Goal: Task Accomplishment & Management: Complete application form

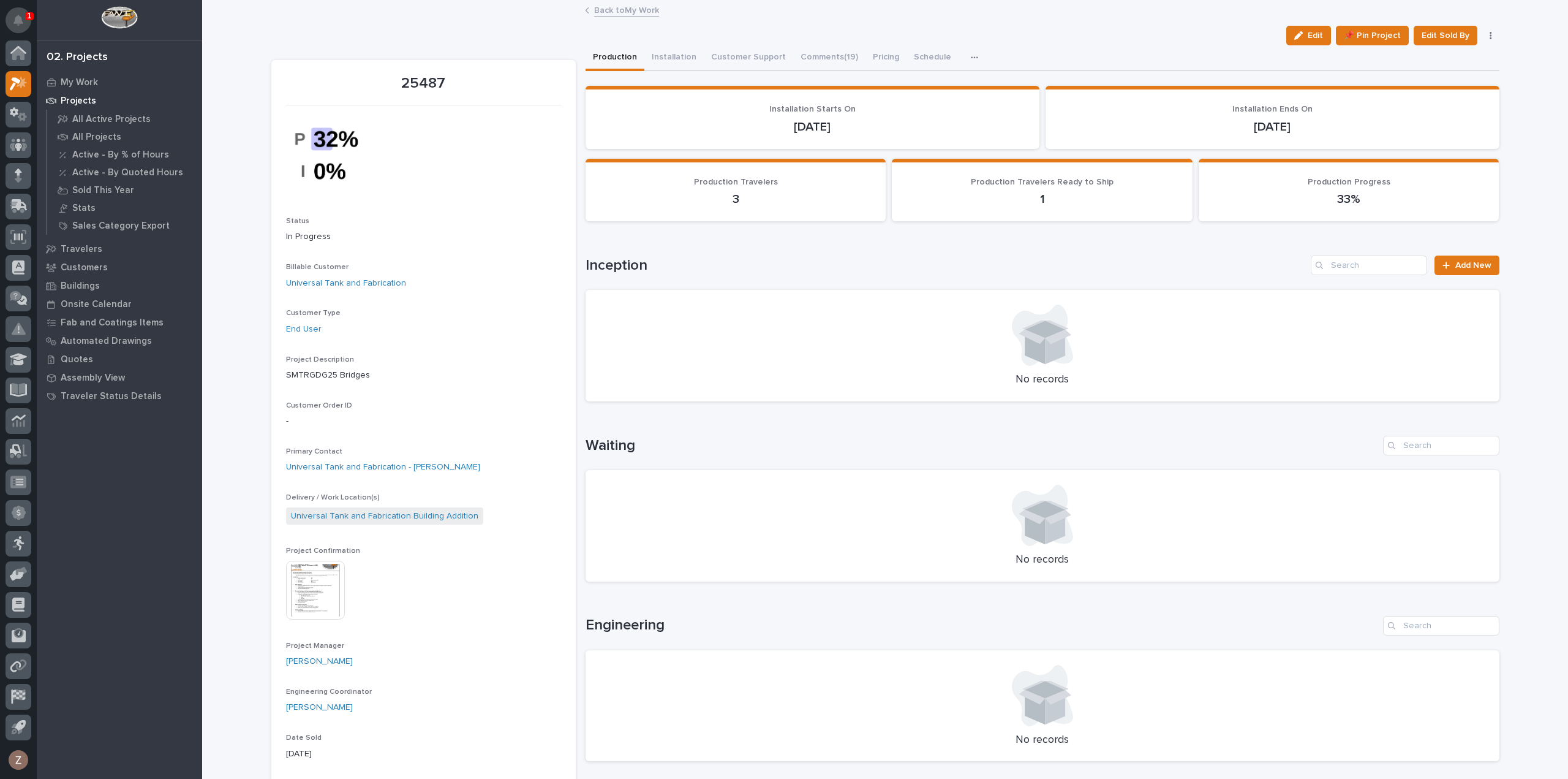
click at [19, 19] on icon "Notifications" at bounding box center [18, 20] width 10 height 11
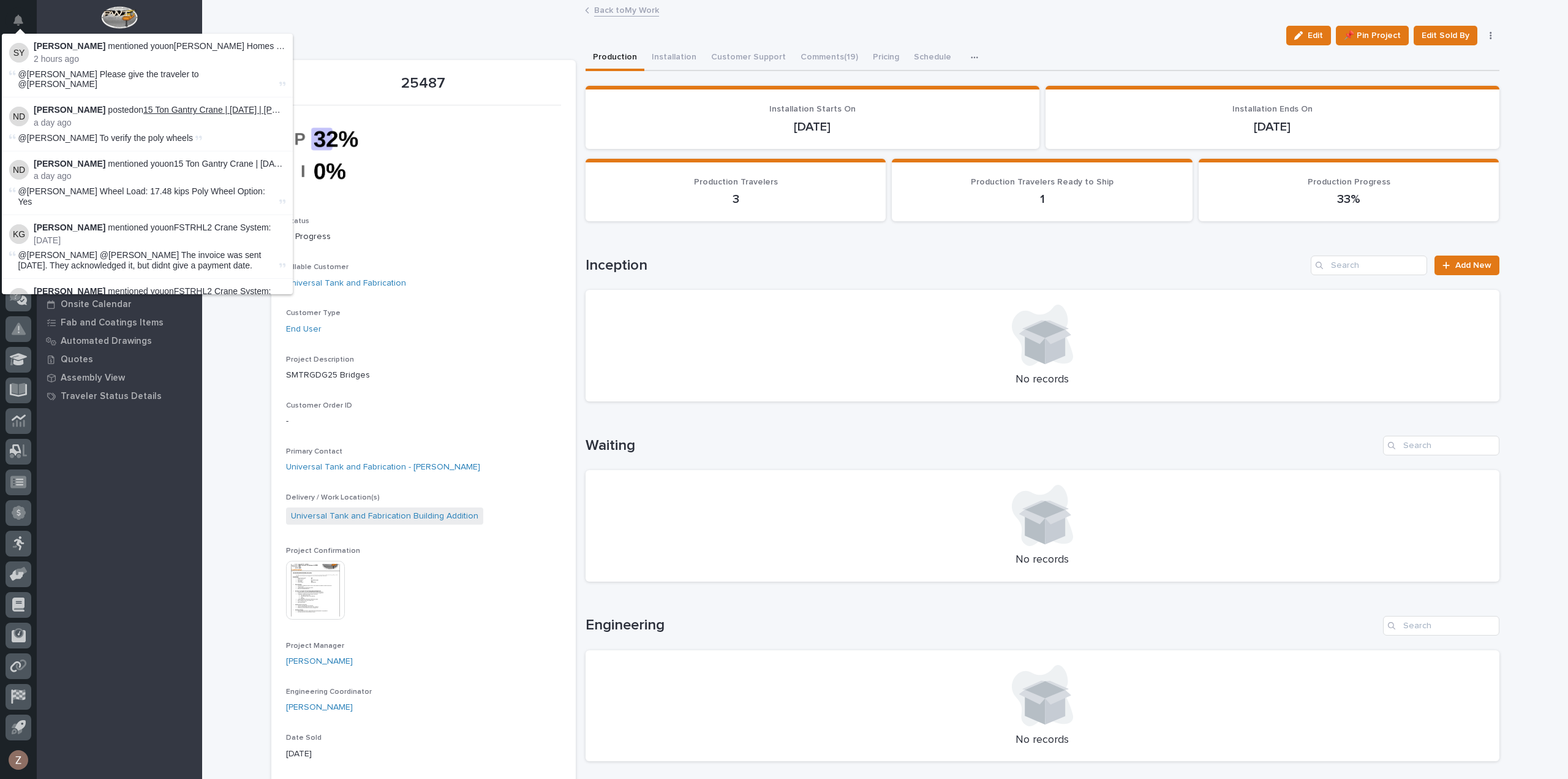
click at [225, 105] on link "15 Ton Gantry Crane | [DATE] | [PERSON_NAME]" at bounding box center [239, 109] width 191 height 10
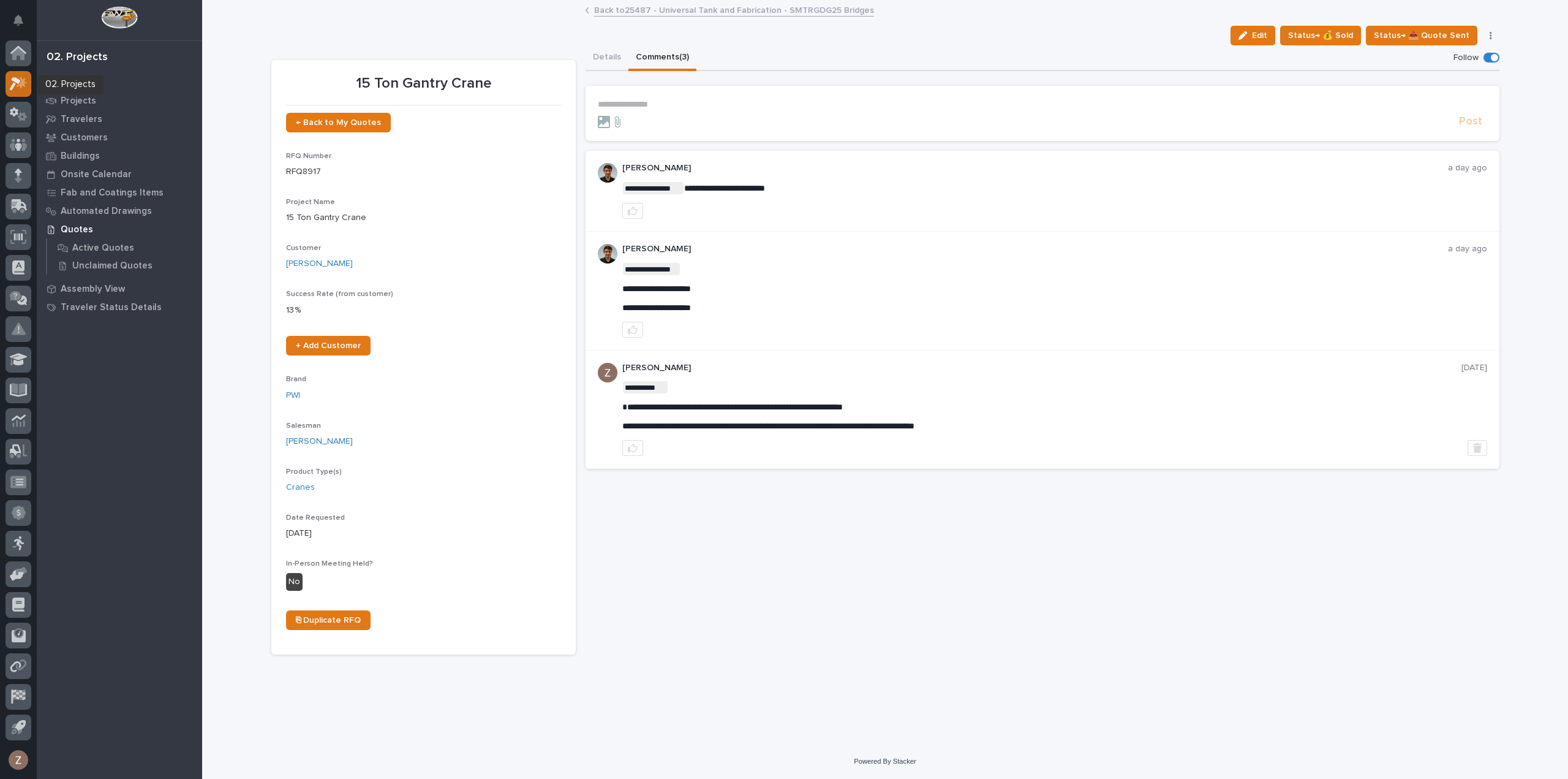
click at [16, 83] on icon at bounding box center [19, 83] width 18 height 14
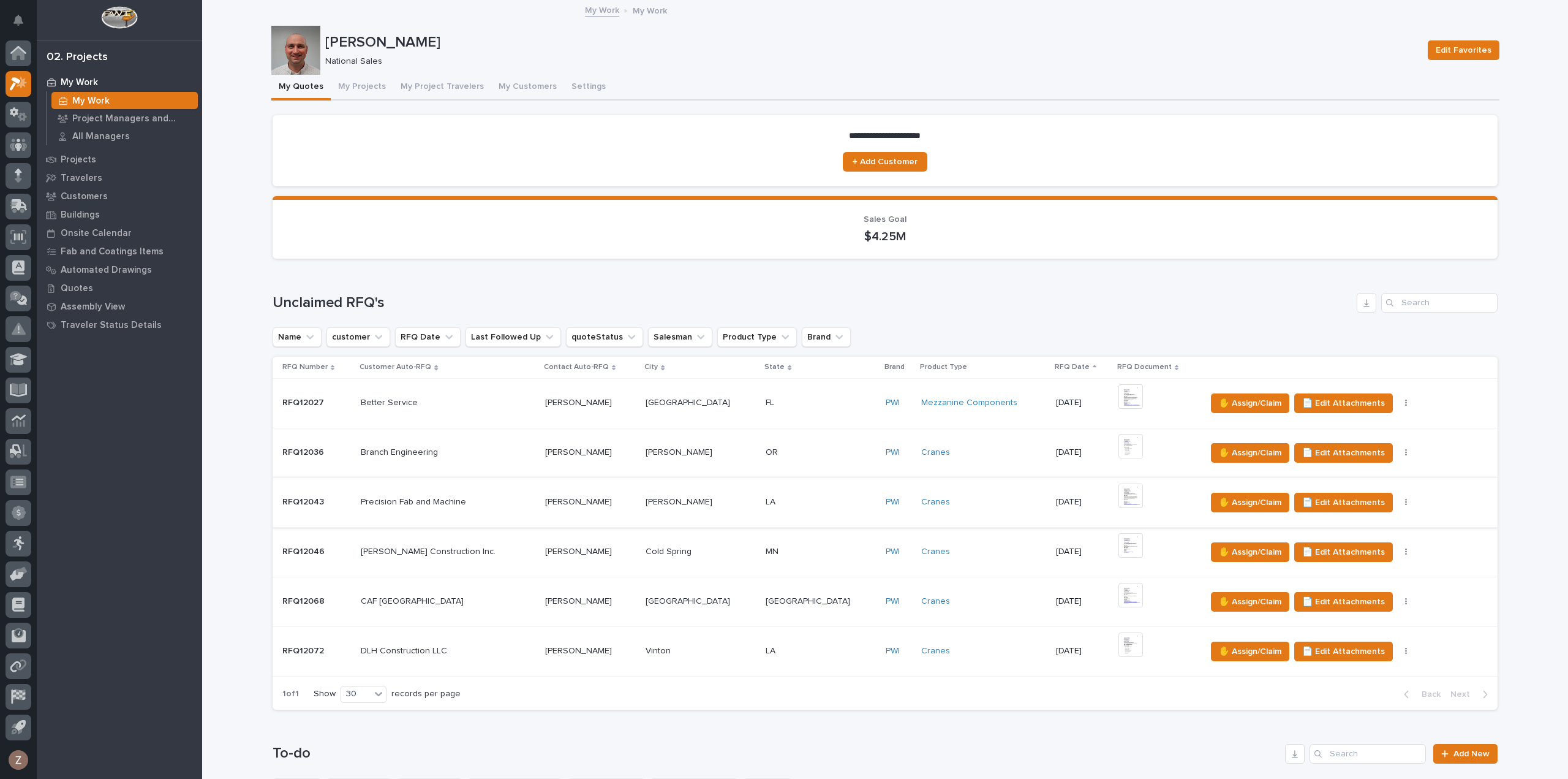
scroll to position [306, 0]
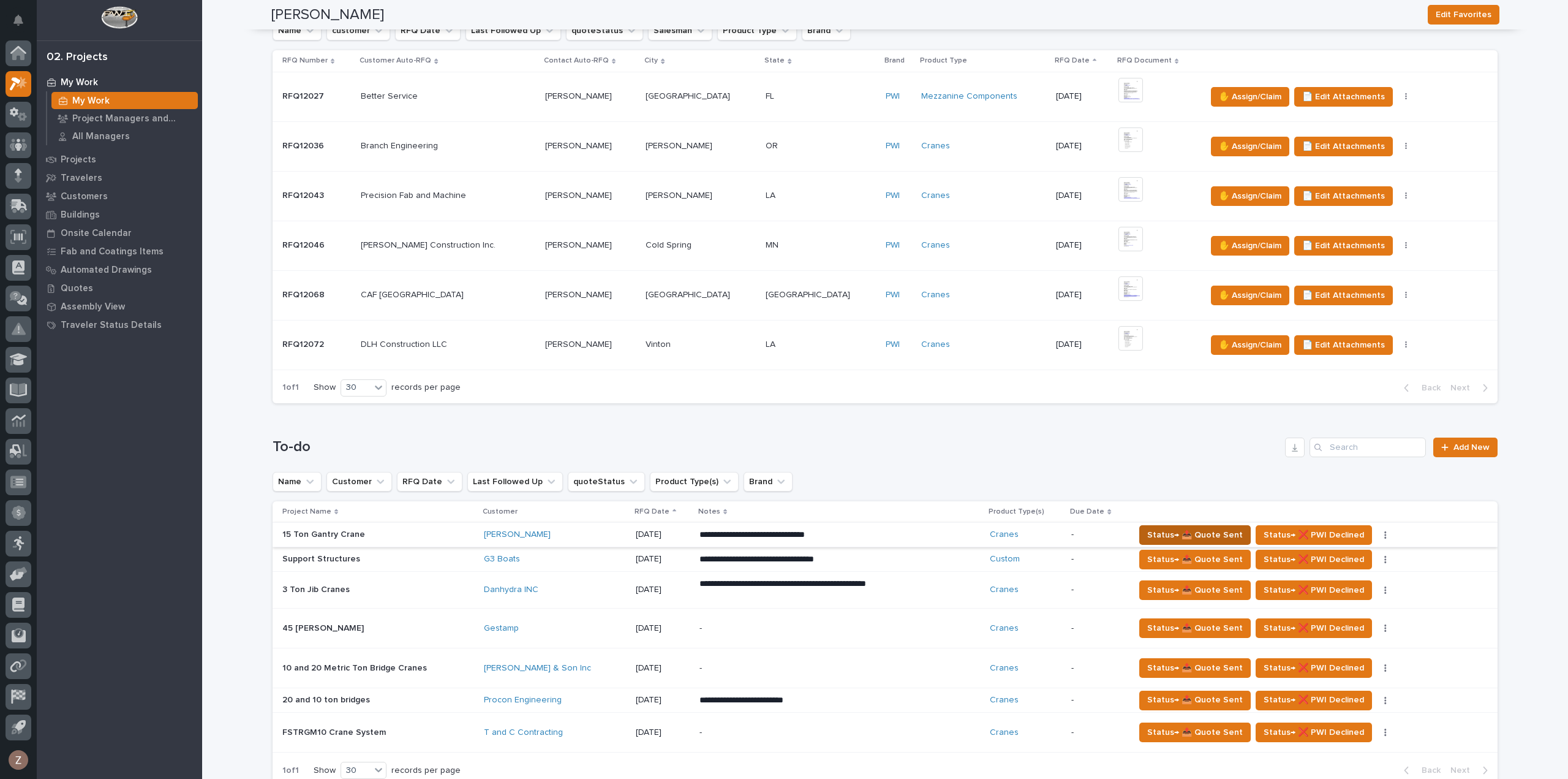
click at [1170, 528] on span "Status→ 📤 Quote Sent" at bounding box center [1195, 535] width 96 height 15
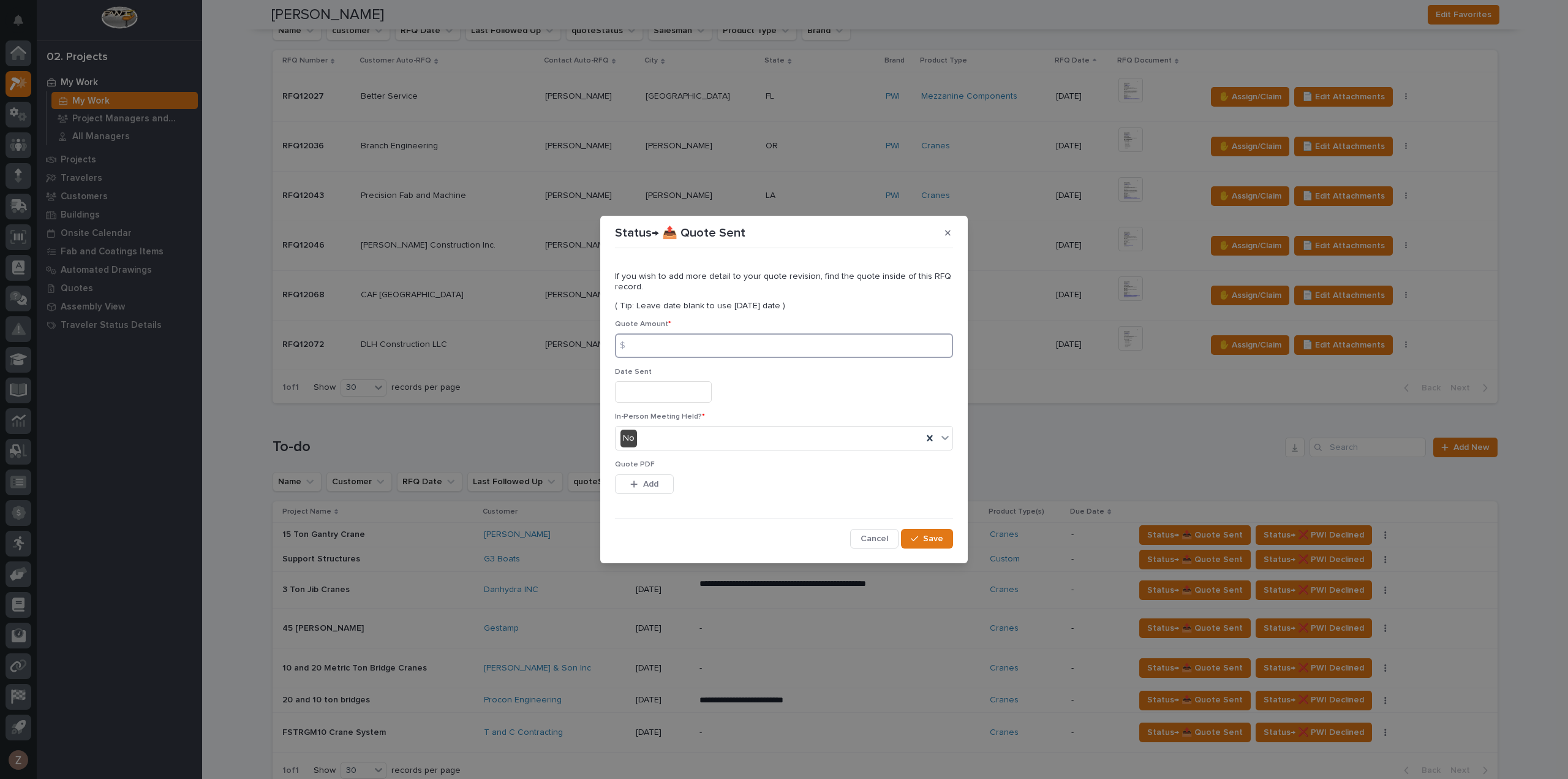
click at [664, 341] on input at bounding box center [784, 345] width 338 height 25
type input "79535"
click at [668, 391] on input "text" at bounding box center [663, 391] width 97 height 22
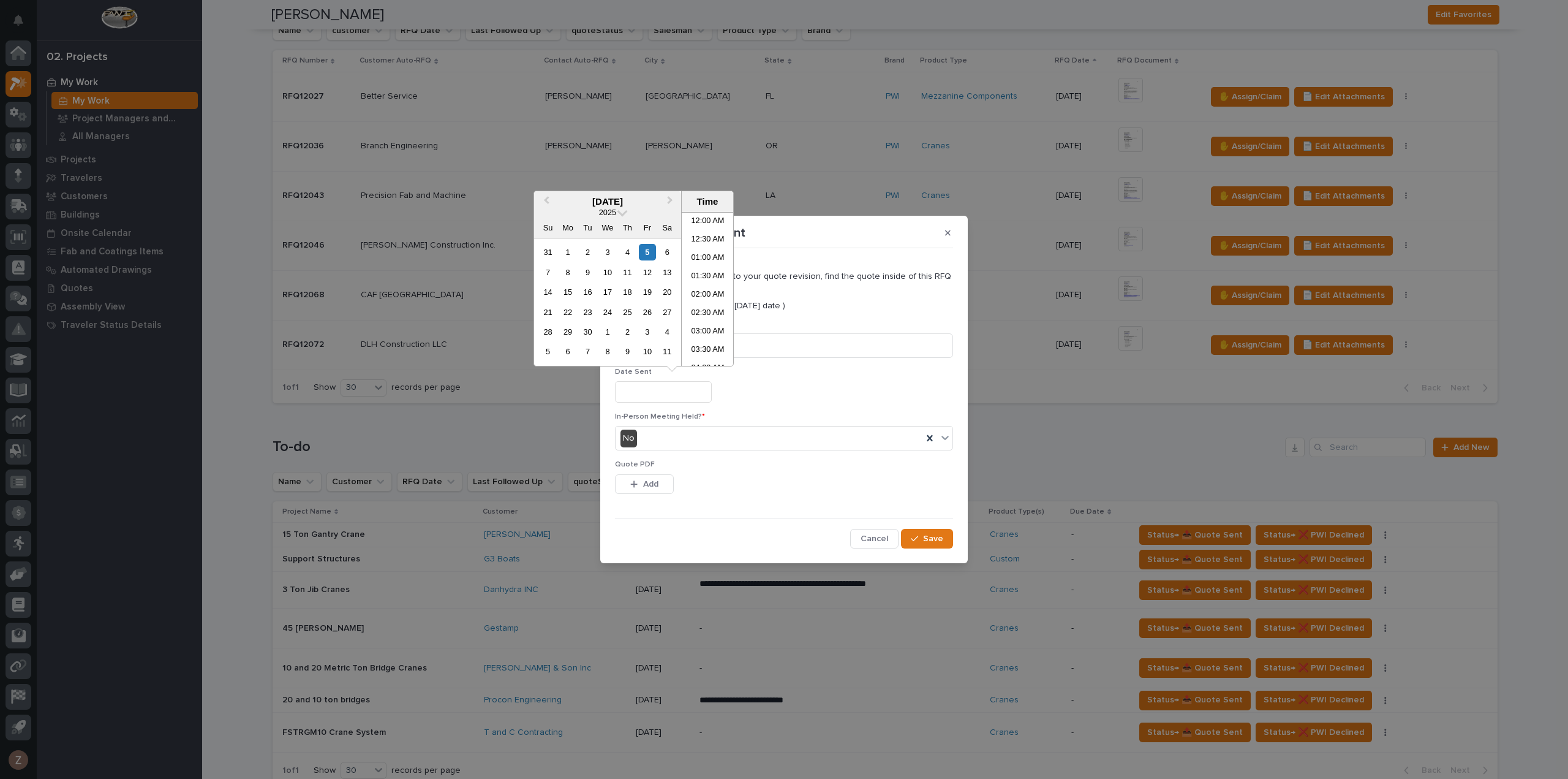
scroll to position [447, 0]
click at [703, 283] on li "02:00 PM" at bounding box center [708, 289] width 52 height 19
type input "**********"
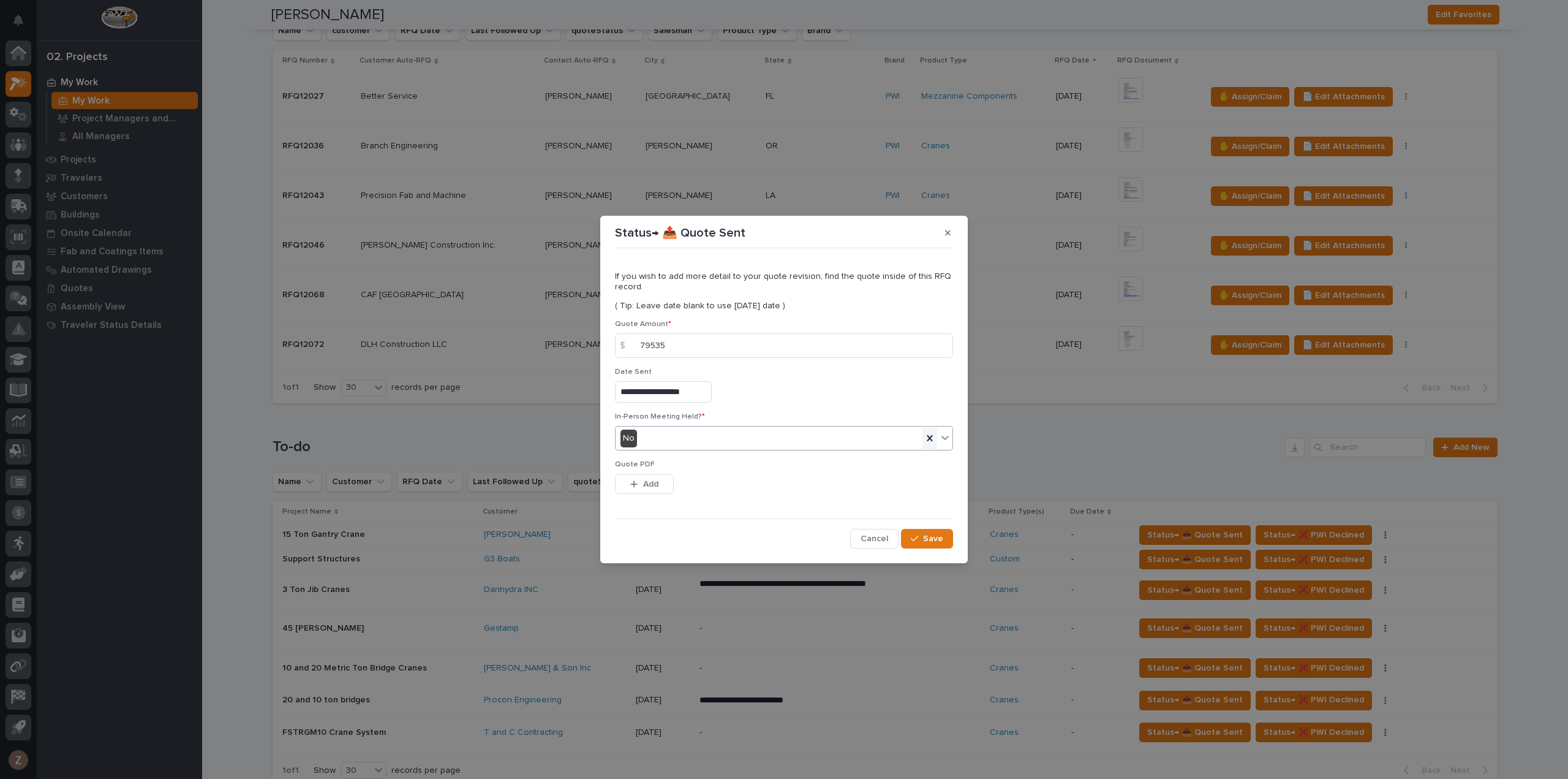
click at [936, 437] on div at bounding box center [930, 438] width 15 height 22
click at [940, 438] on icon at bounding box center [945, 437] width 12 height 12
click at [785, 463] on div "Yes" at bounding box center [784, 462] width 337 height 22
click at [928, 538] on span "Save" at bounding box center [933, 538] width 20 height 11
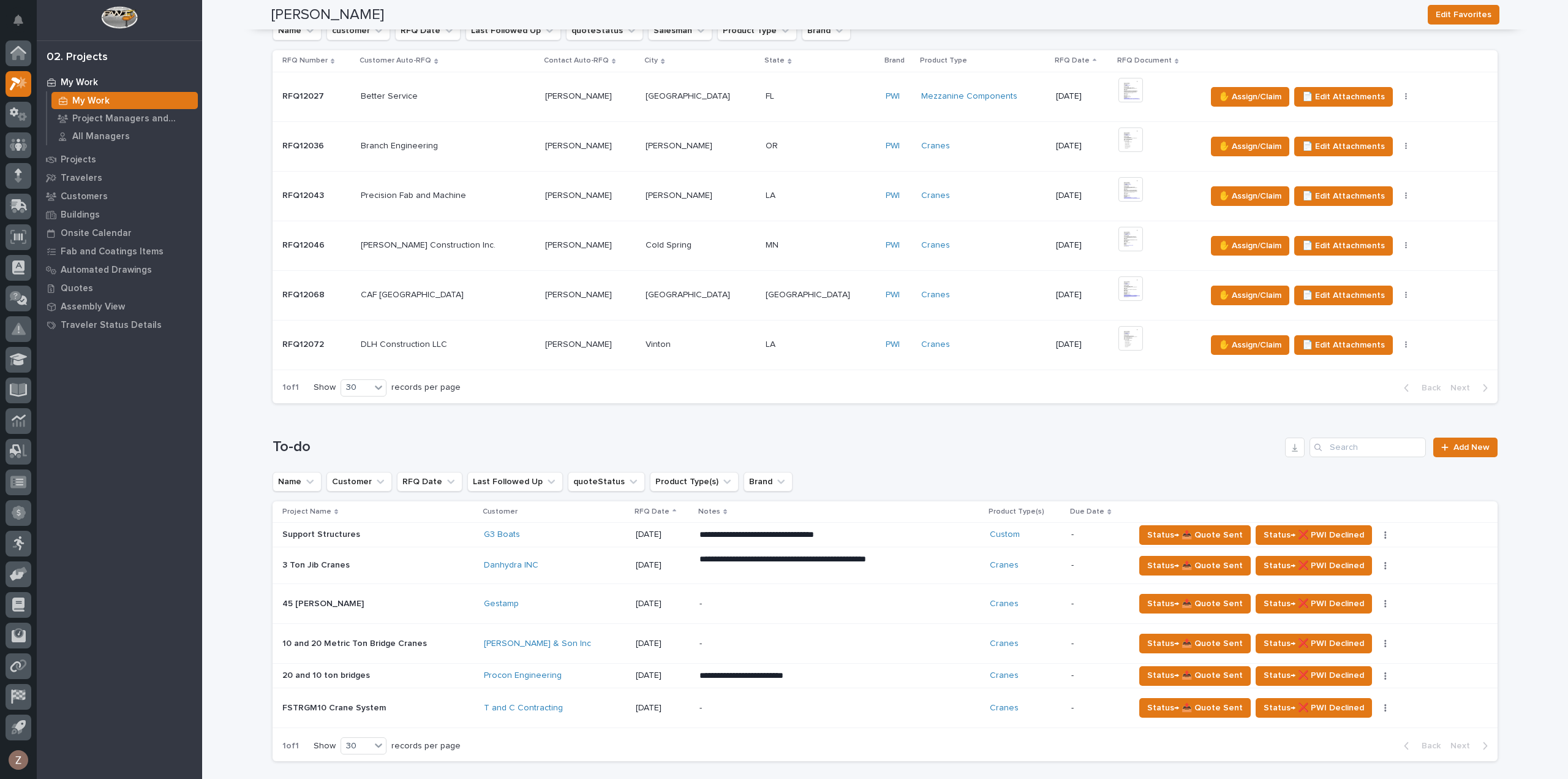
click at [836, 715] on div "-" at bounding box center [806, 708] width 215 height 28
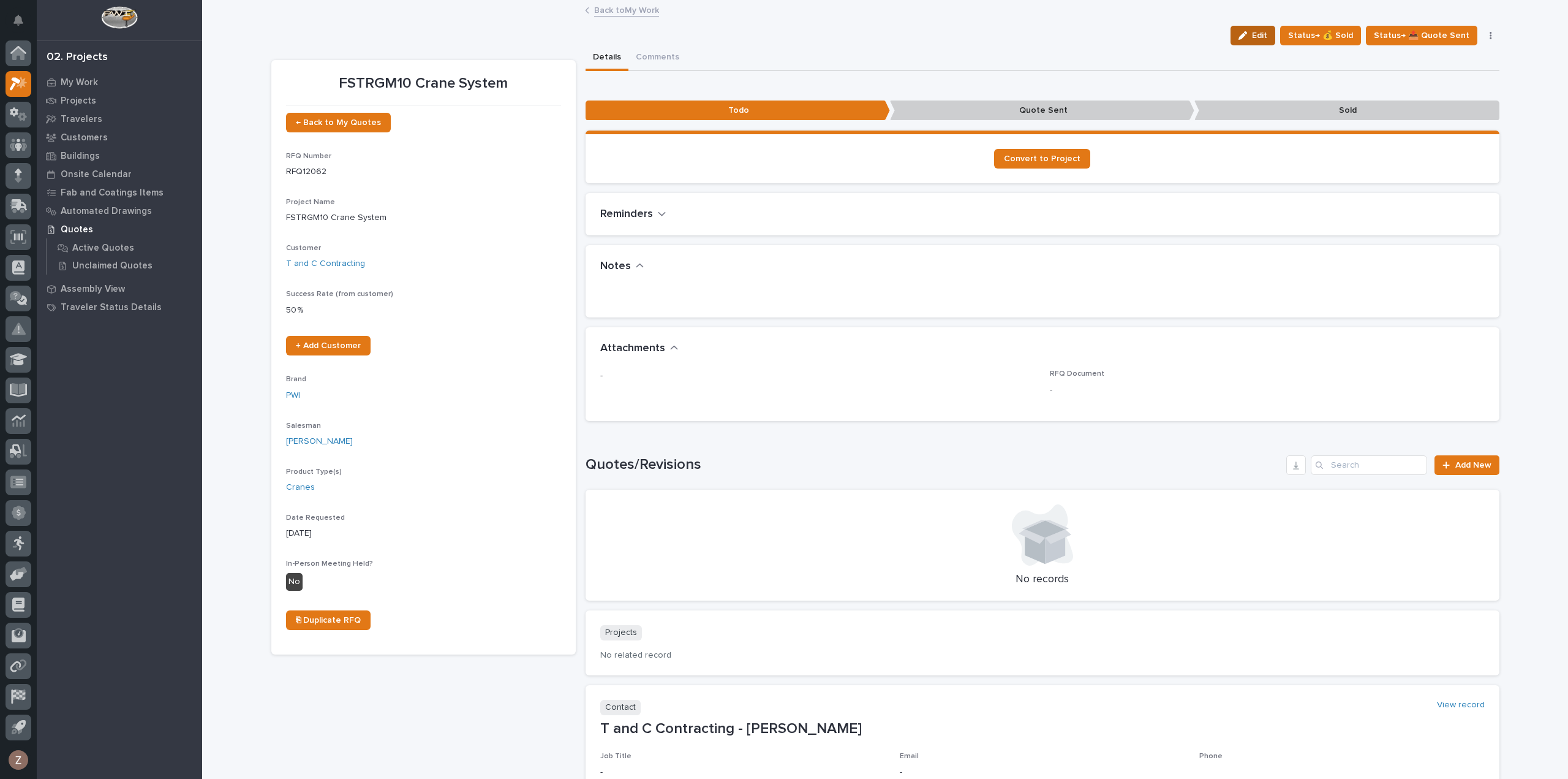
click at [1247, 35] on icon "button" at bounding box center [1242, 35] width 8 height 8
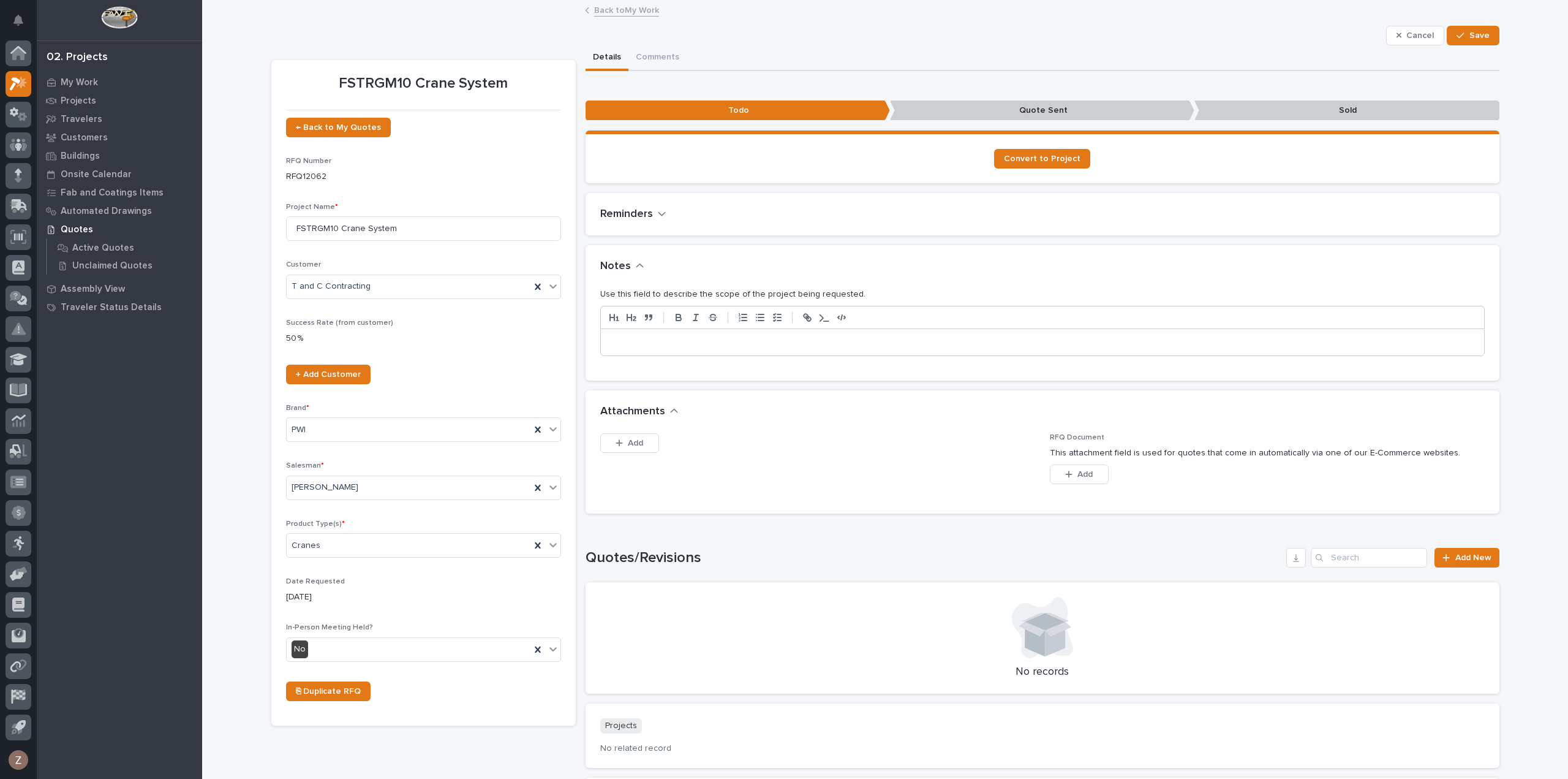
click at [701, 343] on p at bounding box center [1042, 342] width 865 height 12
click at [1488, 35] on button "Save" at bounding box center [1473, 35] width 52 height 19
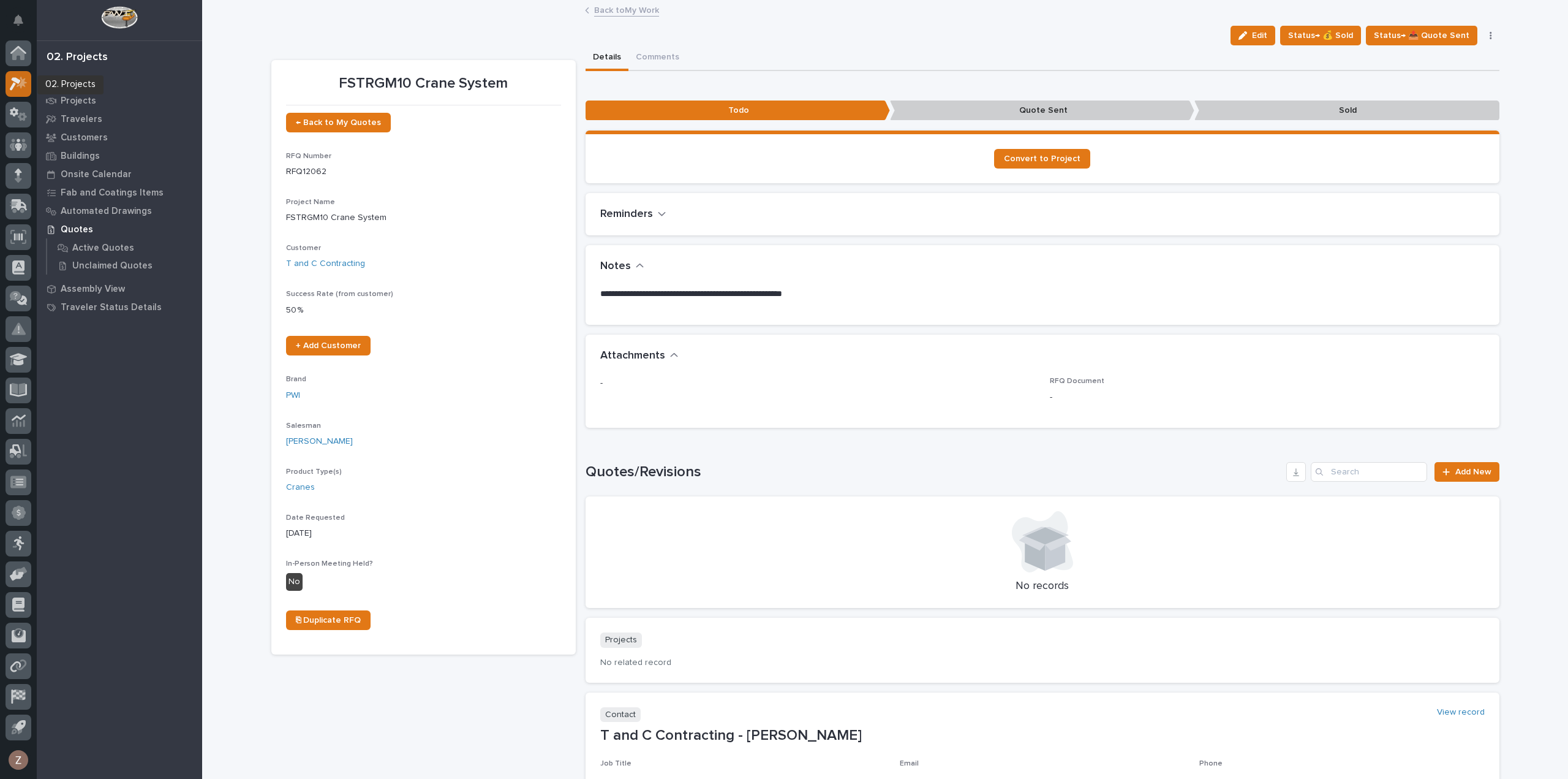
click at [19, 87] on icon at bounding box center [19, 83] width 18 height 14
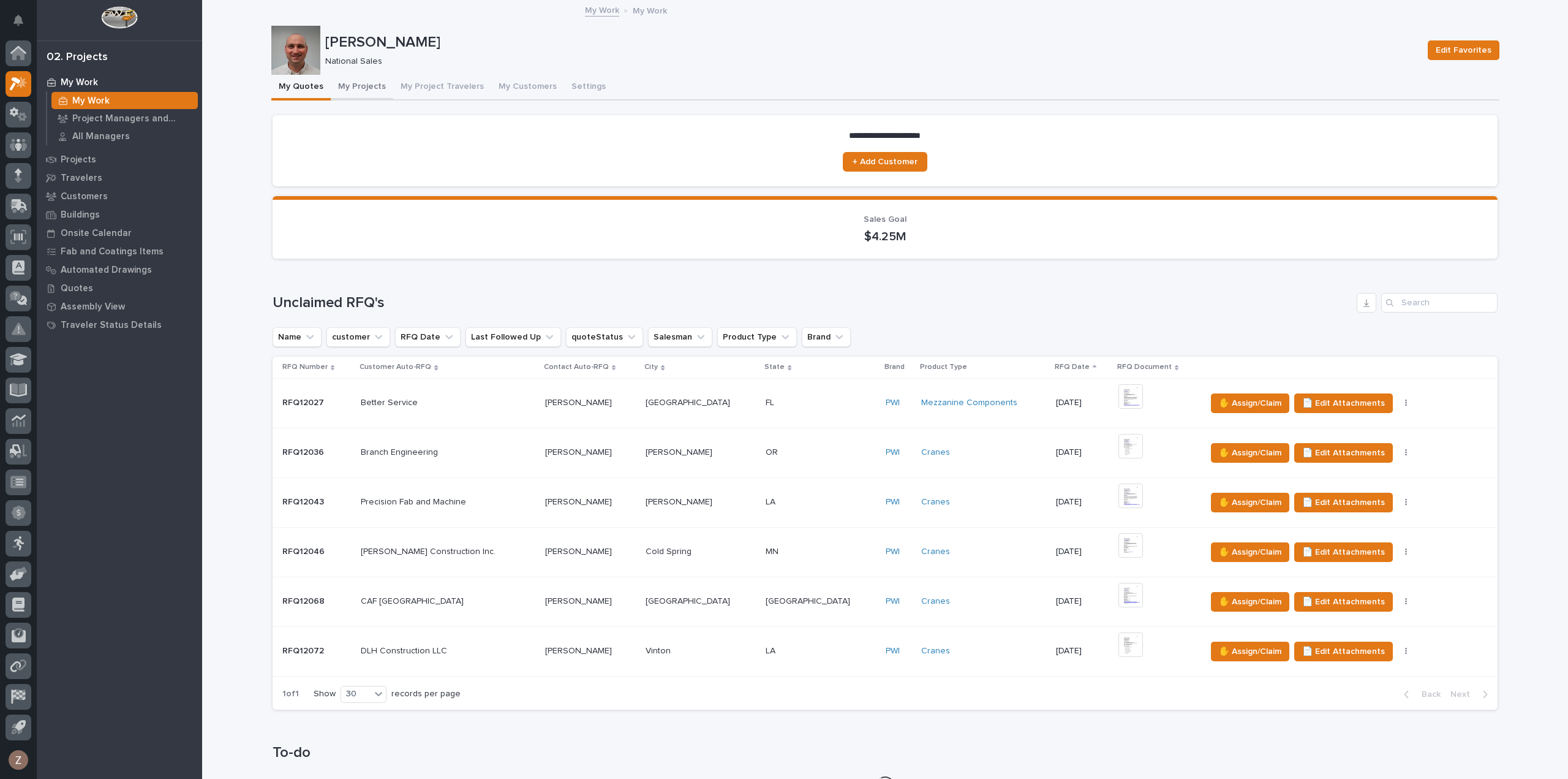
click at [342, 83] on button "My Projects" at bounding box center [362, 88] width 63 height 25
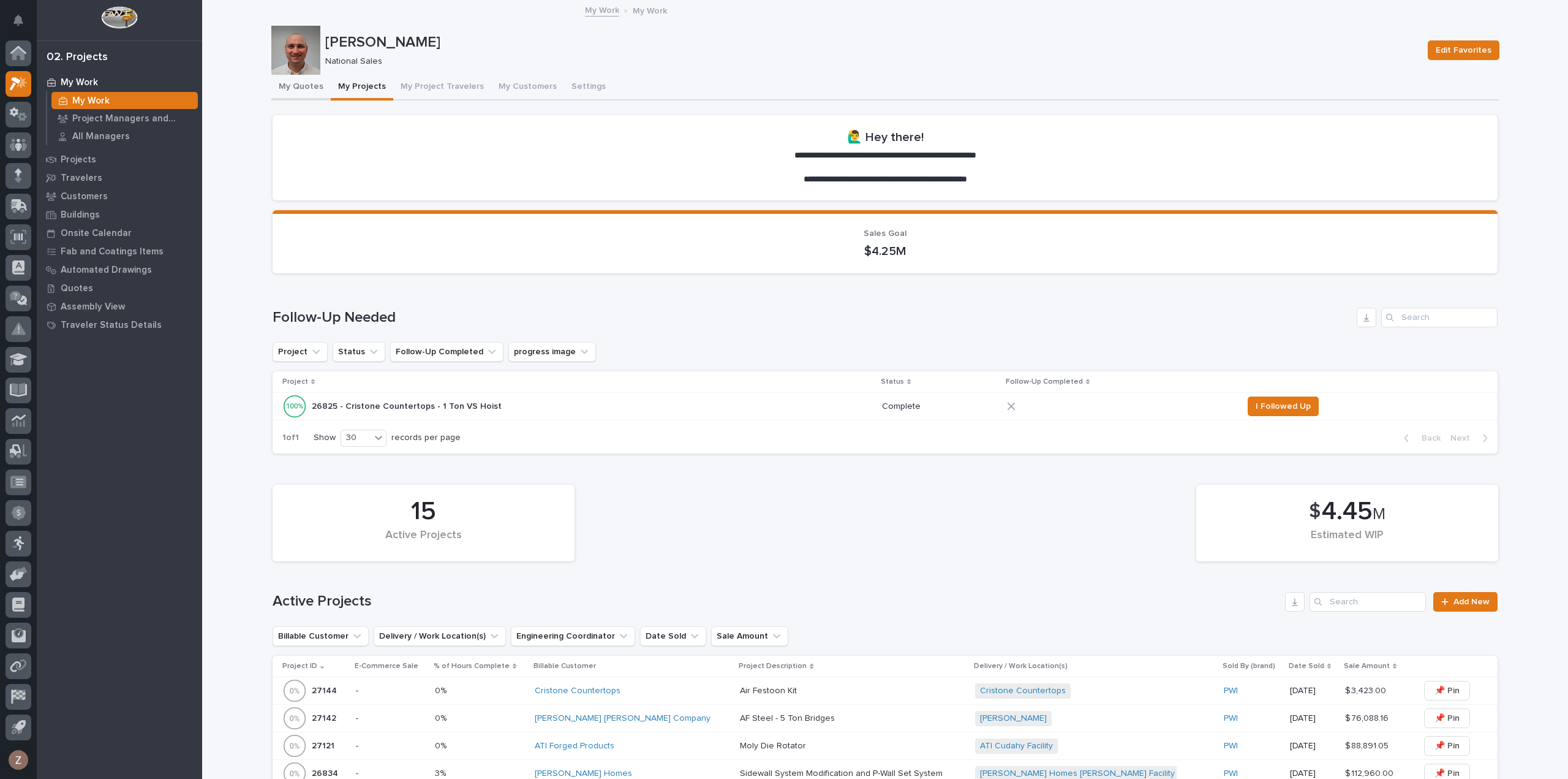
click at [295, 90] on button "My Quotes" at bounding box center [301, 88] width 59 height 25
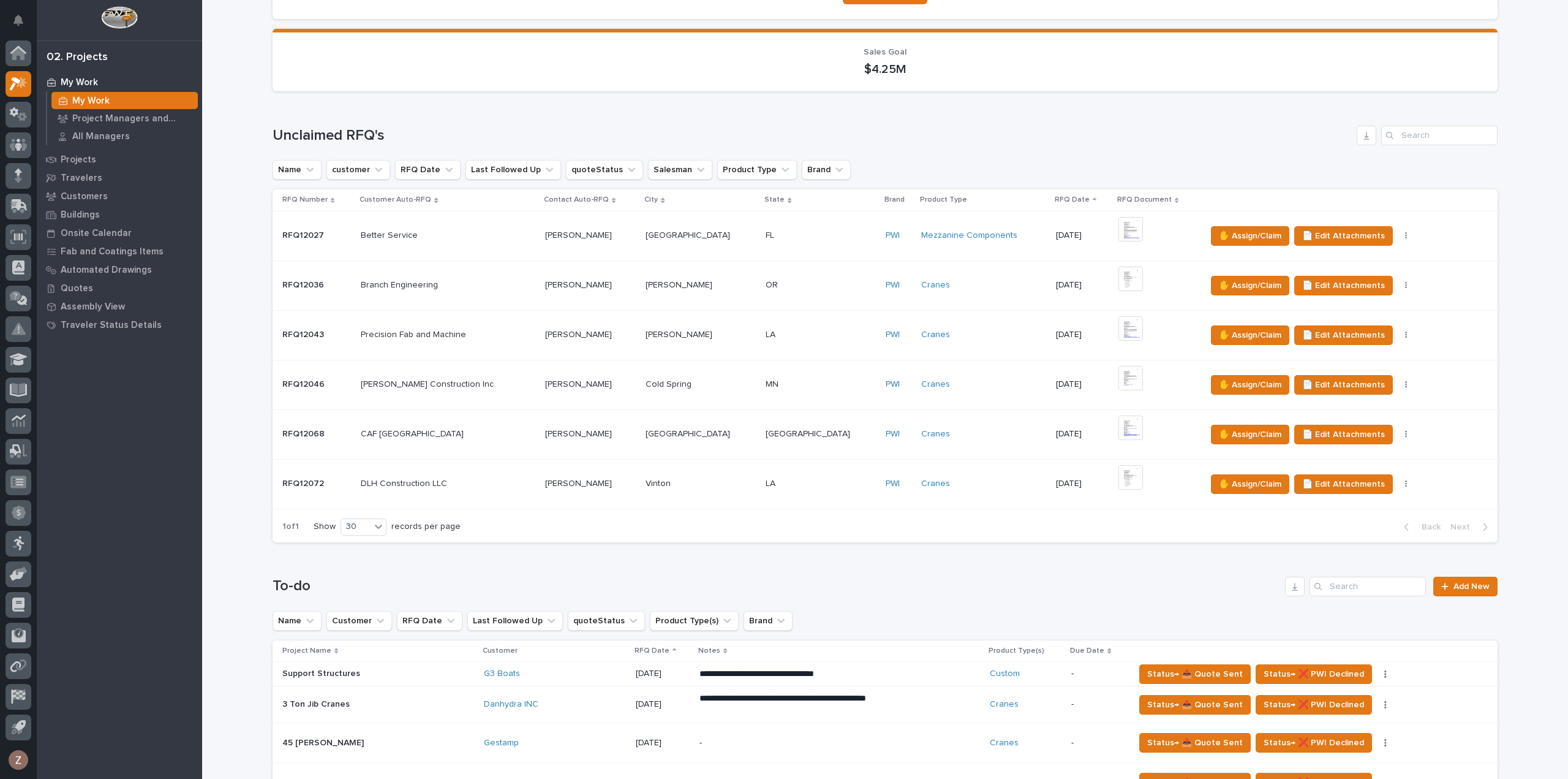
scroll to position [367, 0]
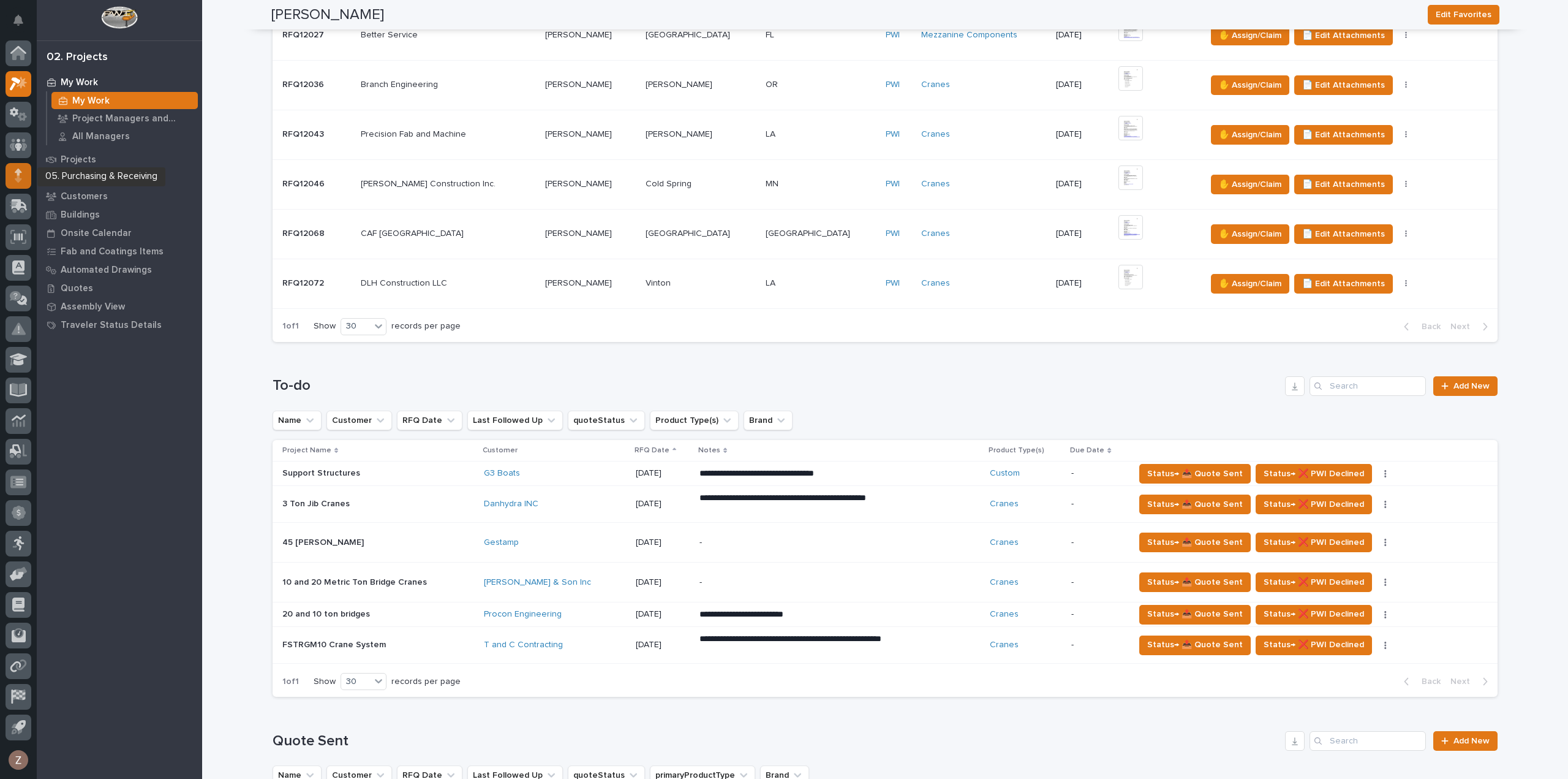
click at [19, 170] on icon at bounding box center [19, 171] width 7 height 7
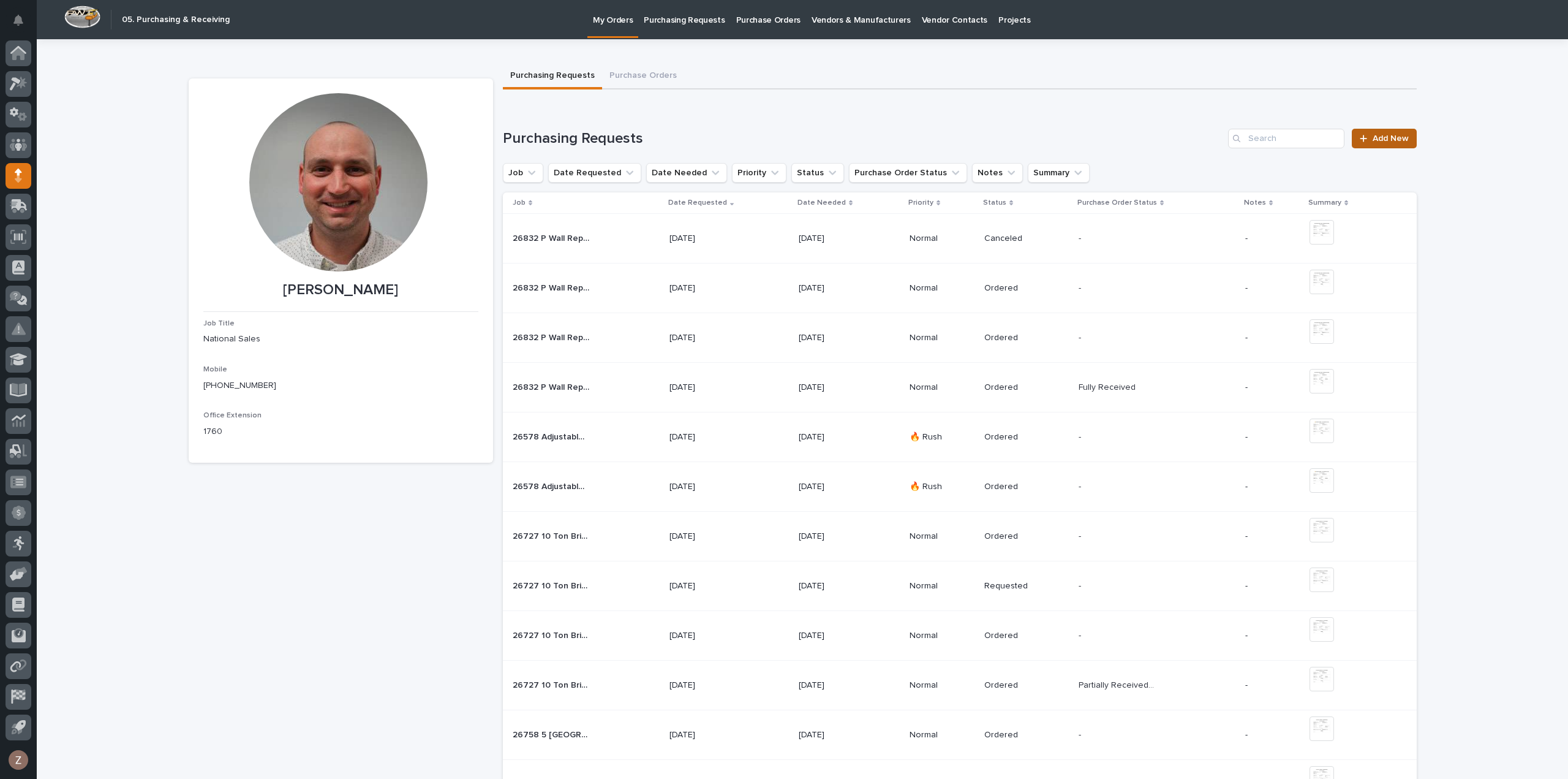
click at [1376, 140] on span "Add New" at bounding box center [1391, 138] width 36 height 8
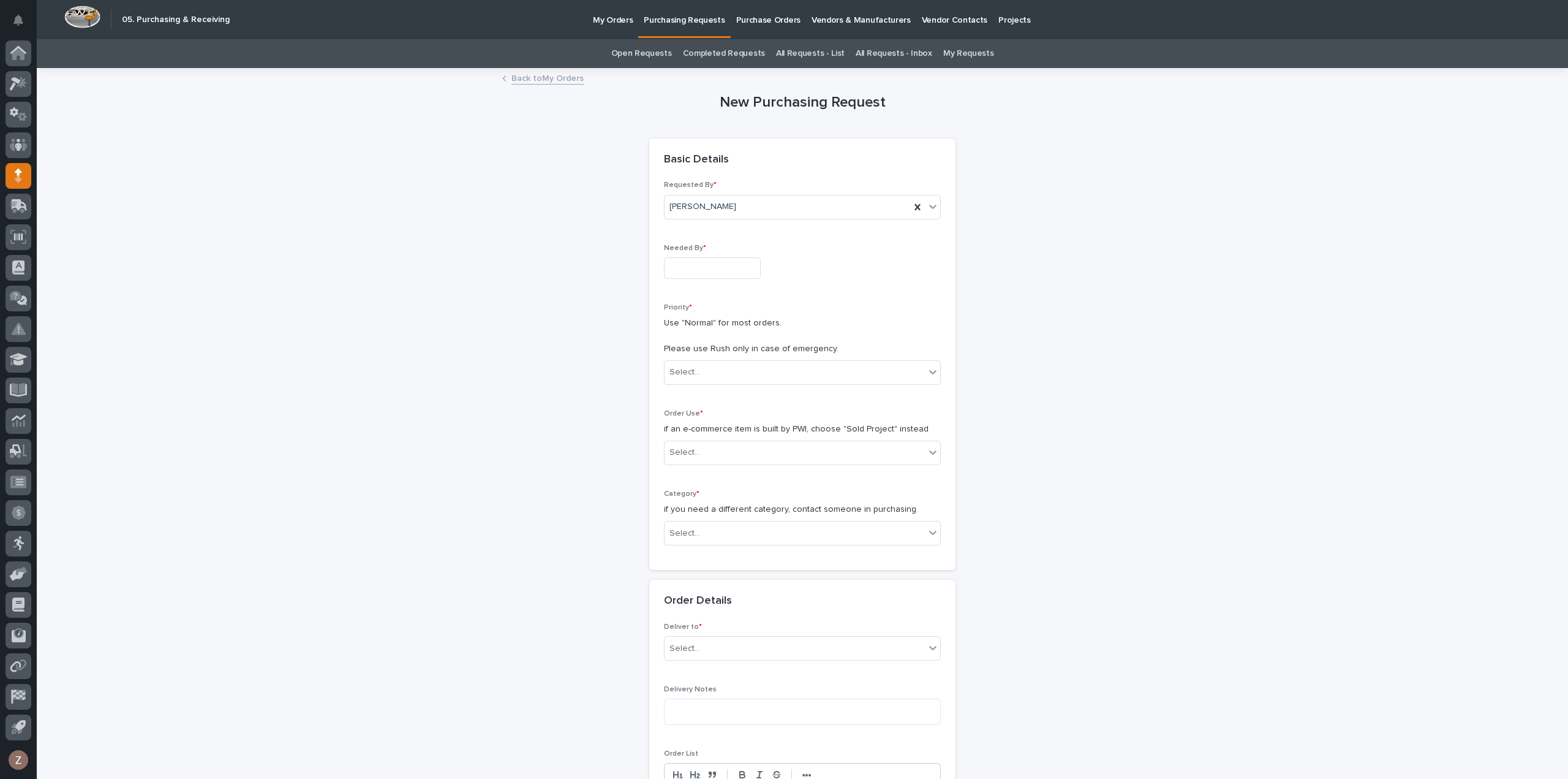
click at [698, 269] on input "text" at bounding box center [711, 268] width 97 height 22
click at [738, 147] on div "12" at bounding box center [744, 147] width 16 height 16
type input "**********"
click at [729, 374] on div "Select..." at bounding box center [794, 372] width 260 height 20
click at [711, 434] on div "Normal" at bounding box center [797, 437] width 275 height 22
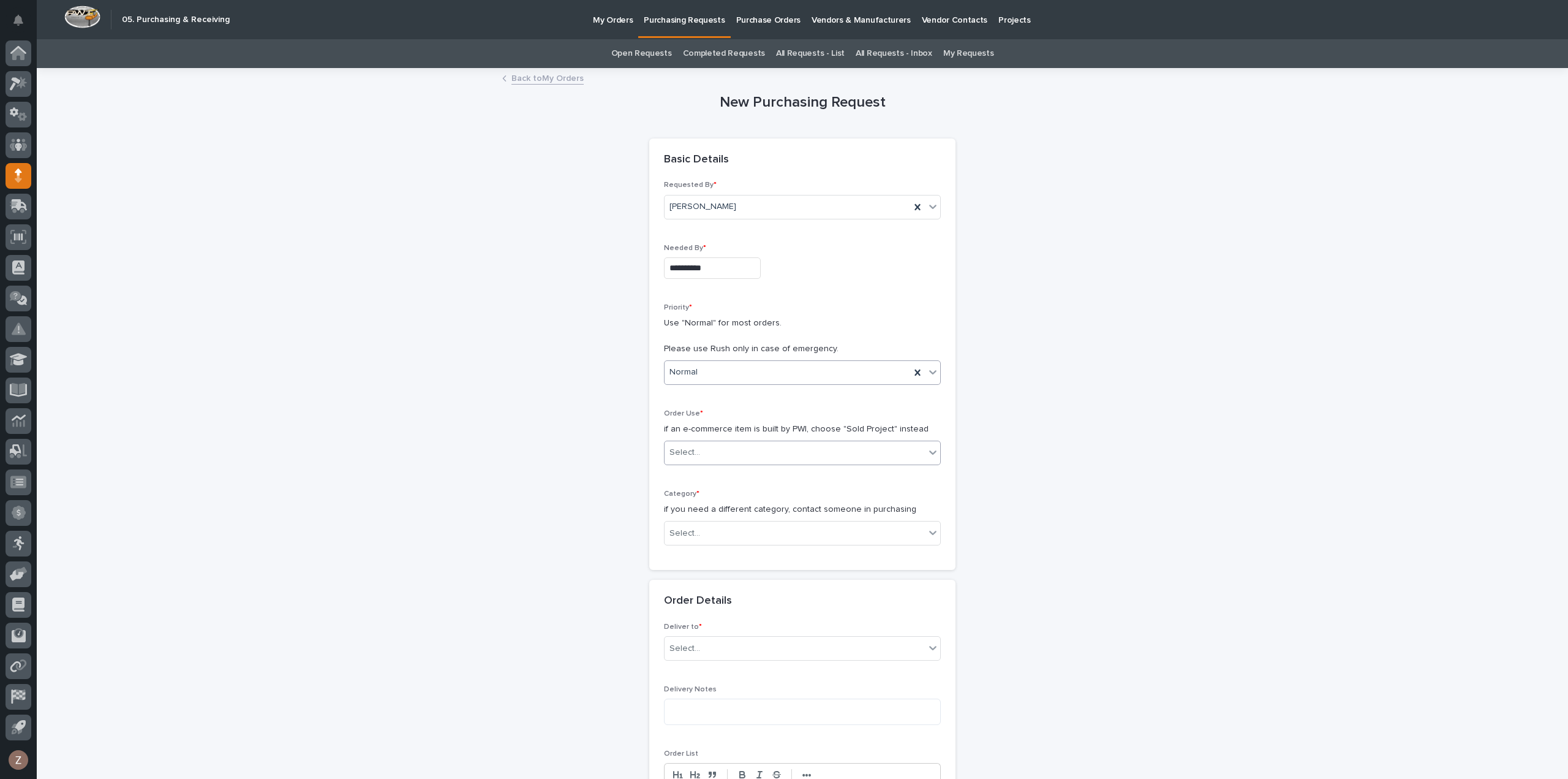
click at [704, 453] on div "Select..." at bounding box center [794, 452] width 260 height 20
click at [703, 478] on div "Sold Project" at bounding box center [797, 474] width 275 height 22
click at [726, 539] on div "Select..." at bounding box center [794, 533] width 260 height 20
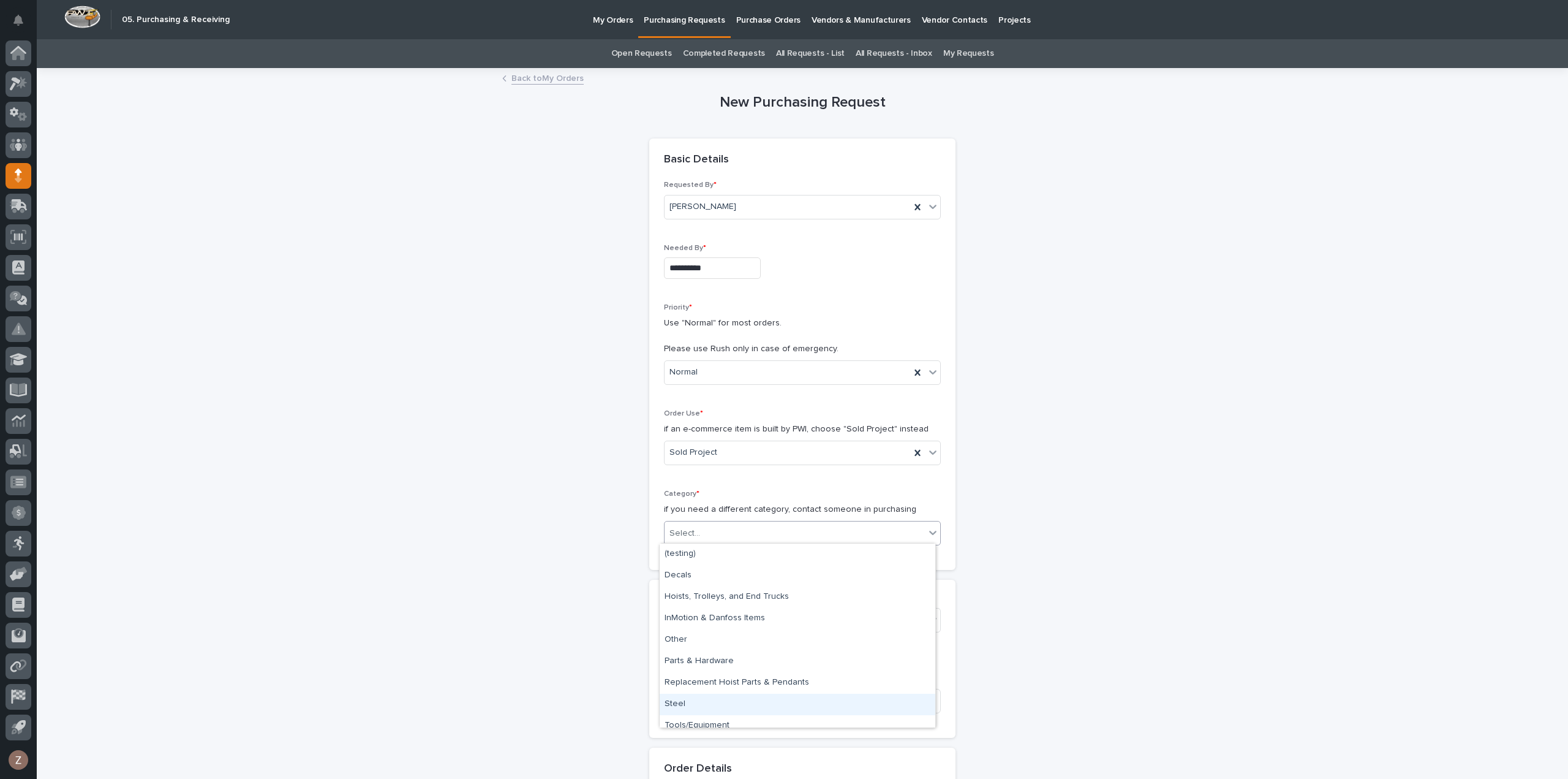
click at [728, 709] on div "Steel" at bounding box center [797, 704] width 275 height 22
click at [728, 617] on div "Select..." at bounding box center [794, 620] width 260 height 20
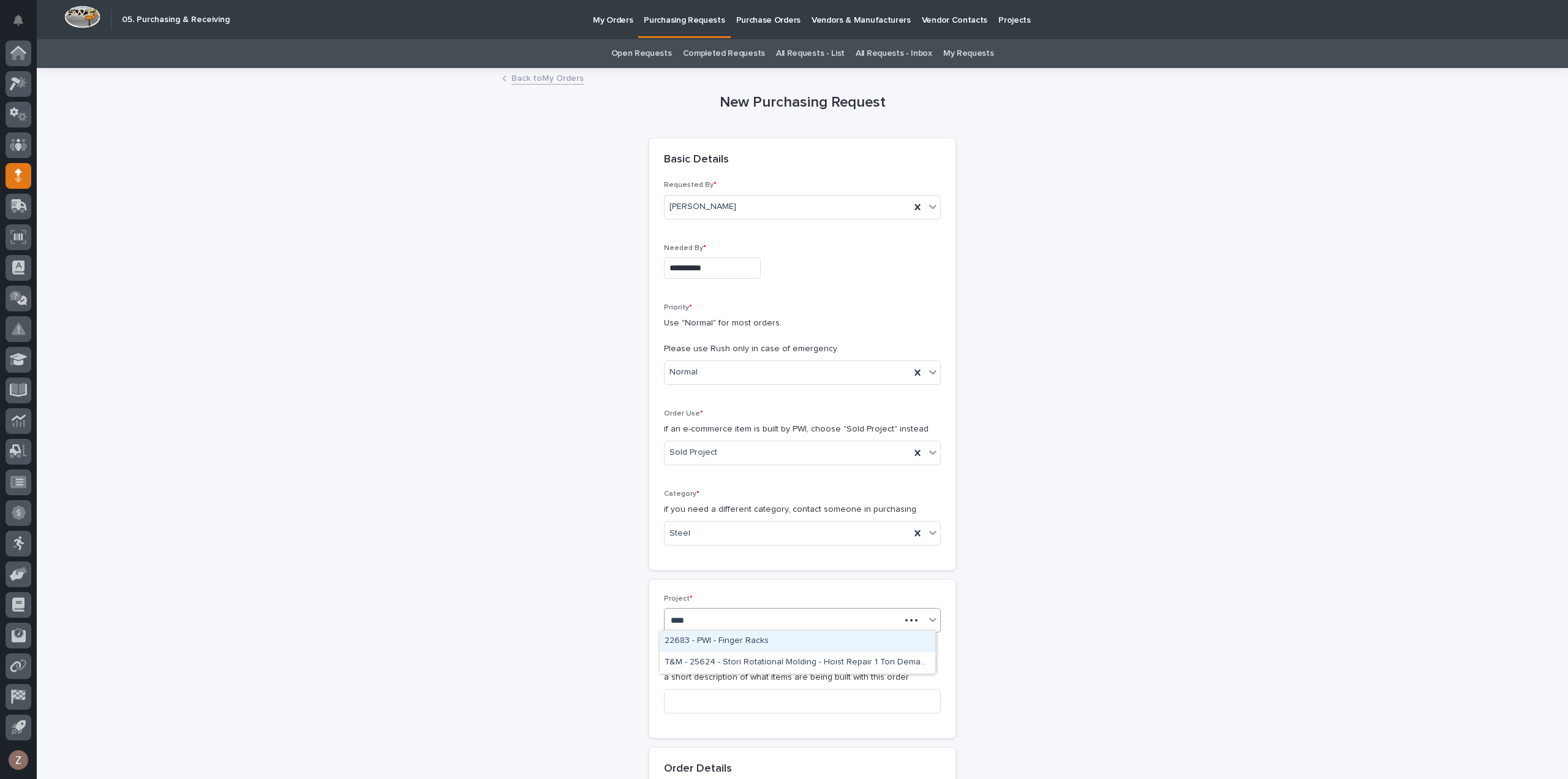
type input "*****"
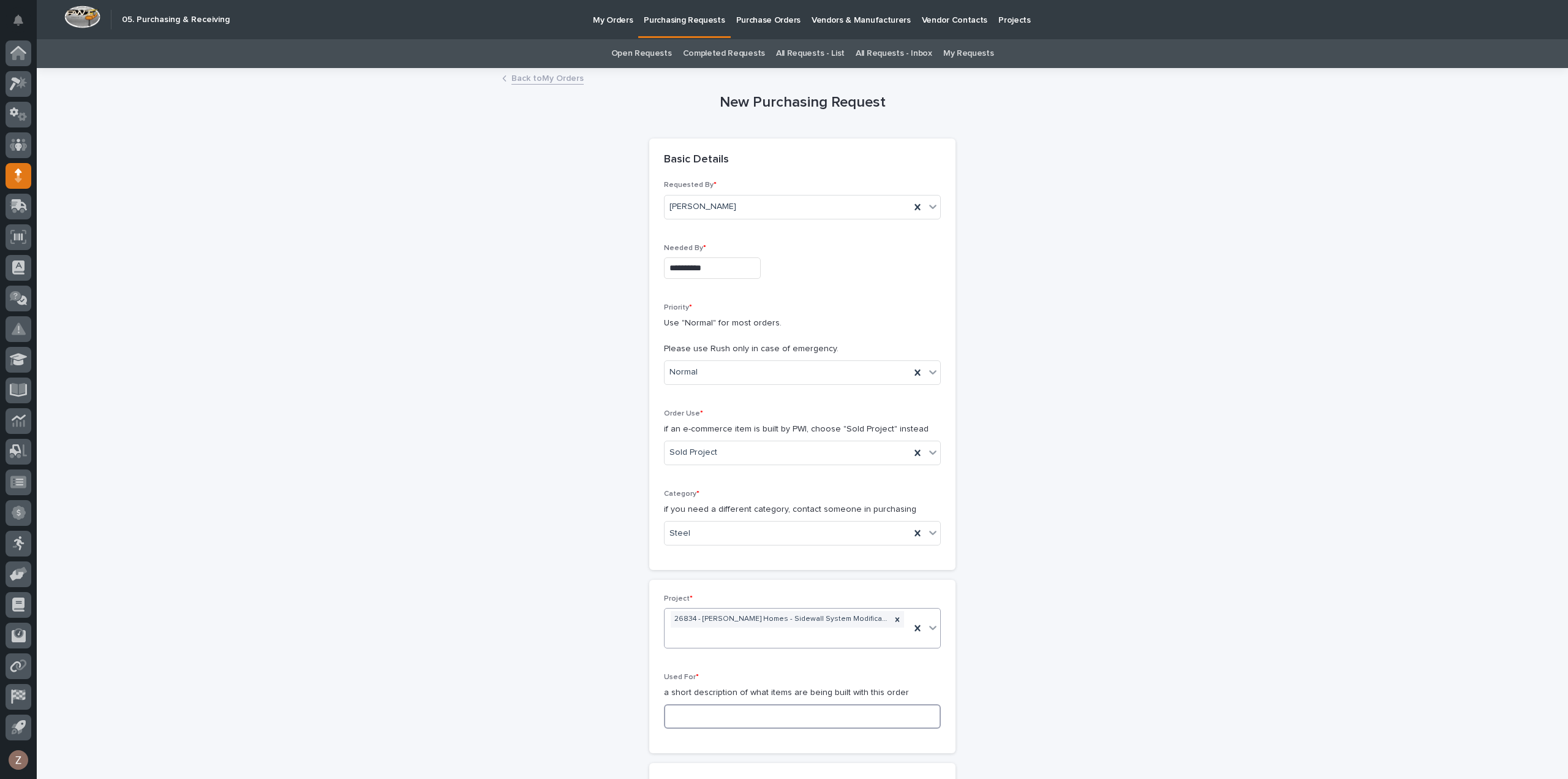
click at [714, 716] on input at bounding box center [802, 716] width 277 height 25
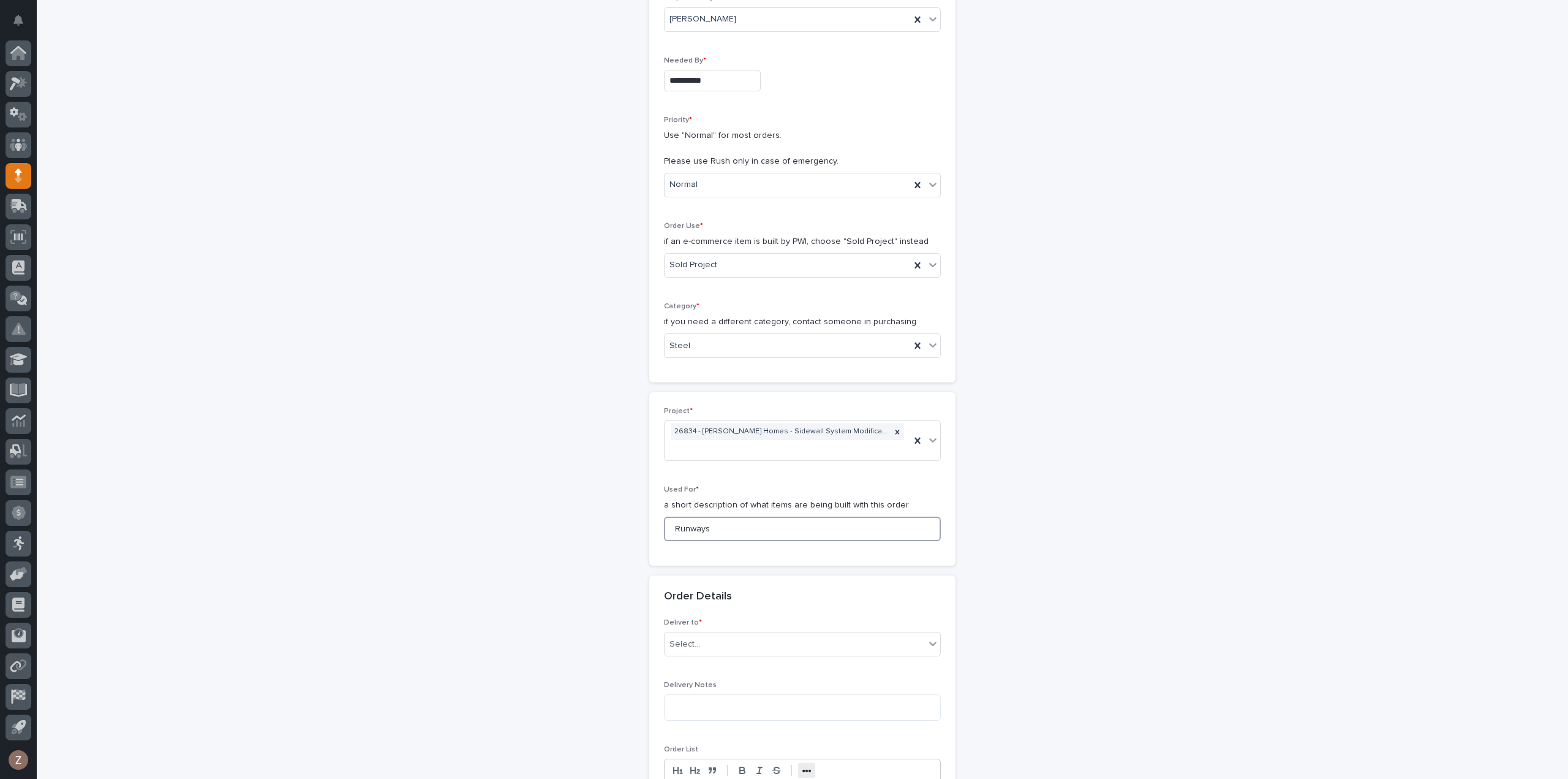
scroll to position [306, 0]
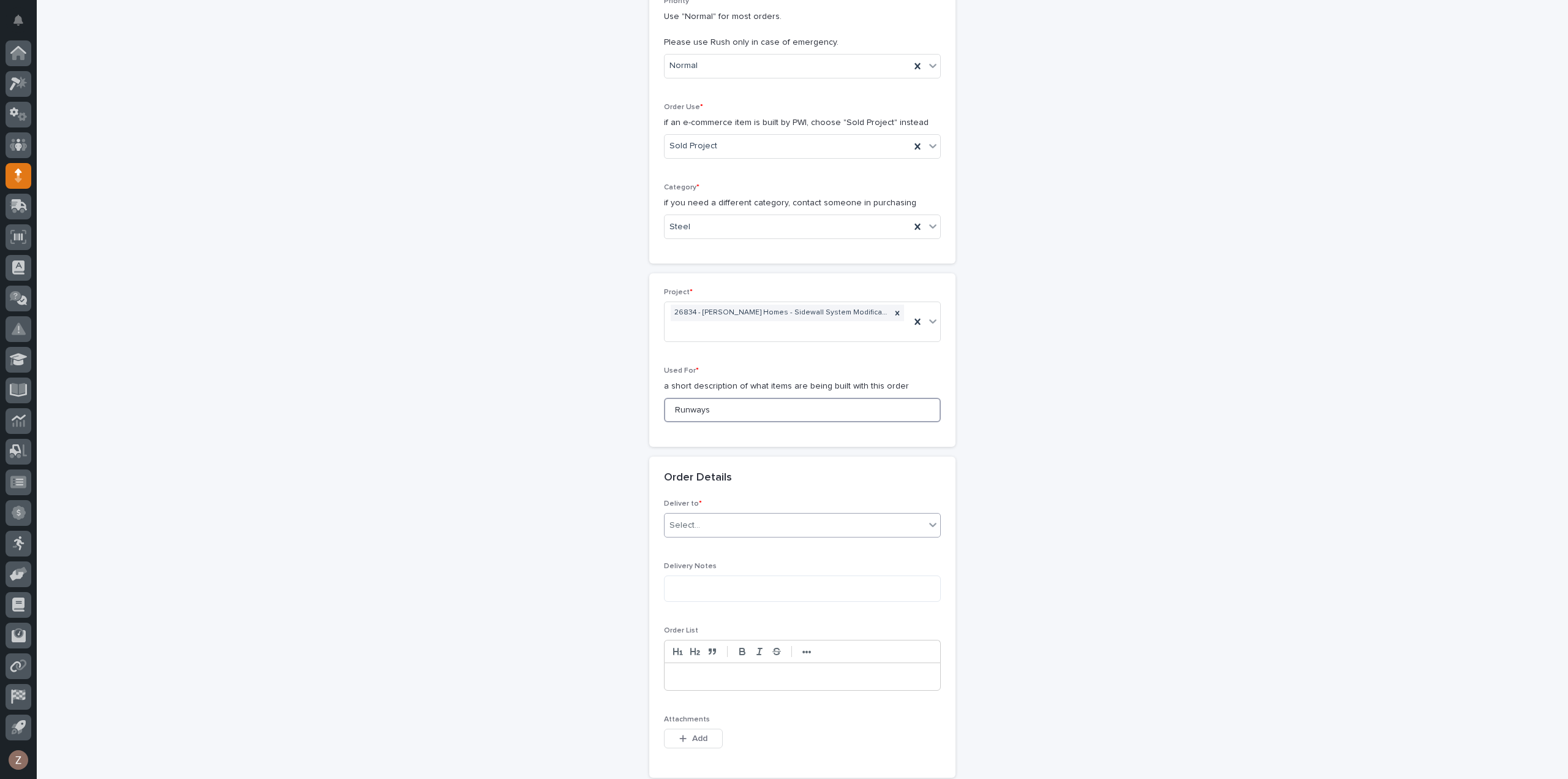
type input "Runways"
click at [701, 529] on div "Select..." at bounding box center [794, 525] width 260 height 20
click at [694, 549] on div "PWI" at bounding box center [797, 546] width 275 height 22
click at [701, 734] on span "Add" at bounding box center [699, 738] width 15 height 11
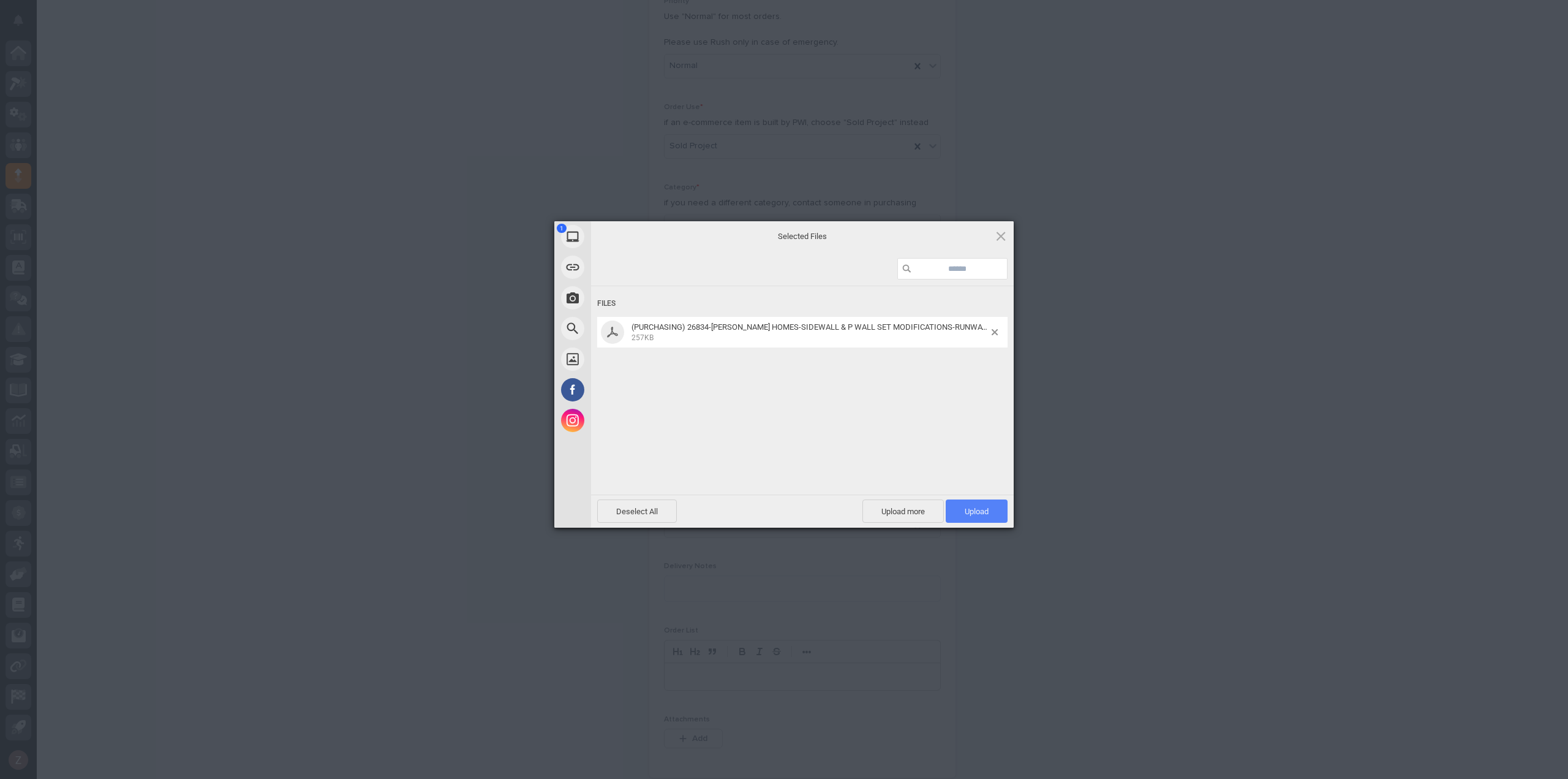
click at [980, 512] on span "Upload 1" at bounding box center [976, 511] width 24 height 9
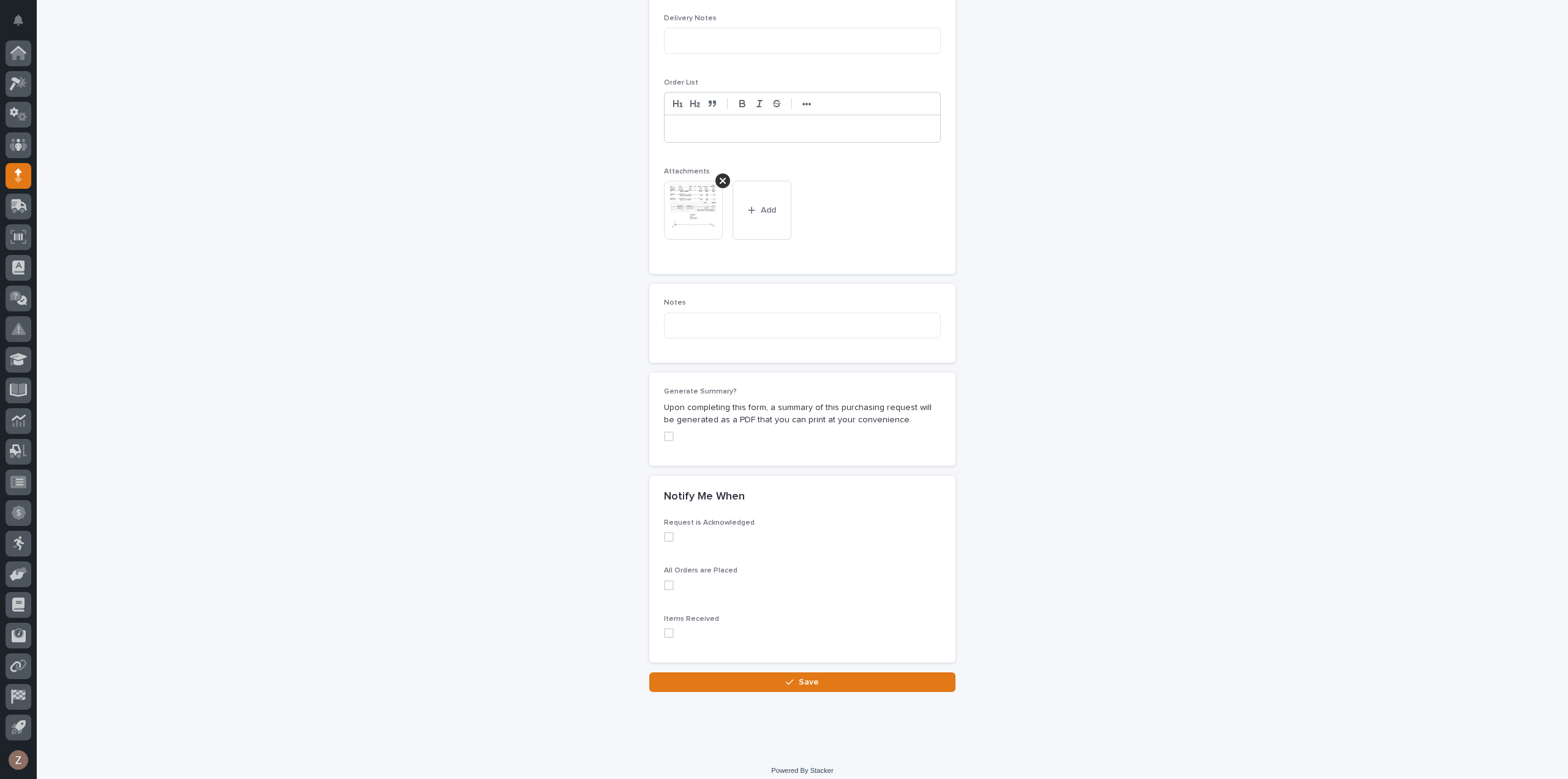
scroll to position [859, 0]
click at [821, 674] on button "Save" at bounding box center [802, 677] width 306 height 19
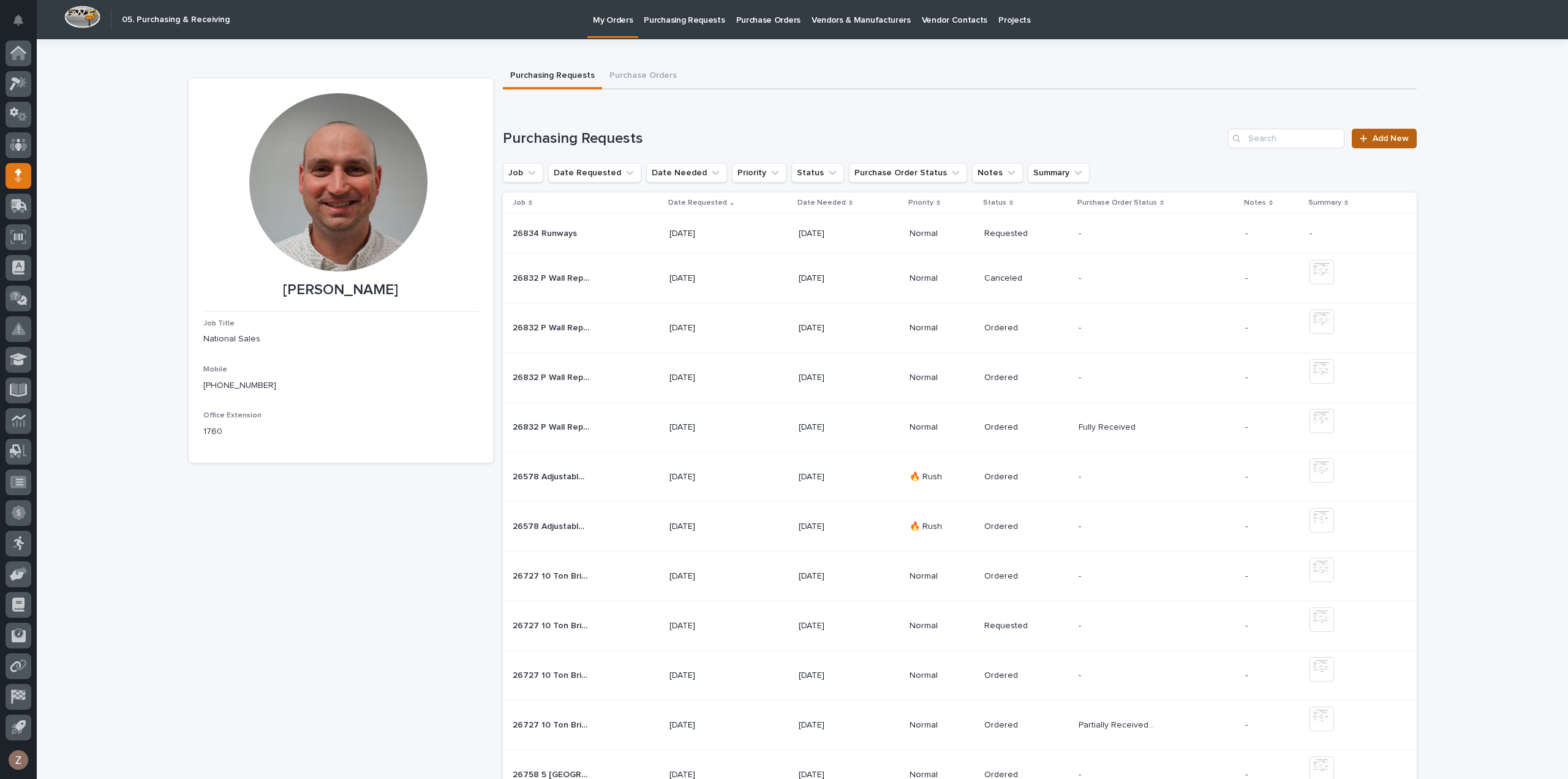
click at [1403, 138] on span "Add New" at bounding box center [1391, 138] width 36 height 8
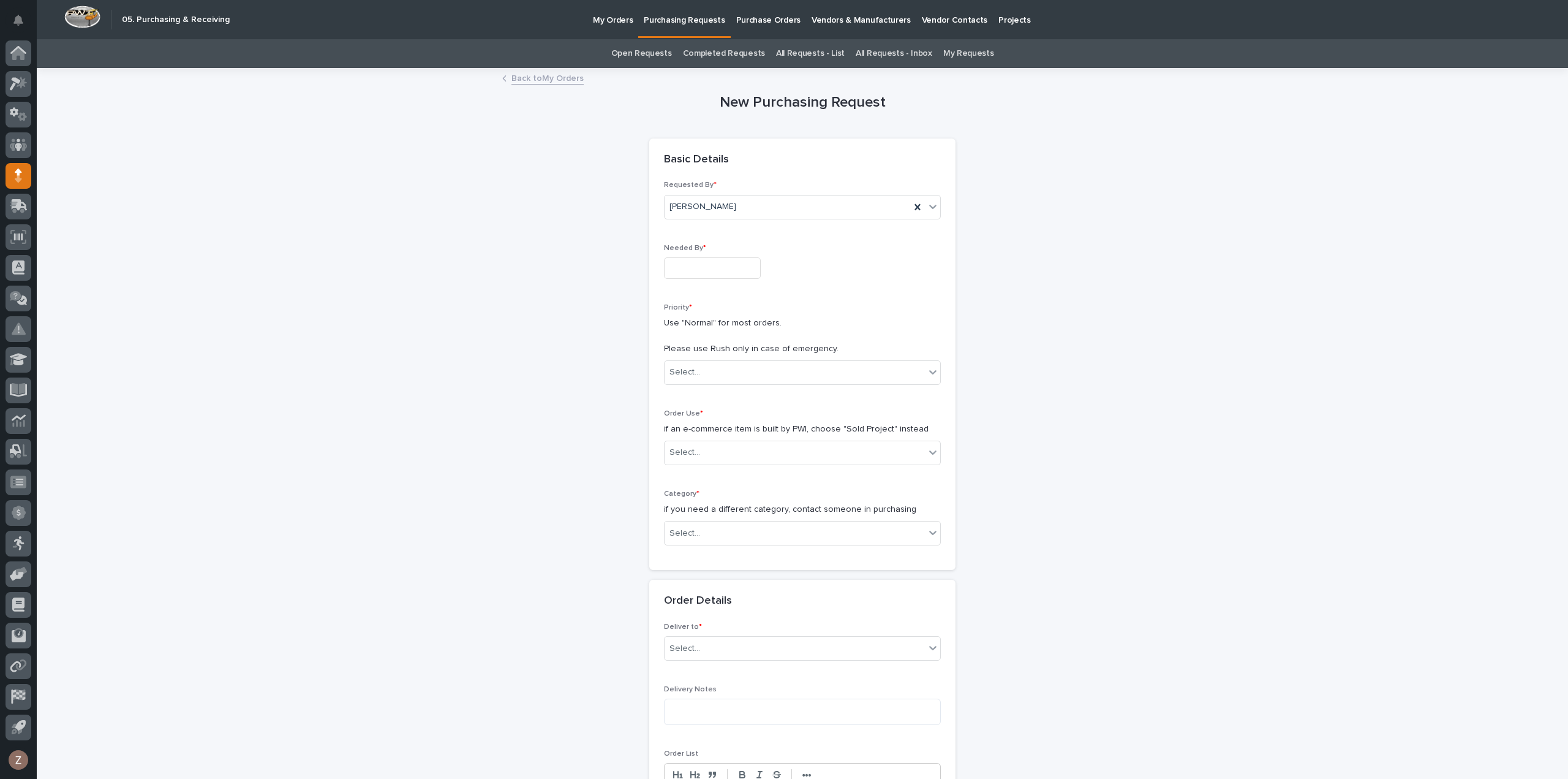
click at [701, 269] on input "text" at bounding box center [711, 268] width 97 height 22
click at [740, 150] on div "12" at bounding box center [744, 147] width 16 height 16
type input "**********"
click at [759, 367] on div "Select..." at bounding box center [794, 372] width 260 height 20
click at [738, 438] on div "Normal" at bounding box center [797, 437] width 275 height 22
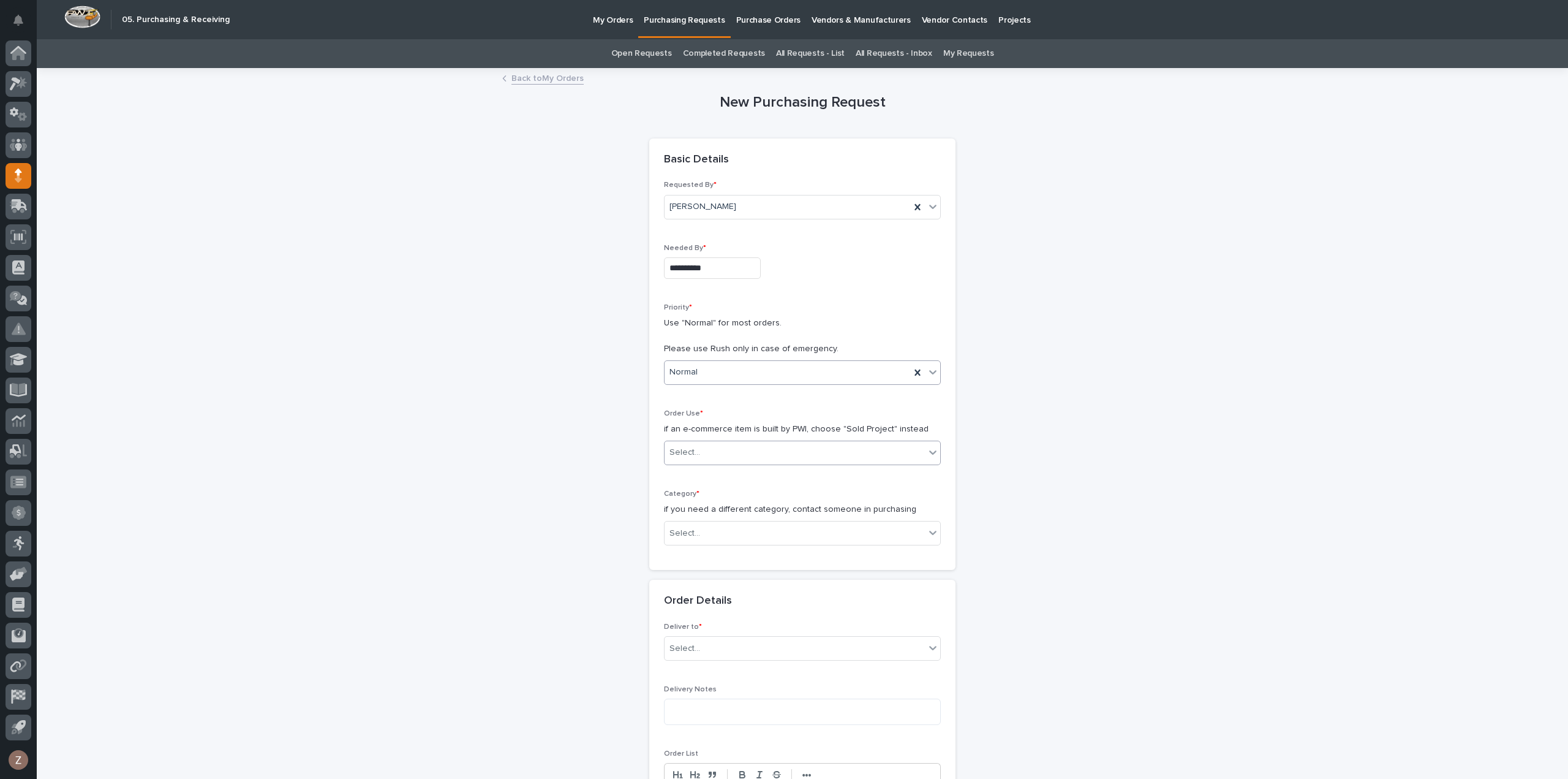
click at [730, 447] on div "Select..." at bounding box center [794, 452] width 260 height 20
click at [730, 475] on div "Sold Project" at bounding box center [797, 474] width 275 height 22
click at [735, 528] on div "Select..." at bounding box center [794, 533] width 260 height 20
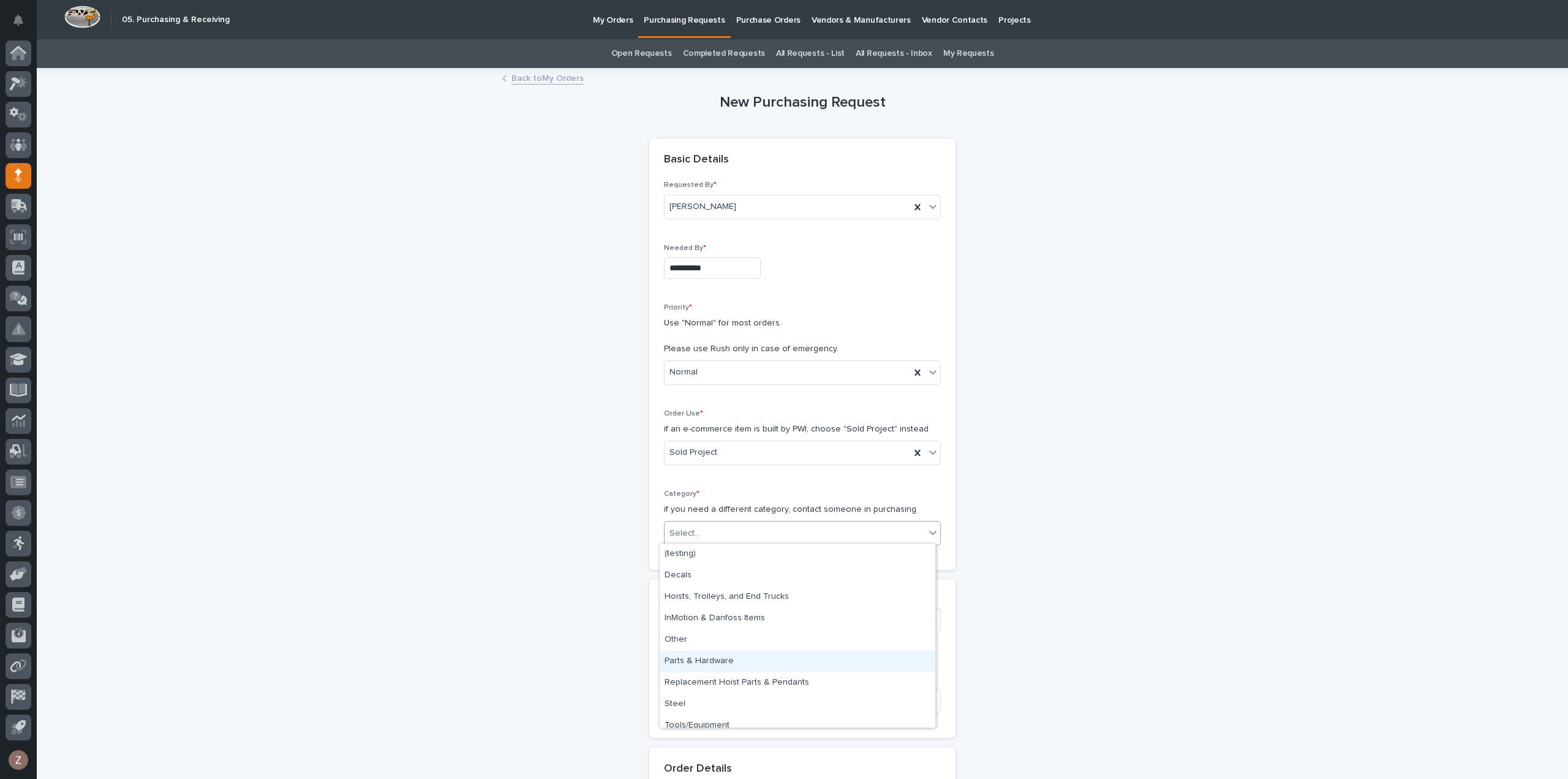
click at [745, 668] on div "Parts & Hardware" at bounding box center [797, 661] width 275 height 22
click at [735, 614] on div "Select..." at bounding box center [794, 620] width 260 height 20
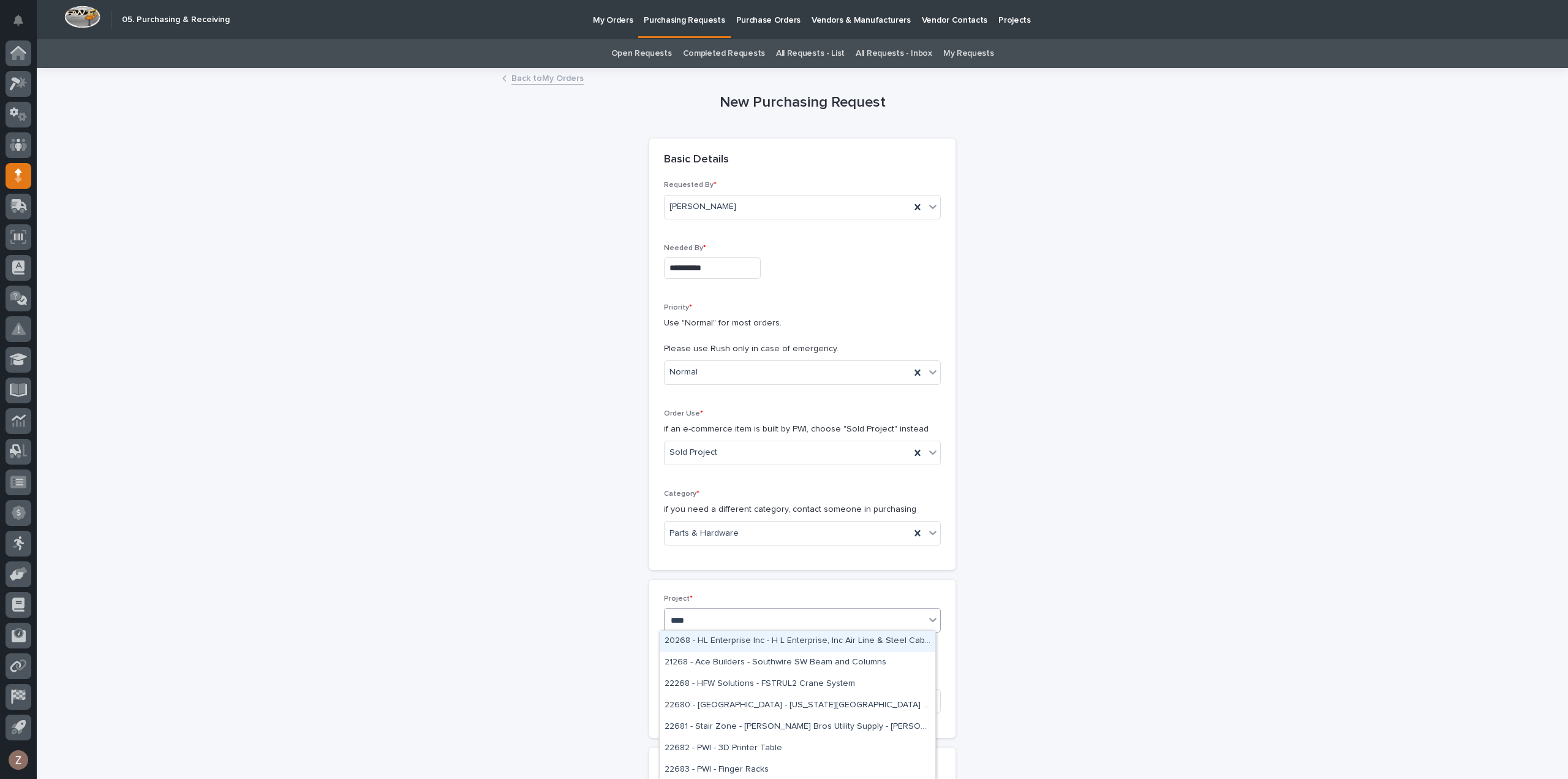
type input "*****"
click at [729, 638] on div "26834 - [PERSON_NAME] Homes - Sidewall System Modification and P-Wall Set System" at bounding box center [797, 641] width 275 height 22
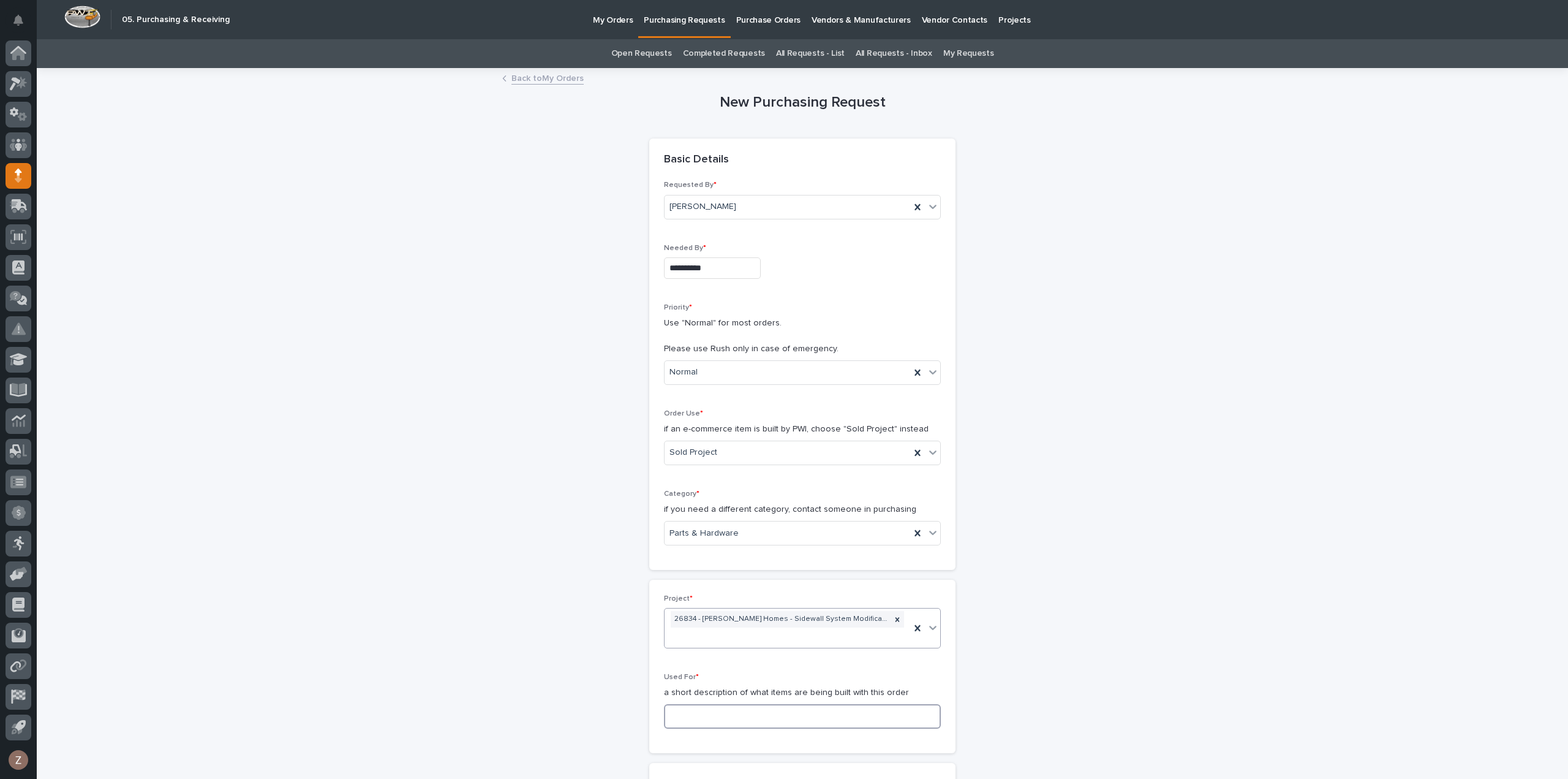
click at [680, 704] on input at bounding box center [802, 716] width 277 height 25
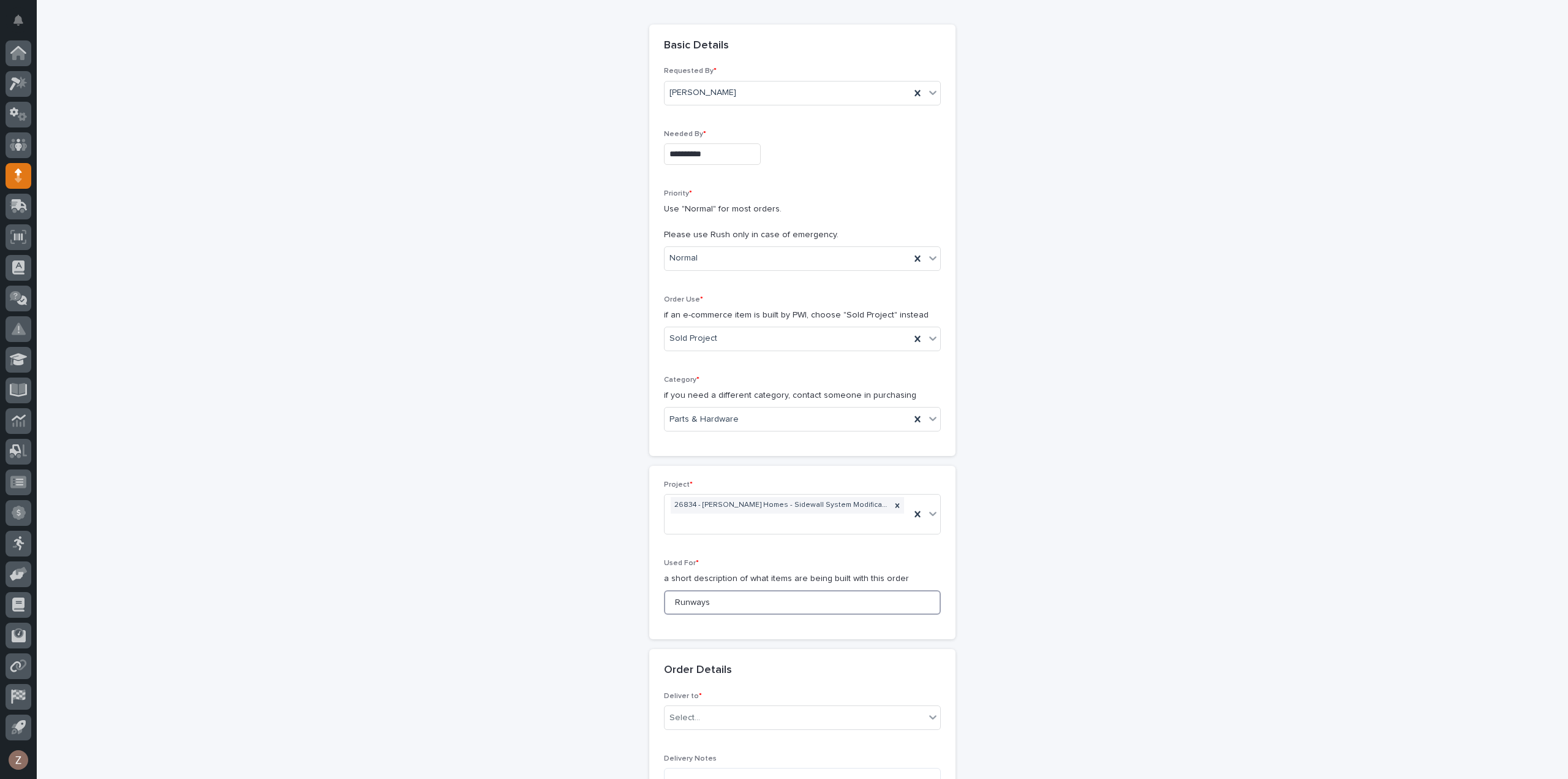
scroll to position [245, 0]
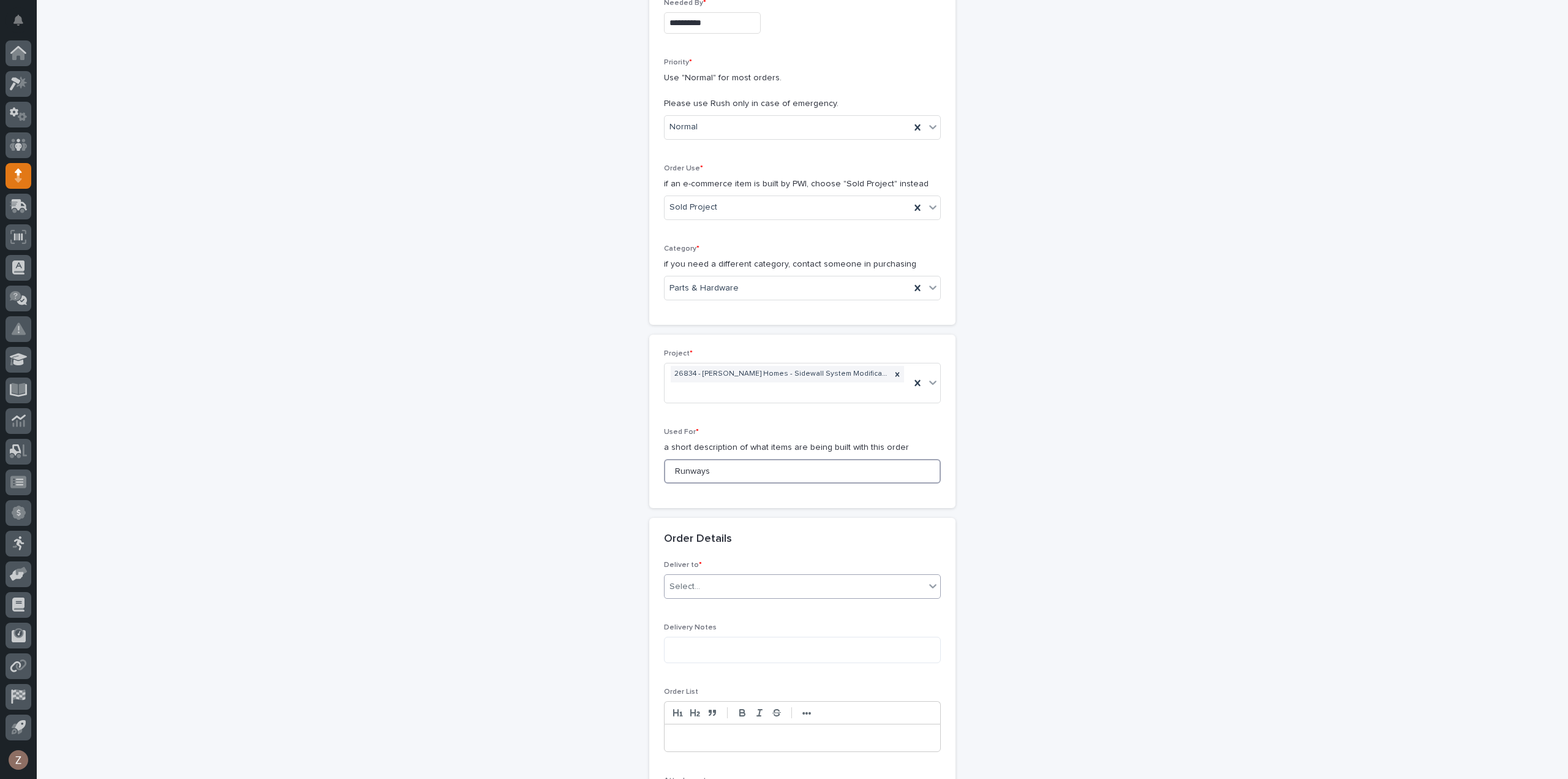
type input "Runways"
click at [724, 585] on div "Select..." at bounding box center [794, 586] width 260 height 20
click at [714, 608] on div "PWI" at bounding box center [797, 607] width 275 height 22
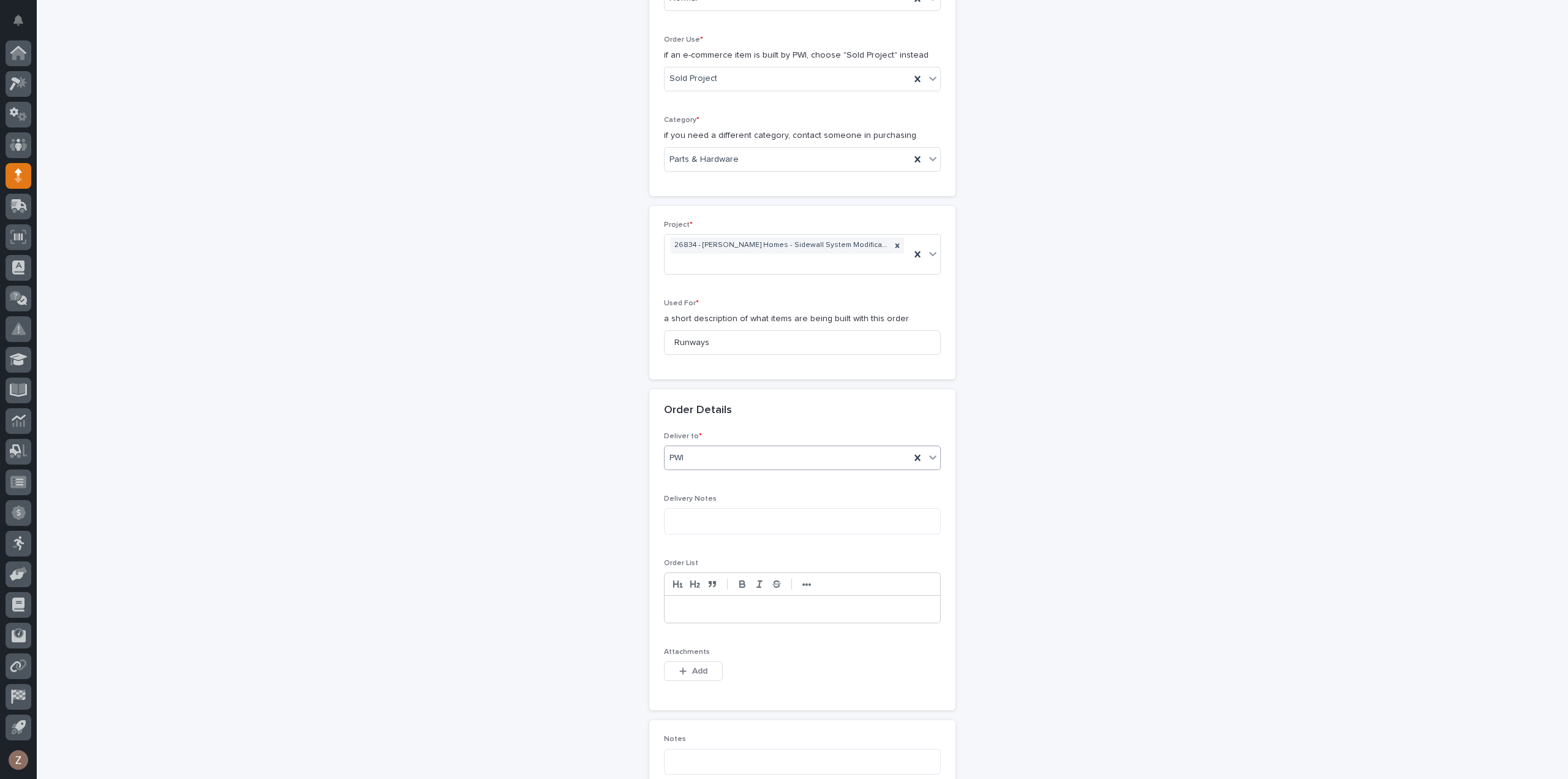
scroll to position [552, 0]
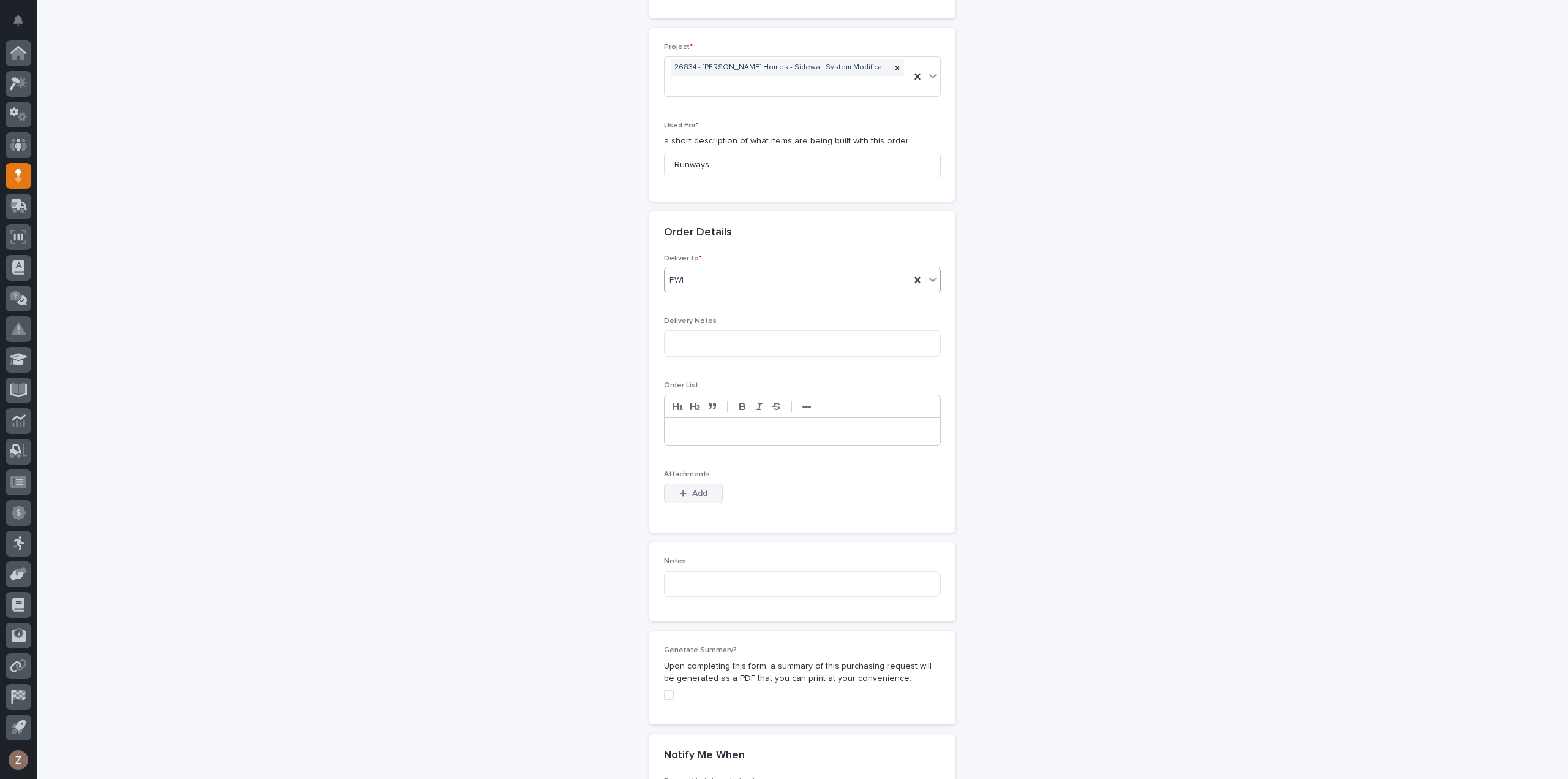
click at [696, 489] on span "Add" at bounding box center [699, 493] width 15 height 11
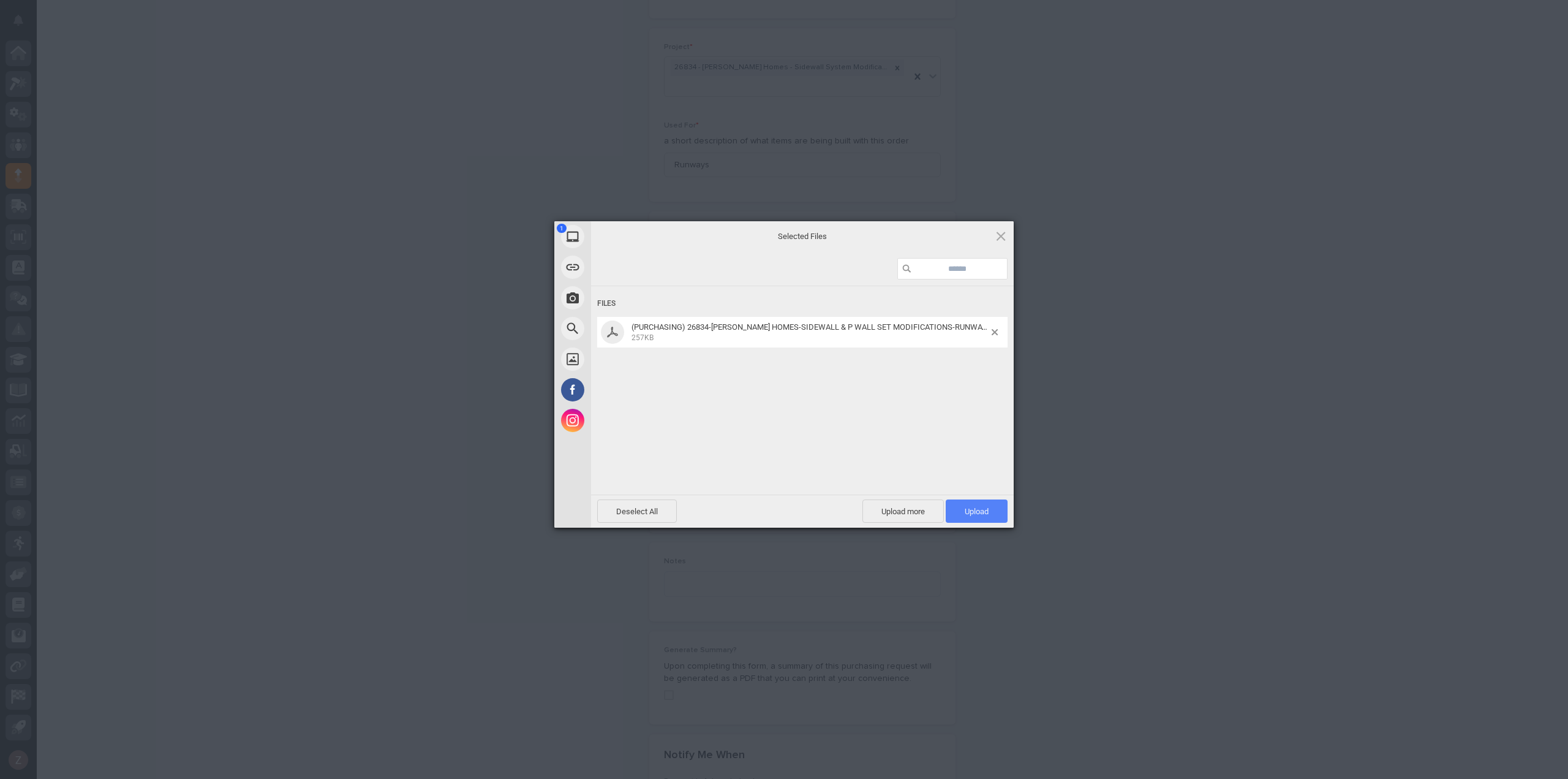
click at [967, 512] on span "Upload 1" at bounding box center [976, 511] width 24 height 9
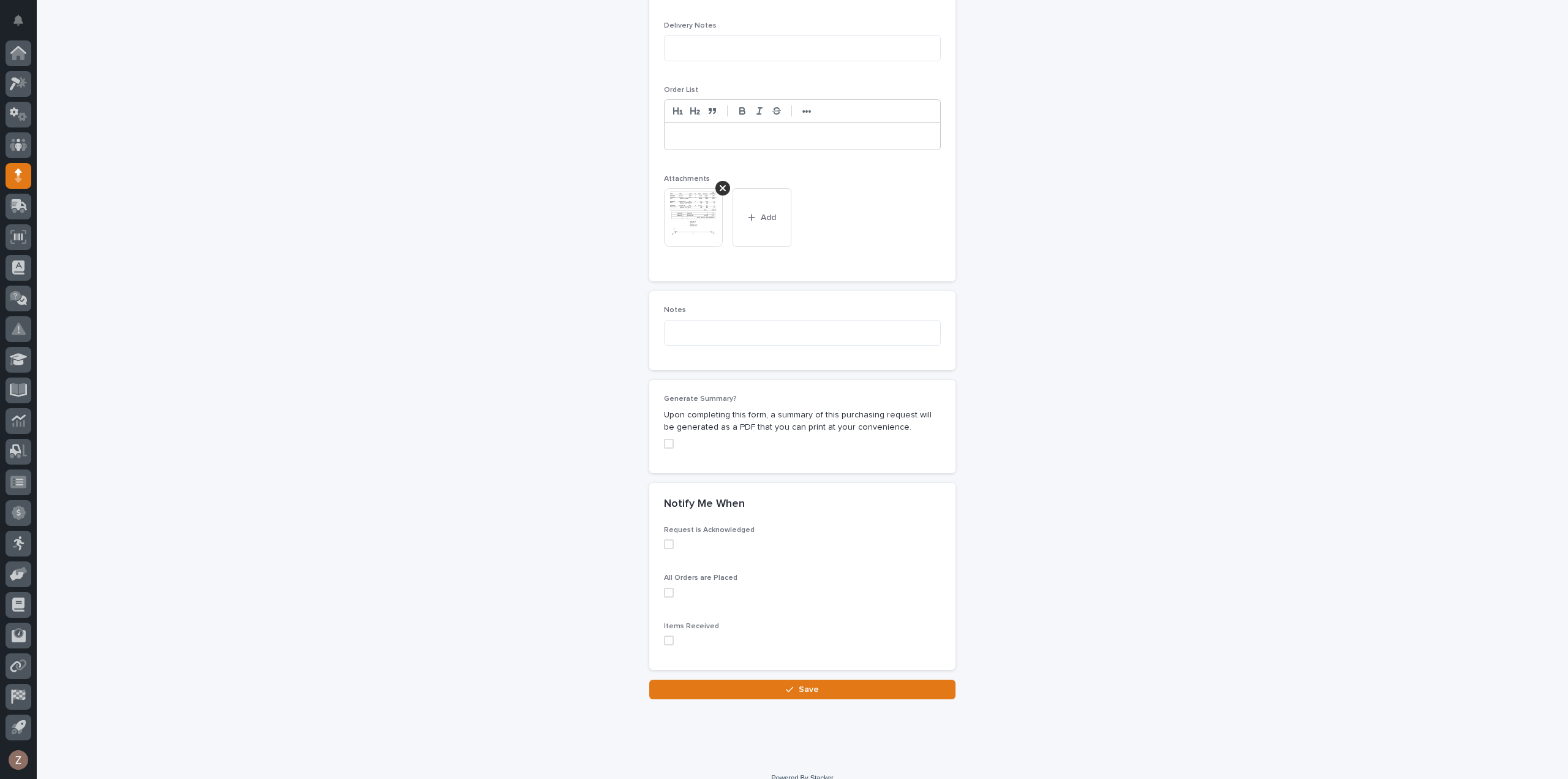
scroll to position [859, 0]
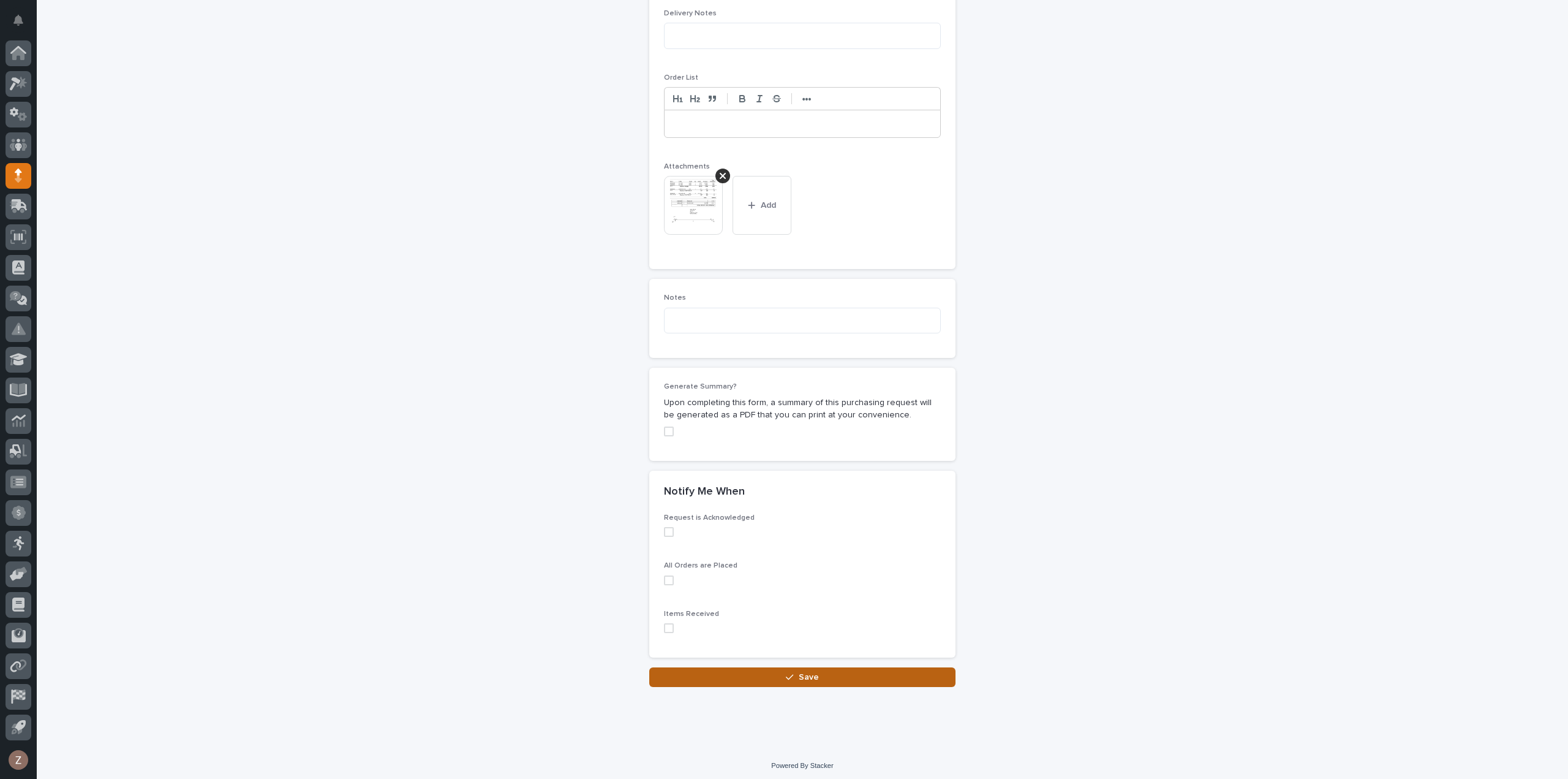
click at [861, 668] on button "Save" at bounding box center [802, 677] width 306 height 19
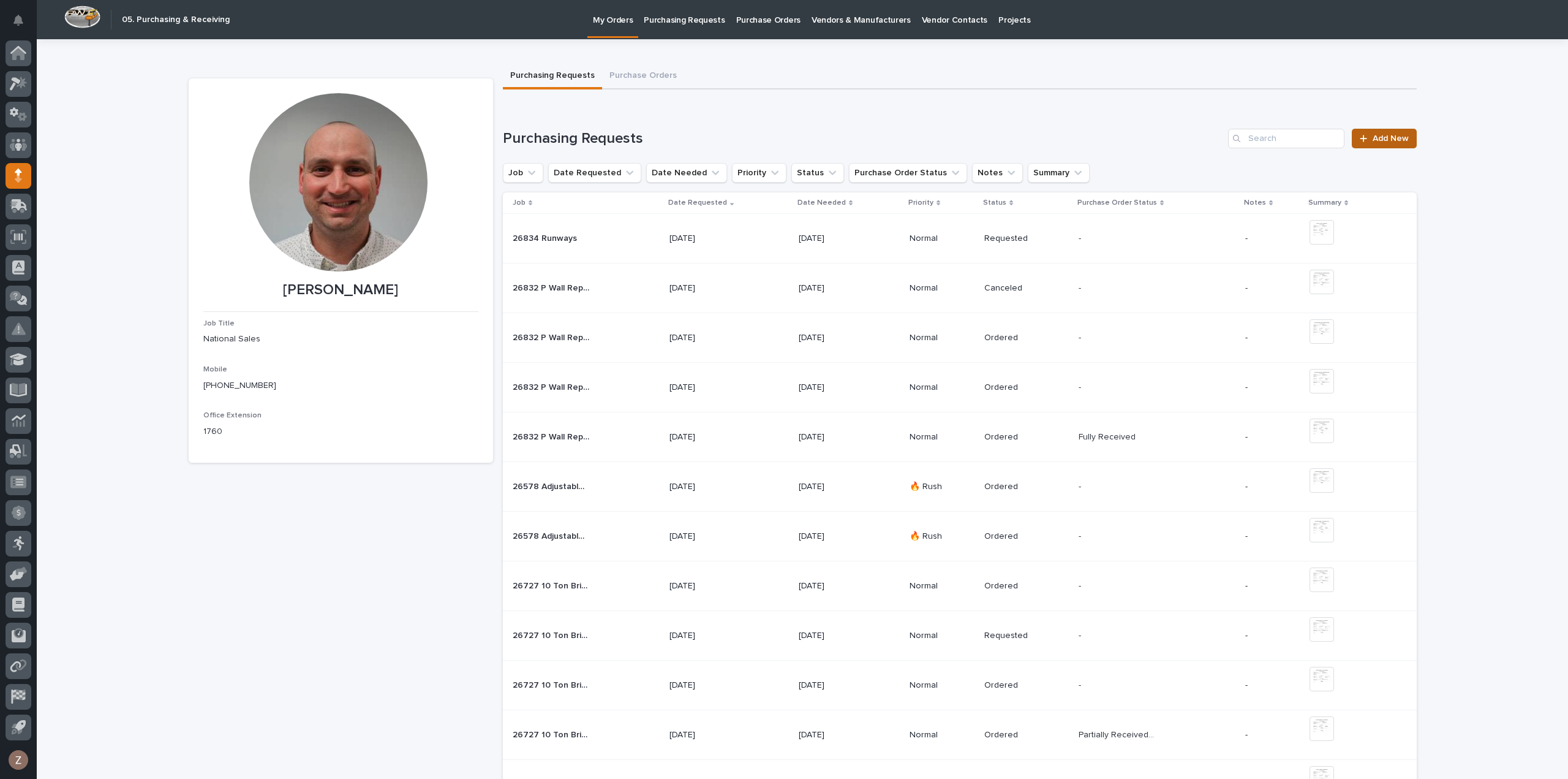
click at [1393, 134] on span "Add New" at bounding box center [1391, 138] width 36 height 8
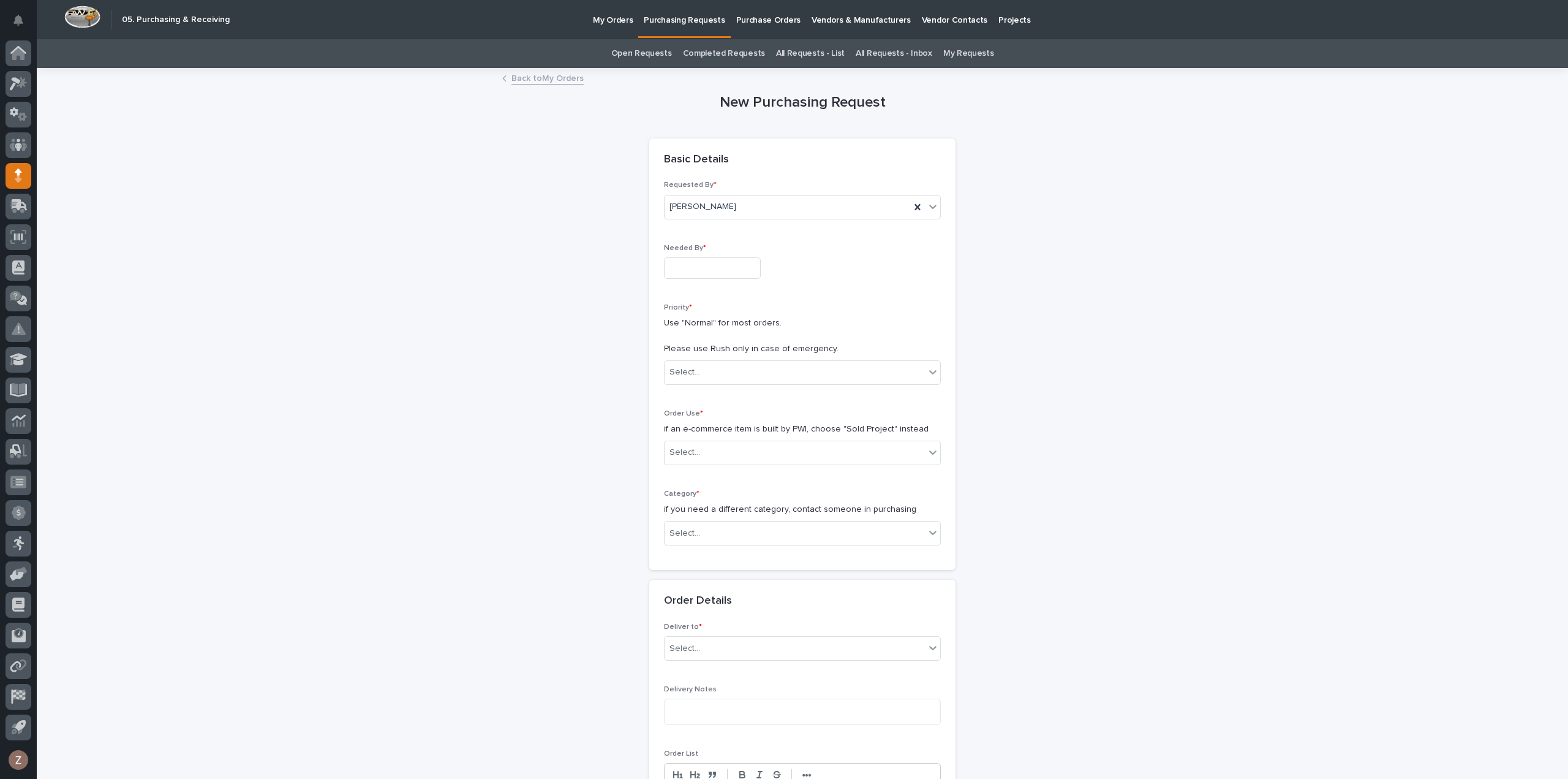
click at [693, 270] on input "text" at bounding box center [711, 268] width 97 height 22
click at [745, 153] on div "12" at bounding box center [744, 147] width 16 height 16
type input "**********"
click at [750, 374] on div "Select..." at bounding box center [794, 372] width 260 height 20
click at [738, 436] on div "Normal" at bounding box center [797, 437] width 275 height 22
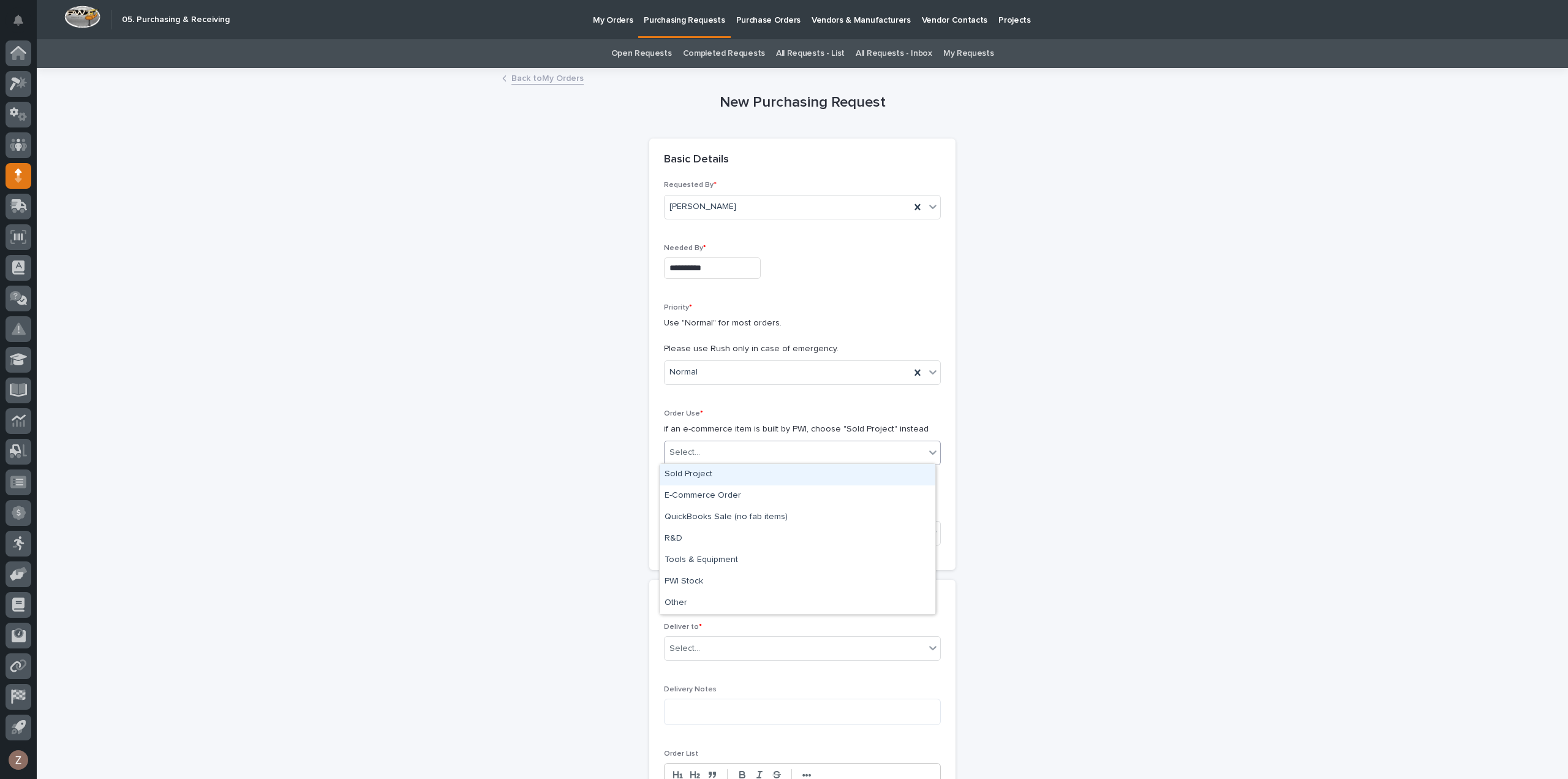
click at [732, 453] on div "Select..." at bounding box center [794, 452] width 260 height 20
click at [735, 472] on div "Sold Project" at bounding box center [797, 474] width 275 height 22
click at [728, 528] on div "Select..." at bounding box center [794, 533] width 260 height 20
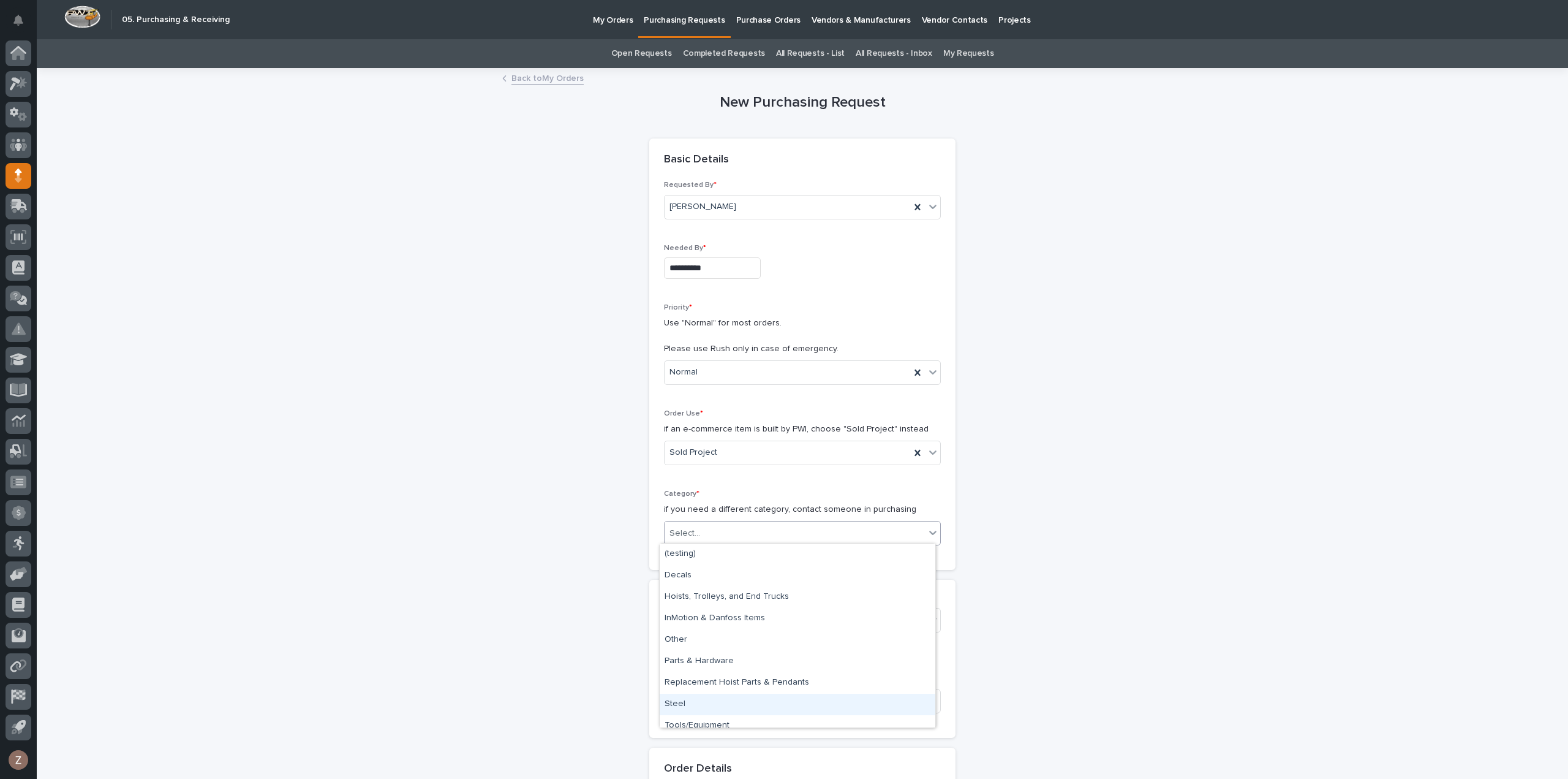
click at [718, 706] on div "Steel" at bounding box center [797, 704] width 275 height 22
click at [738, 620] on div "Select..." at bounding box center [794, 620] width 260 height 20
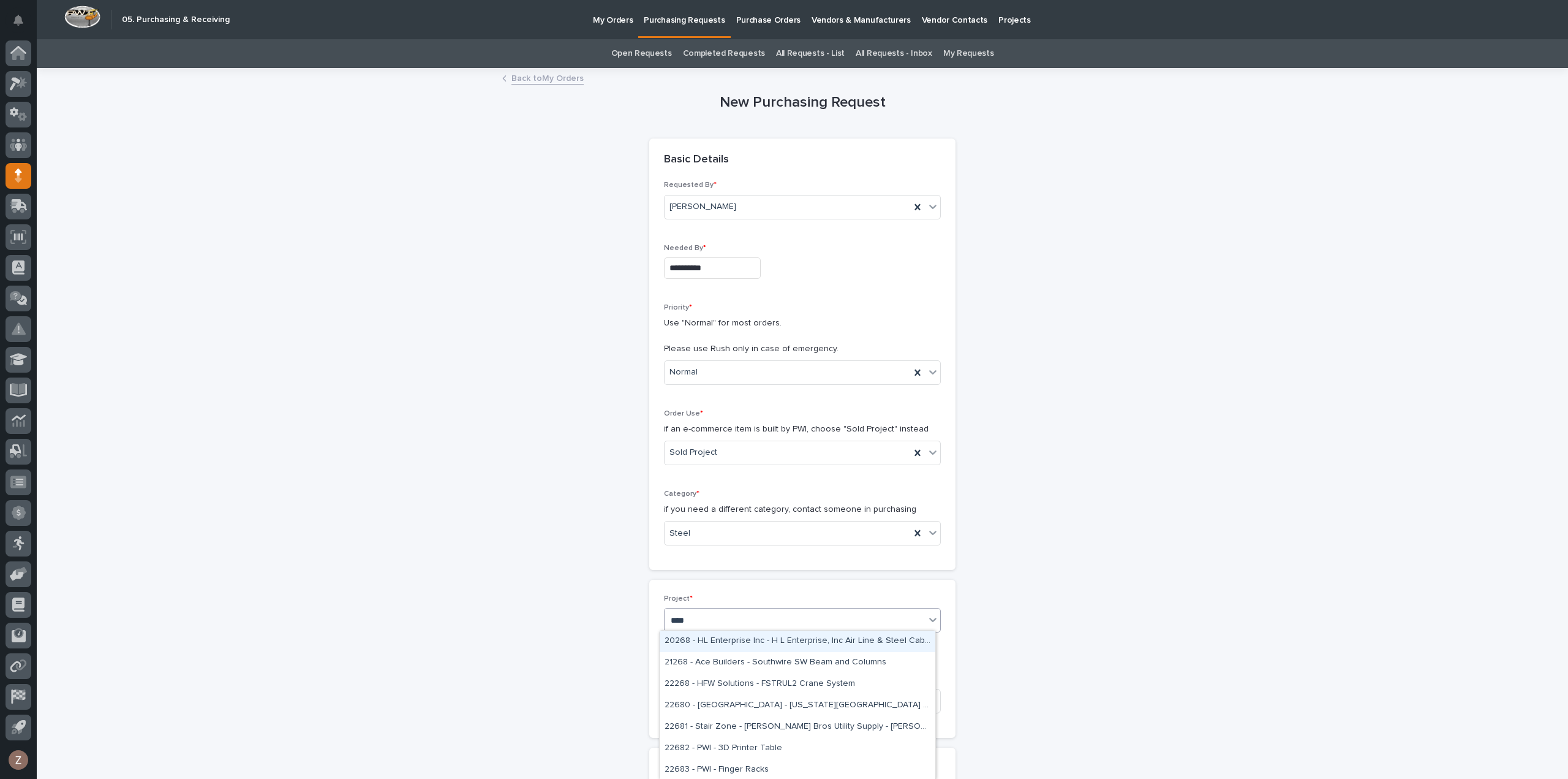
type input "*****"
click at [736, 635] on div "26834 - [PERSON_NAME] Homes - Sidewall System Modification and P-Wall Set System" at bounding box center [797, 641] width 275 height 22
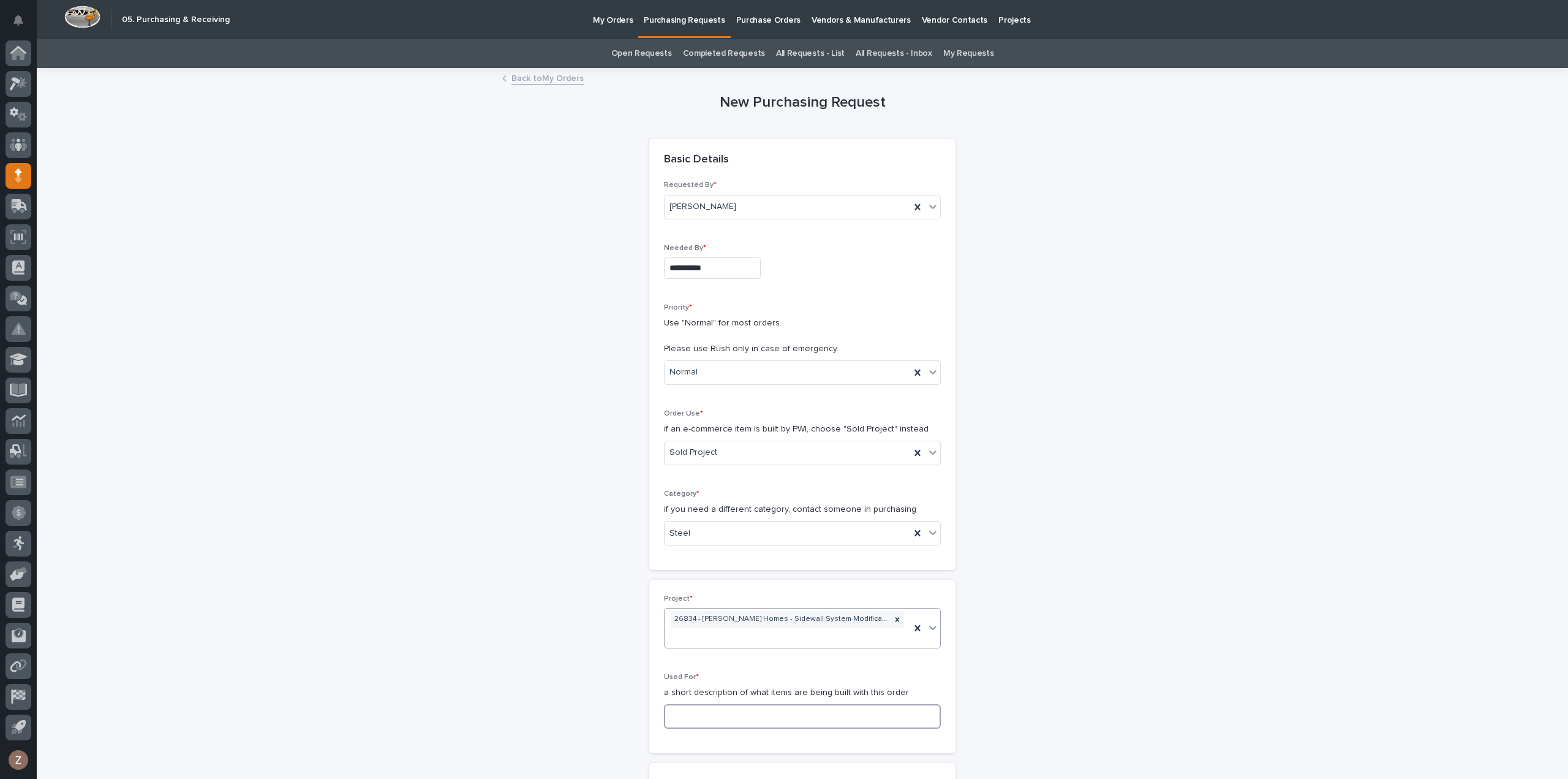
click at [746, 718] on input at bounding box center [802, 716] width 277 height 25
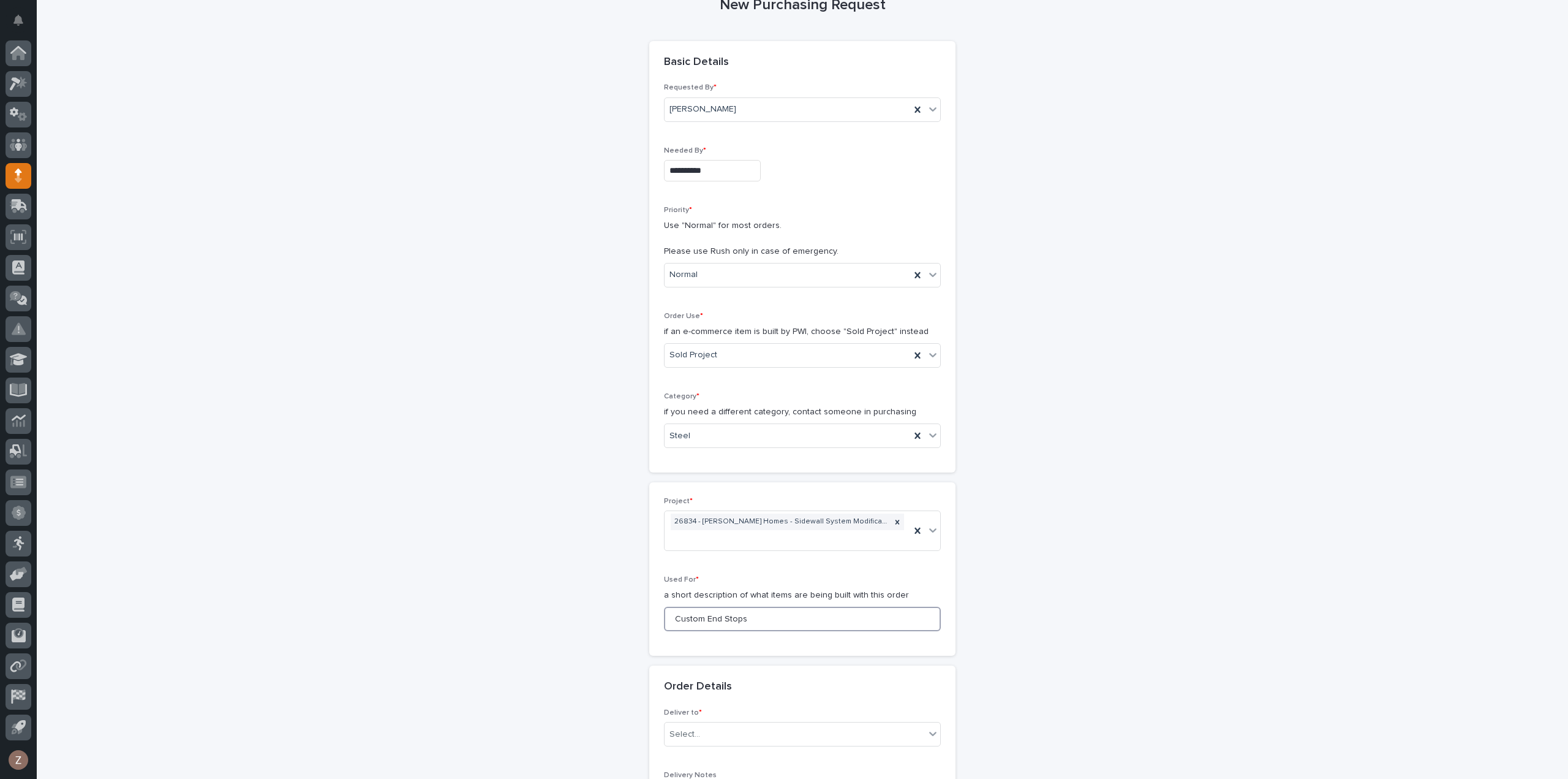
scroll to position [245, 0]
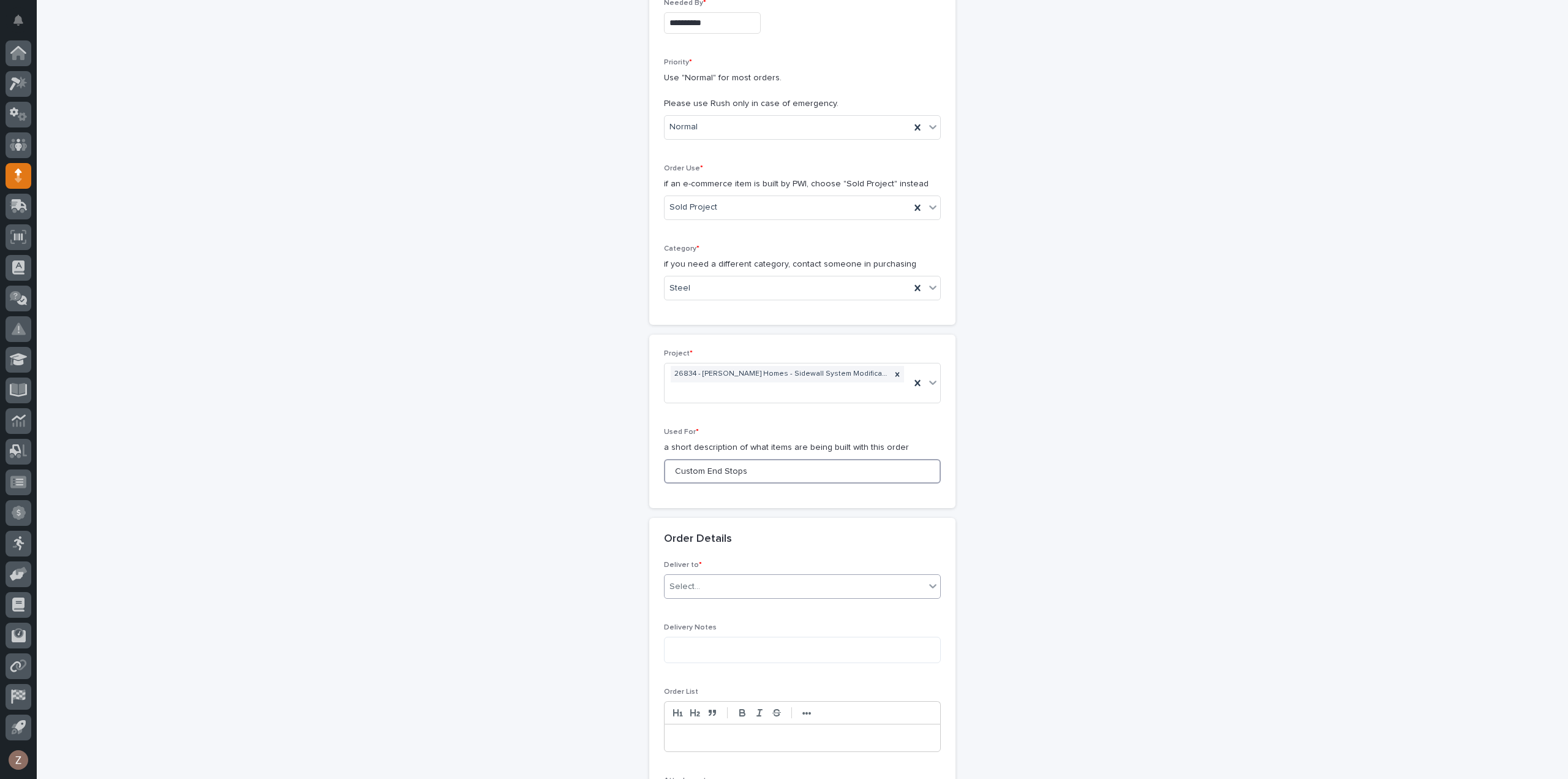
type input "Custom End Stops"
click at [762, 576] on div "Select..." at bounding box center [794, 586] width 260 height 20
click at [747, 608] on div "PWI" at bounding box center [797, 607] width 275 height 22
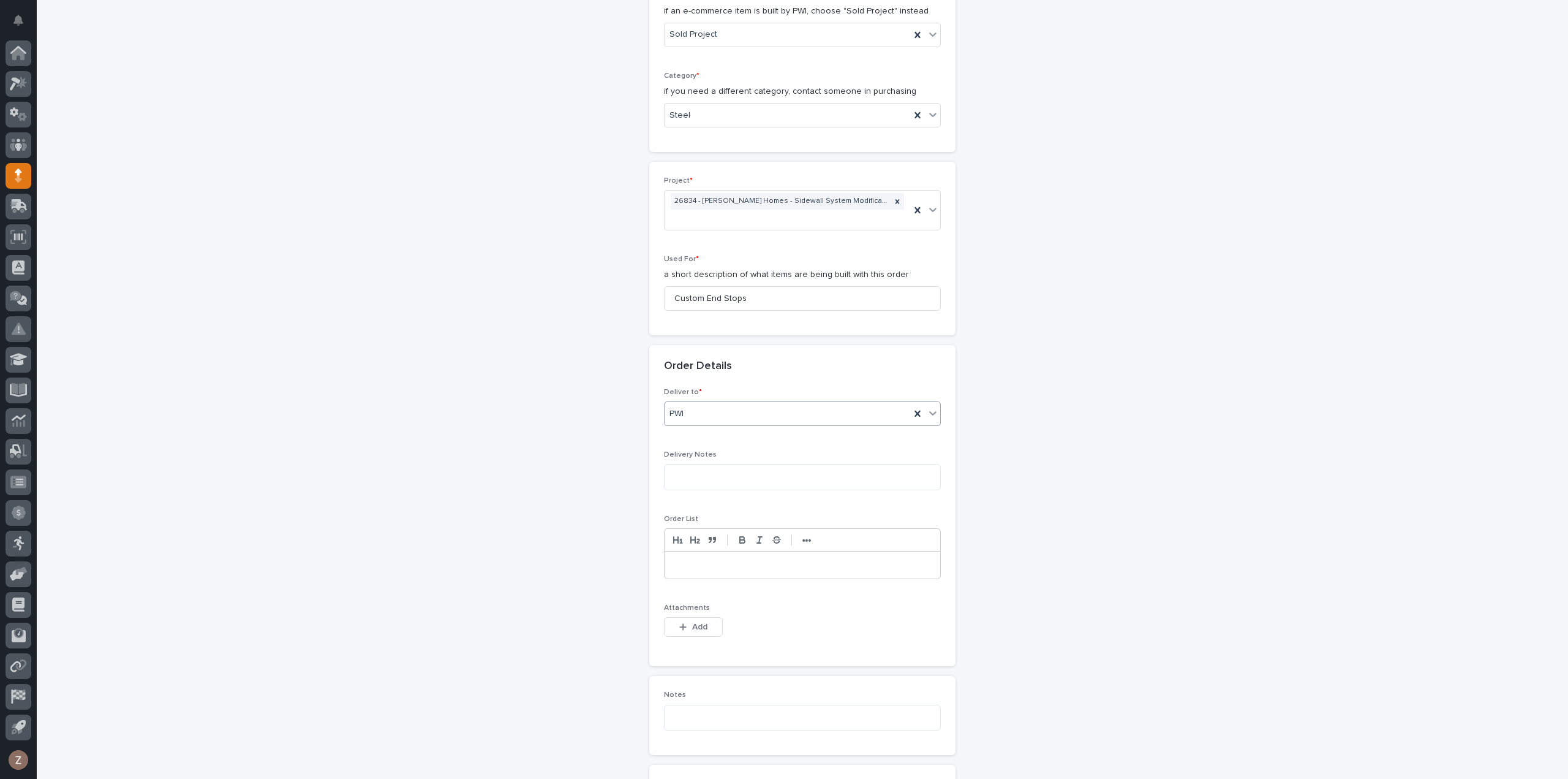
scroll to position [613, 0]
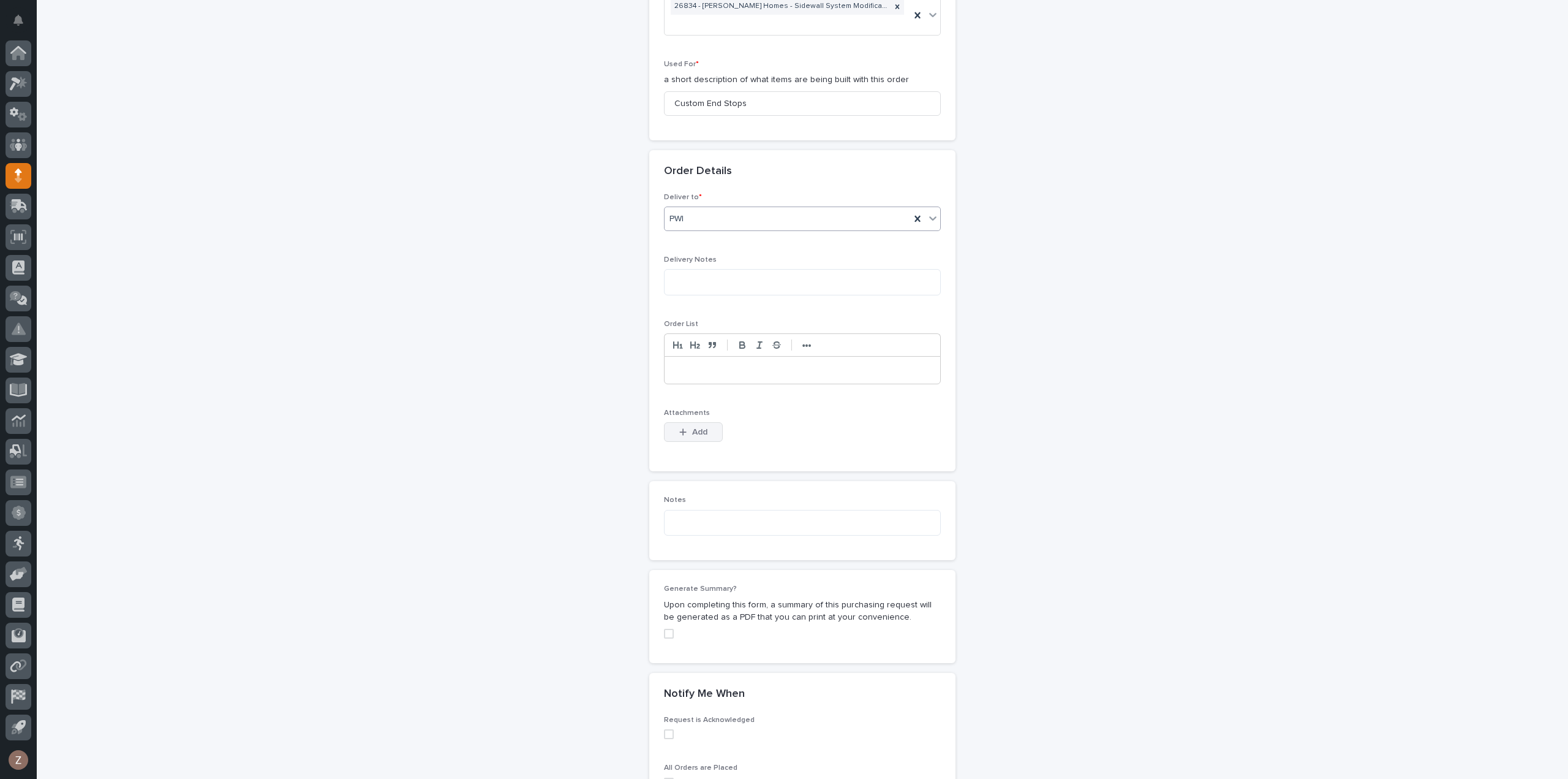
click at [695, 430] on span "Add" at bounding box center [699, 432] width 15 height 11
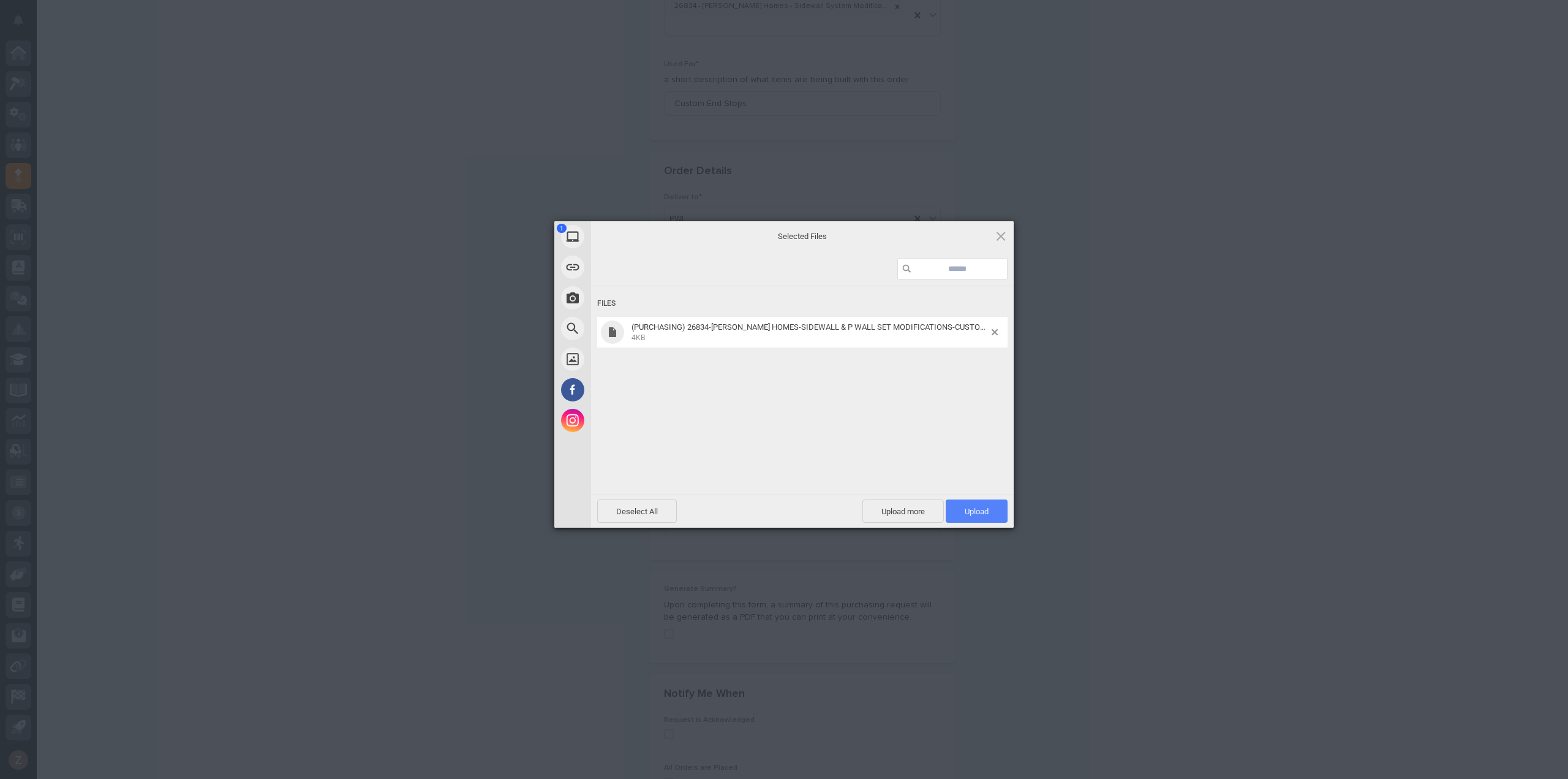
click at [972, 507] on span "Upload 1" at bounding box center [976, 511] width 24 height 9
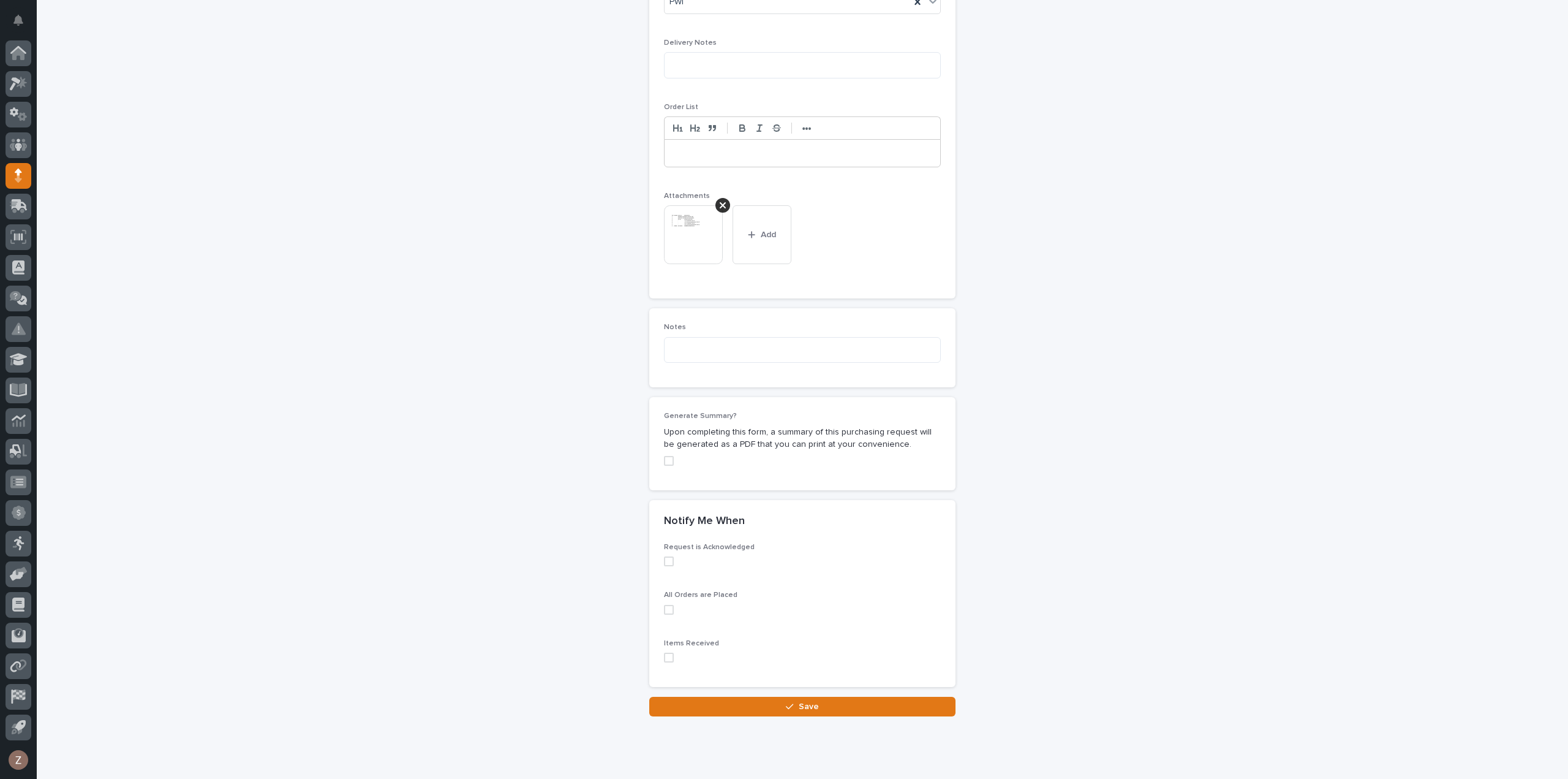
scroll to position [859, 0]
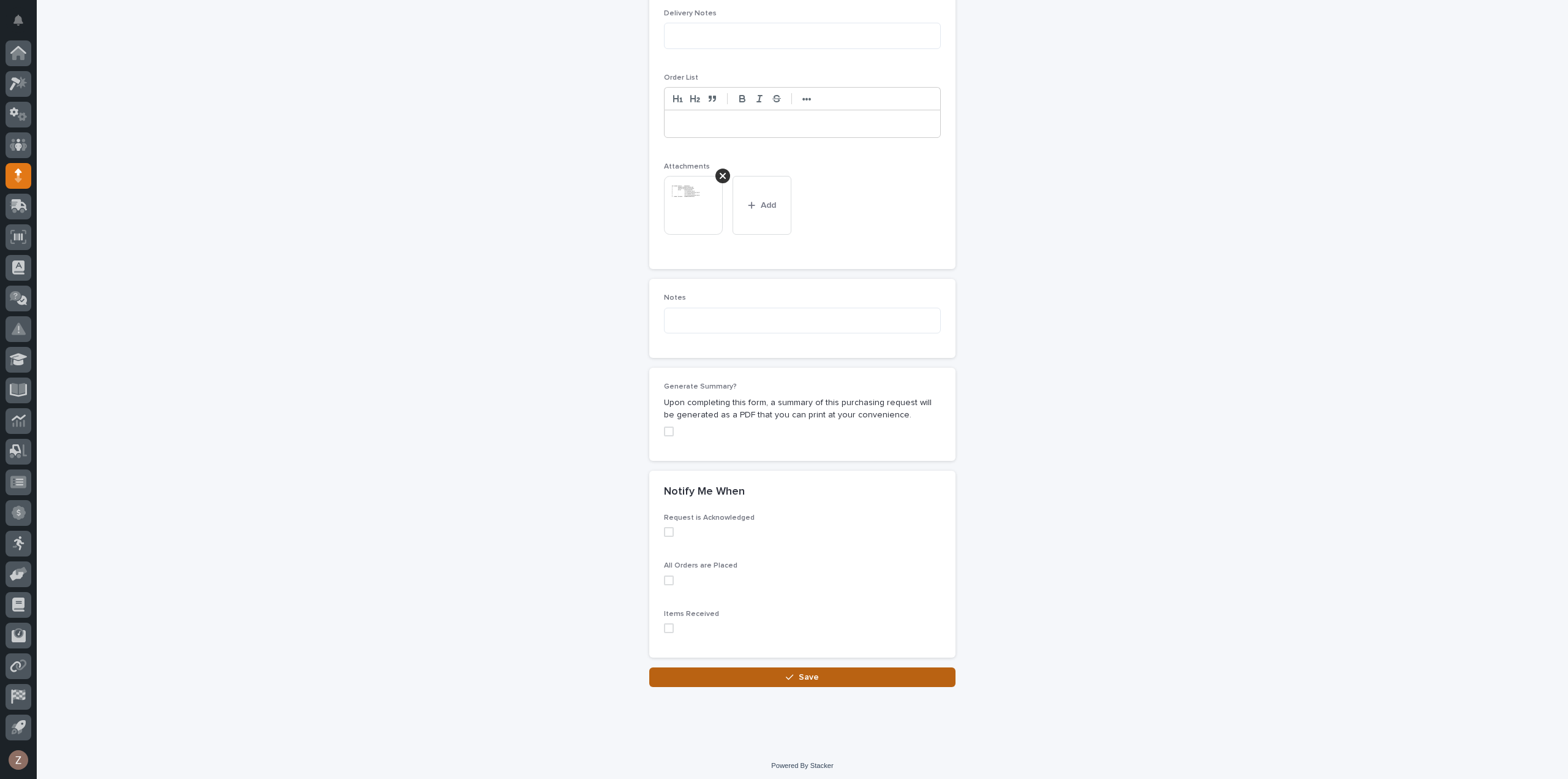
click at [828, 668] on button "Save" at bounding box center [802, 677] width 306 height 19
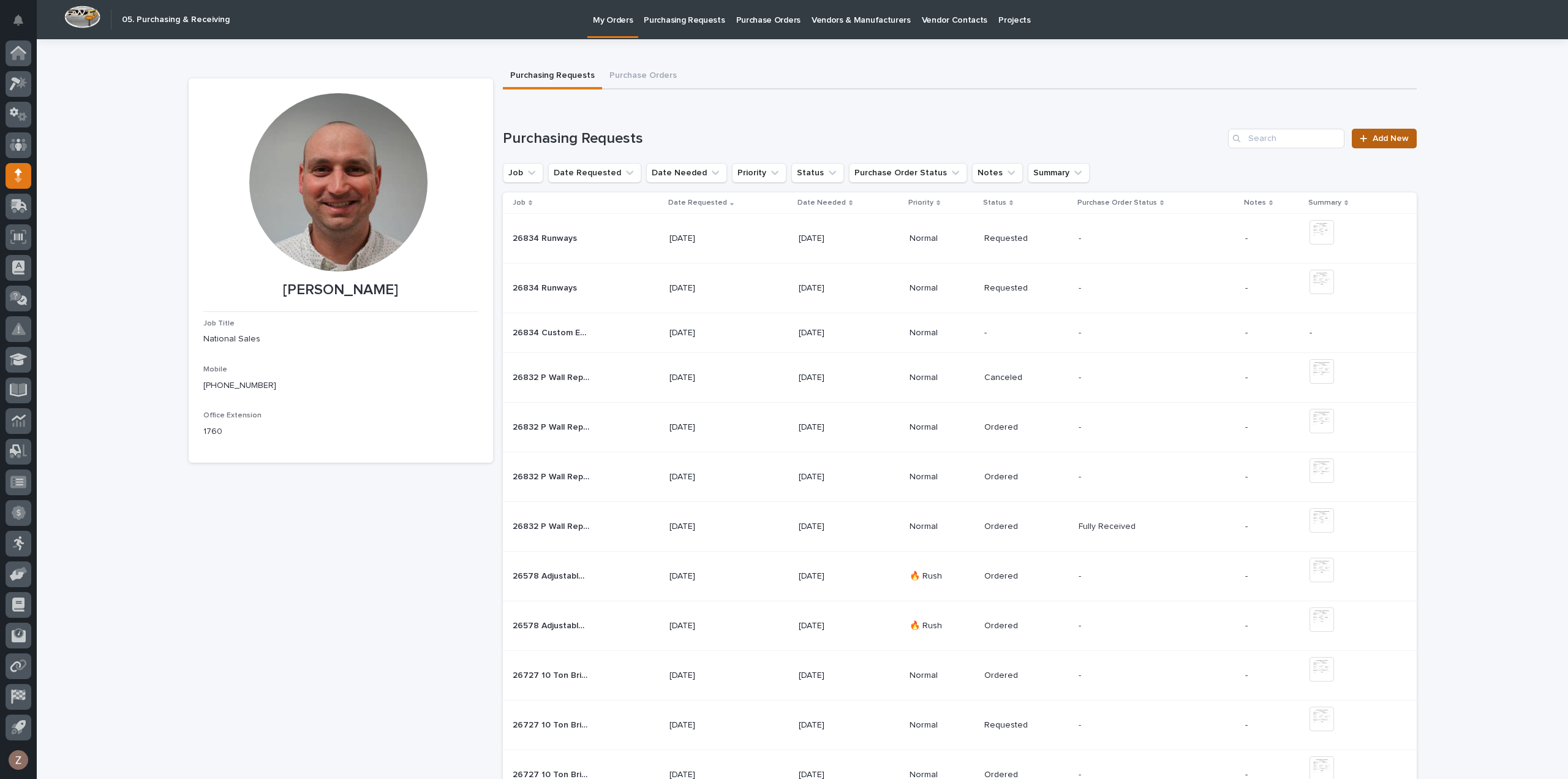
click at [1394, 141] on span "Add New" at bounding box center [1391, 138] width 36 height 8
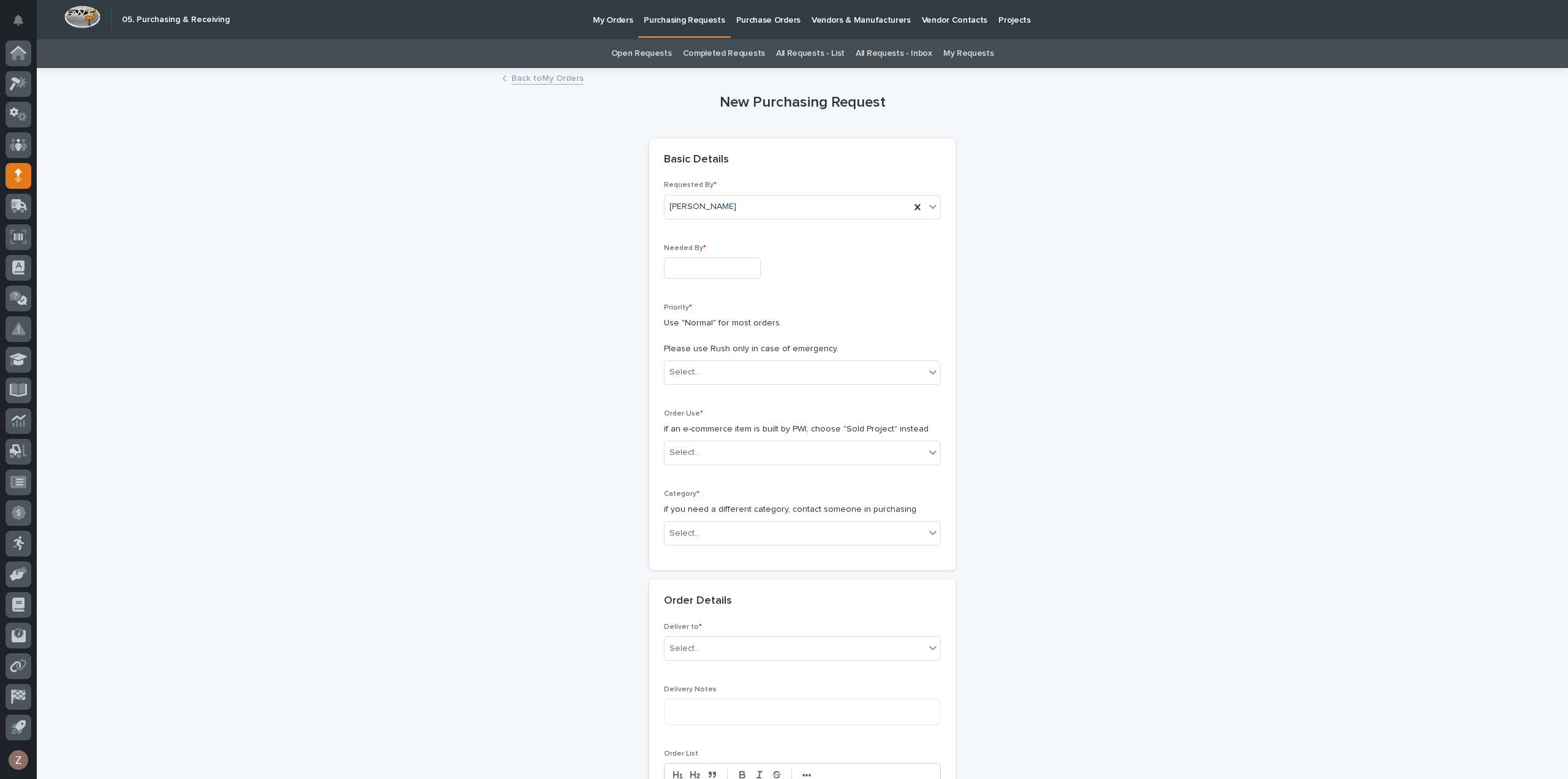
click at [705, 273] on input "text" at bounding box center [711, 268] width 97 height 22
click at [745, 151] on div "12" at bounding box center [744, 147] width 16 height 16
type input "**********"
click at [765, 366] on div "Select..." at bounding box center [794, 372] width 260 height 20
click at [746, 435] on div "Normal" at bounding box center [797, 437] width 275 height 22
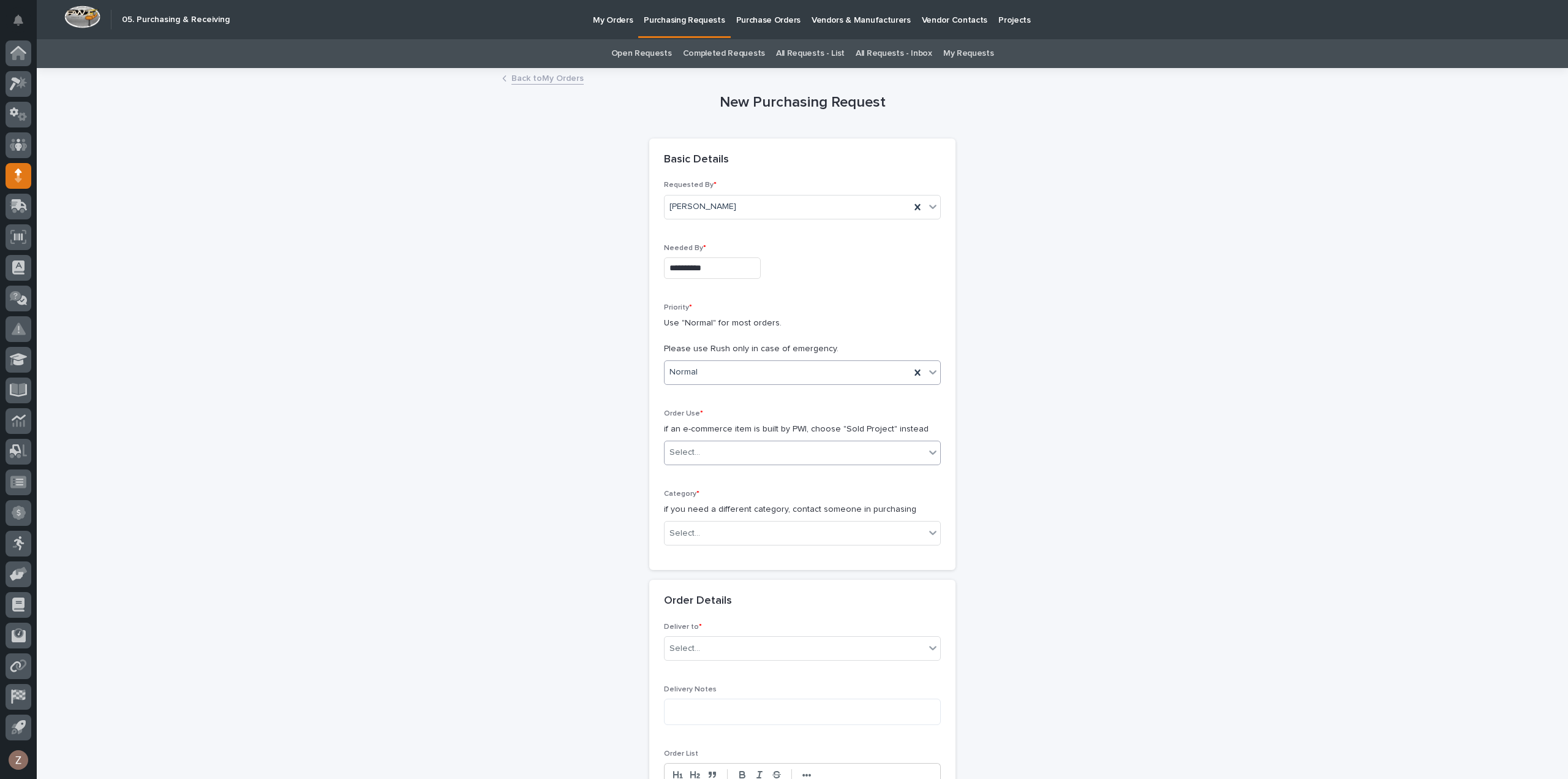
click at [721, 453] on div "Select..." at bounding box center [794, 452] width 260 height 20
click at [732, 482] on div "Sold Project" at bounding box center [797, 474] width 275 height 22
click at [717, 525] on div "Select..." at bounding box center [794, 533] width 260 height 20
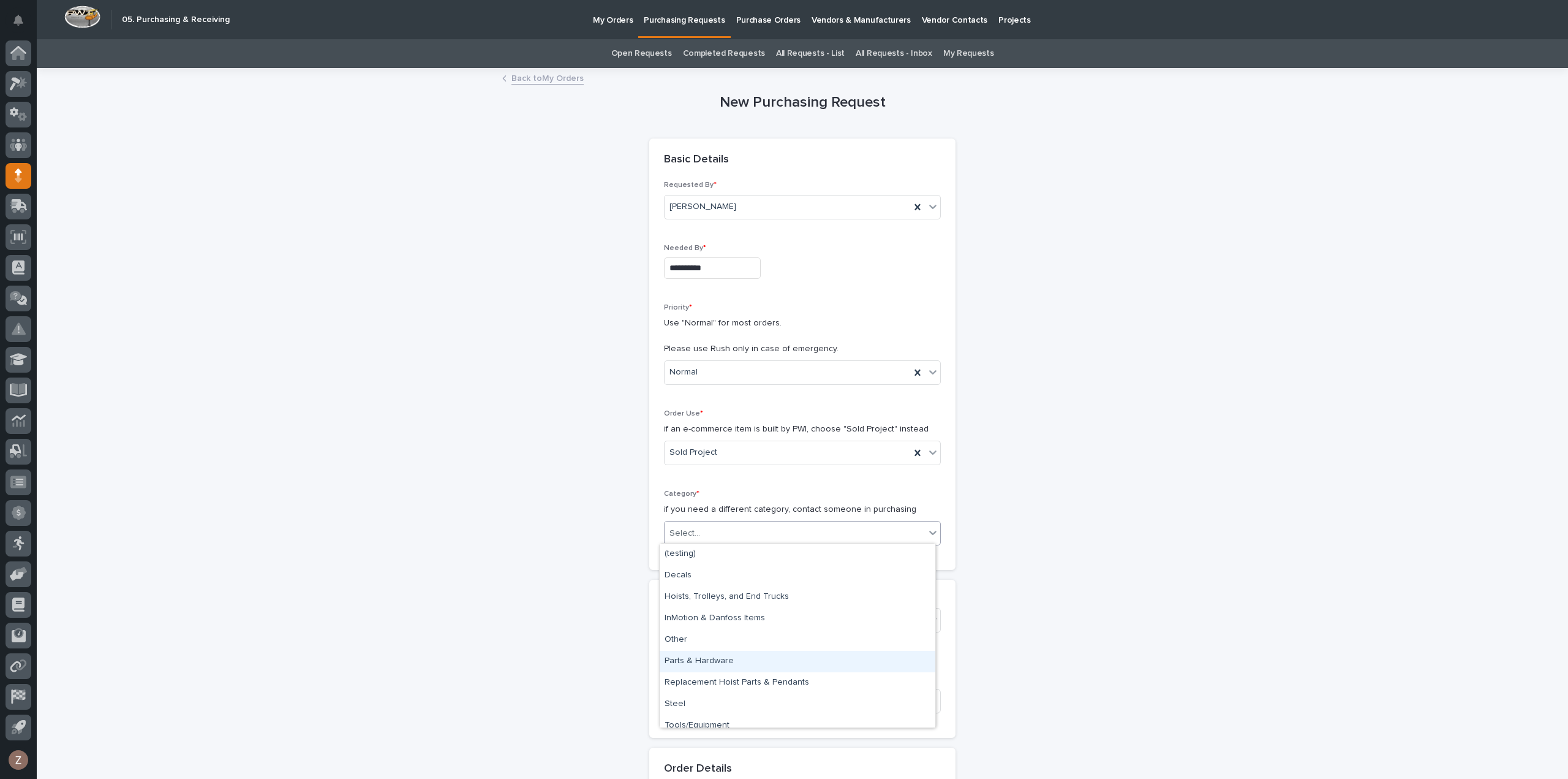
click at [718, 668] on div "Parts & Hardware" at bounding box center [797, 661] width 275 height 22
click at [805, 610] on div "Select..." at bounding box center [794, 620] width 260 height 20
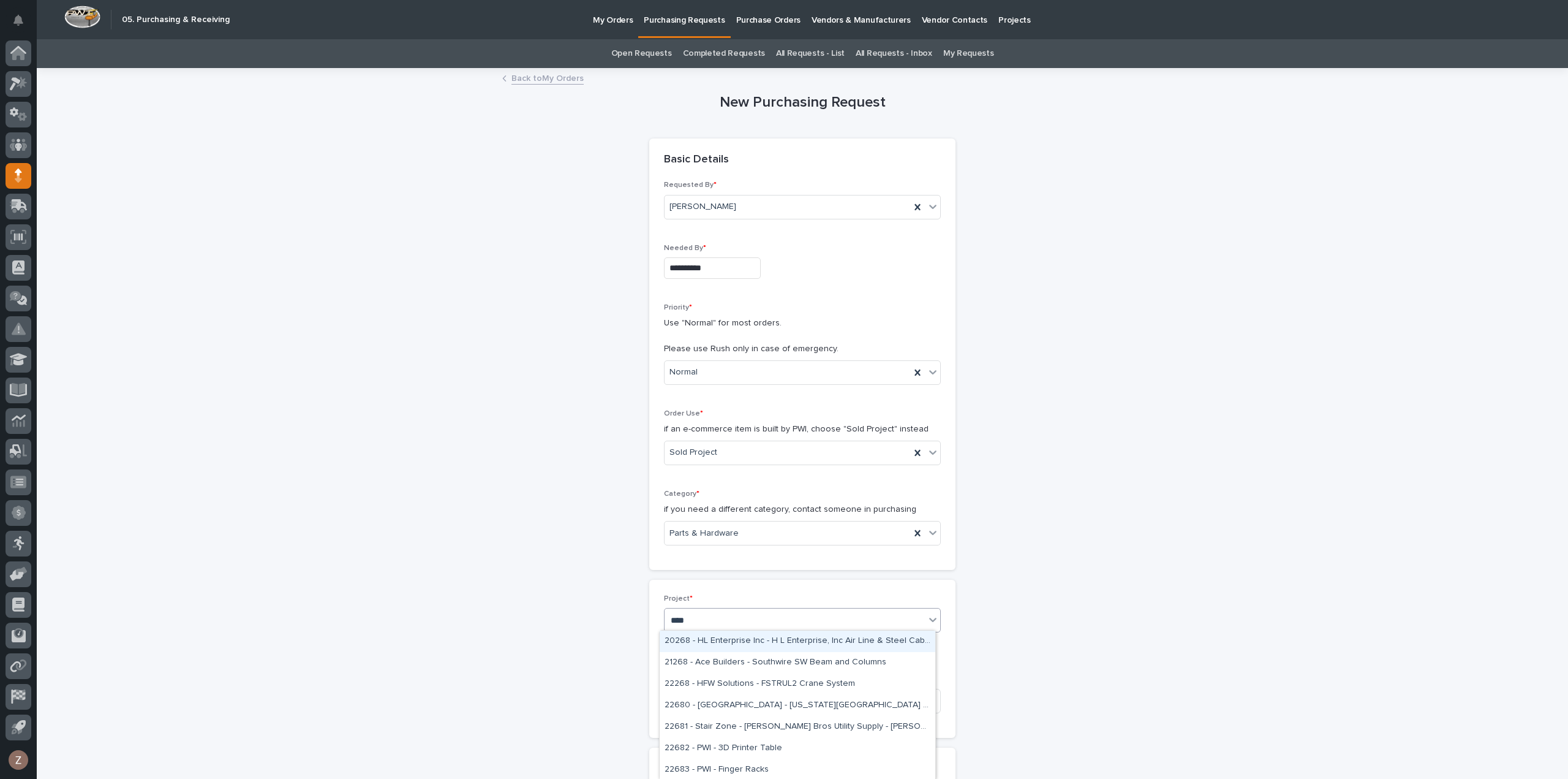
type input "*****"
click at [772, 641] on div "26834 - [PERSON_NAME] Homes - Sidewall System Modification and P-Wall Set System" at bounding box center [797, 641] width 275 height 22
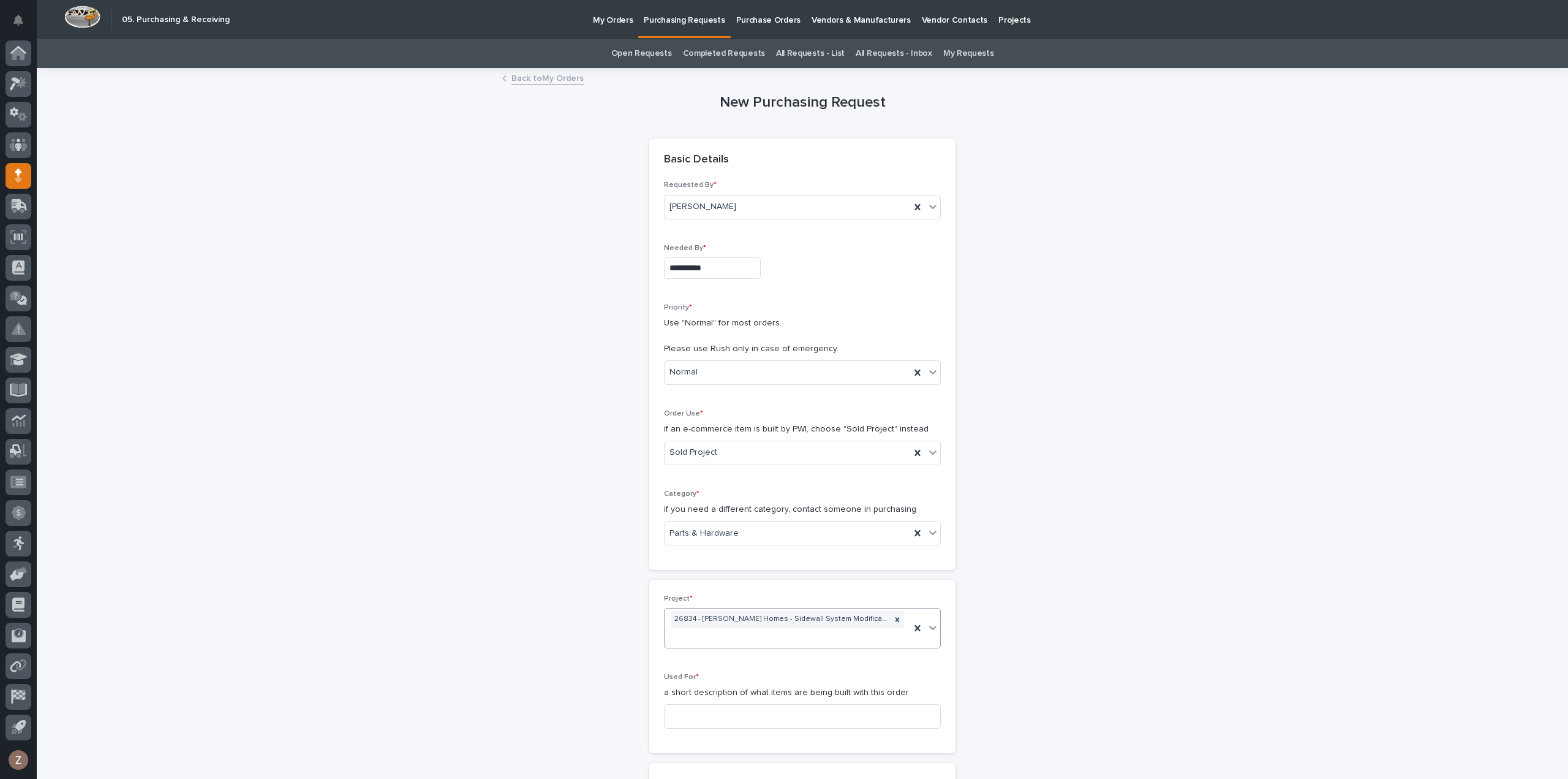
click at [751, 688] on p "a short description of what items are being built with this order" at bounding box center [802, 692] width 277 height 13
click at [756, 719] on input at bounding box center [802, 716] width 277 height 25
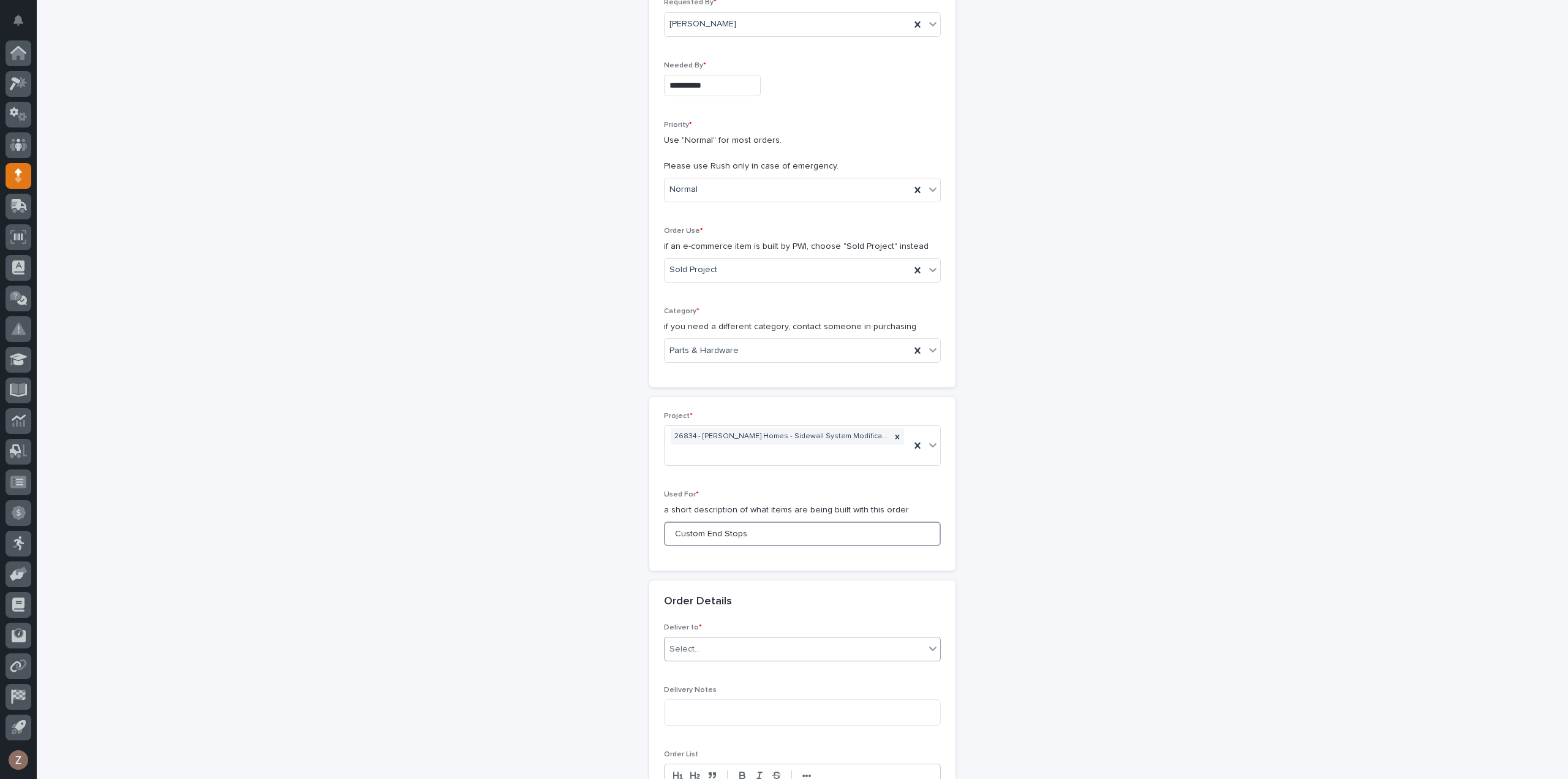
scroll to position [184, 0]
type input "Custom End Stops"
drag, startPoint x: 738, startPoint y: 641, endPoint x: 735, endPoint y: 655, distance: 14.3
click at [738, 641] on div "Select..." at bounding box center [794, 647] width 260 height 20
click at [735, 665] on div "PWI" at bounding box center [797, 668] width 275 height 22
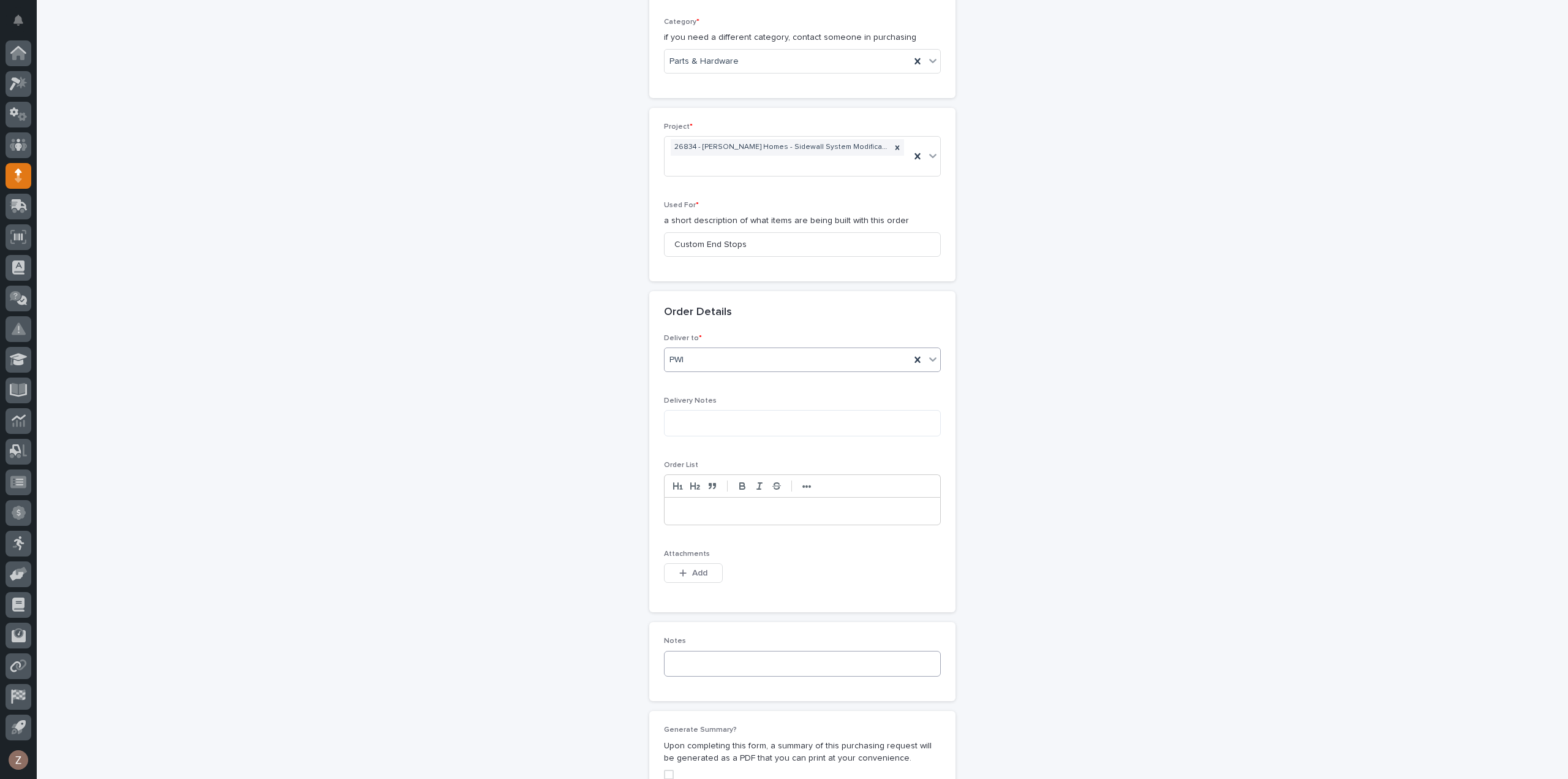
scroll to position [490, 0]
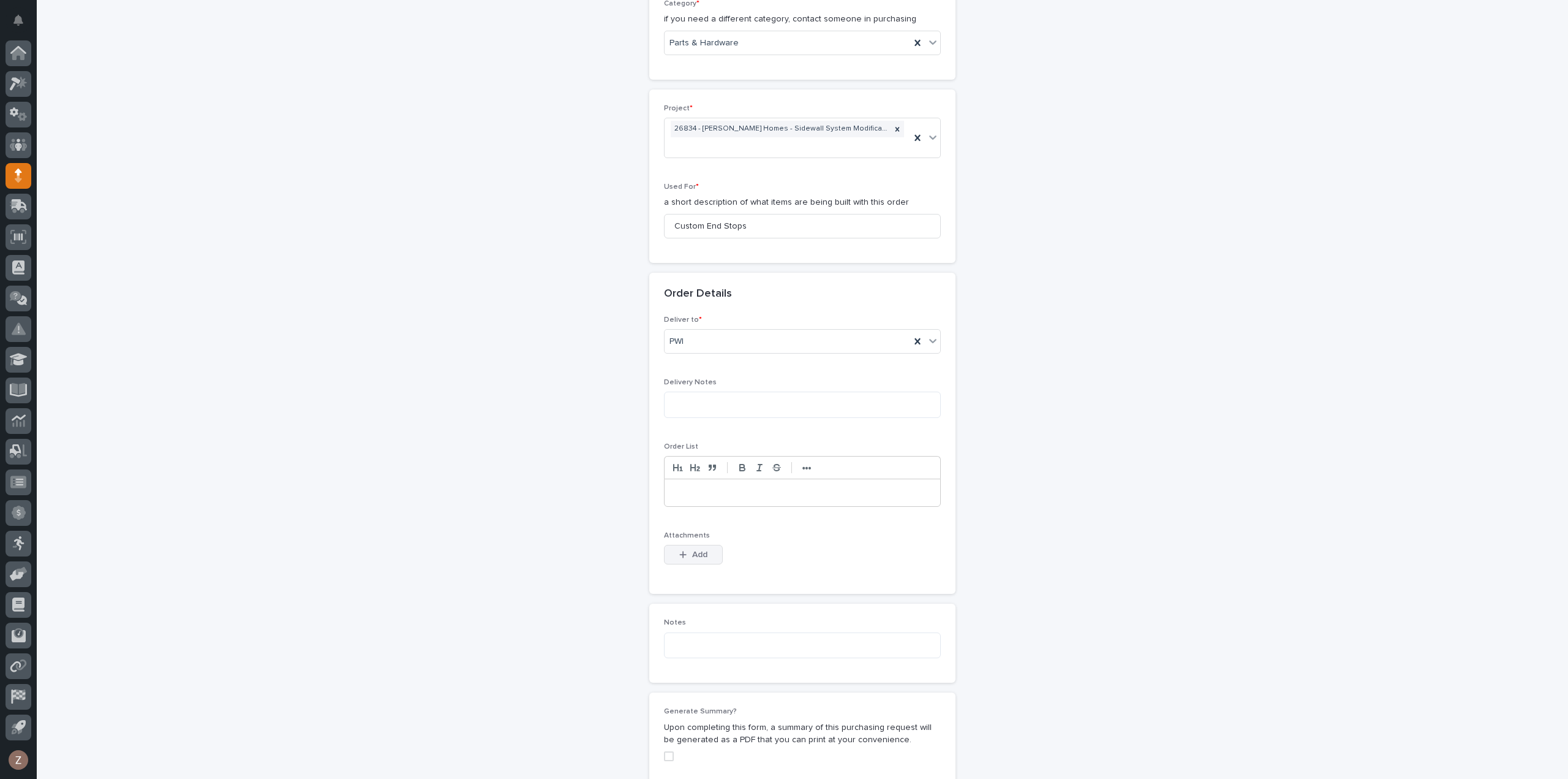
click at [692, 552] on span "Add" at bounding box center [699, 555] width 15 height 11
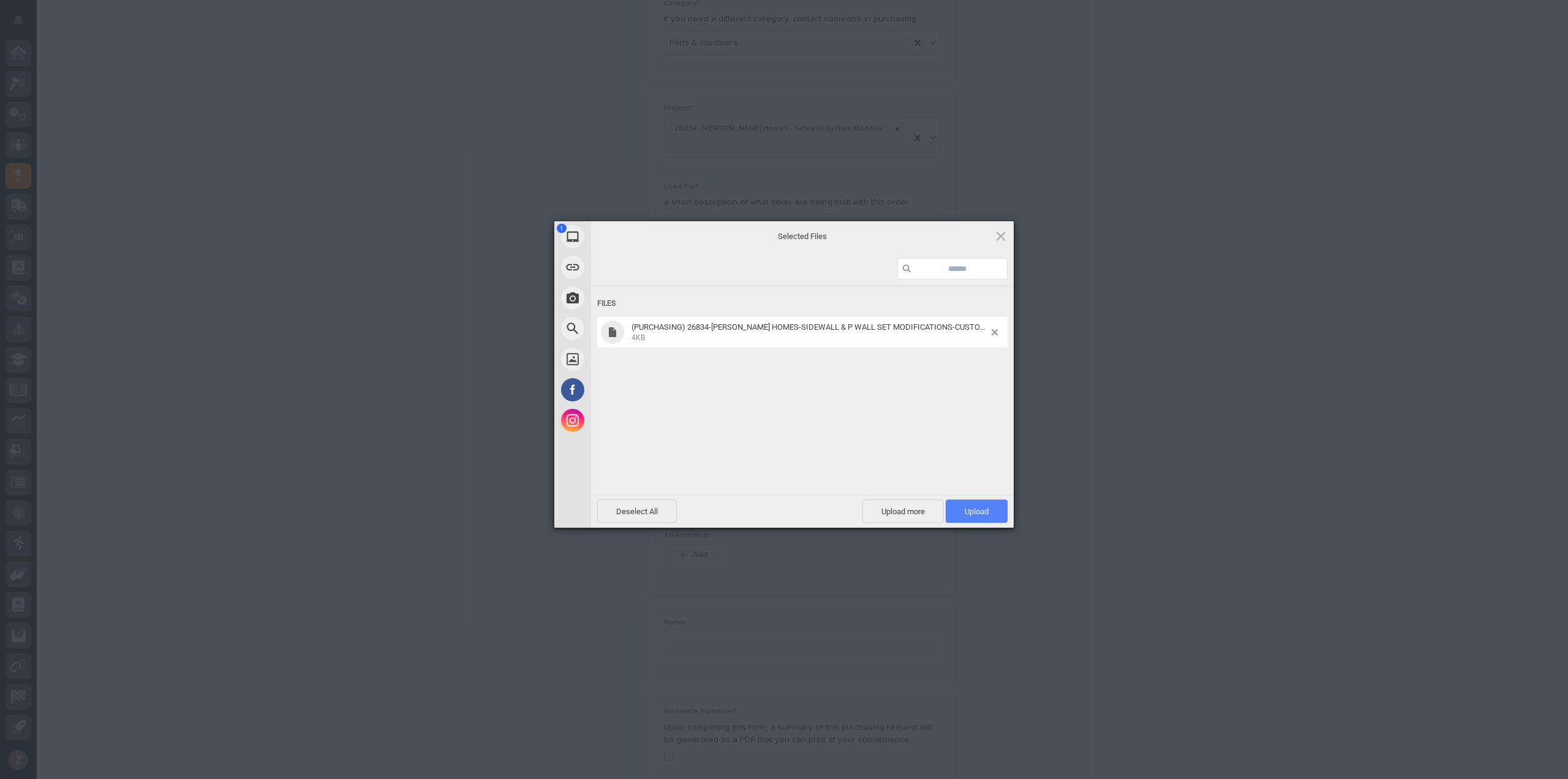
click at [993, 522] on span "Upload 1" at bounding box center [976, 510] width 62 height 23
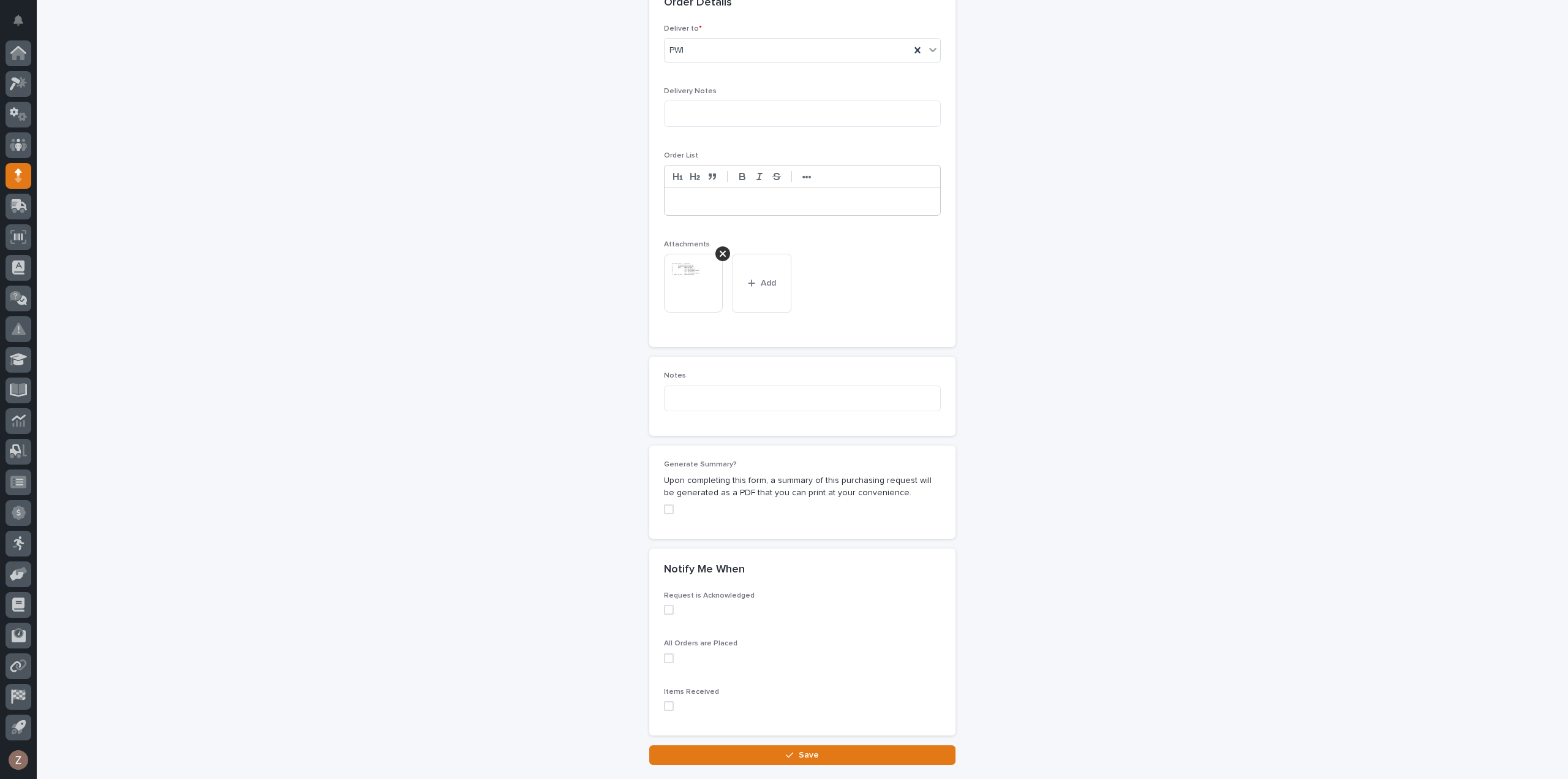
scroll to position [859, 0]
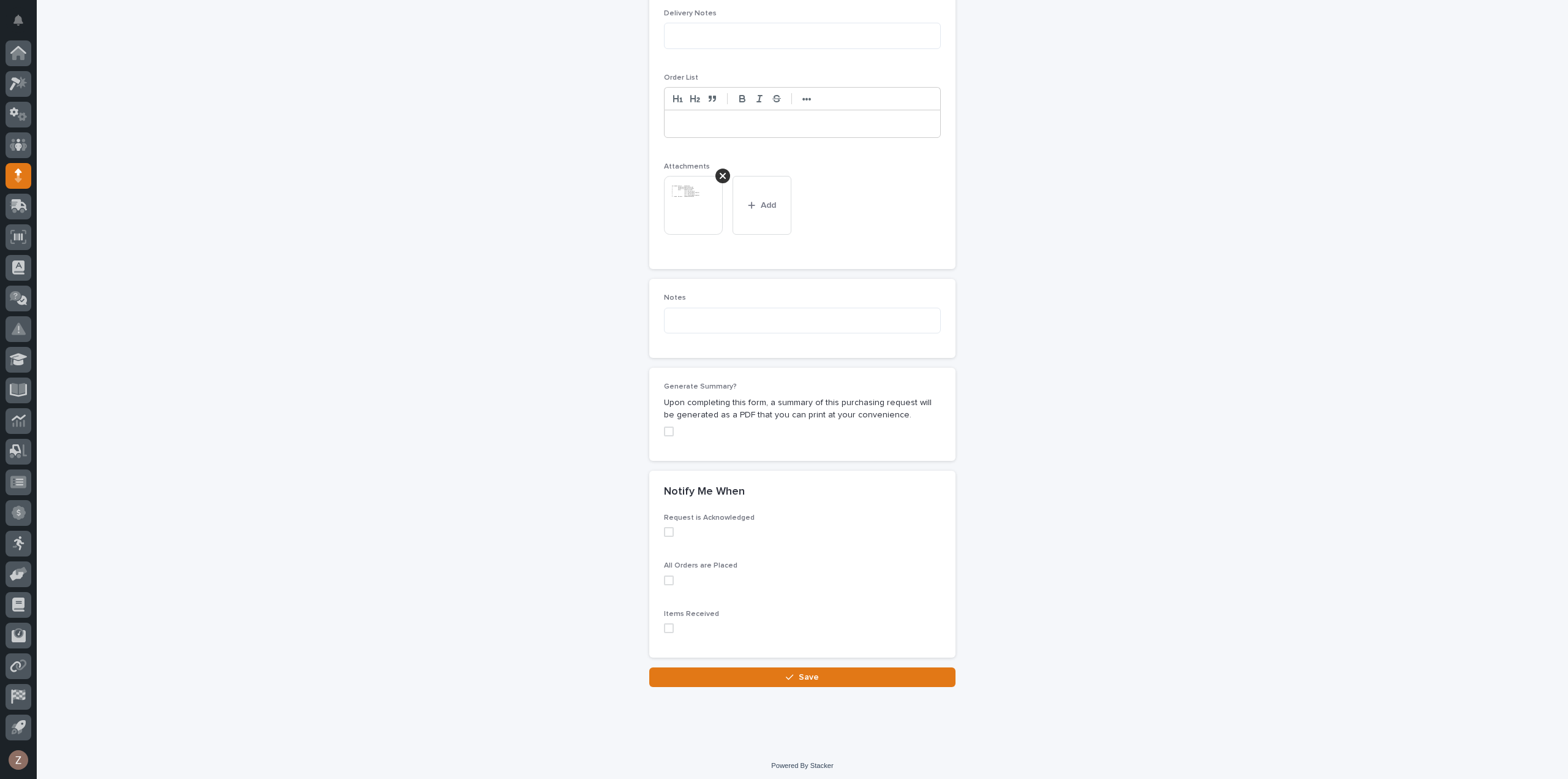
click at [870, 677] on button "Save" at bounding box center [802, 677] width 306 height 19
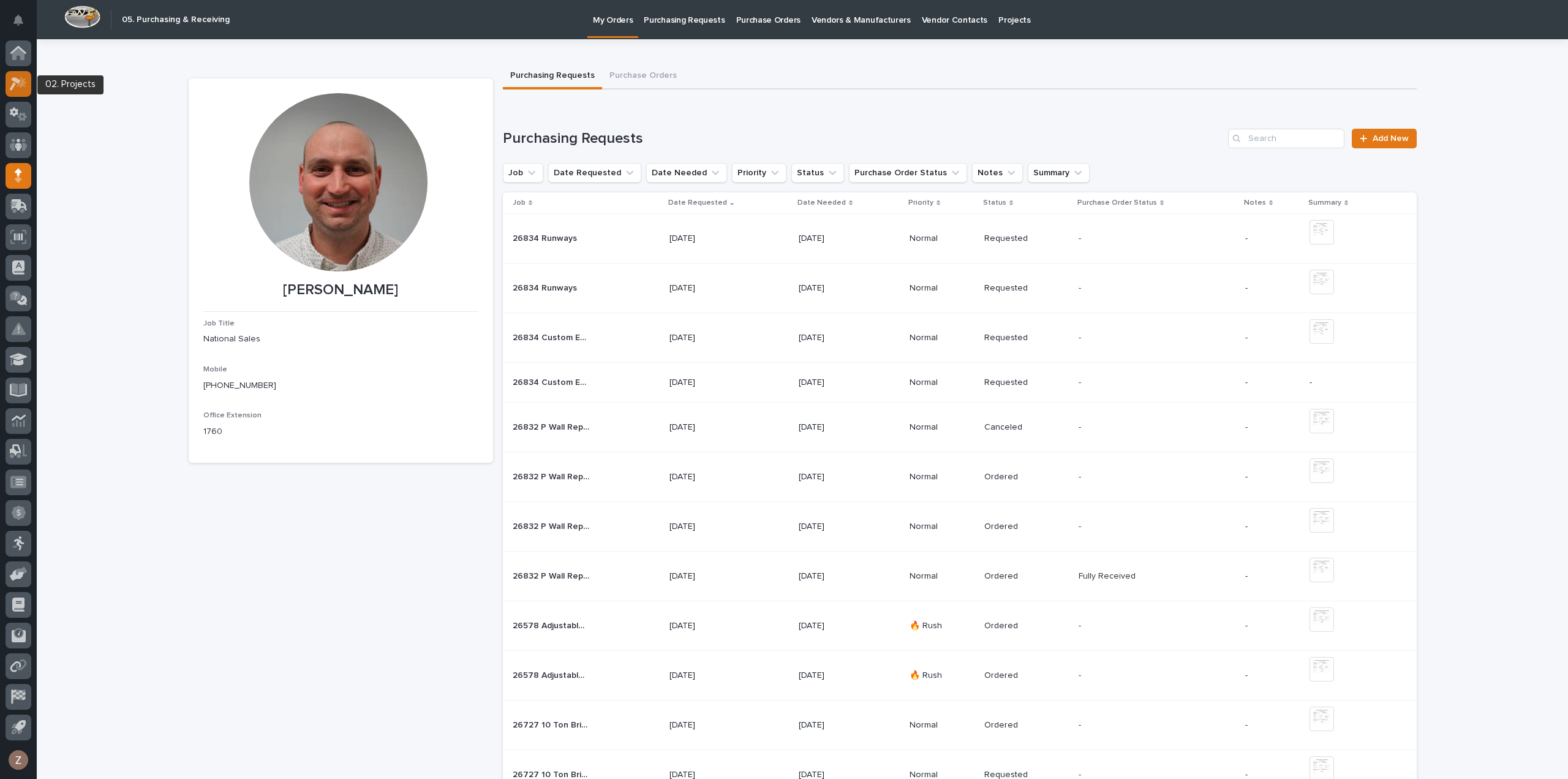
click at [15, 86] on icon at bounding box center [19, 83] width 18 height 14
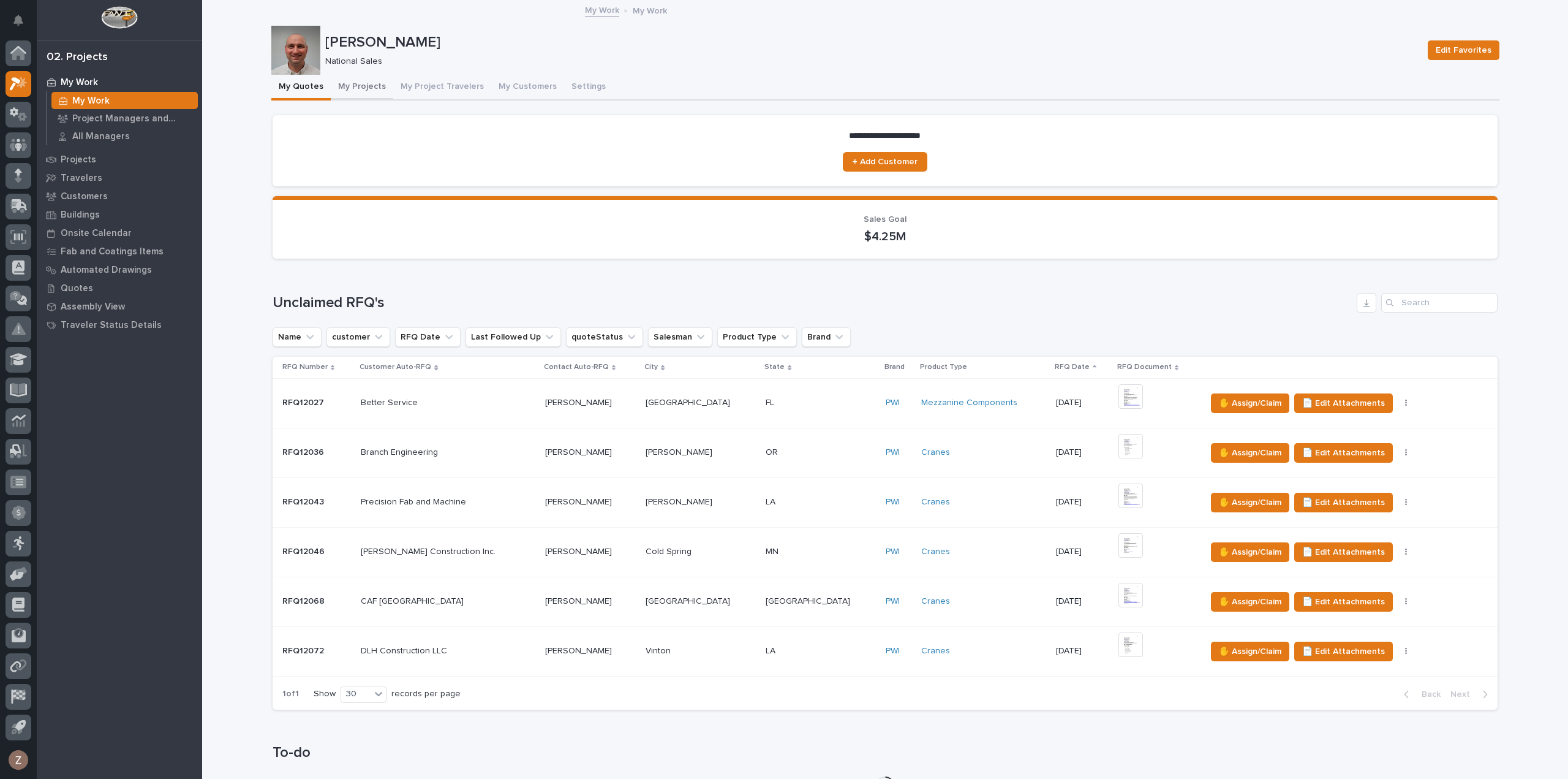
click at [356, 88] on button "My Projects" at bounding box center [362, 88] width 63 height 25
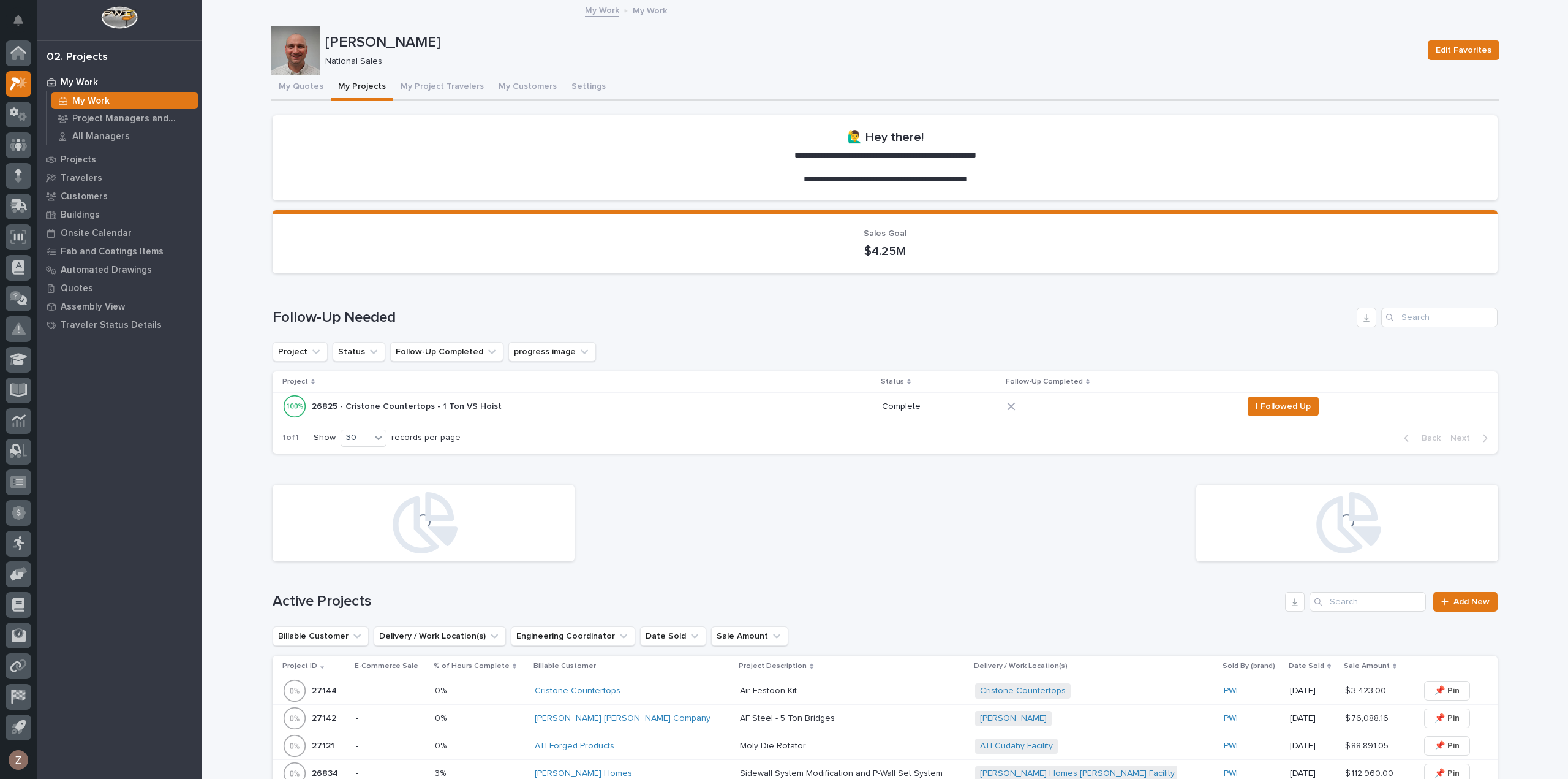
scroll to position [245, 0]
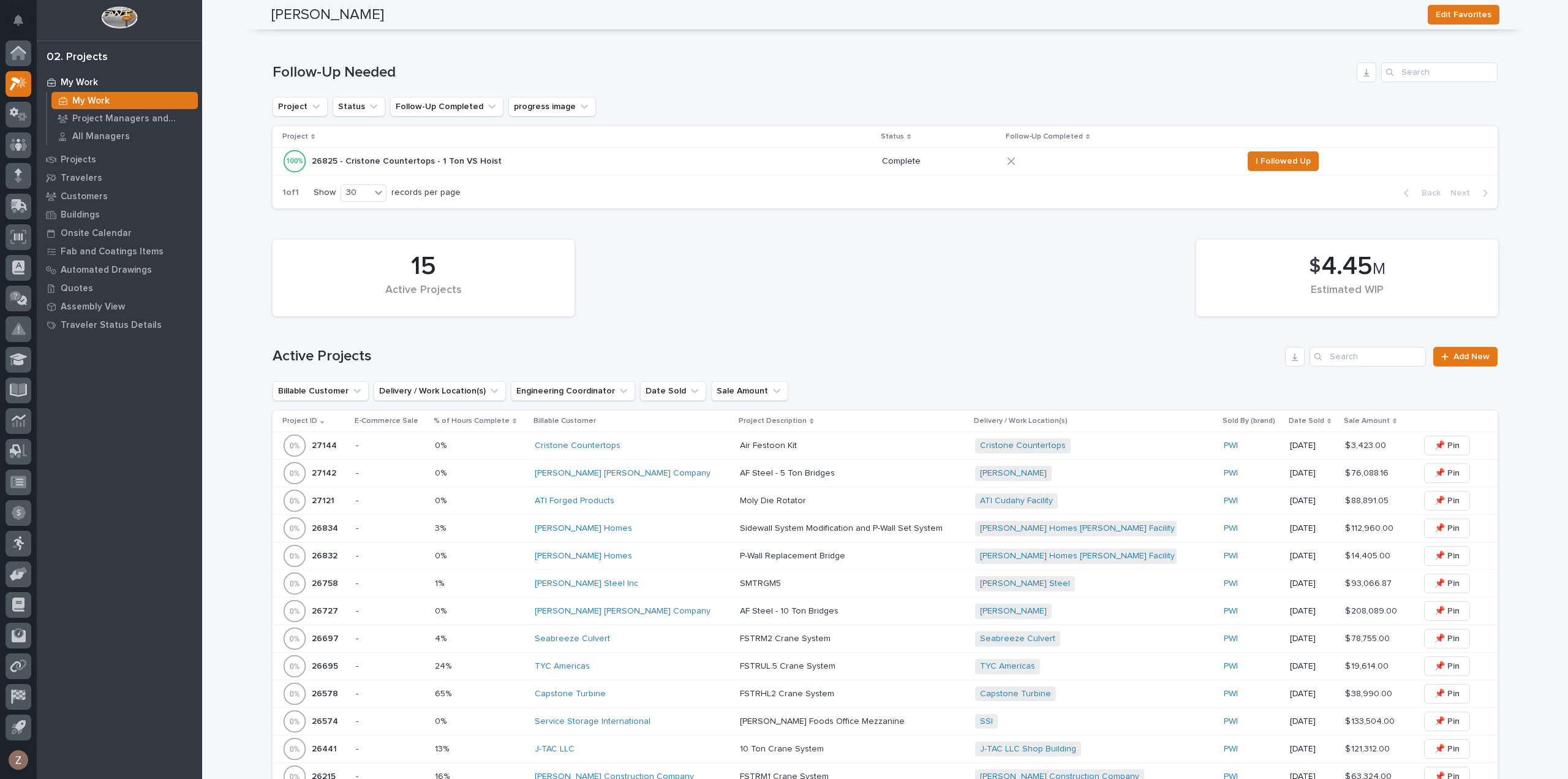
click at [665, 525] on div "[PERSON_NAME] Homes" at bounding box center [632, 528] width 195 height 10
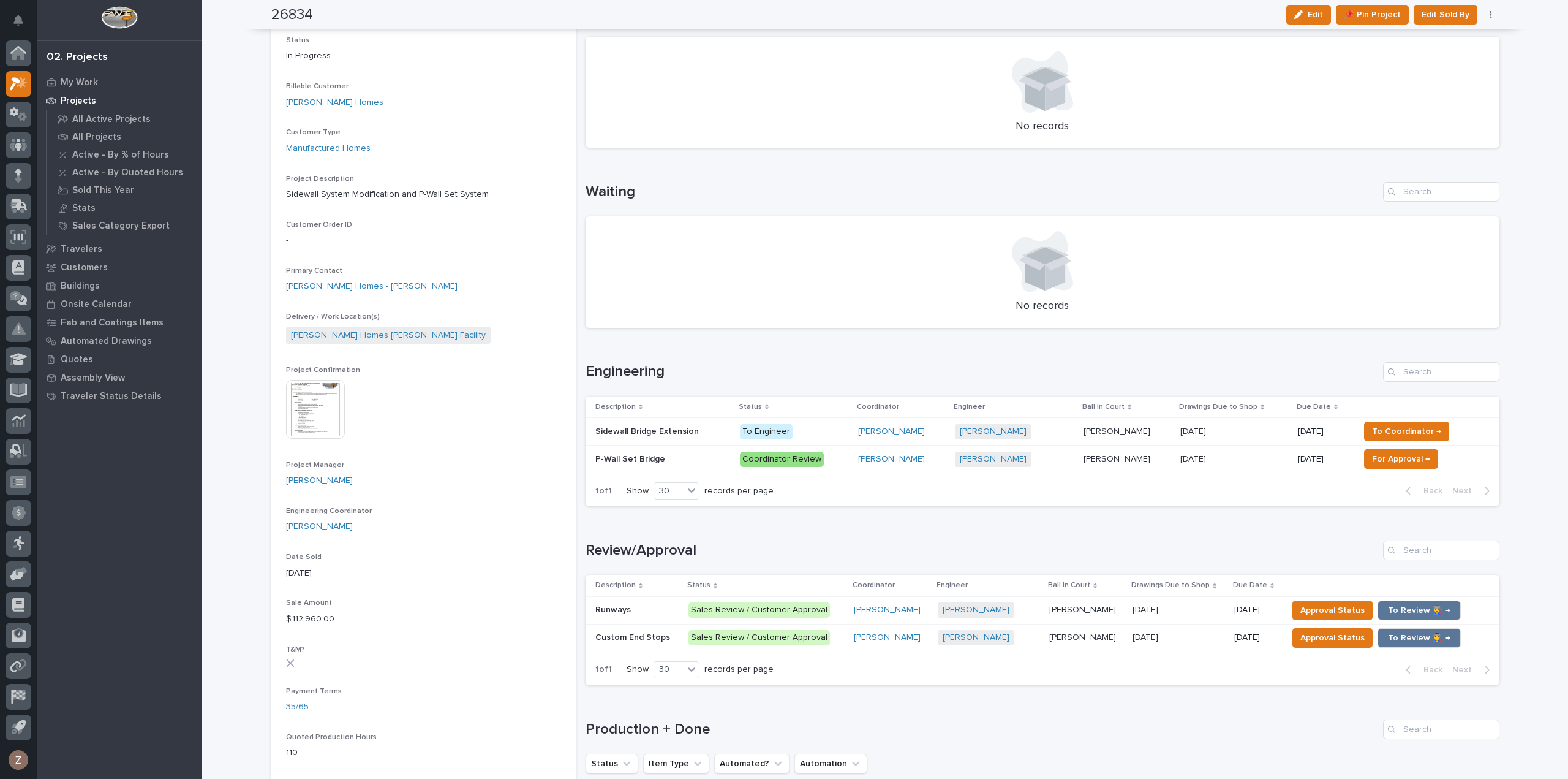
scroll to position [184, 0]
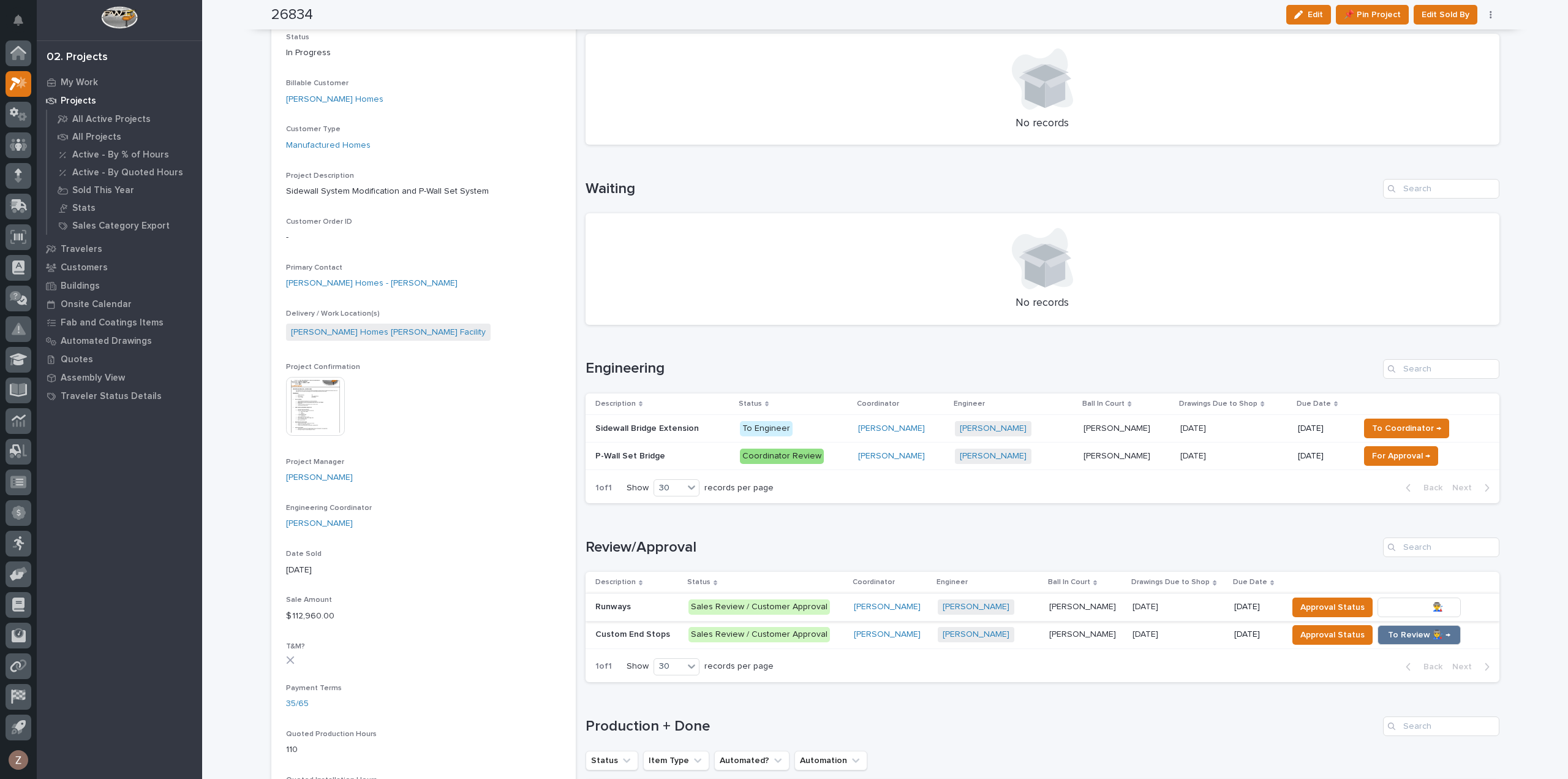
click at [1403, 609] on span "To Review 👨‍🏭 →" at bounding box center [1419, 608] width 63 height 15
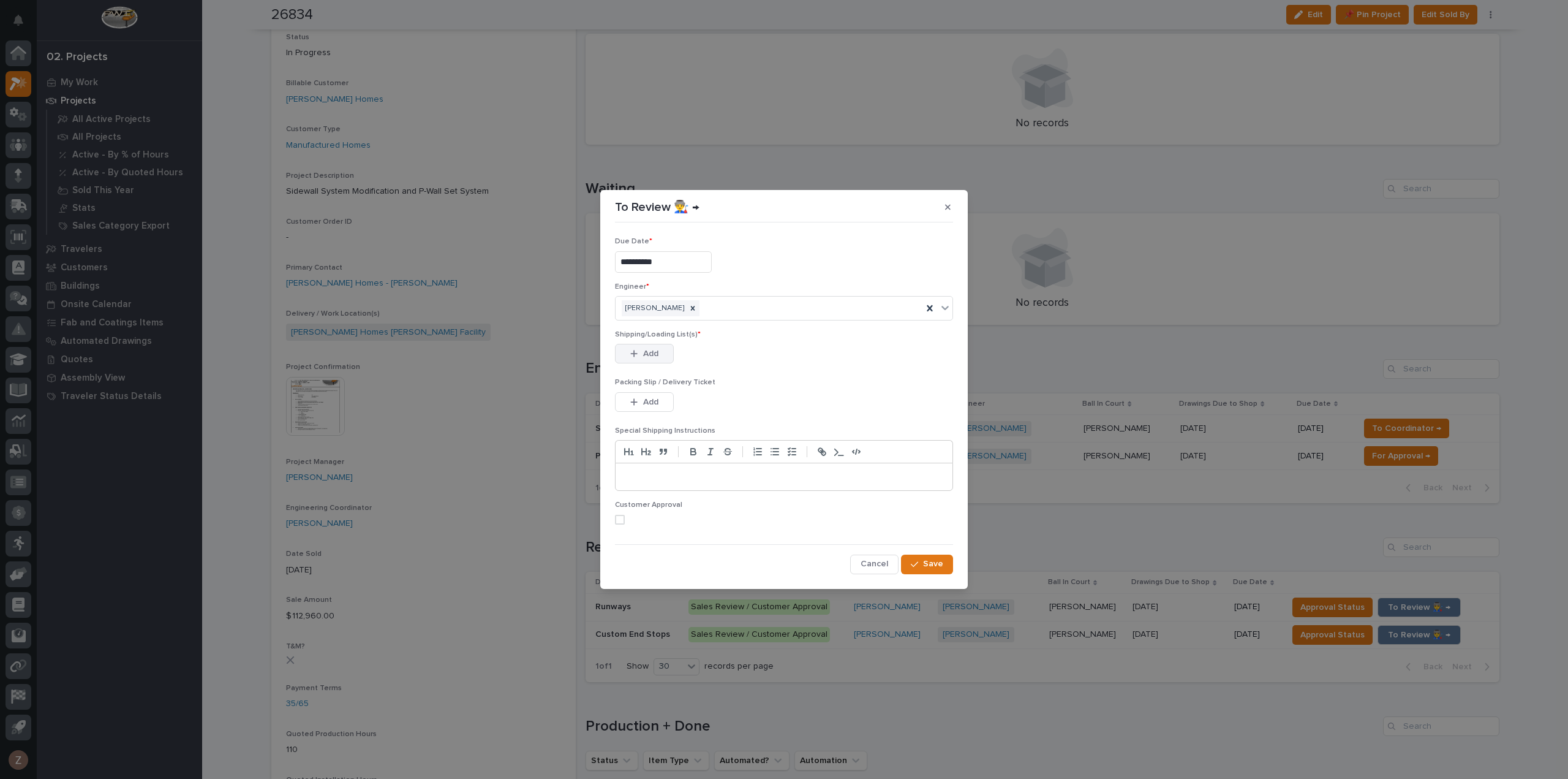
click at [643, 351] on span "Add" at bounding box center [651, 353] width 15 height 11
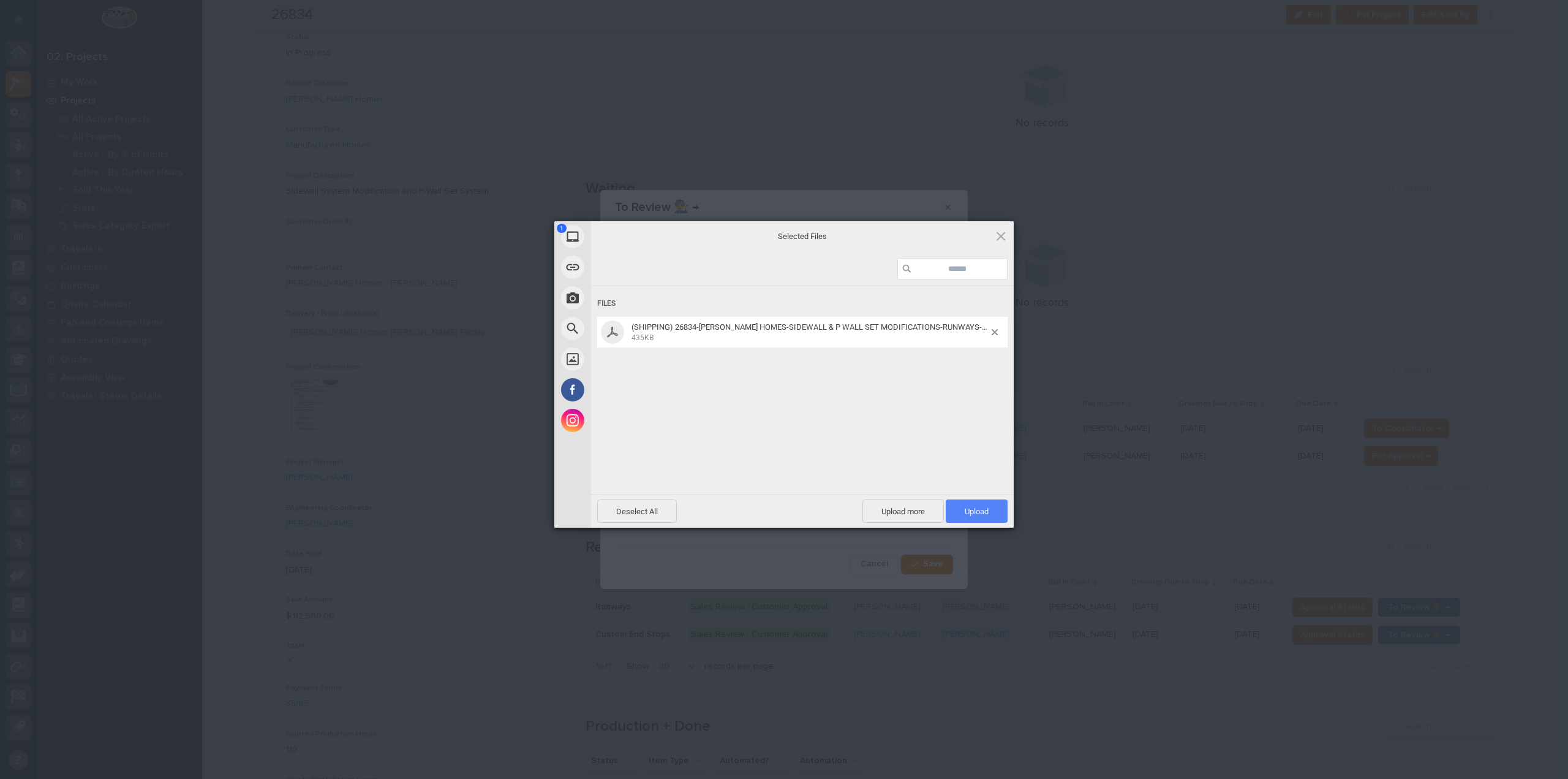
click at [981, 513] on span "Upload 1" at bounding box center [976, 511] width 24 height 9
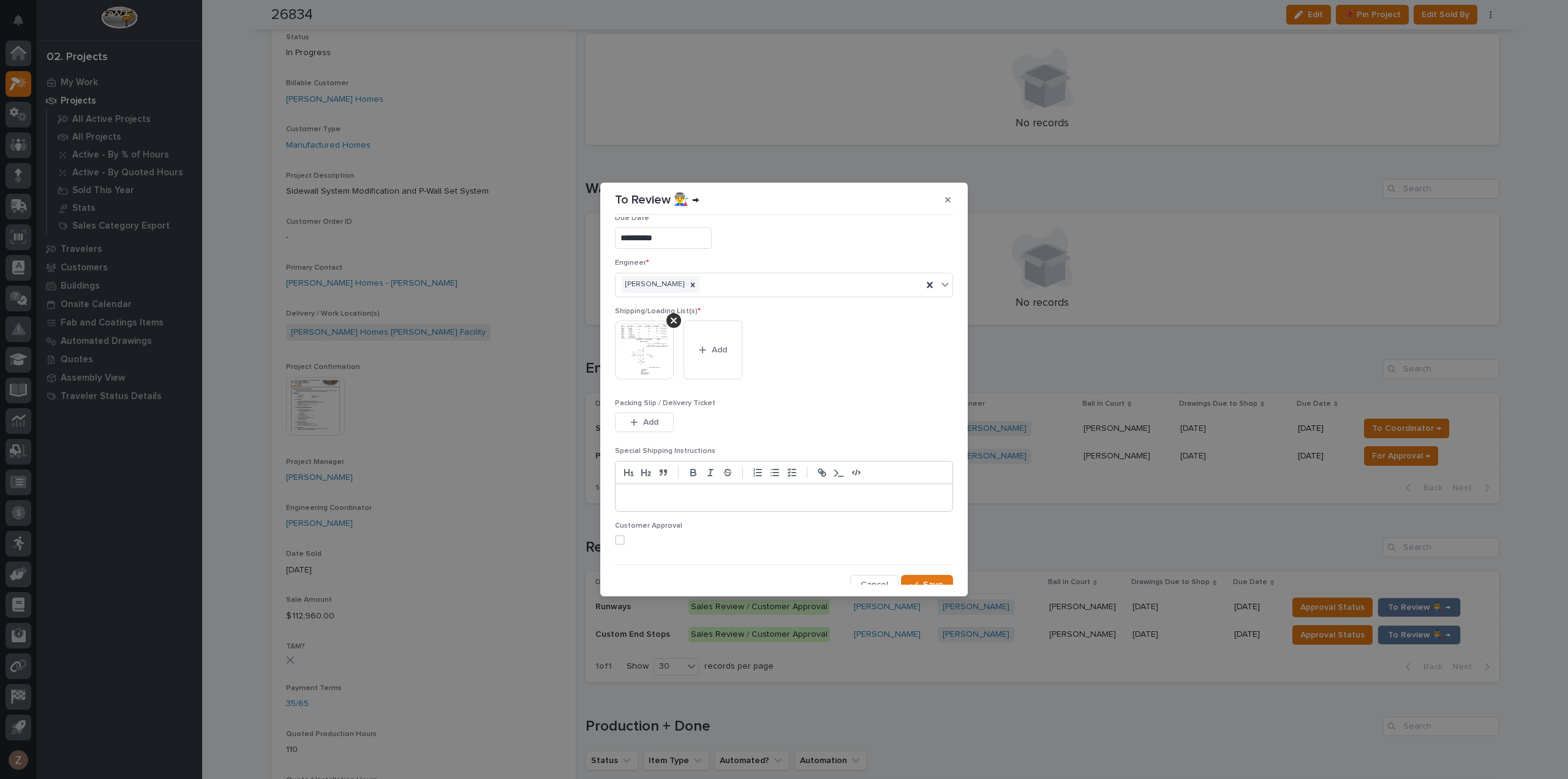
scroll to position [25, 0]
click at [932, 572] on span "Save" at bounding box center [933, 575] width 20 height 11
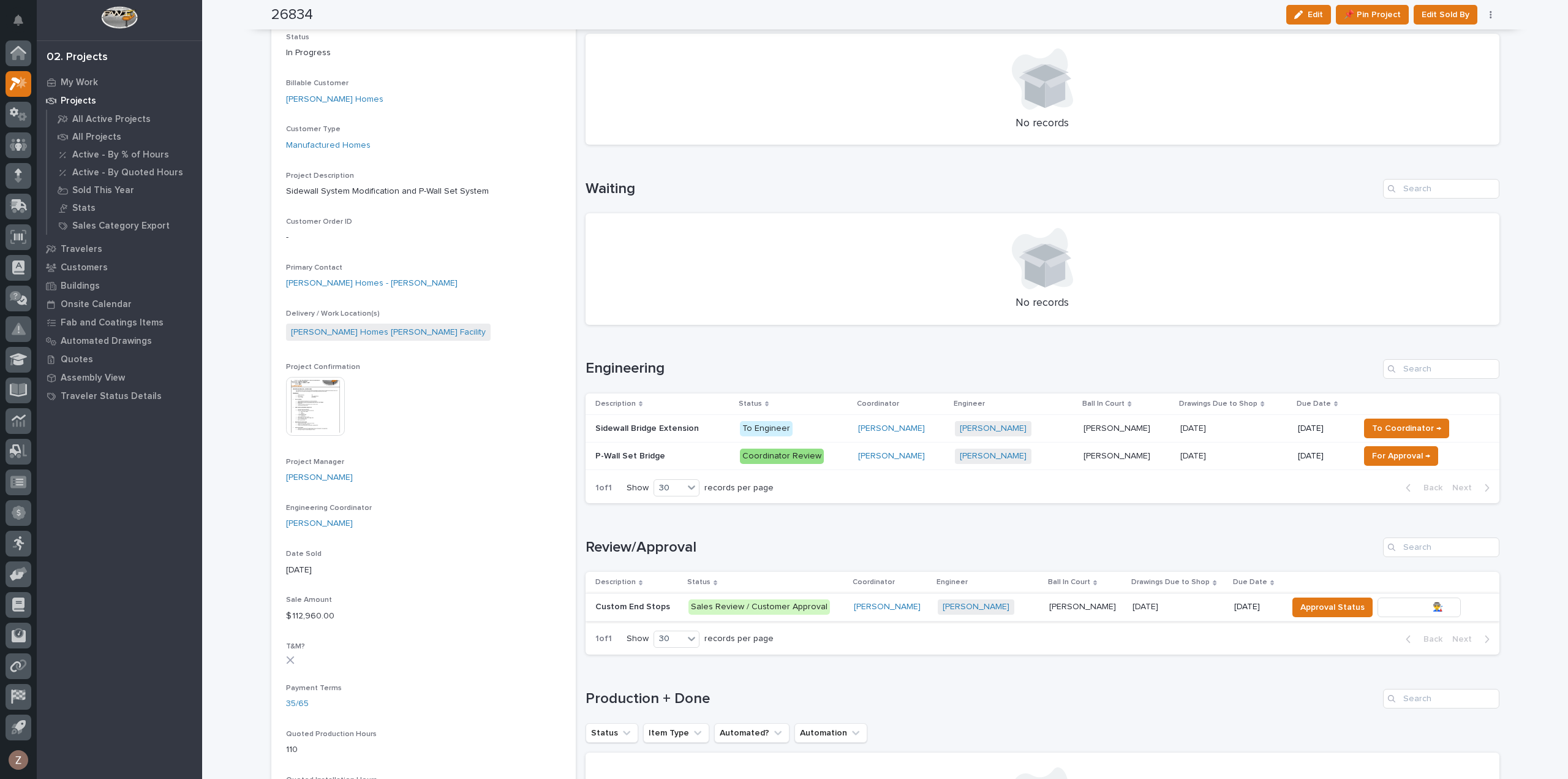
click at [1409, 608] on span "To Review 👨‍🏭 →" at bounding box center [1419, 608] width 63 height 15
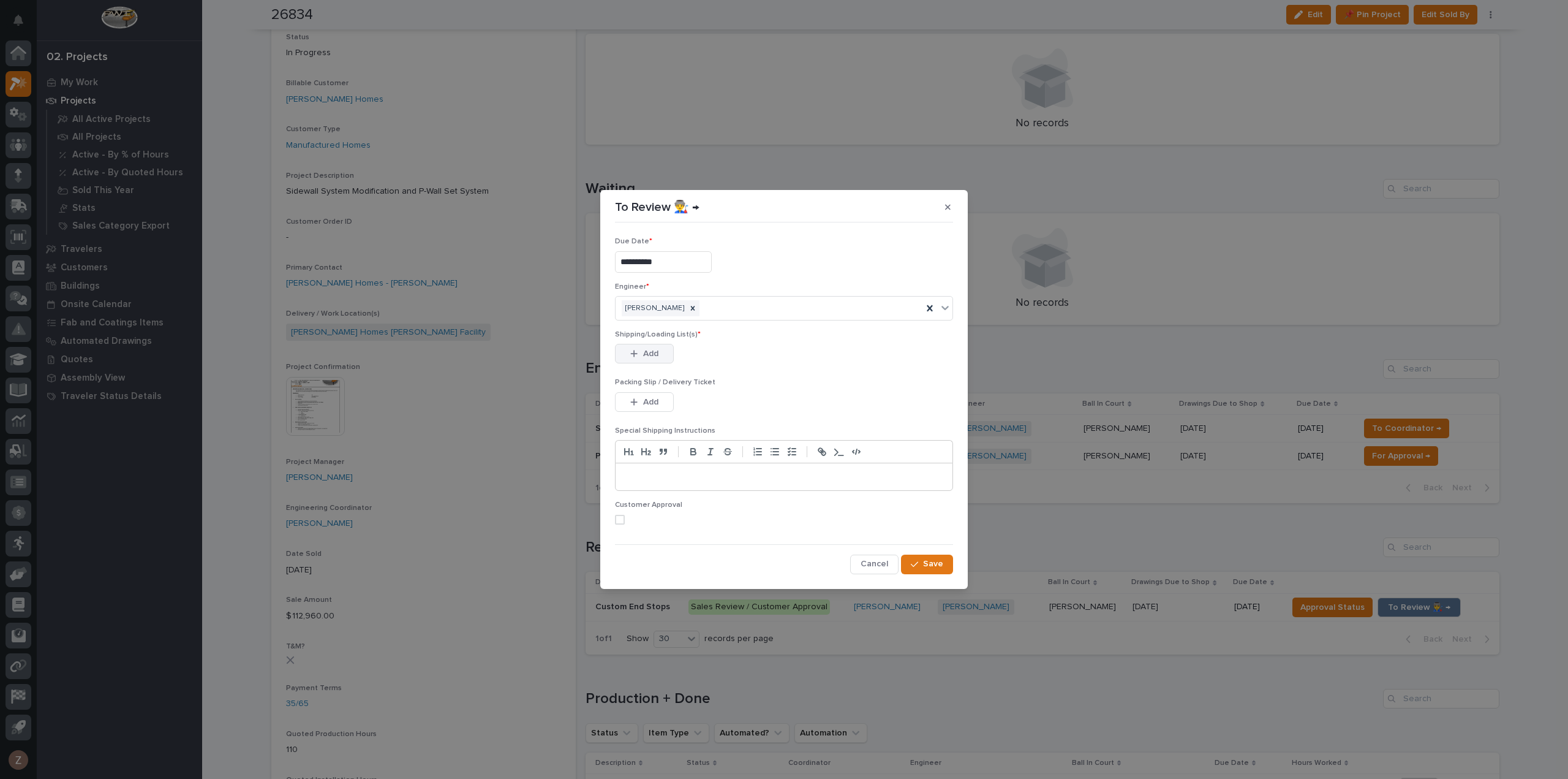
click at [639, 353] on div "button" at bounding box center [636, 353] width 12 height 8
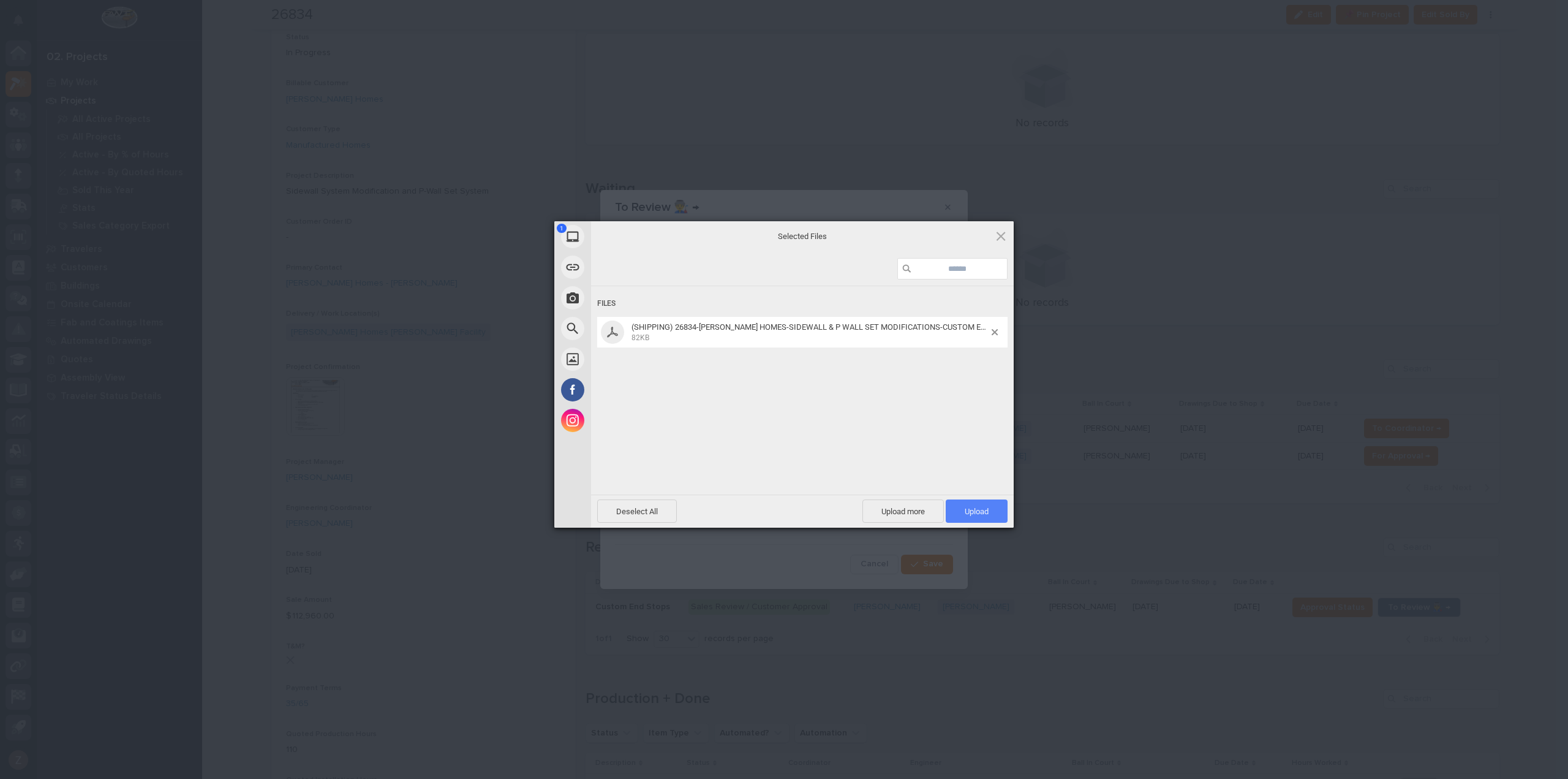
click at [975, 510] on span "Upload 1" at bounding box center [976, 511] width 24 height 9
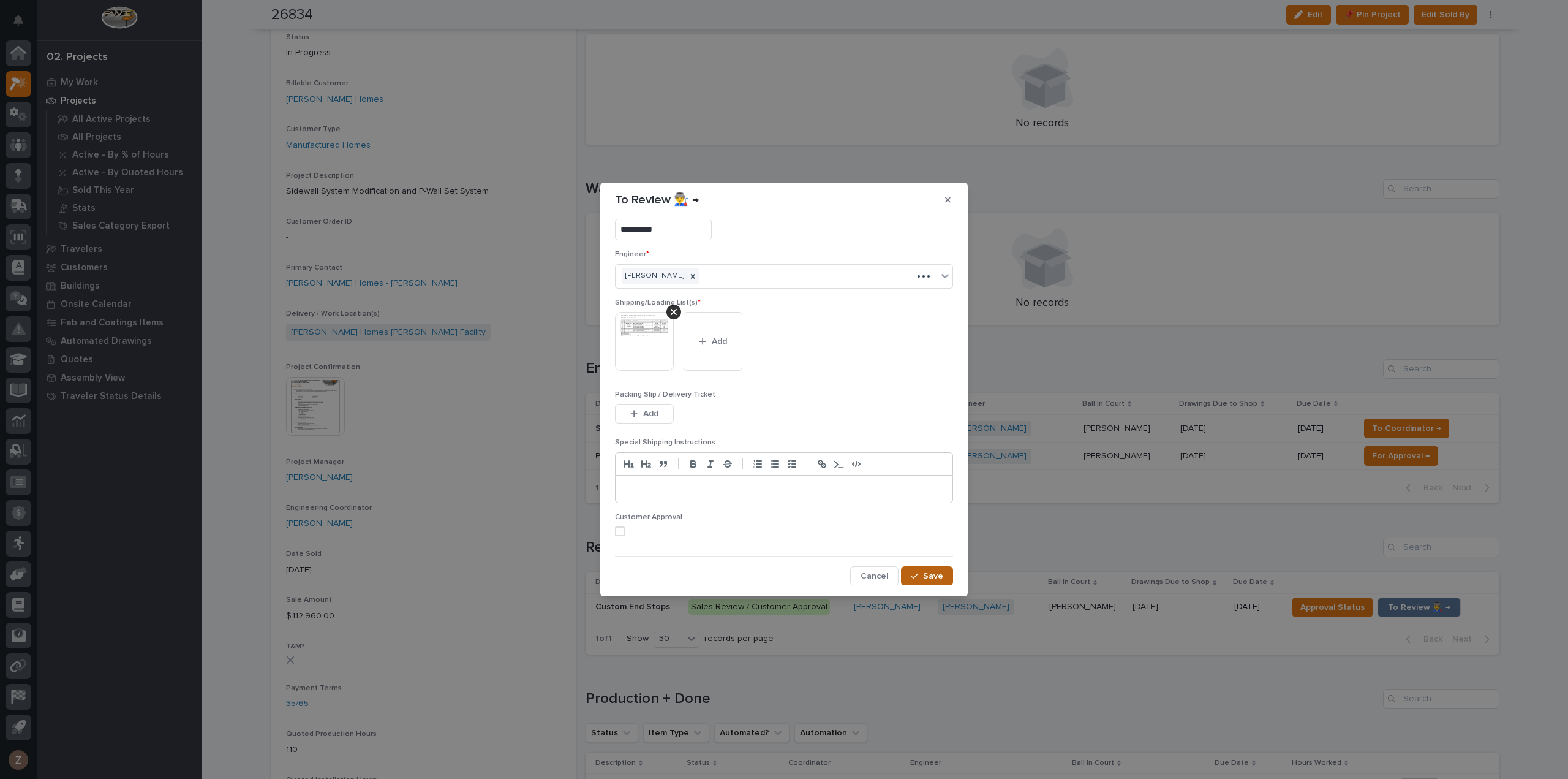
click at [931, 575] on span "Save" at bounding box center [933, 575] width 20 height 11
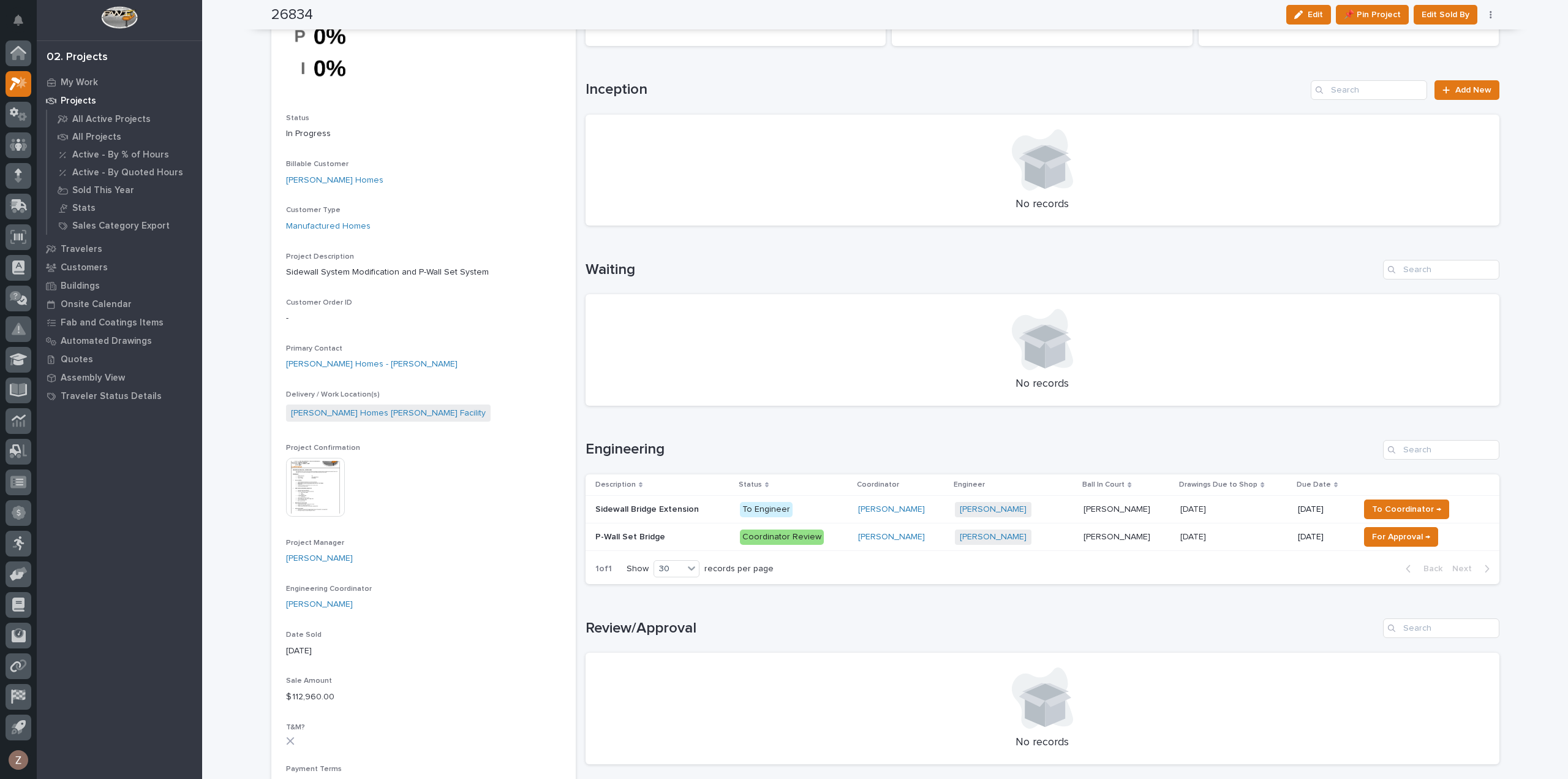
scroll to position [61, 0]
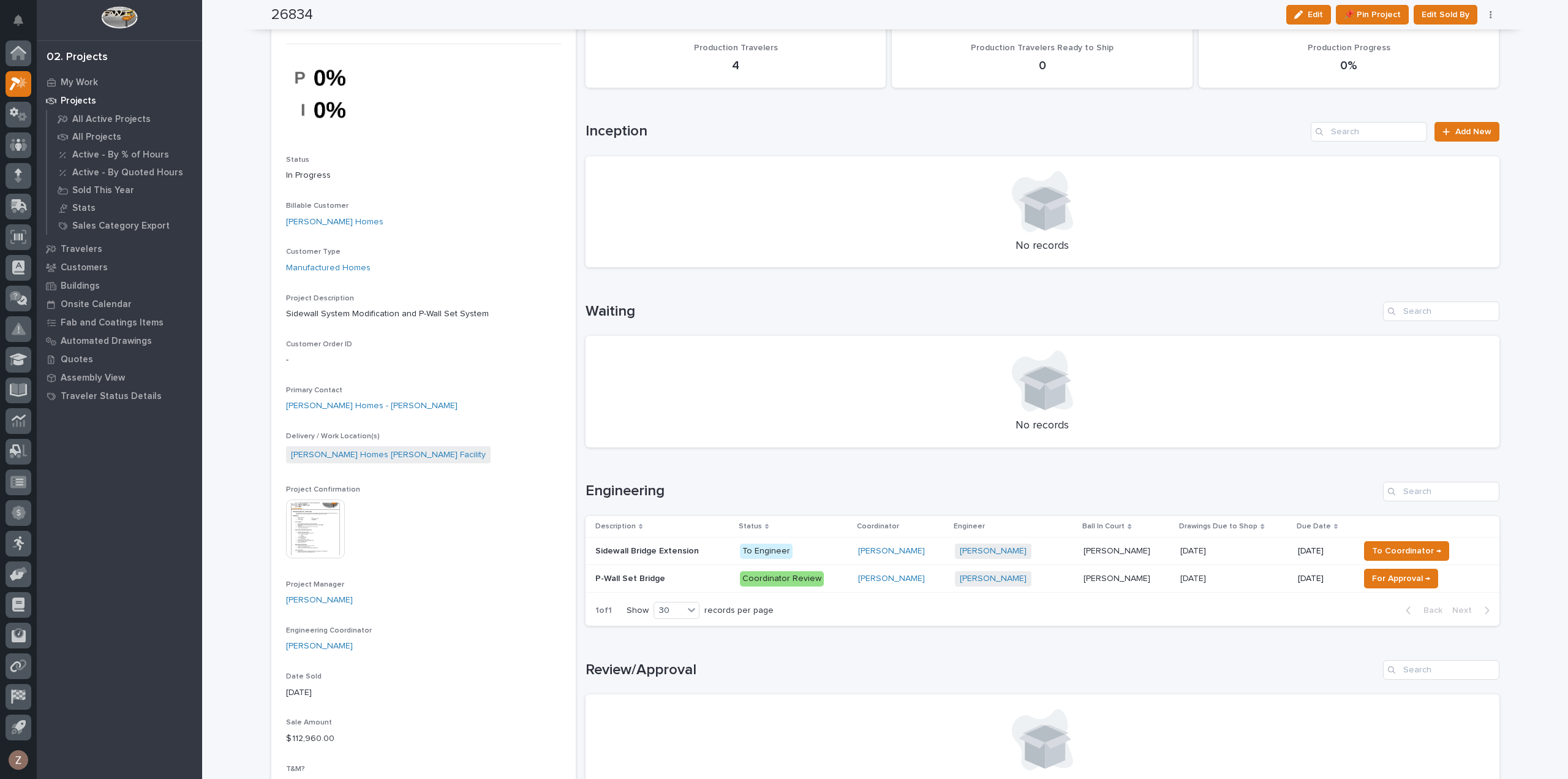
click at [310, 532] on img at bounding box center [315, 528] width 59 height 59
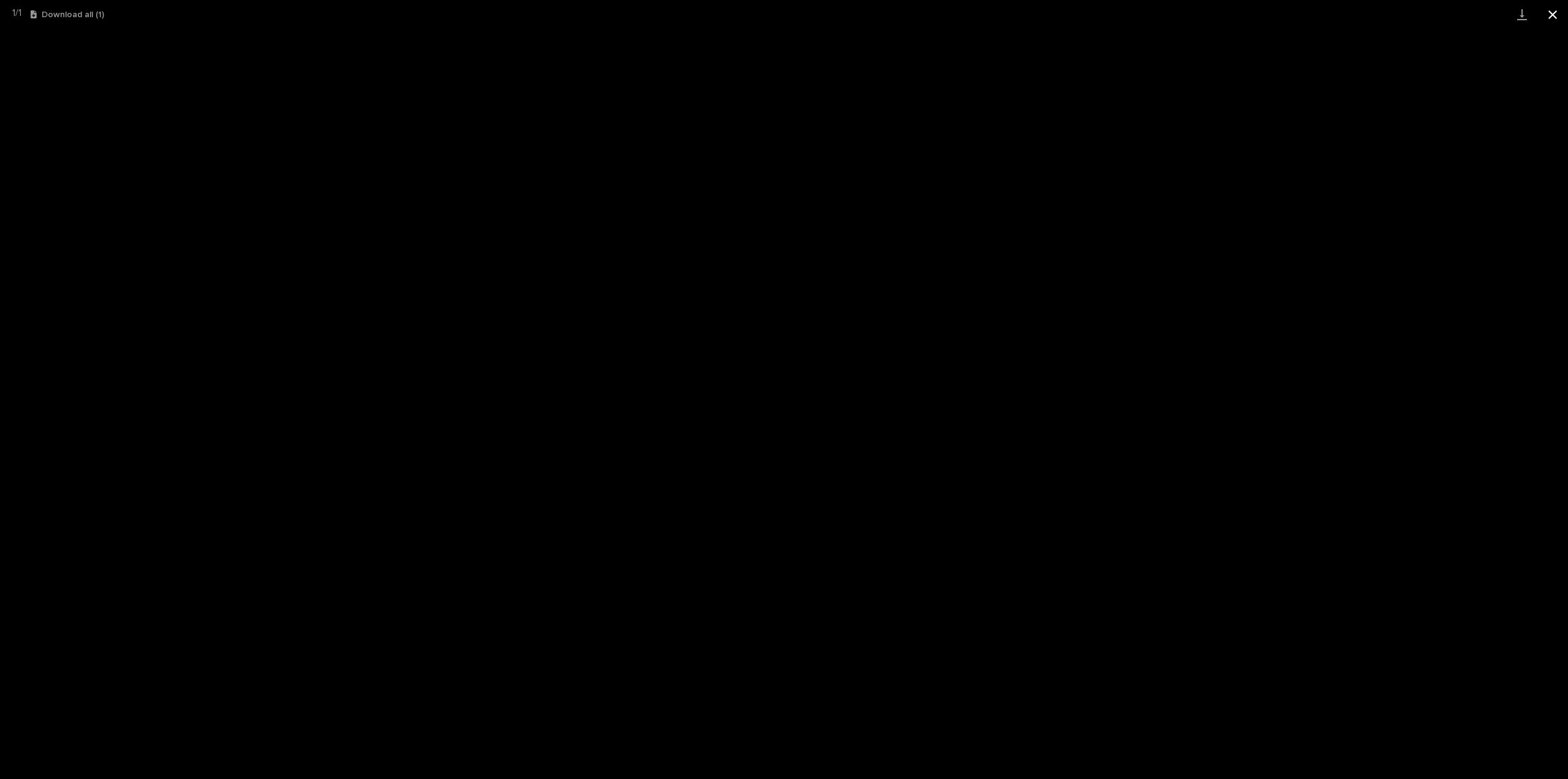
click at [1549, 15] on button "Close gallery" at bounding box center [1552, 14] width 31 height 28
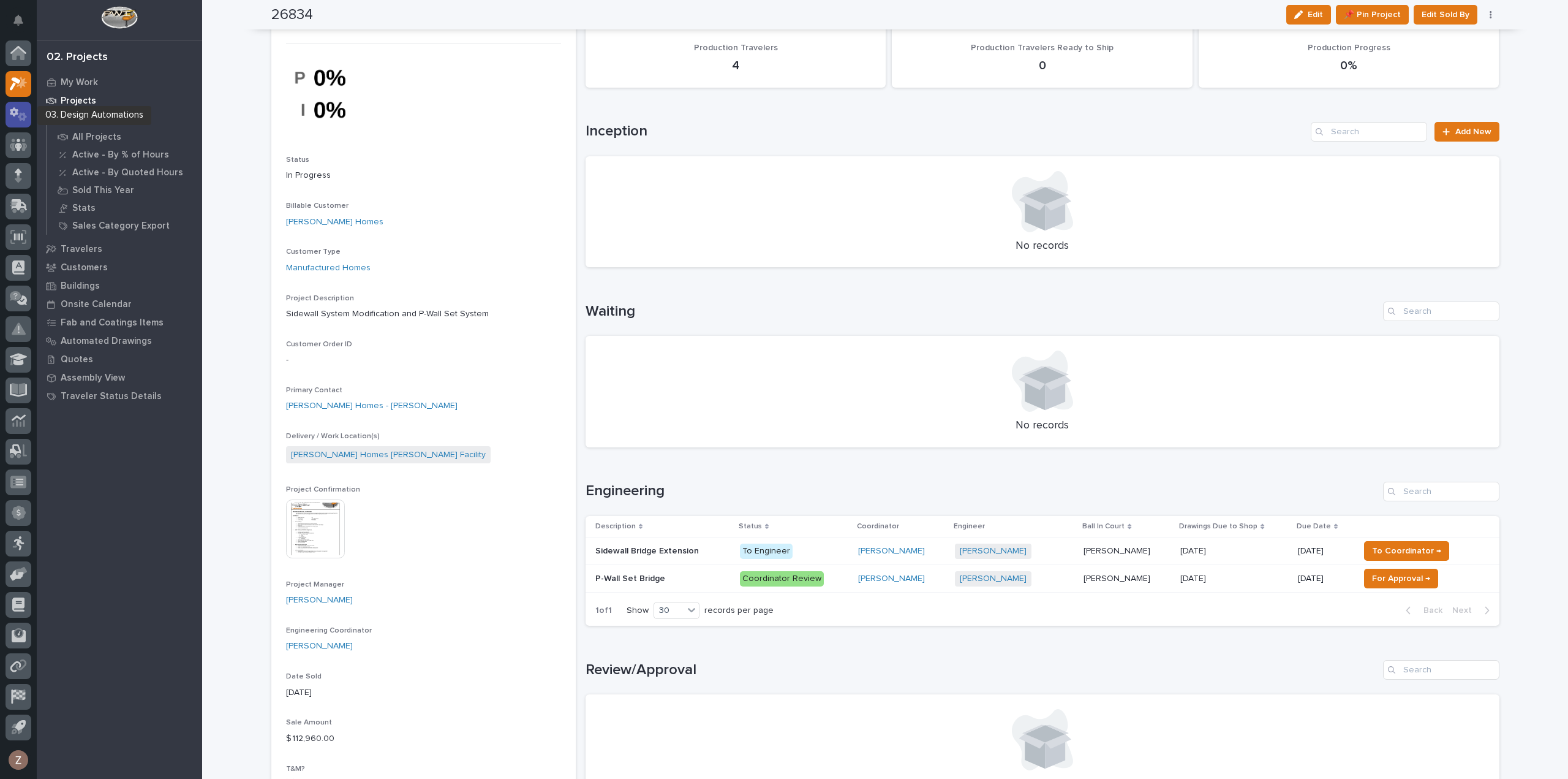
click at [19, 110] on icon at bounding box center [19, 114] width 18 height 14
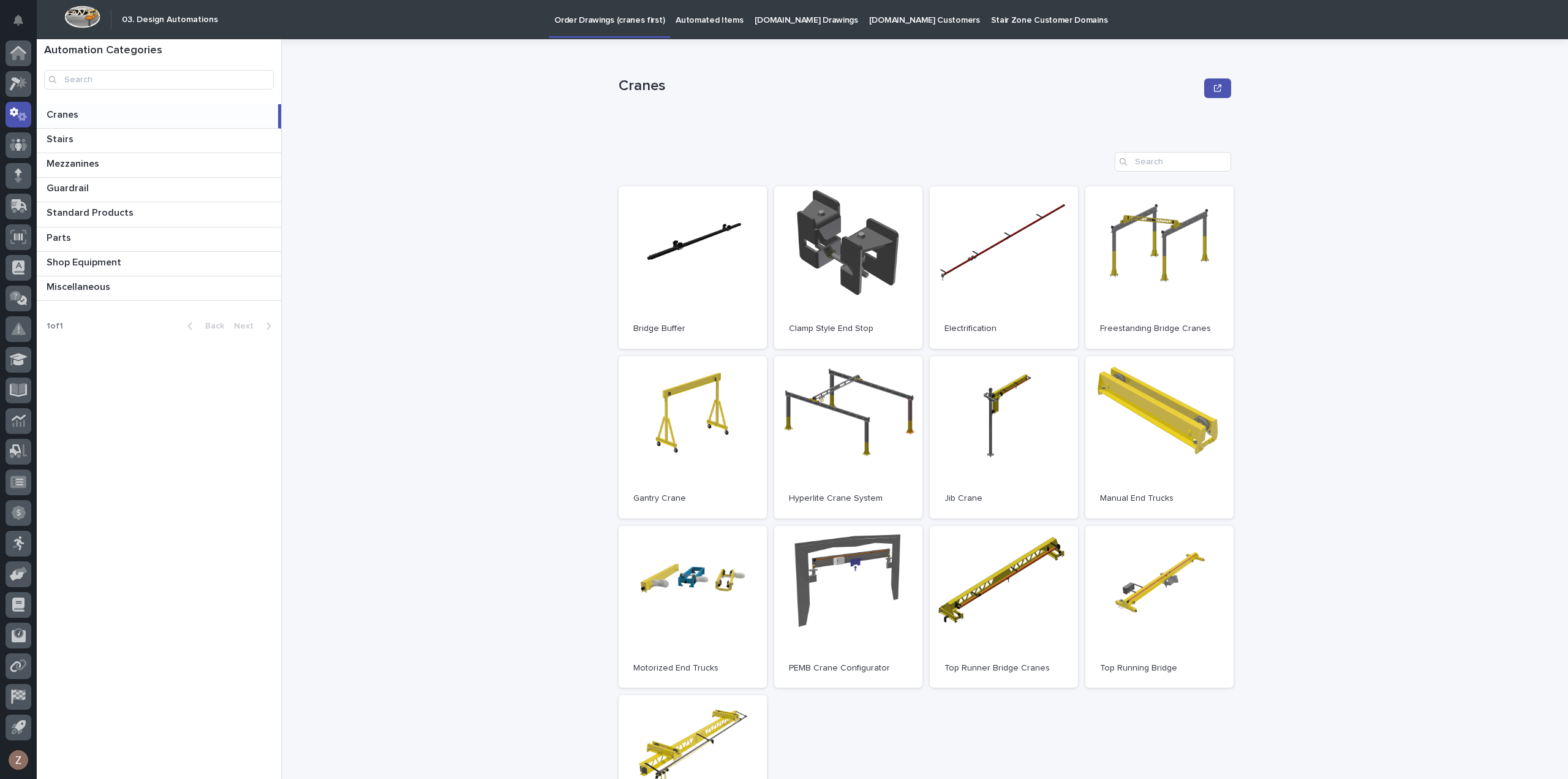
click at [708, 13] on p "Automated Items" at bounding box center [709, 13] width 67 height 25
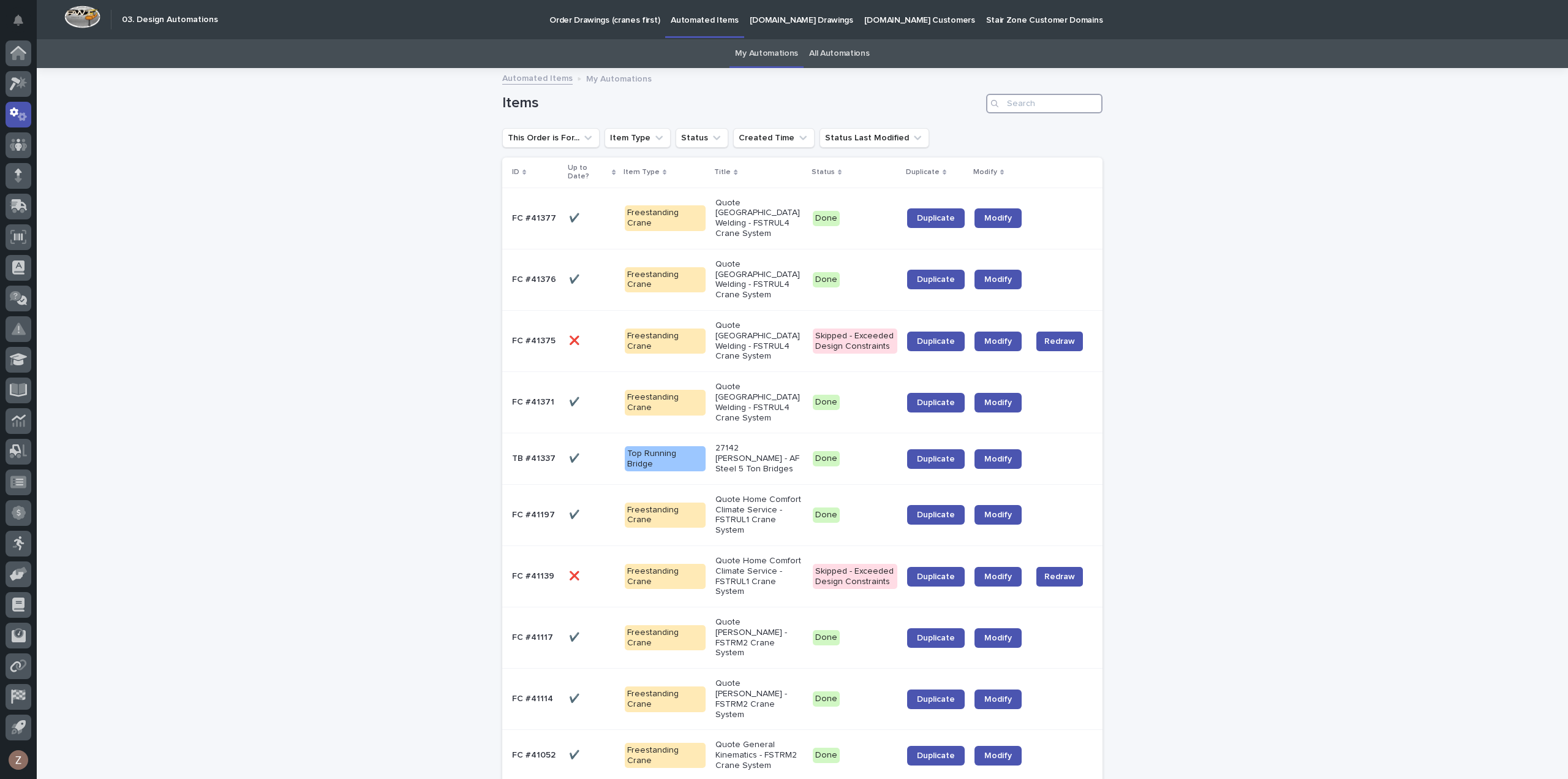
click at [1017, 105] on input "Search" at bounding box center [1044, 103] width 117 height 19
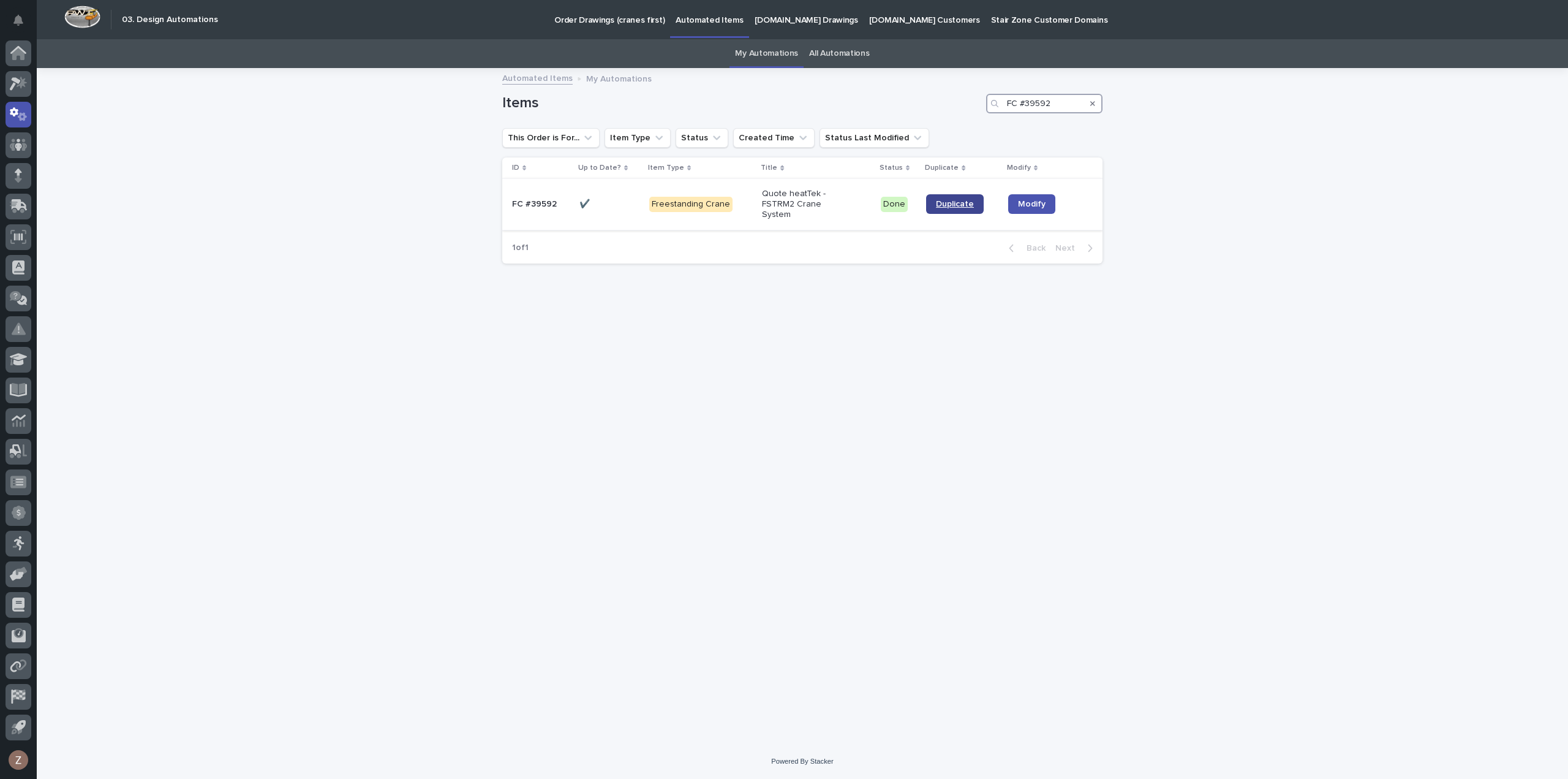
type input "FC #39592"
click at [952, 201] on span "Duplicate" at bounding box center [955, 204] width 38 height 8
click at [15, 79] on icon at bounding box center [15, 84] width 11 height 13
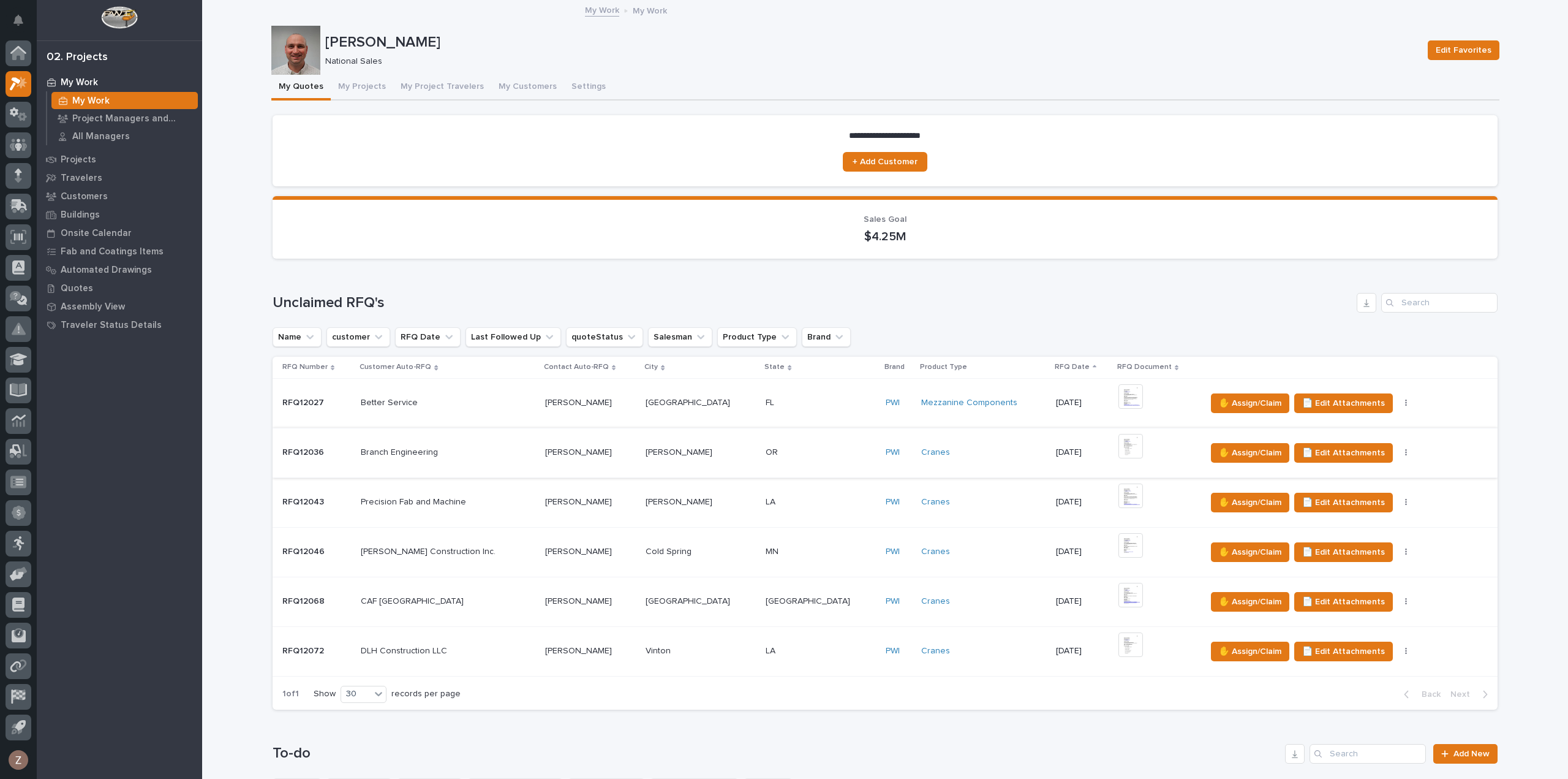
scroll to position [674, 0]
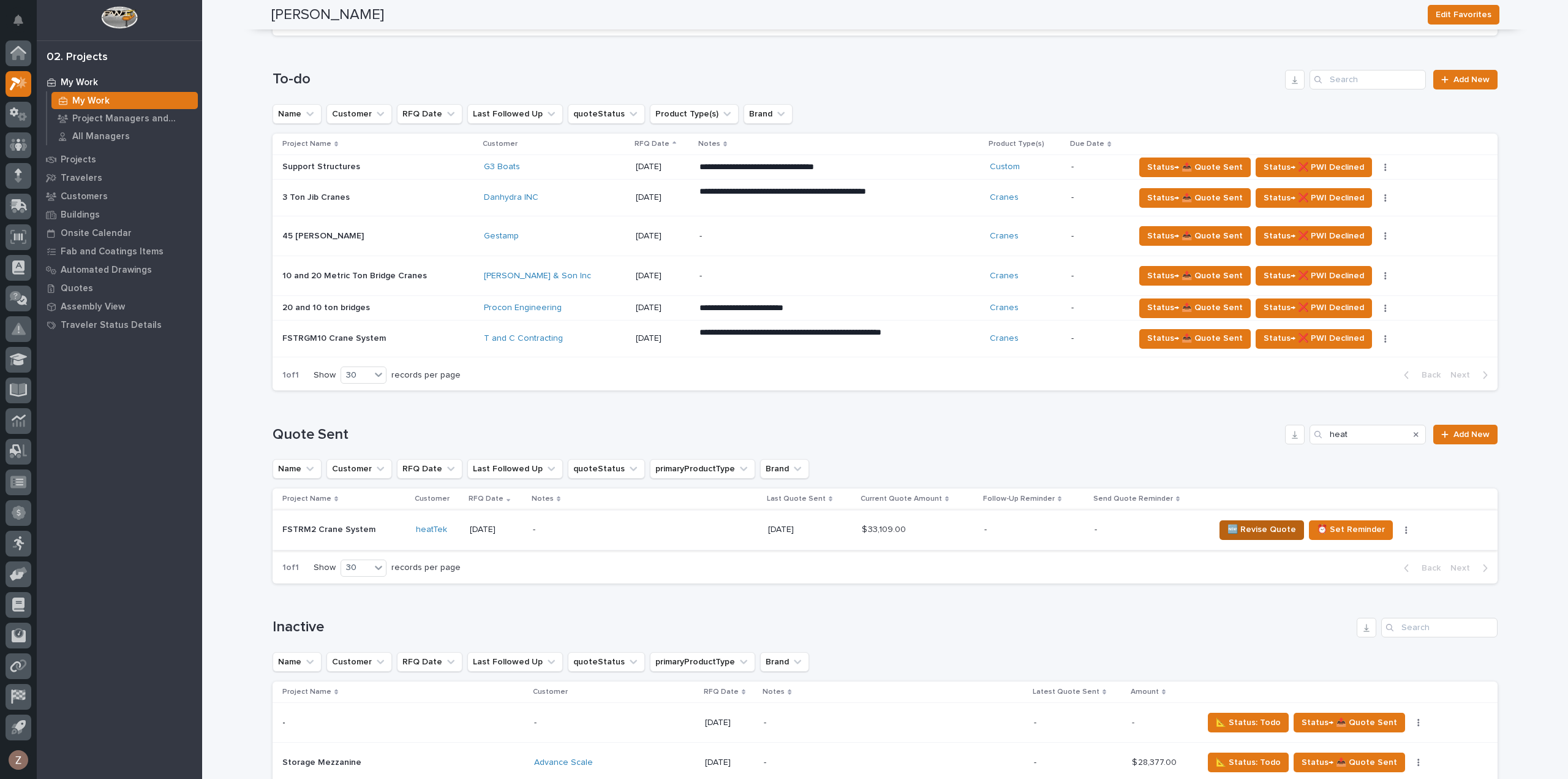
type input "heat"
click at [1265, 528] on span "🆕 Revise Quote" at bounding box center [1262, 530] width 69 height 15
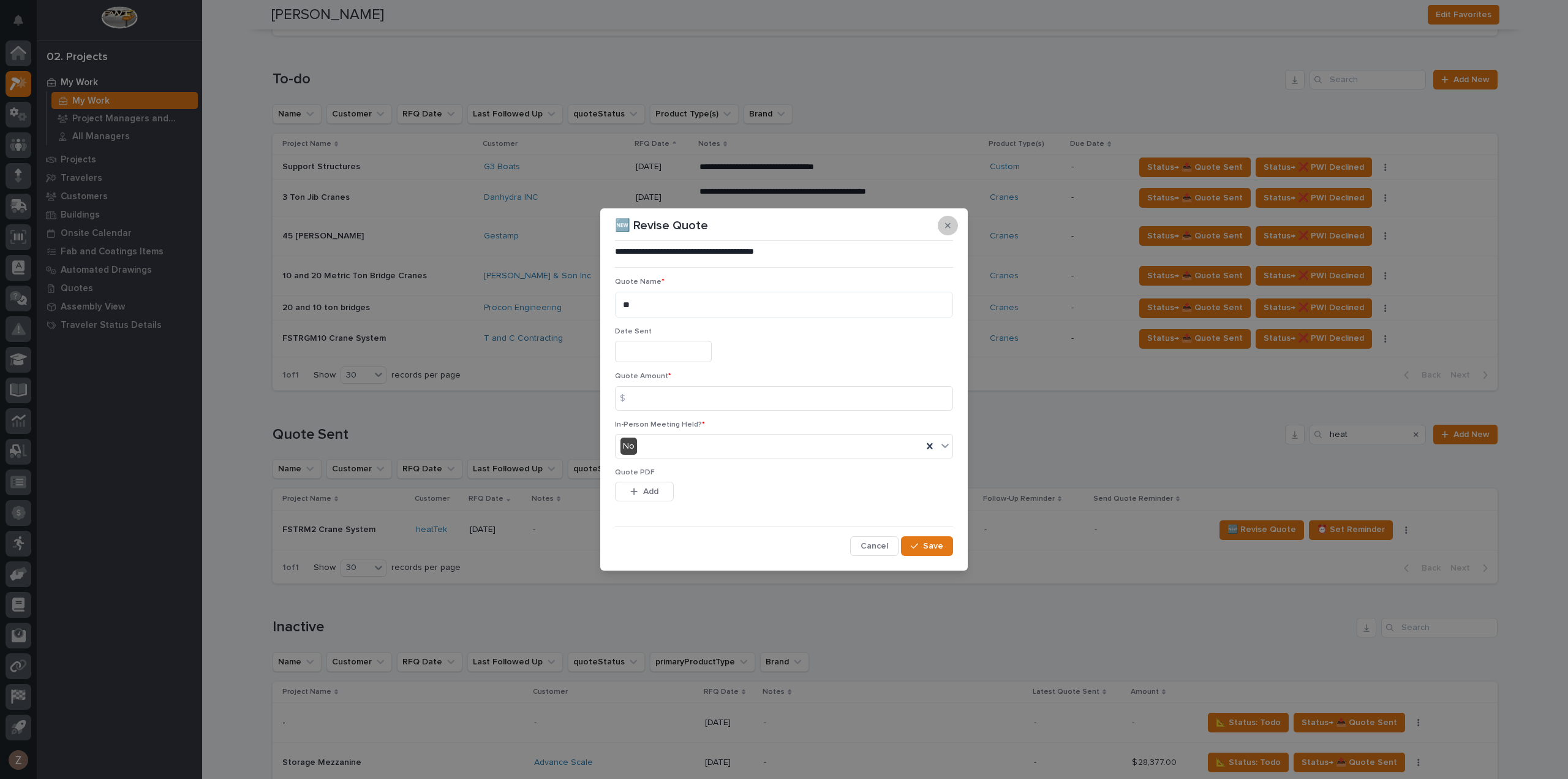
click at [951, 227] on button "button" at bounding box center [947, 225] width 20 height 19
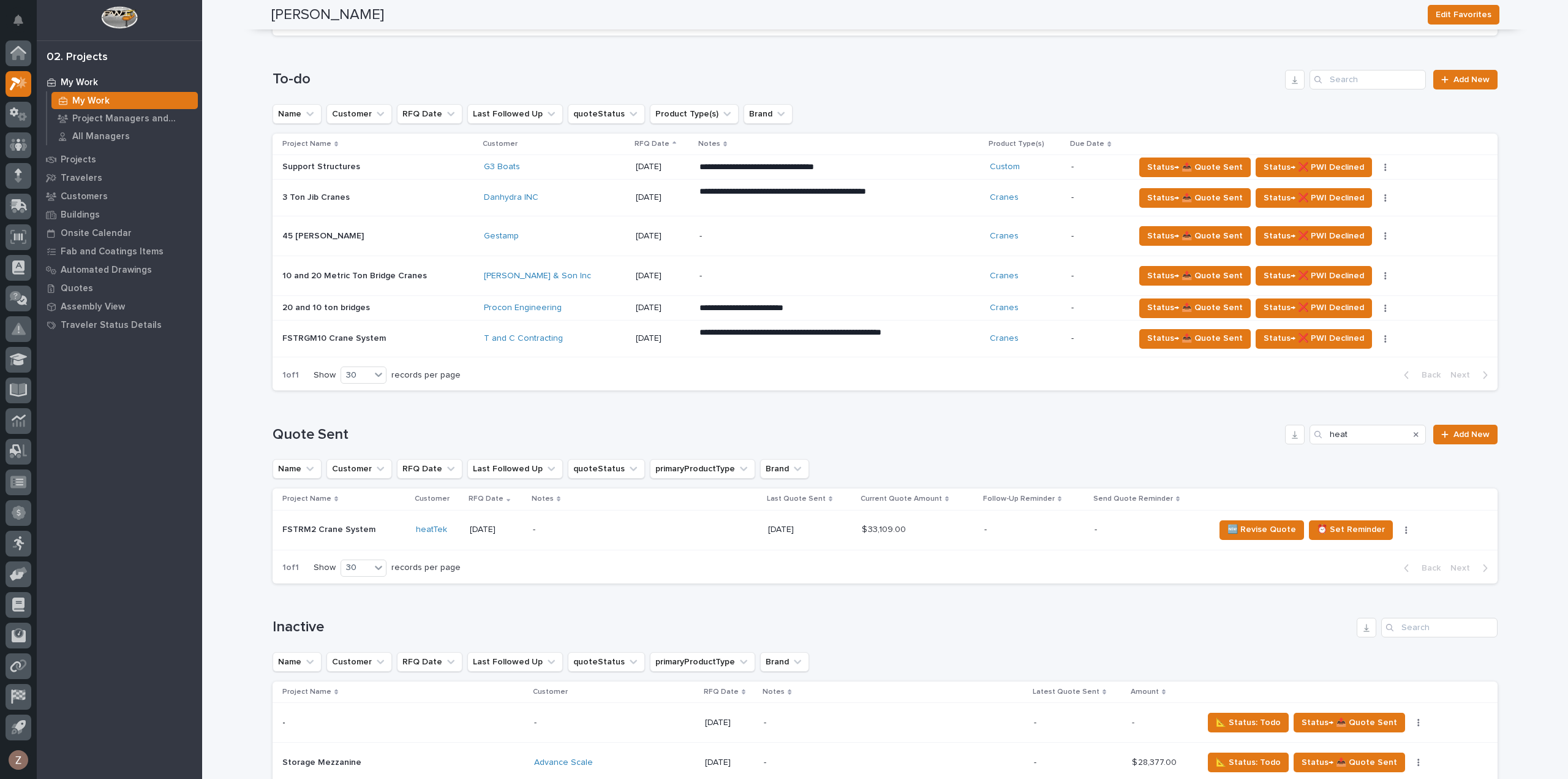
click at [711, 528] on p "-" at bounding box center [640, 530] width 215 height 10
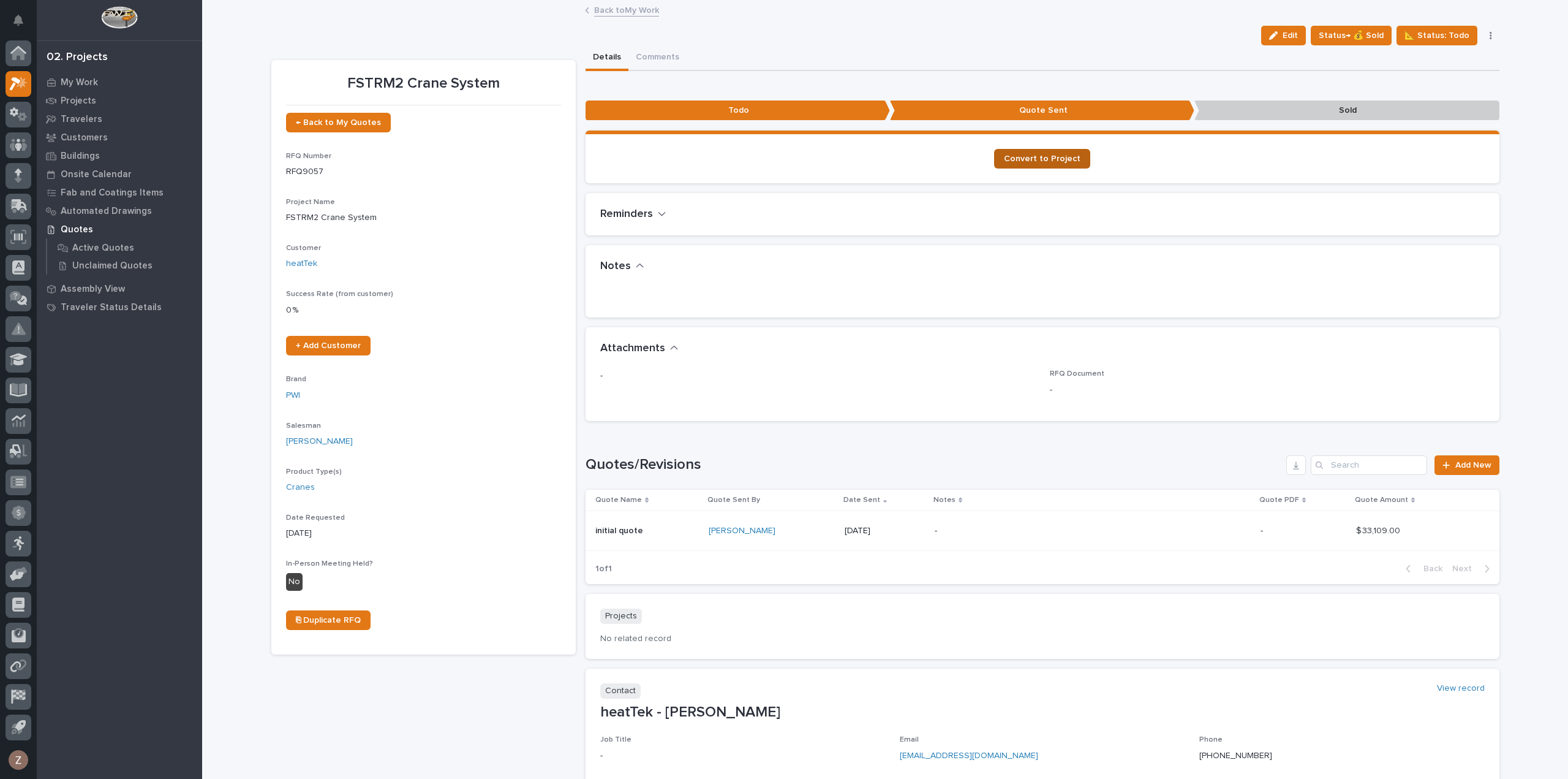
click at [1034, 161] on span "Convert to Project" at bounding box center [1042, 158] width 76 height 8
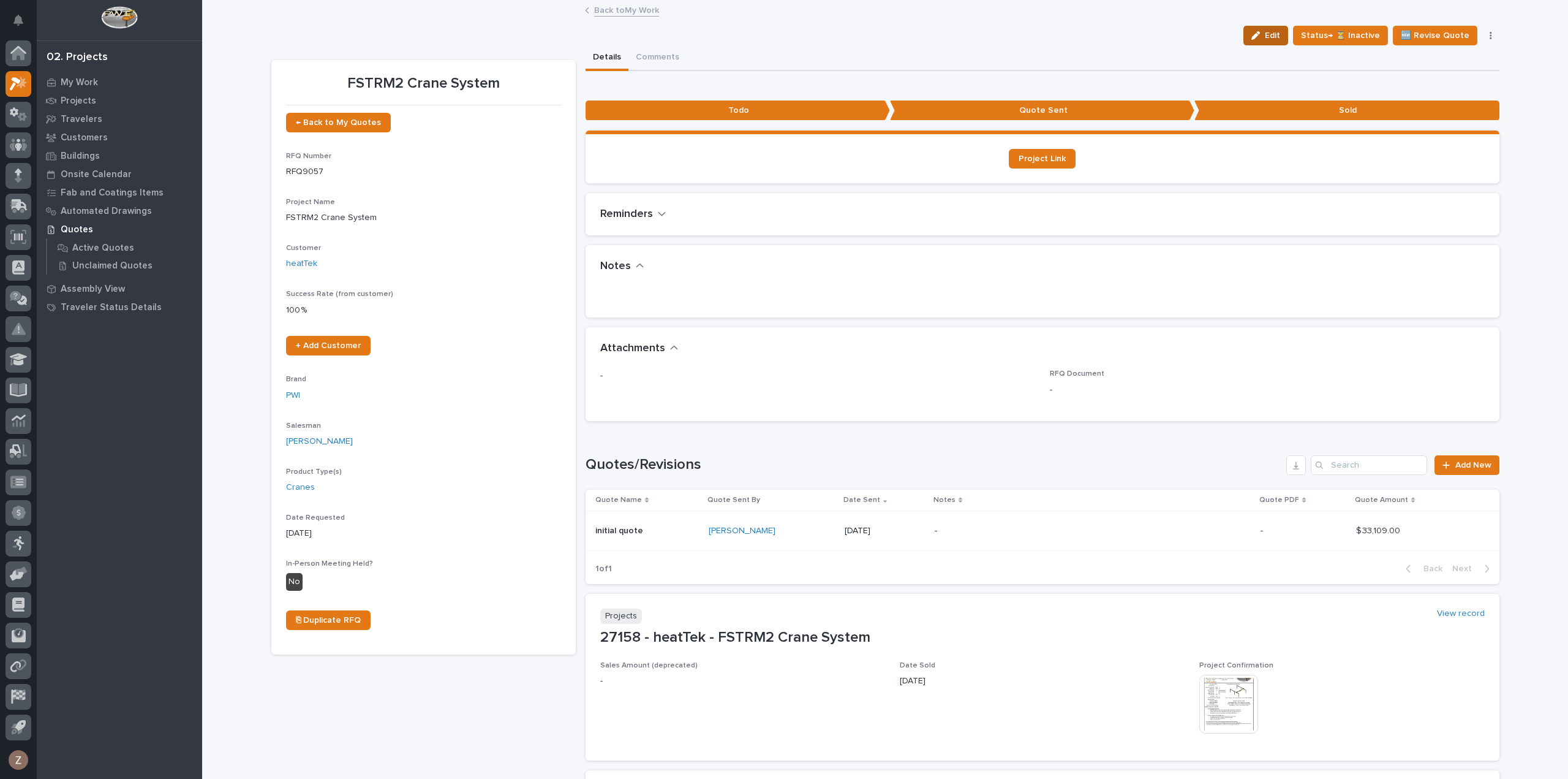
click at [1276, 37] on span "Edit" at bounding box center [1273, 35] width 15 height 11
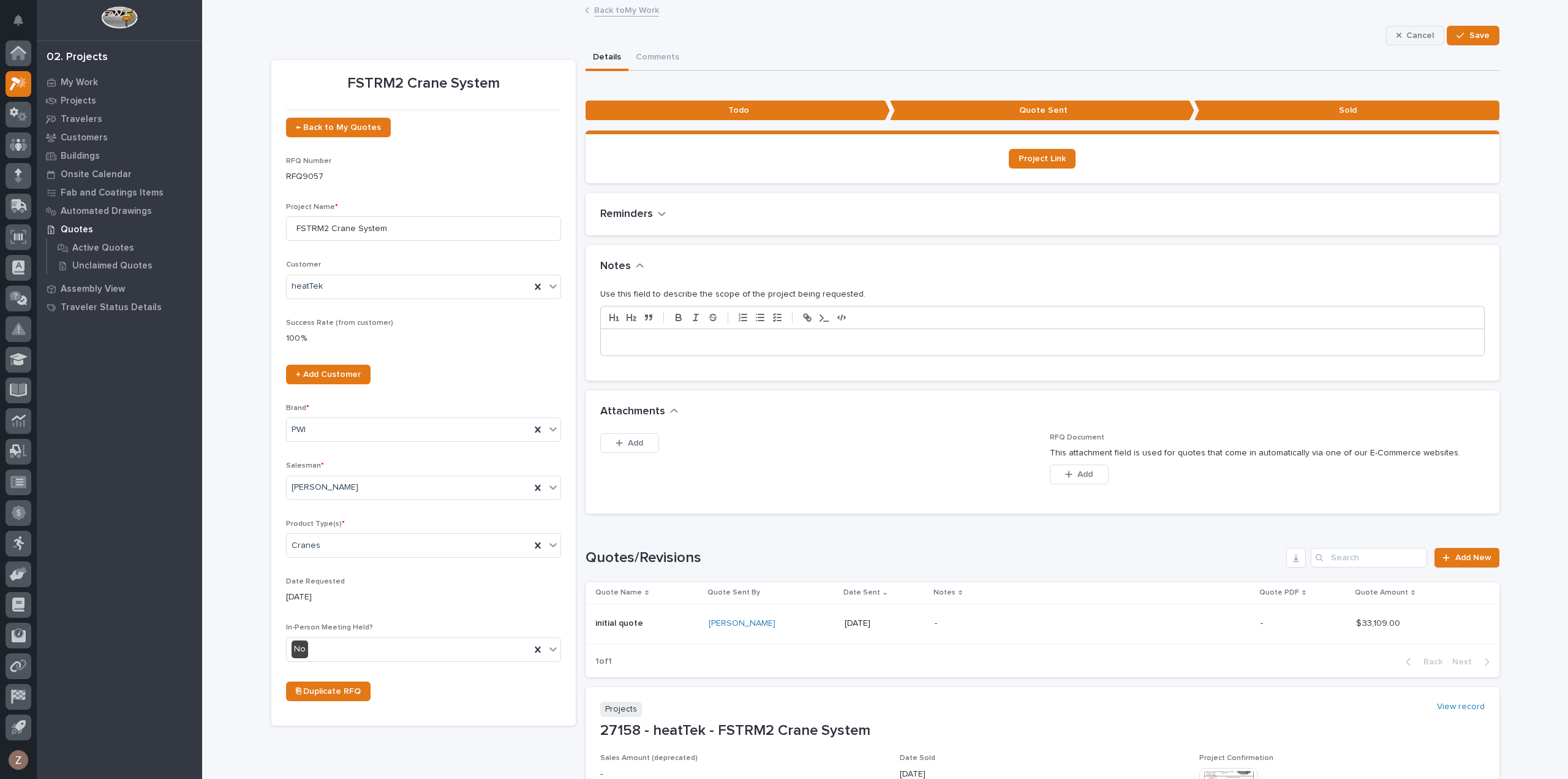
click at [1415, 34] on span "Cancel" at bounding box center [1420, 35] width 28 height 11
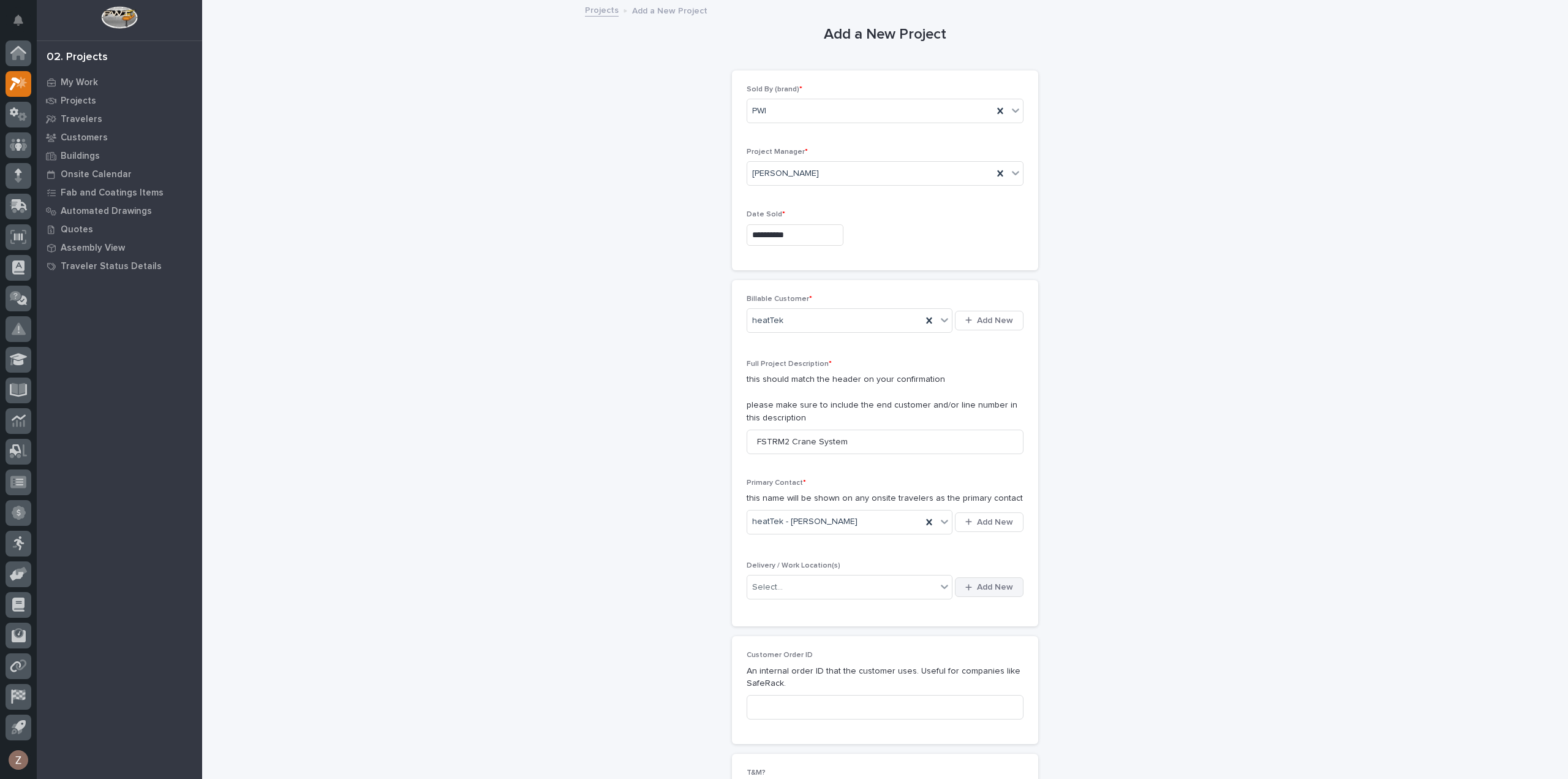
click at [990, 581] on span "Add New" at bounding box center [995, 587] width 36 height 11
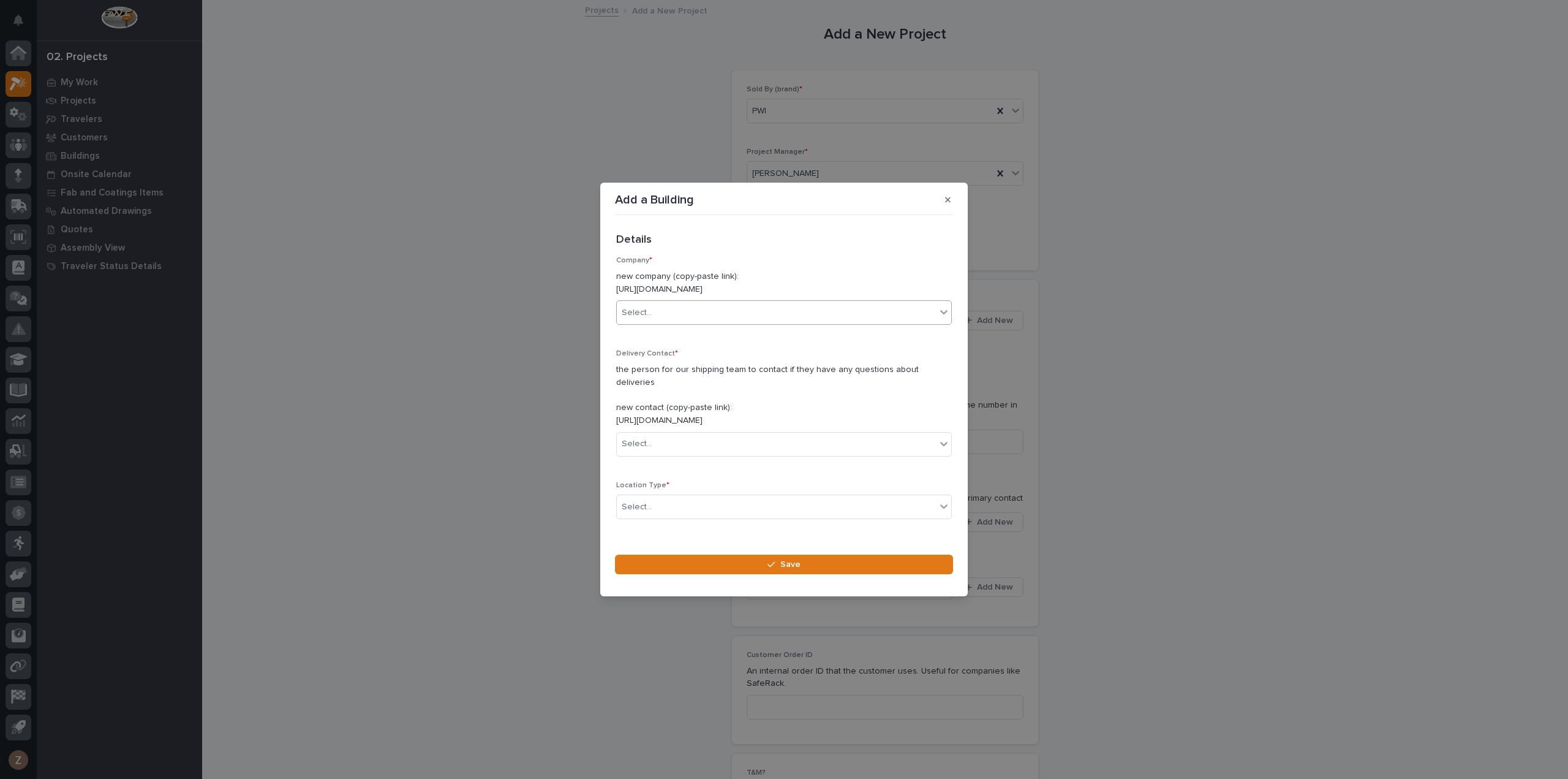
click at [701, 317] on div "Select..." at bounding box center [776, 312] width 319 height 20
click at [702, 320] on div "Select..." at bounding box center [776, 312] width 319 height 20
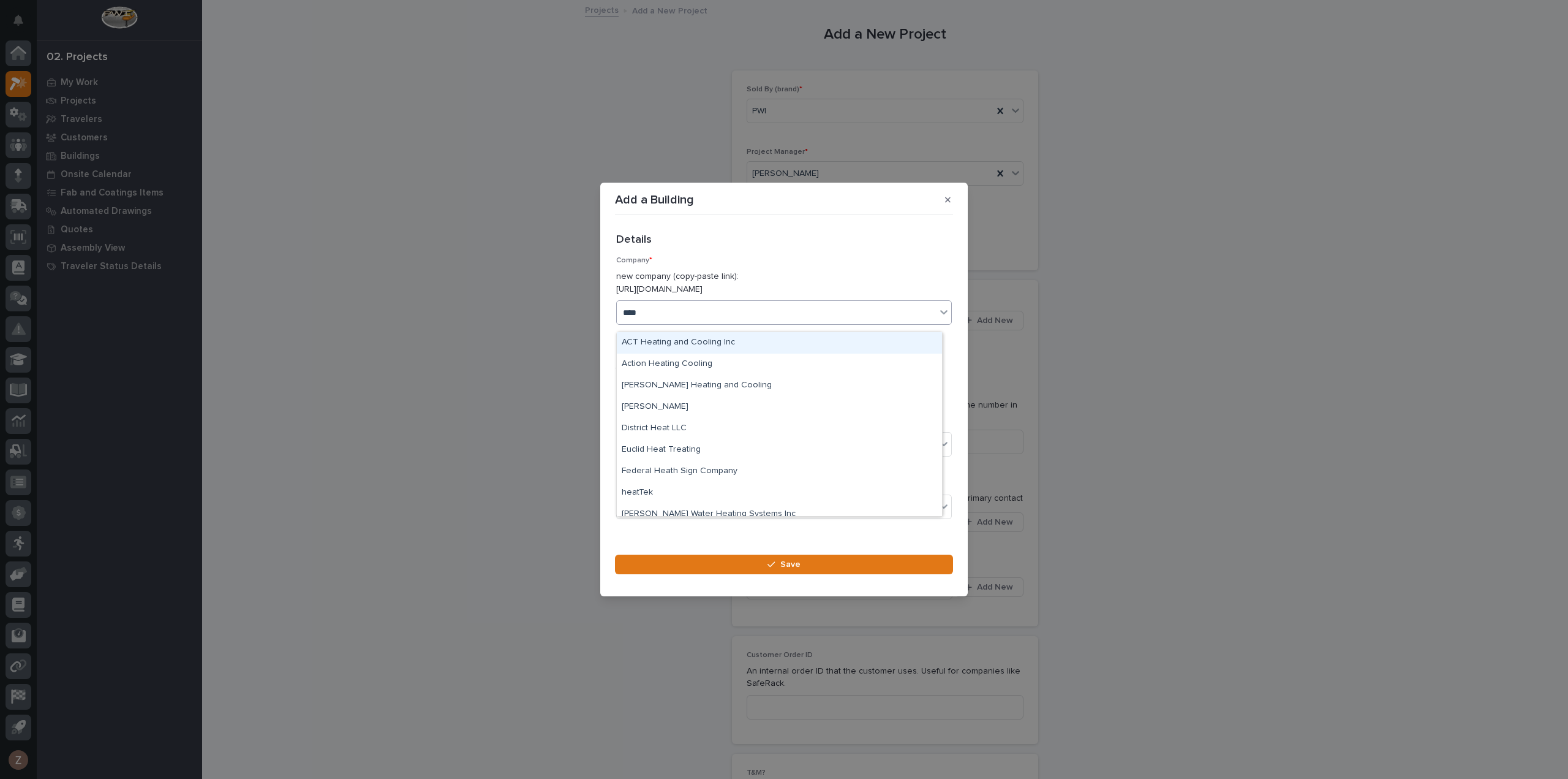
type input "*****"
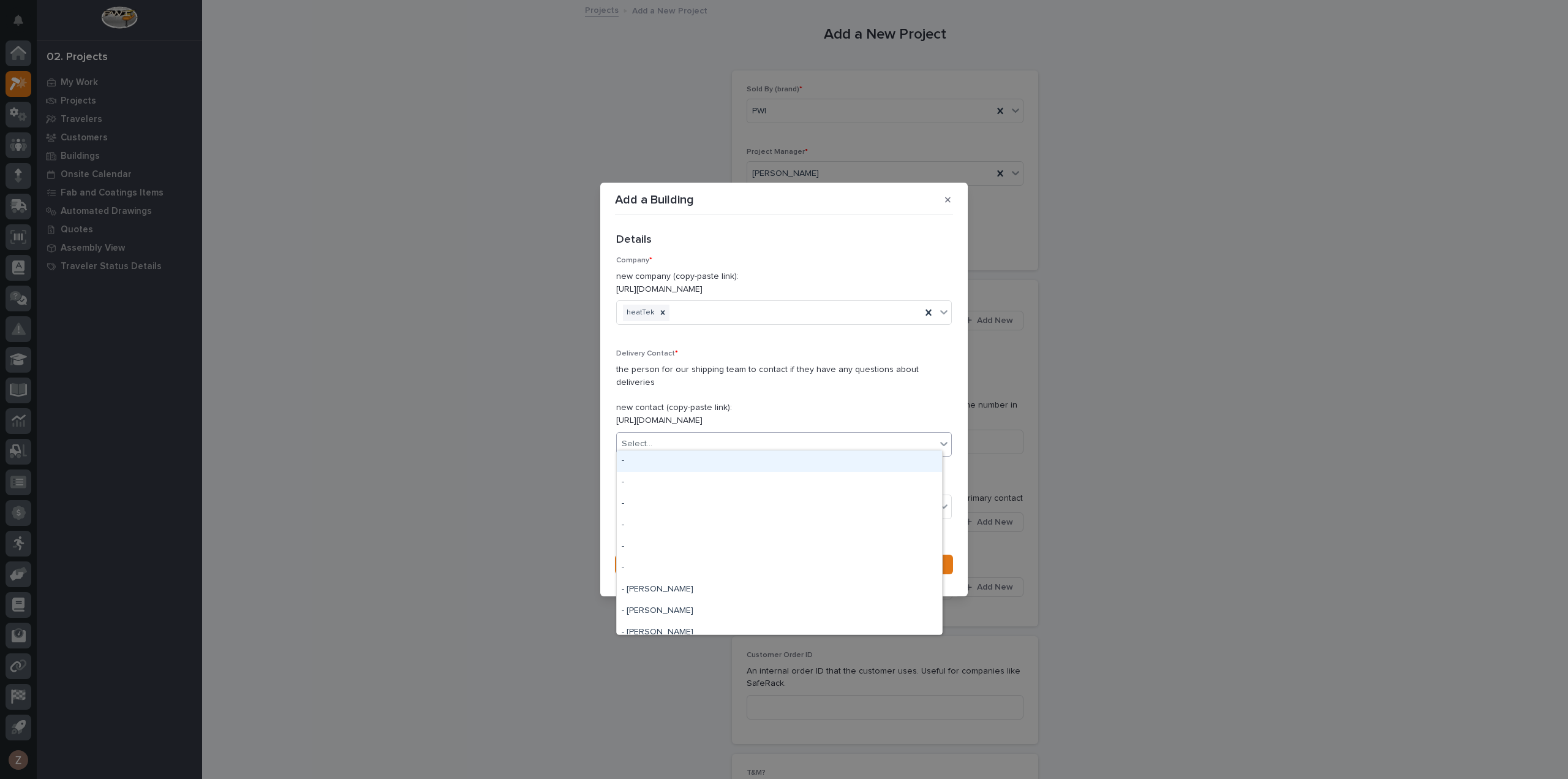
click at [718, 434] on div "Select..." at bounding box center [776, 444] width 319 height 20
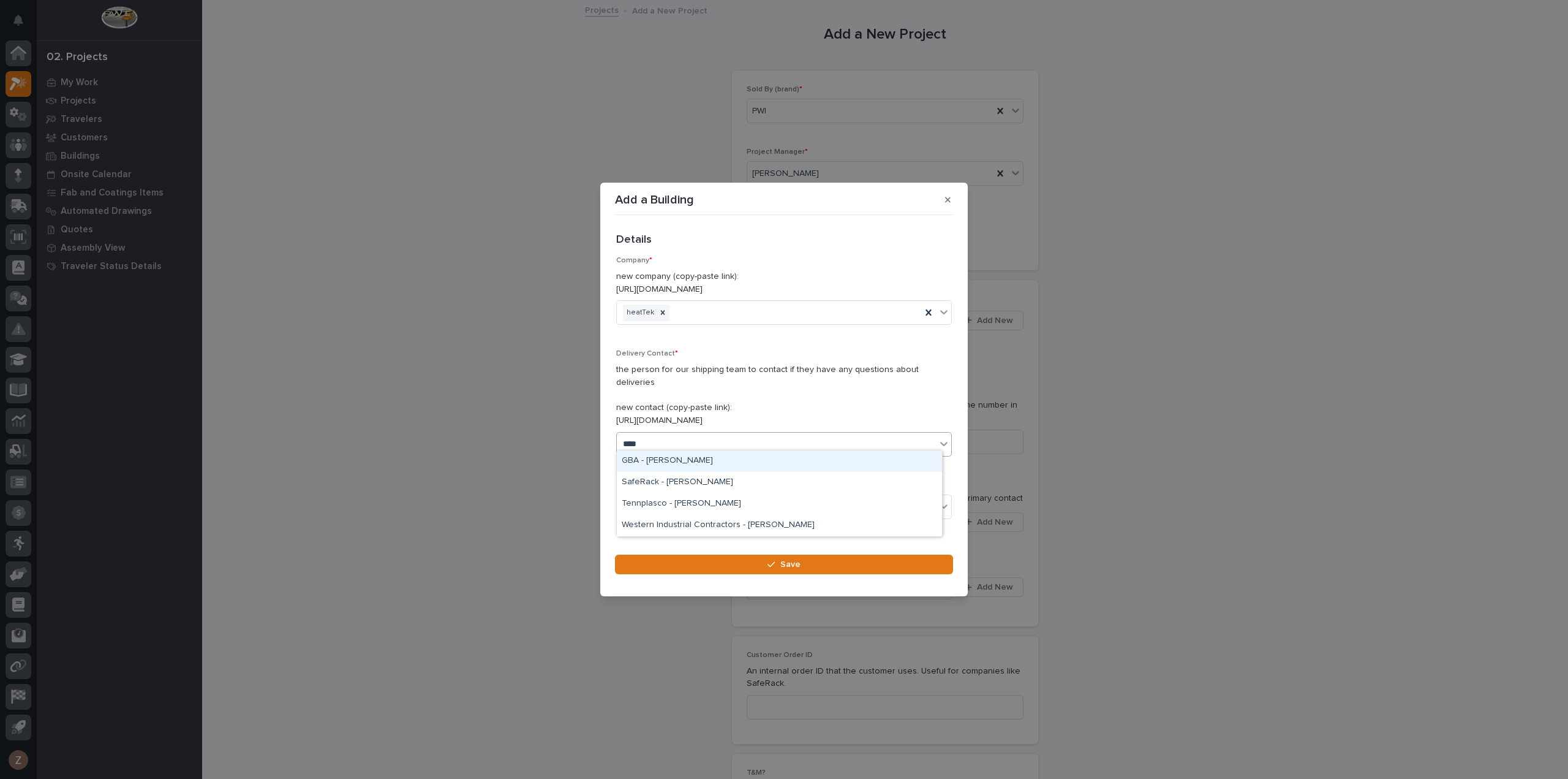
type input "*****"
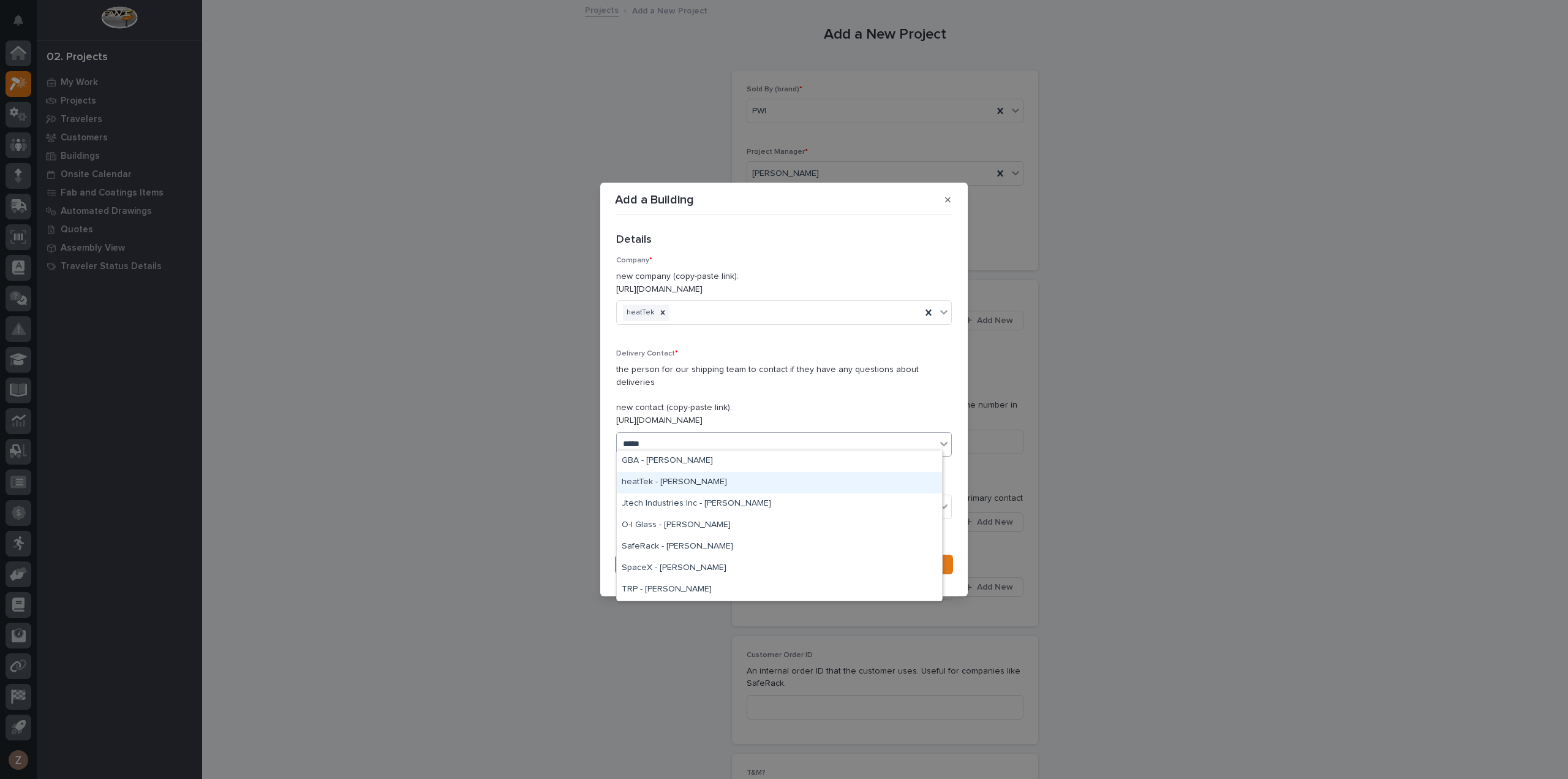
click at [720, 476] on div "heatTek - Jesse Sommer" at bounding box center [779, 482] width 325 height 22
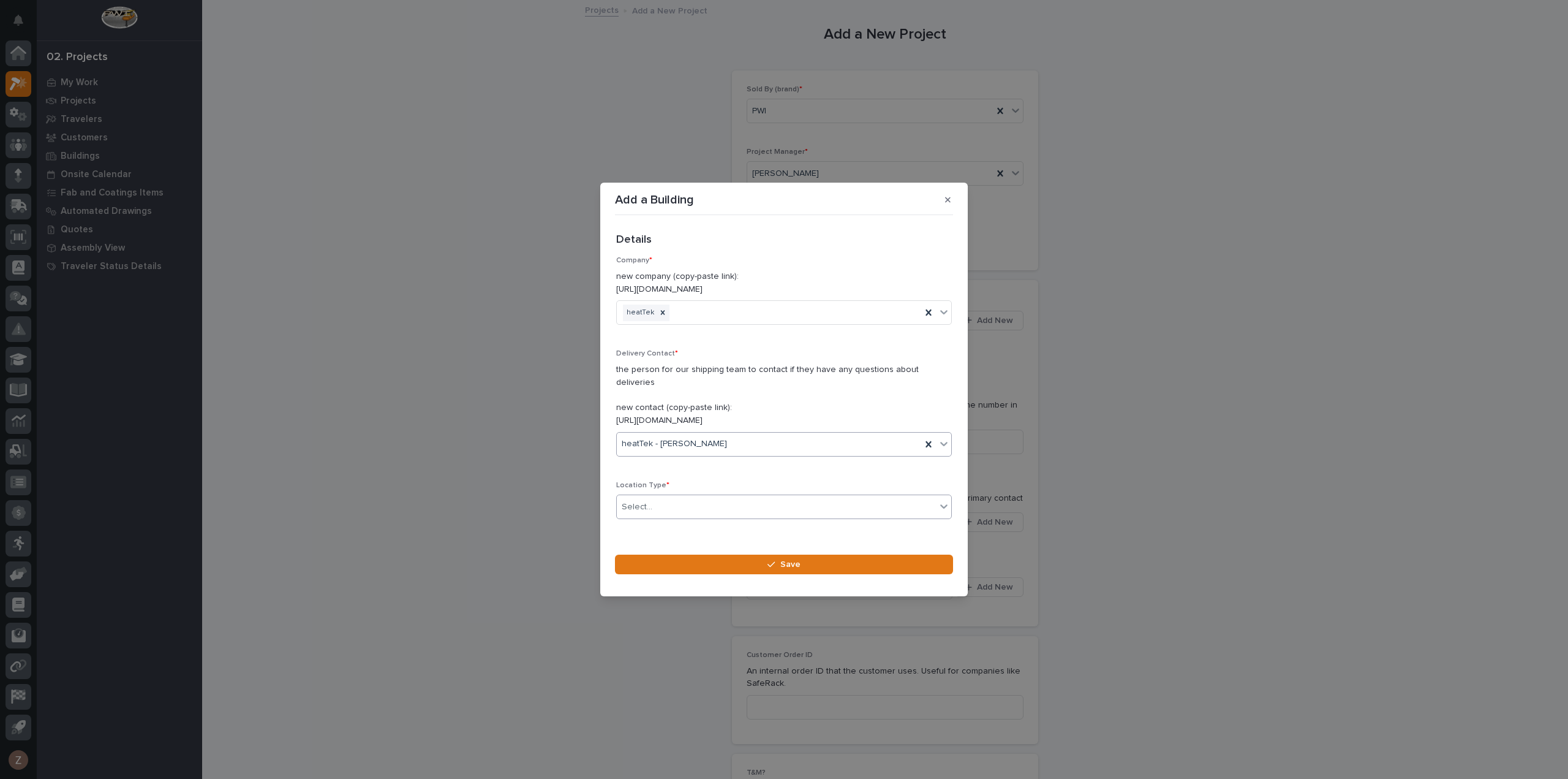
click at [673, 497] on div "Select..." at bounding box center [776, 507] width 319 height 20
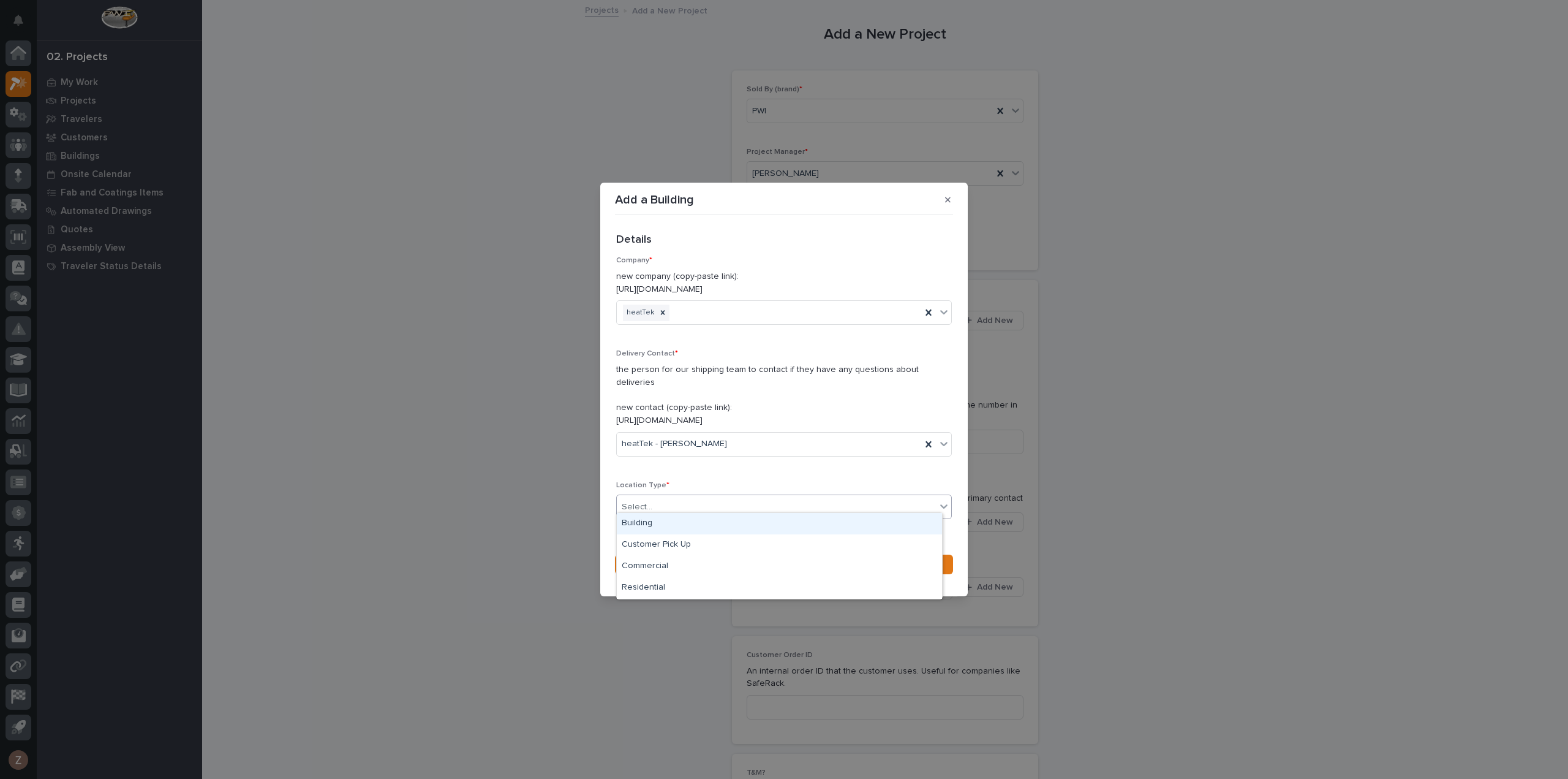
click at [671, 525] on div "Building" at bounding box center [779, 523] width 325 height 22
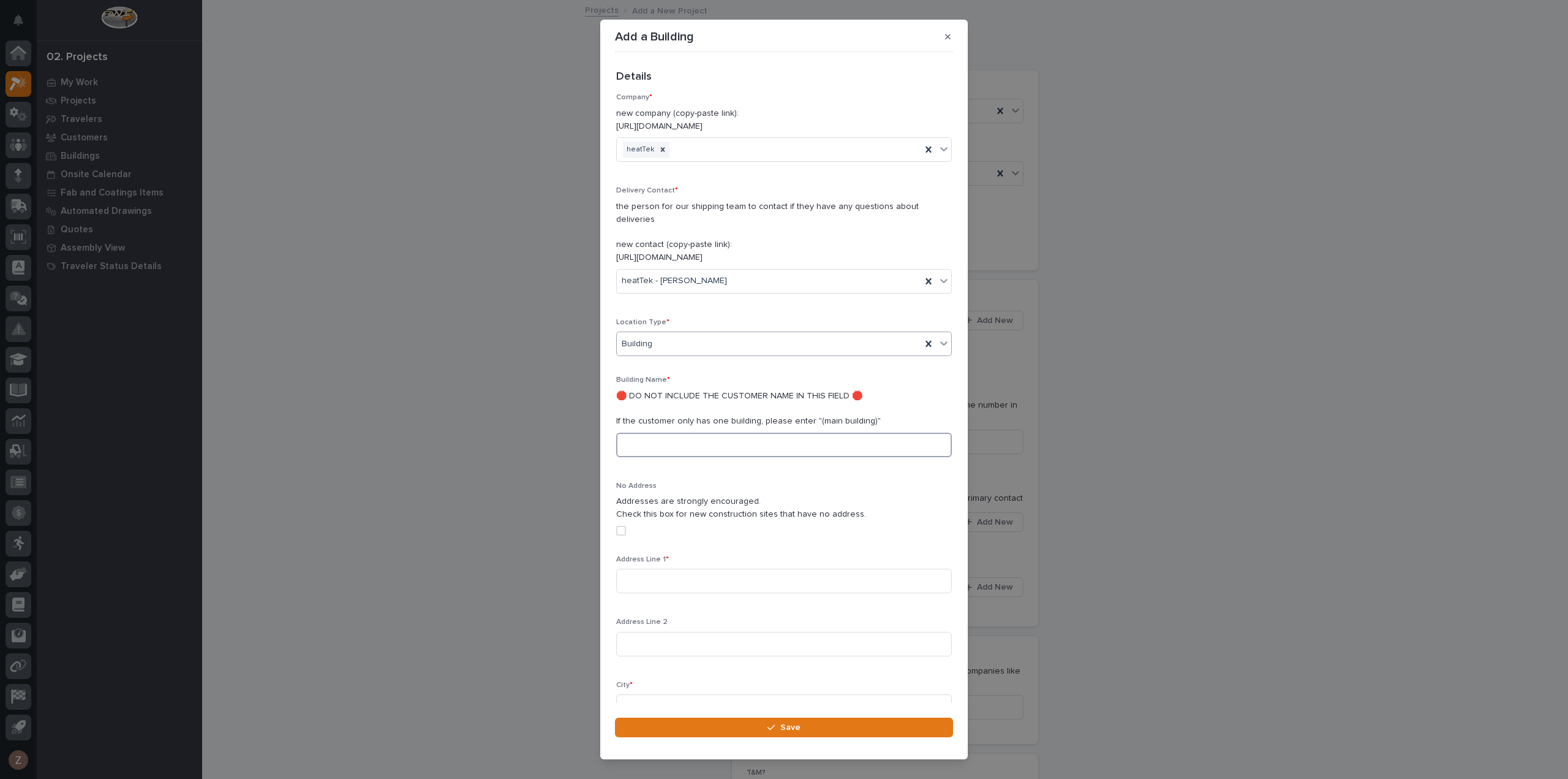
click at [685, 436] on input at bounding box center [784, 445] width 336 height 25
type input "Plant 2"
click at [702, 569] on input at bounding box center [784, 581] width 336 height 25
click at [676, 572] on input at bounding box center [784, 581] width 336 height 25
type input "N8135 Industrial Drive"
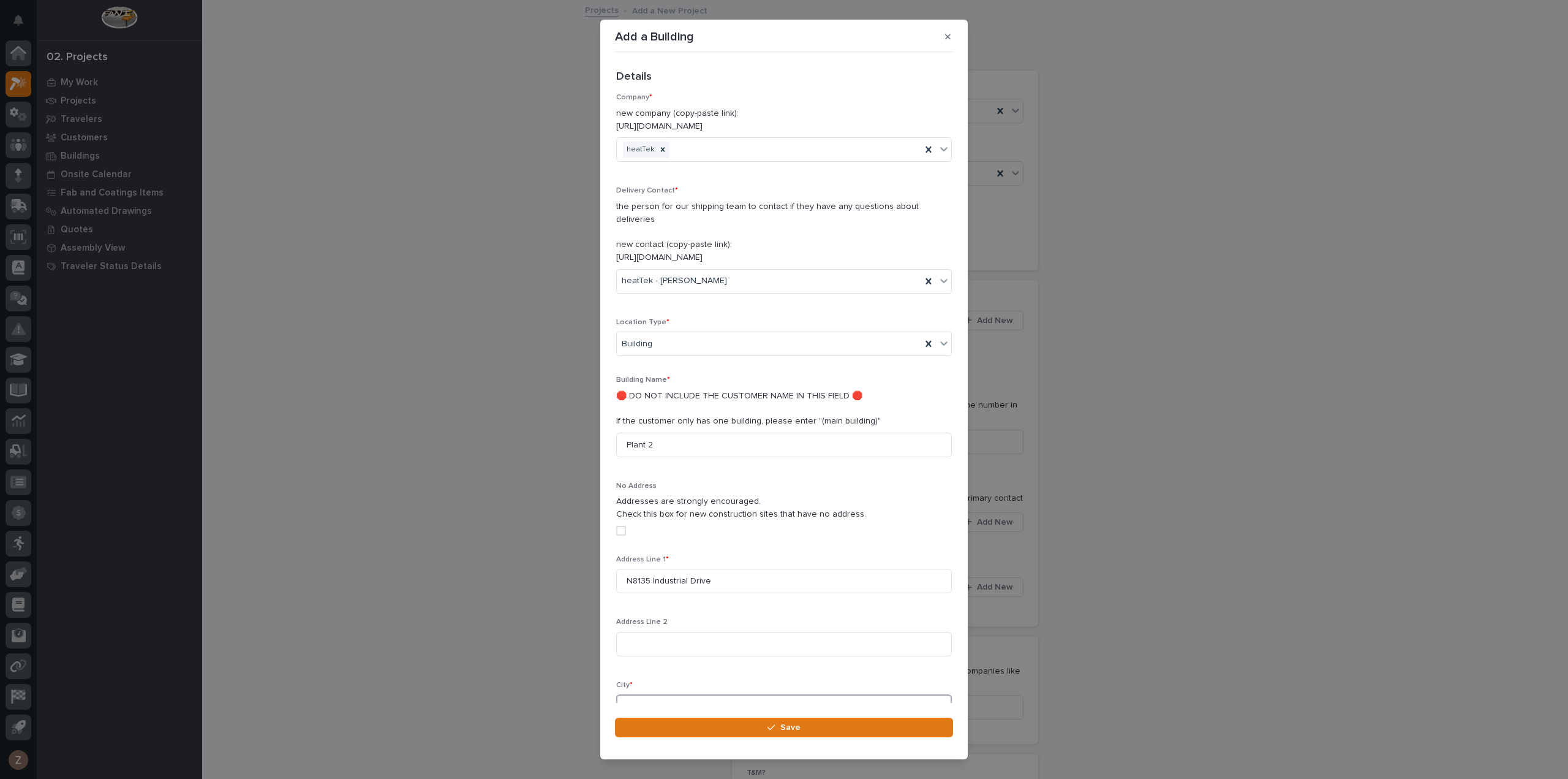
click at [706, 697] on input at bounding box center [784, 706] width 336 height 25
type input "Ixonia"
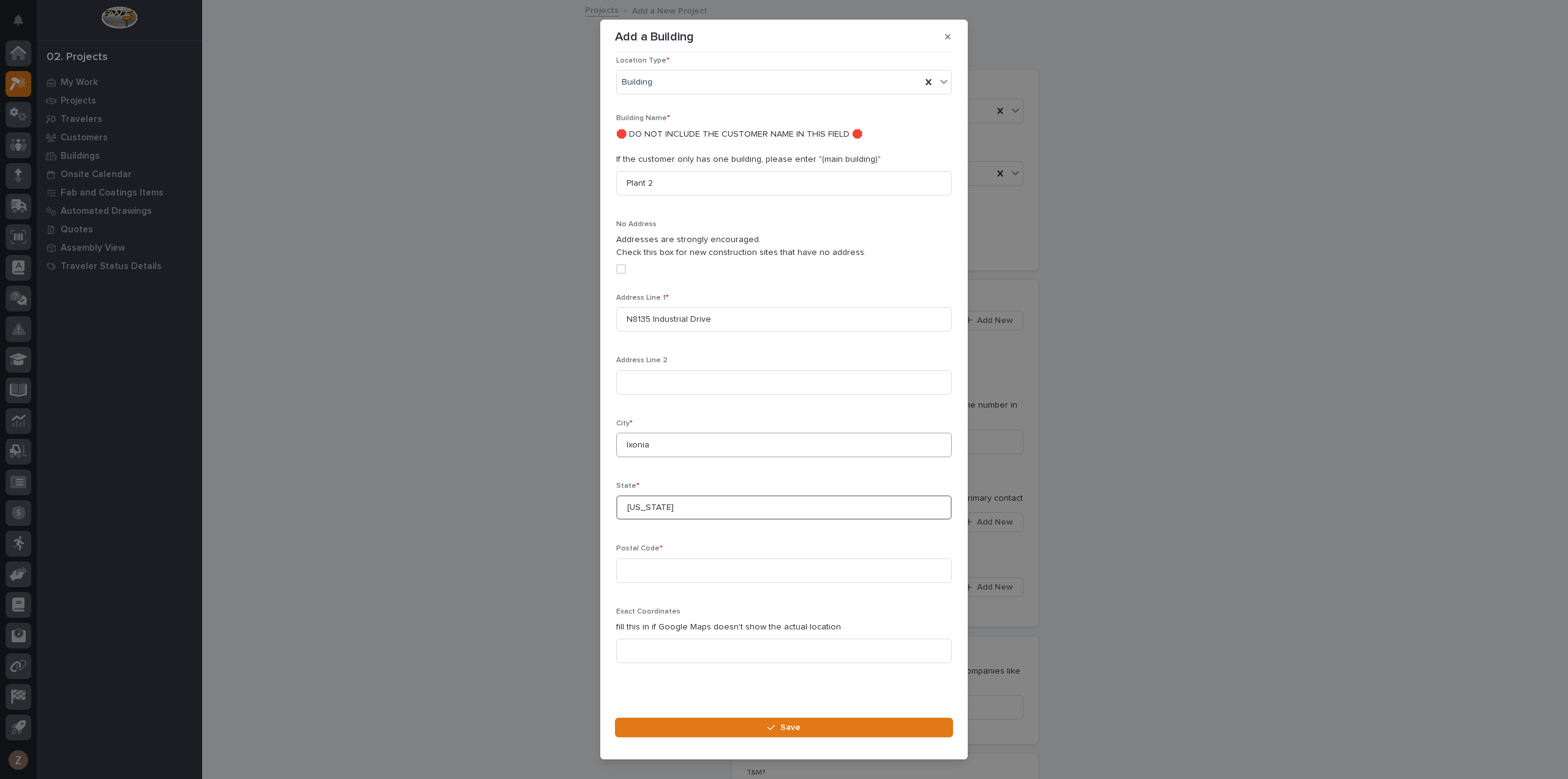
type input "Wisconsin"
type input "53036"
click at [756, 728] on button "Save" at bounding box center [784, 727] width 338 height 19
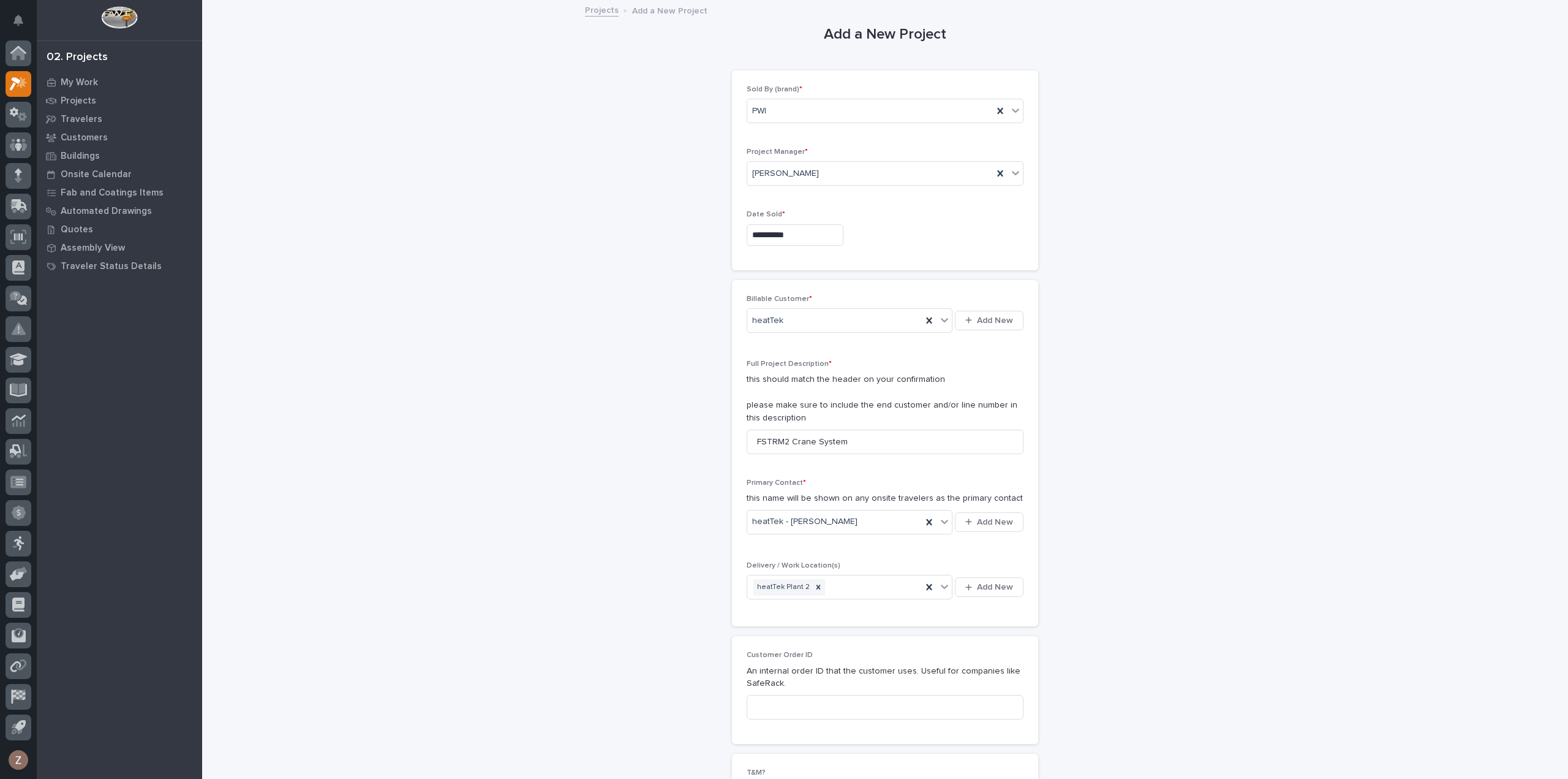
scroll to position [245, 0]
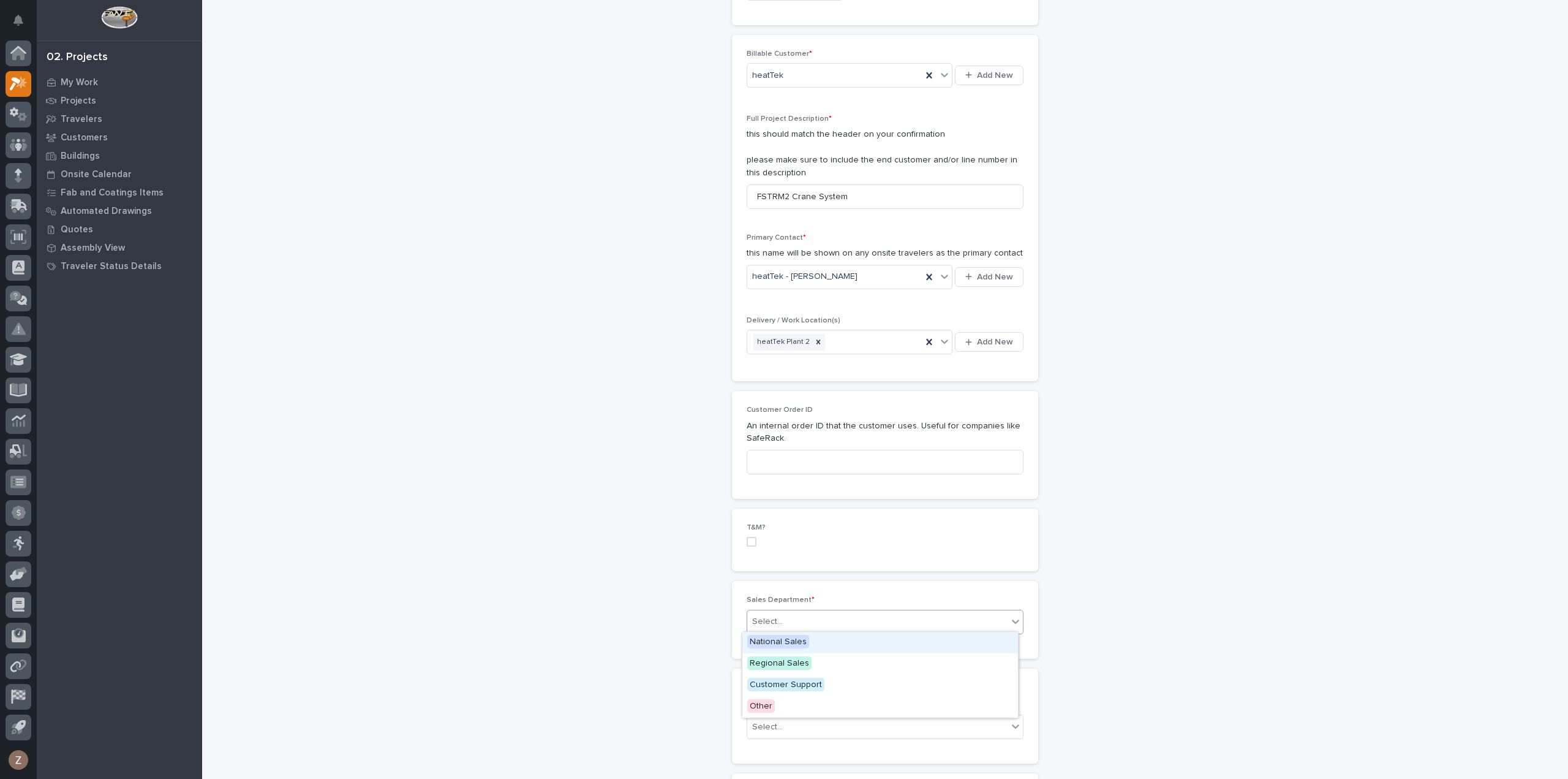
click at [866, 620] on div "Select..." at bounding box center [878, 621] width 260 height 20
click at [852, 635] on div "National Sales" at bounding box center [880, 642] width 275 height 22
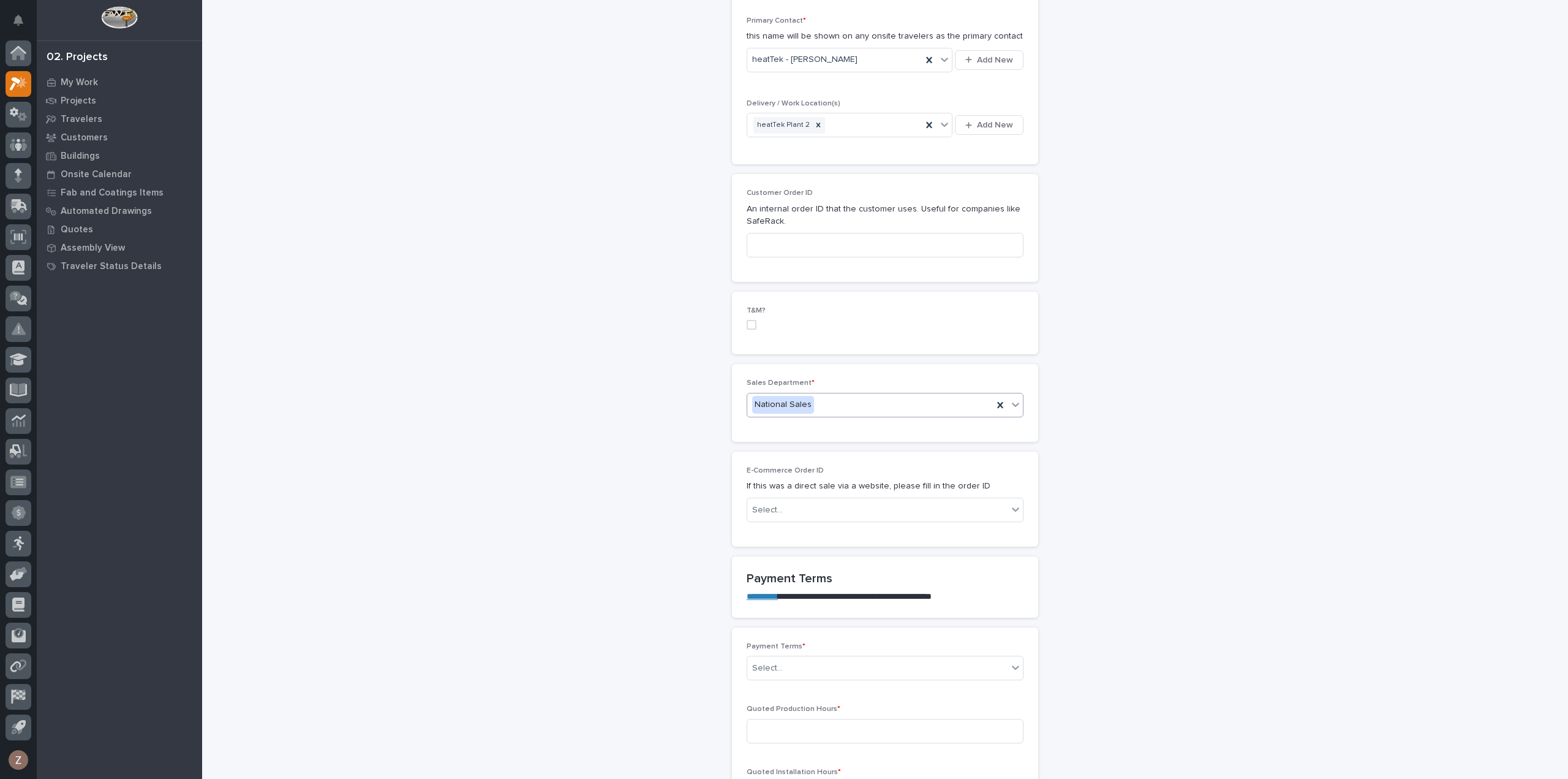
scroll to position [490, 0]
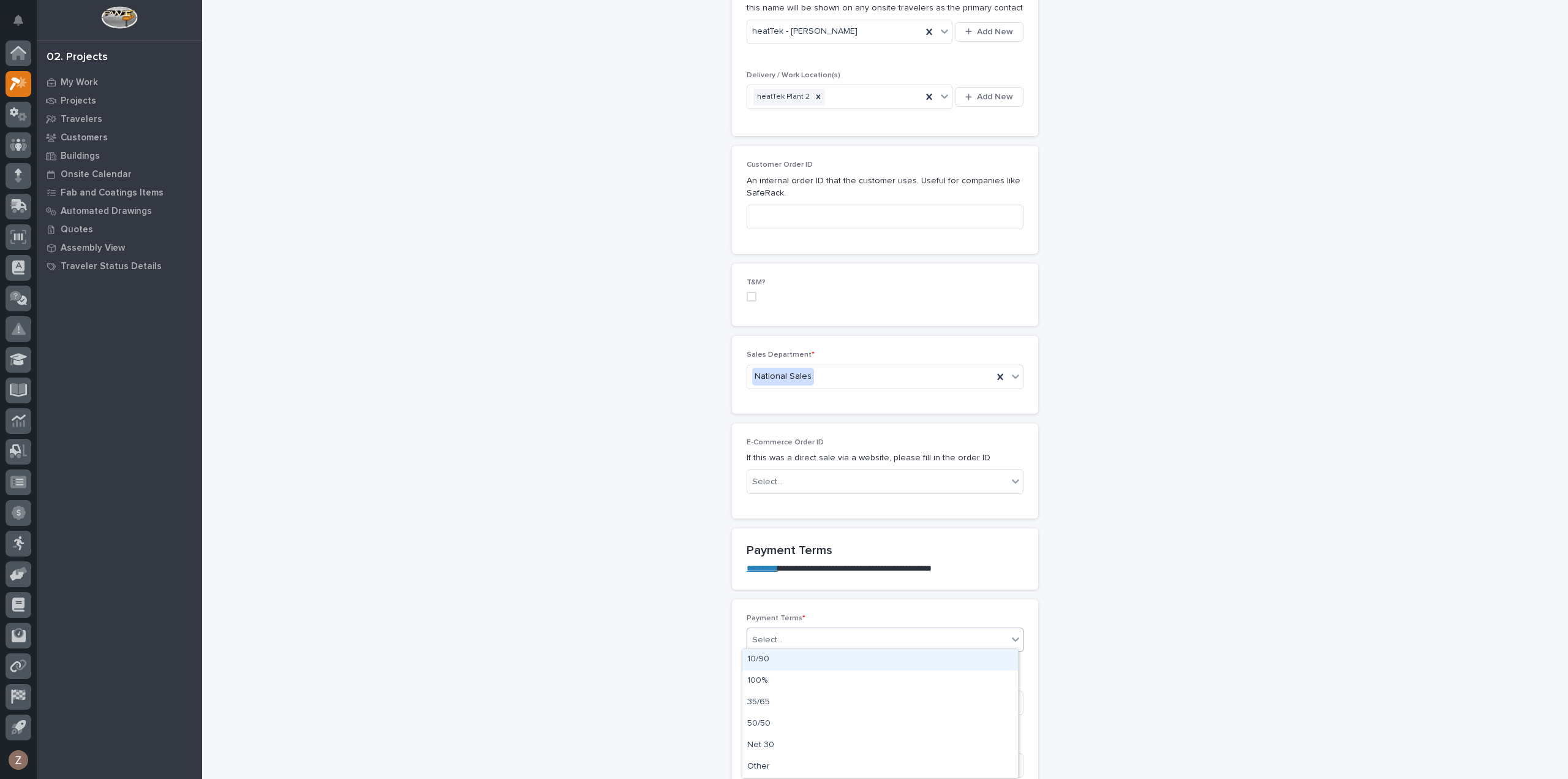
click at [889, 638] on div "Select..." at bounding box center [878, 640] width 260 height 20
click at [806, 718] on div "50/50" at bounding box center [880, 724] width 275 height 22
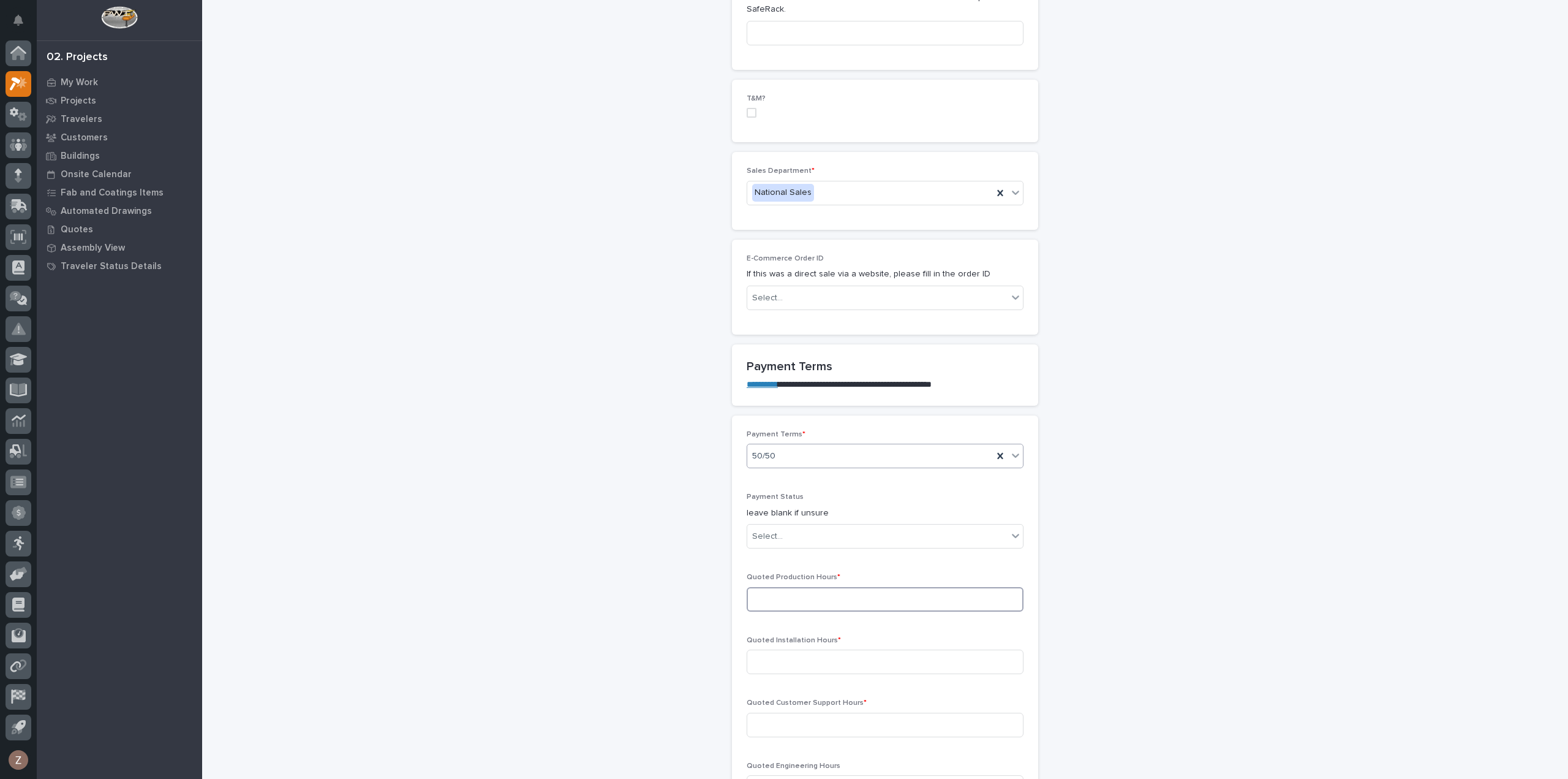
click at [774, 594] on input at bounding box center [885, 599] width 277 height 25
type input "107"
click at [797, 654] on input at bounding box center [885, 662] width 277 height 25
type input "4"
type input "109"
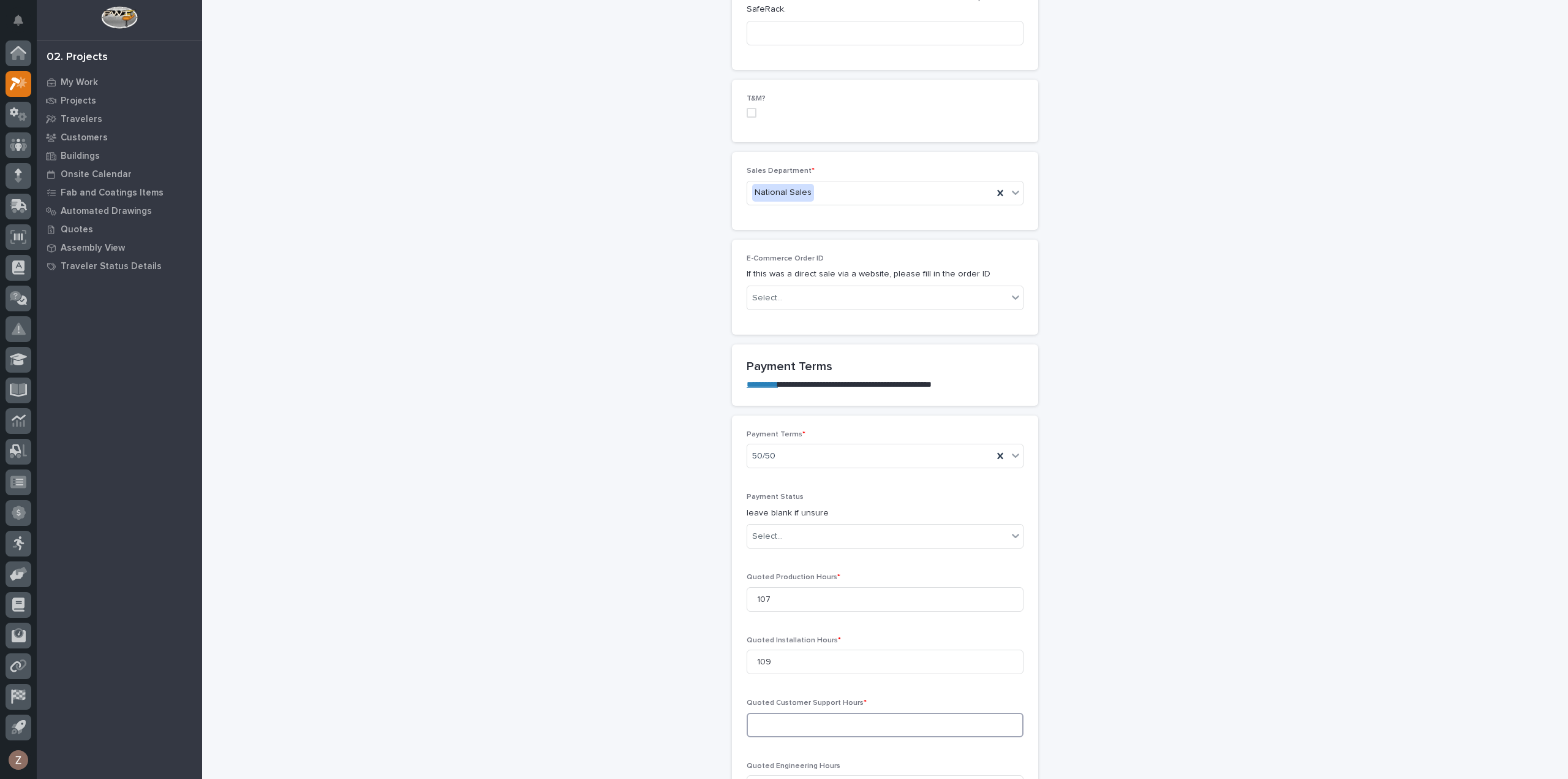
click at [806, 712] on input at bounding box center [885, 724] width 277 height 25
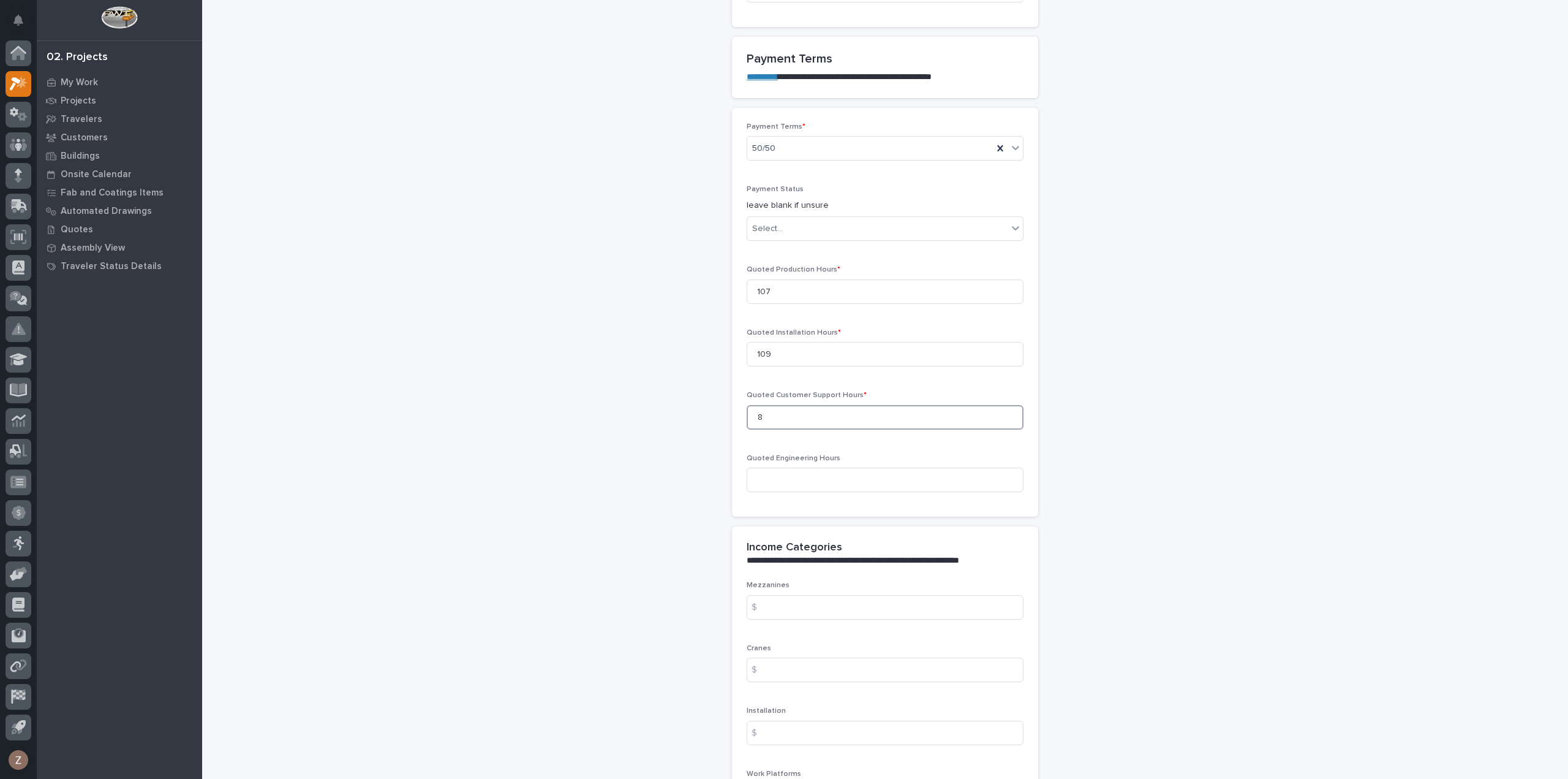
scroll to position [1103, 0]
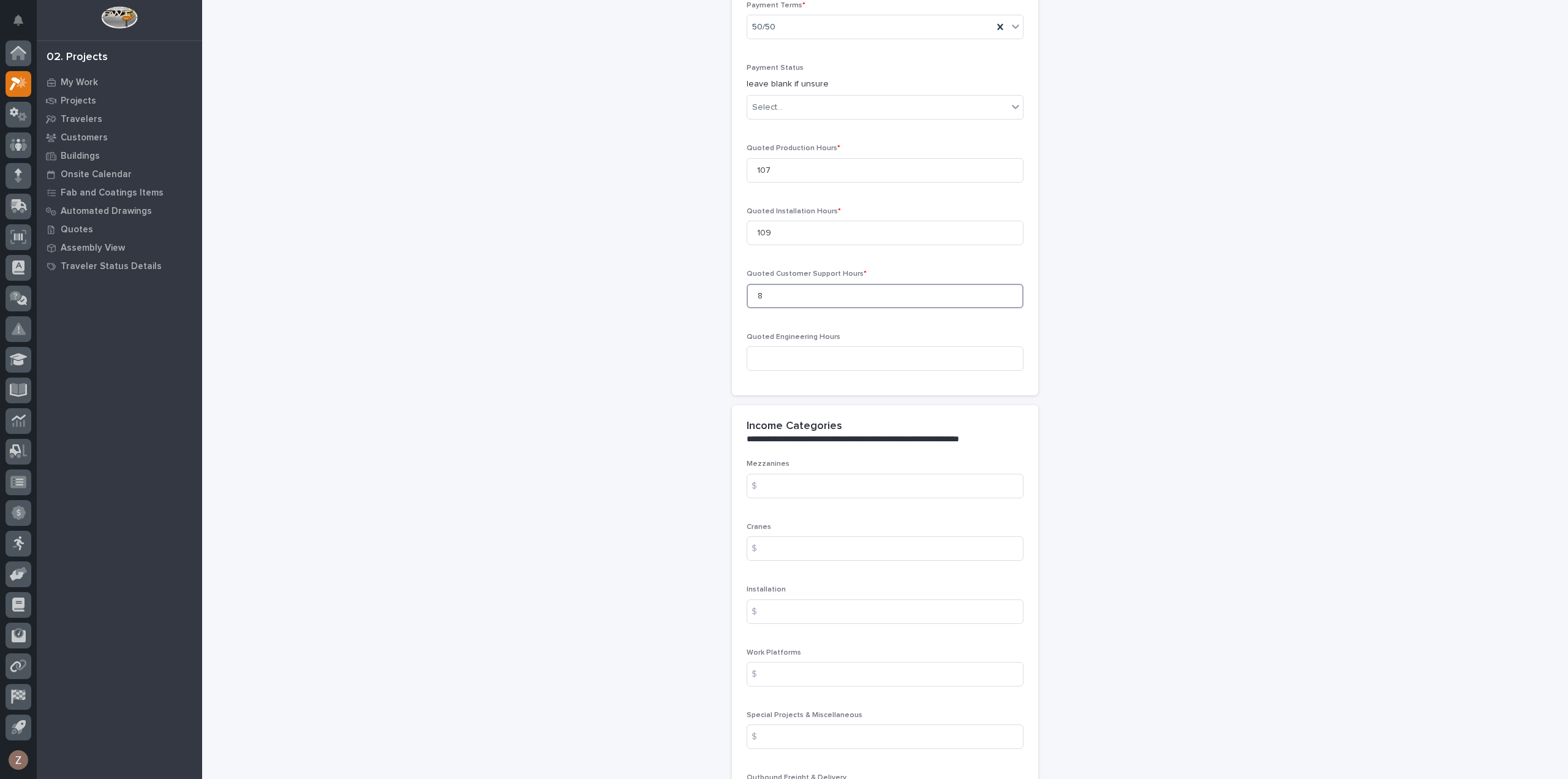
type input "8"
click at [792, 543] on input at bounding box center [885, 548] width 277 height 25
type input "32605"
click at [789, 615] on input at bounding box center [885, 611] width 277 height 25
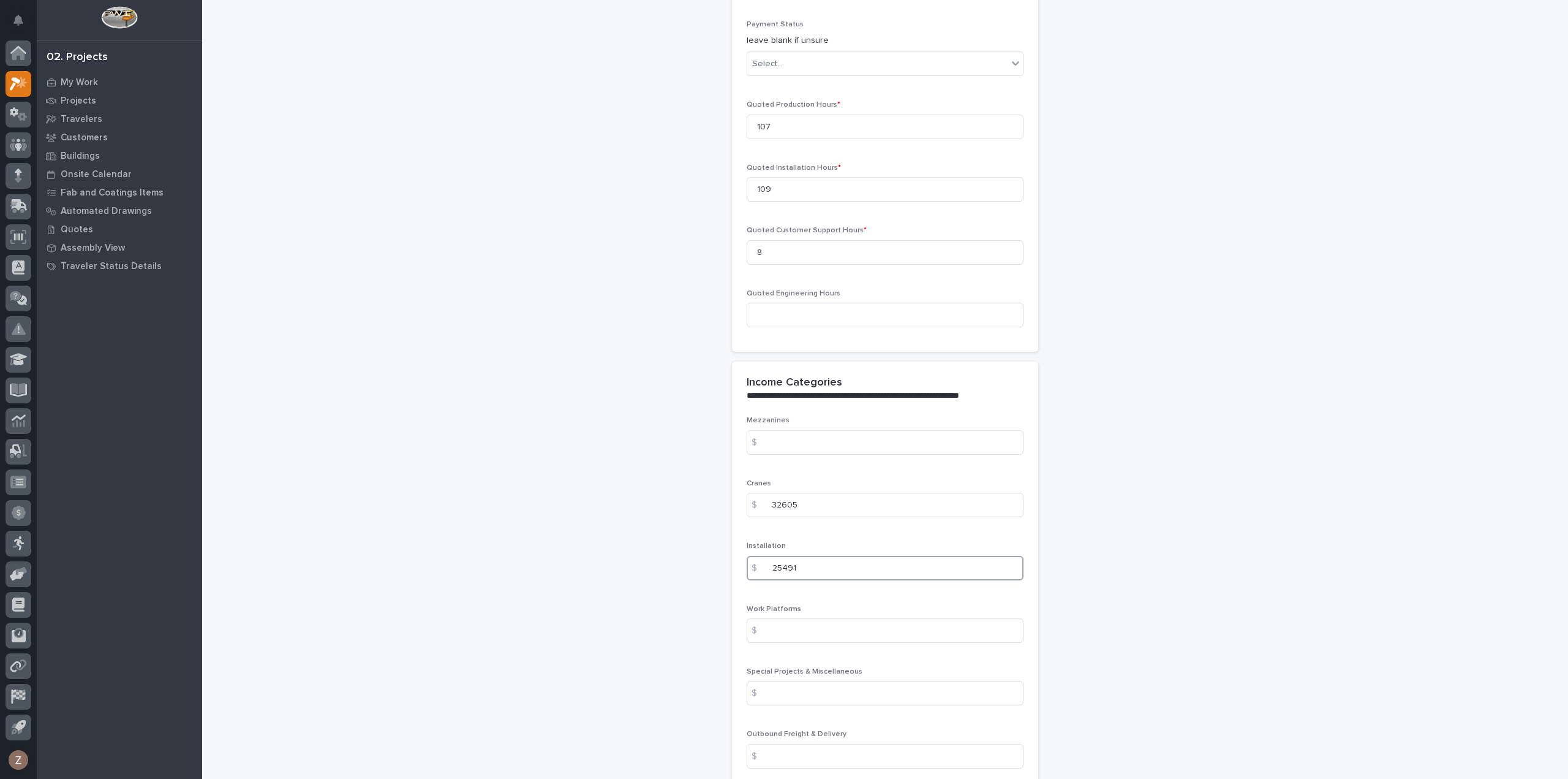
scroll to position [1286, 0]
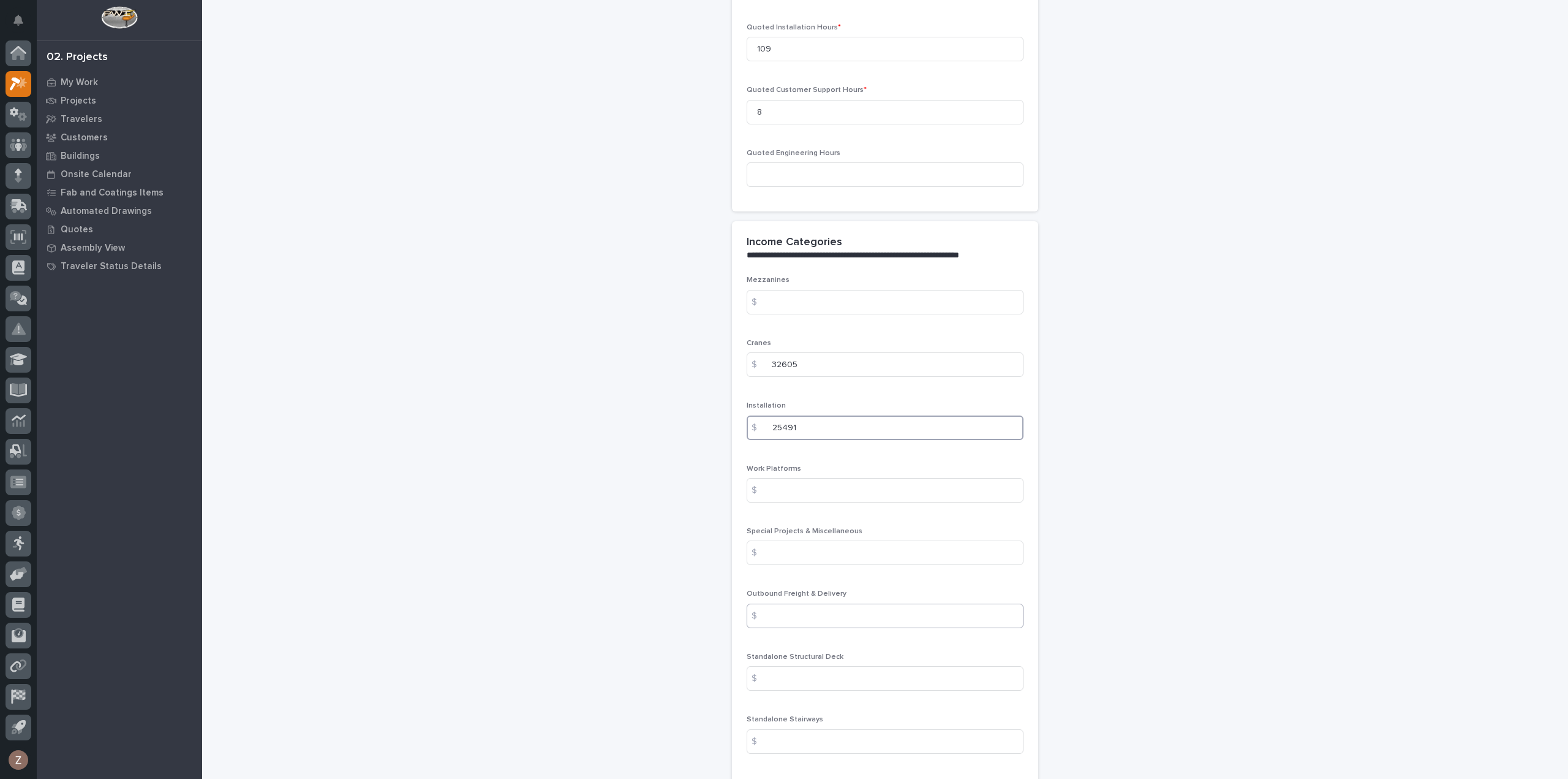
type input "25491"
click at [805, 610] on input at bounding box center [885, 615] width 277 height 25
click at [803, 614] on input at bounding box center [885, 615] width 277 height 25
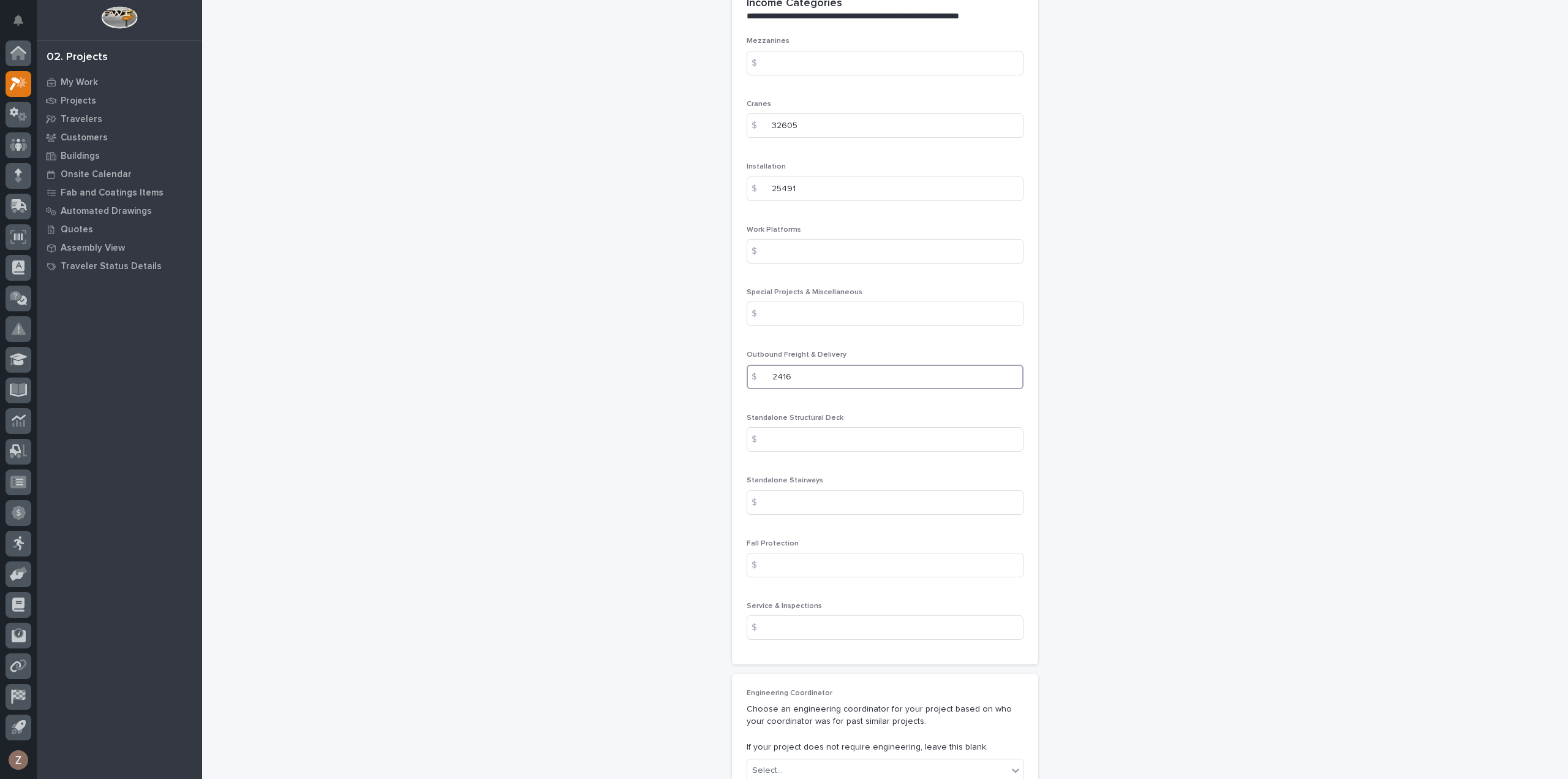
scroll to position [1532, 0]
type input "2416"
click at [806, 623] on input at bounding box center [885, 621] width 277 height 25
click at [780, 617] on input at bounding box center [885, 621] width 277 height 25
type input "2550"
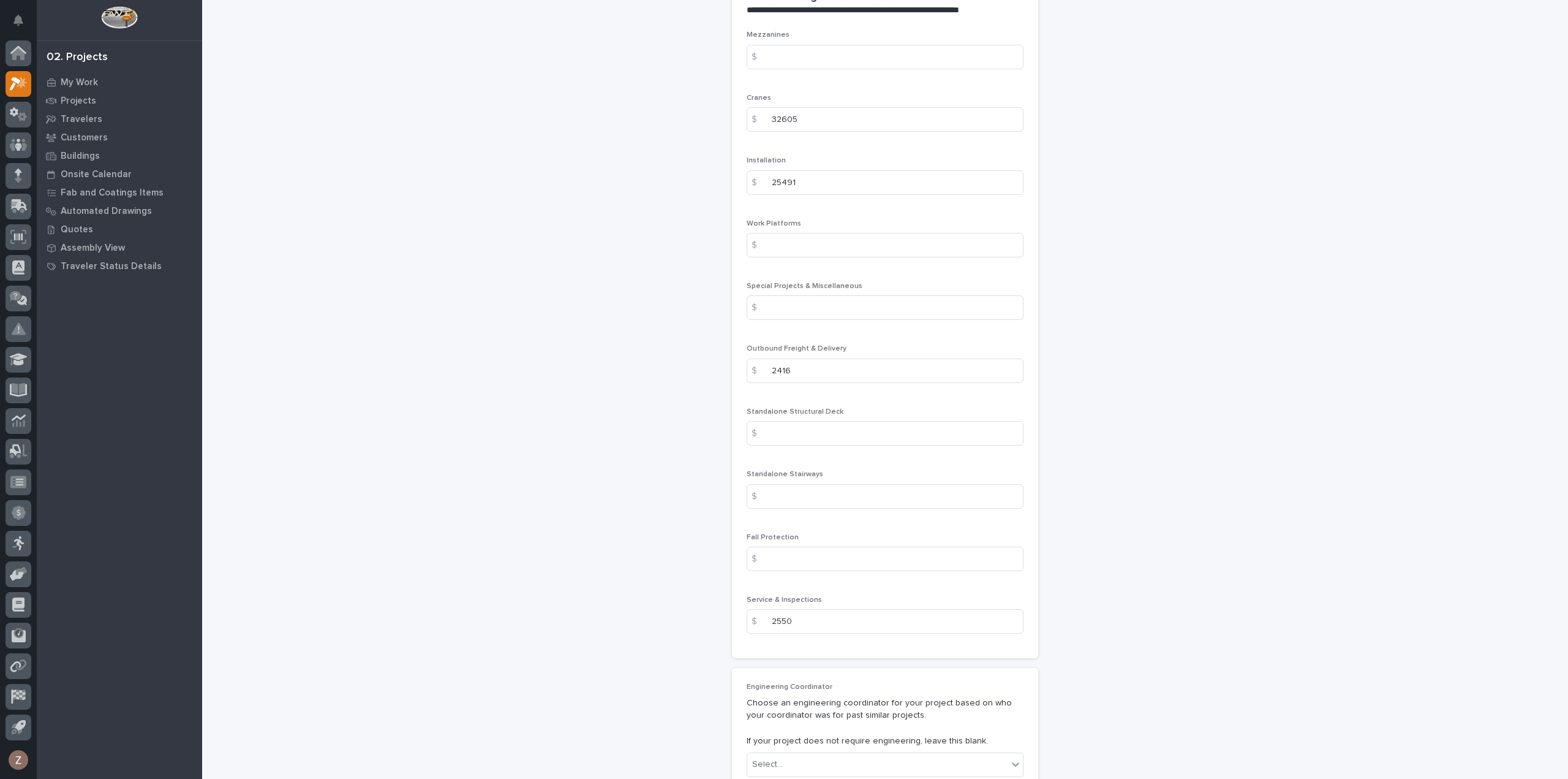
click at [890, 462] on div "Mezzanines $ Cranes $ 32605 Installation $ 25491 Work Platforms $ Special Proje…" at bounding box center [885, 337] width 277 height 613
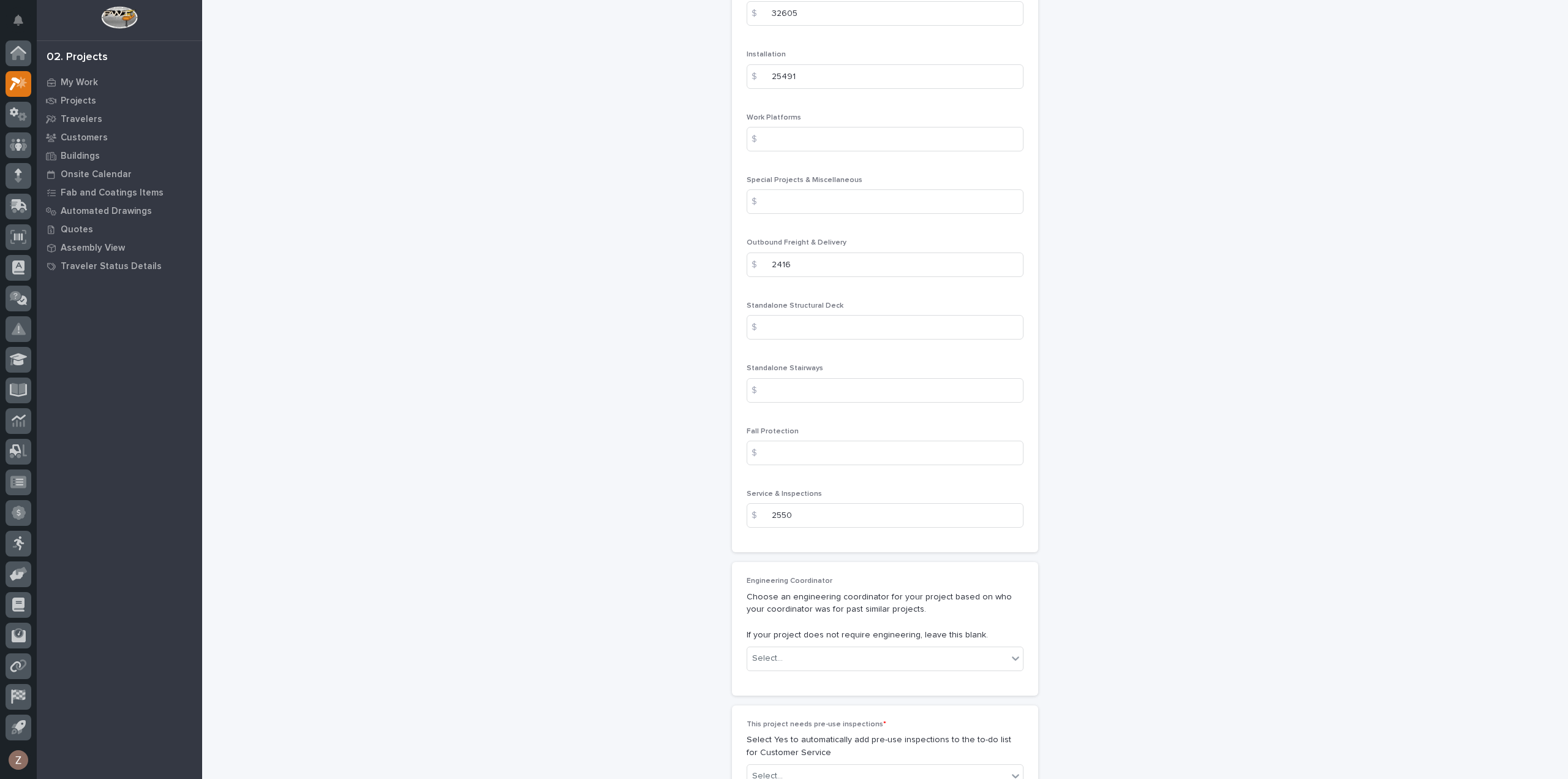
scroll to position [1777, 0]
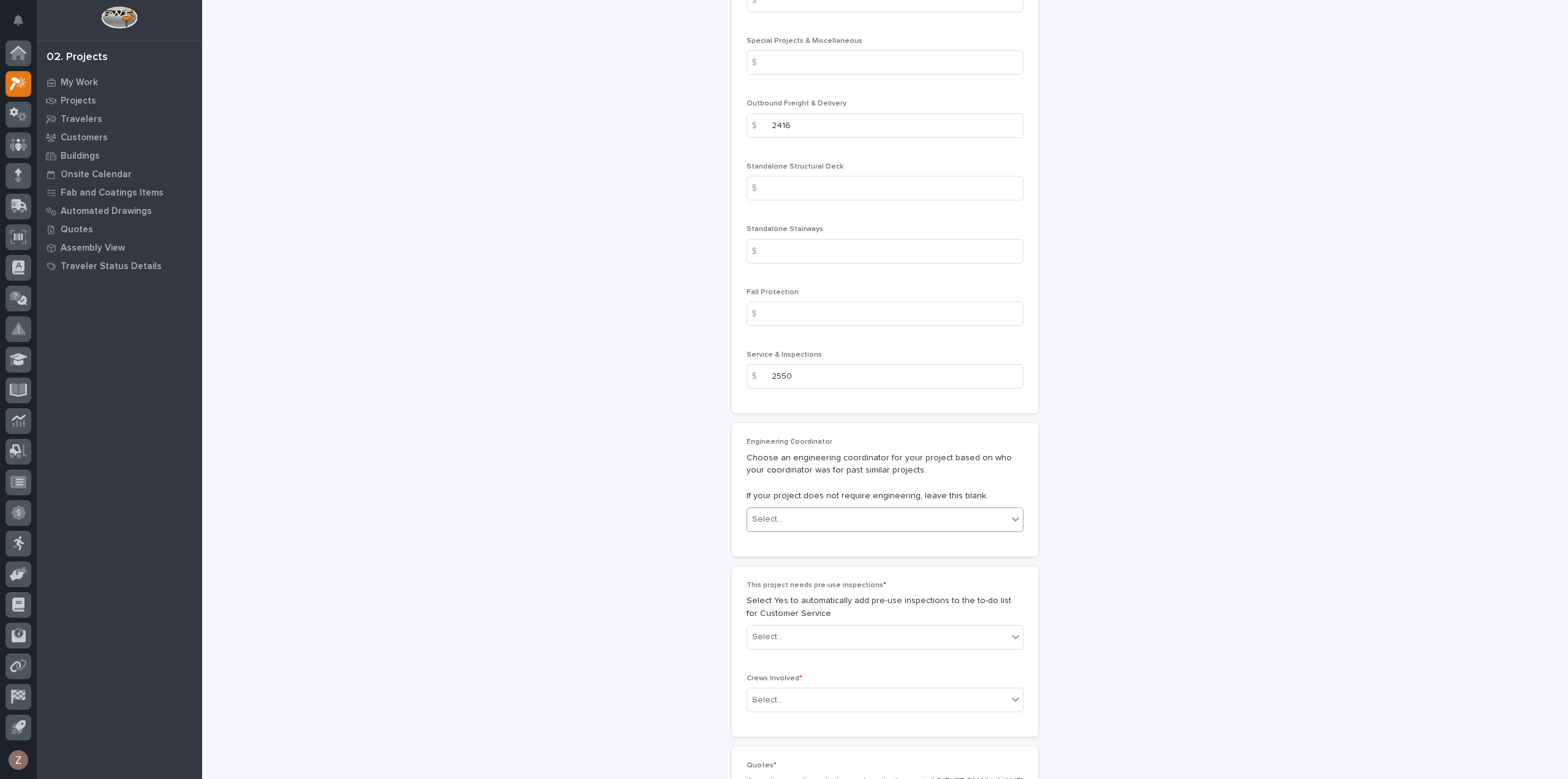
click at [839, 512] on div "Select..." at bounding box center [878, 519] width 260 height 20
click at [870, 632] on div "Select..." at bounding box center [878, 637] width 260 height 20
click at [848, 654] on div "Yes" at bounding box center [880, 656] width 275 height 22
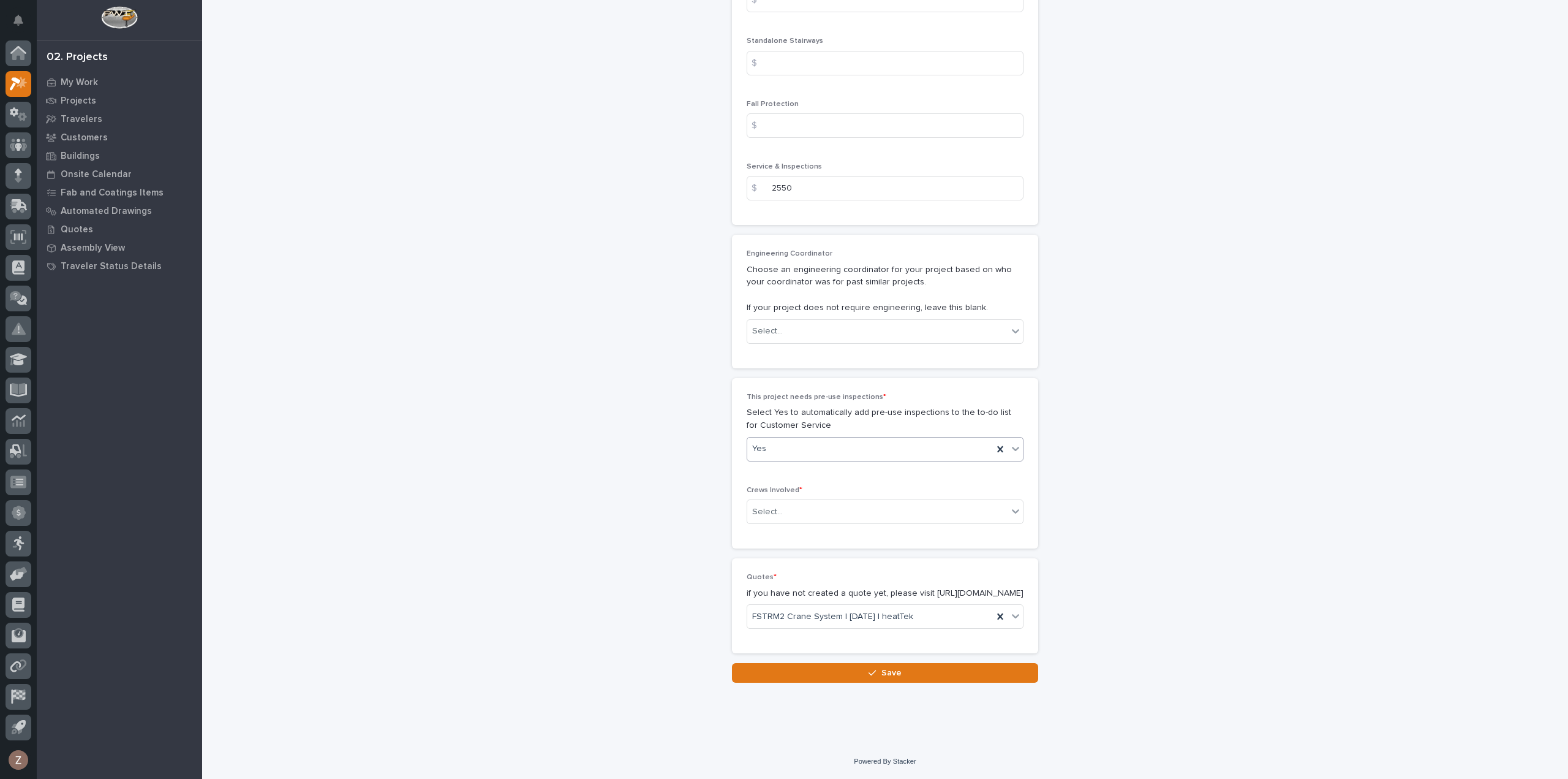
scroll to position [1972, 0]
click at [819, 502] on div "Select..." at bounding box center [878, 512] width 260 height 20
click at [806, 525] on div "Production" at bounding box center [880, 522] width 275 height 22
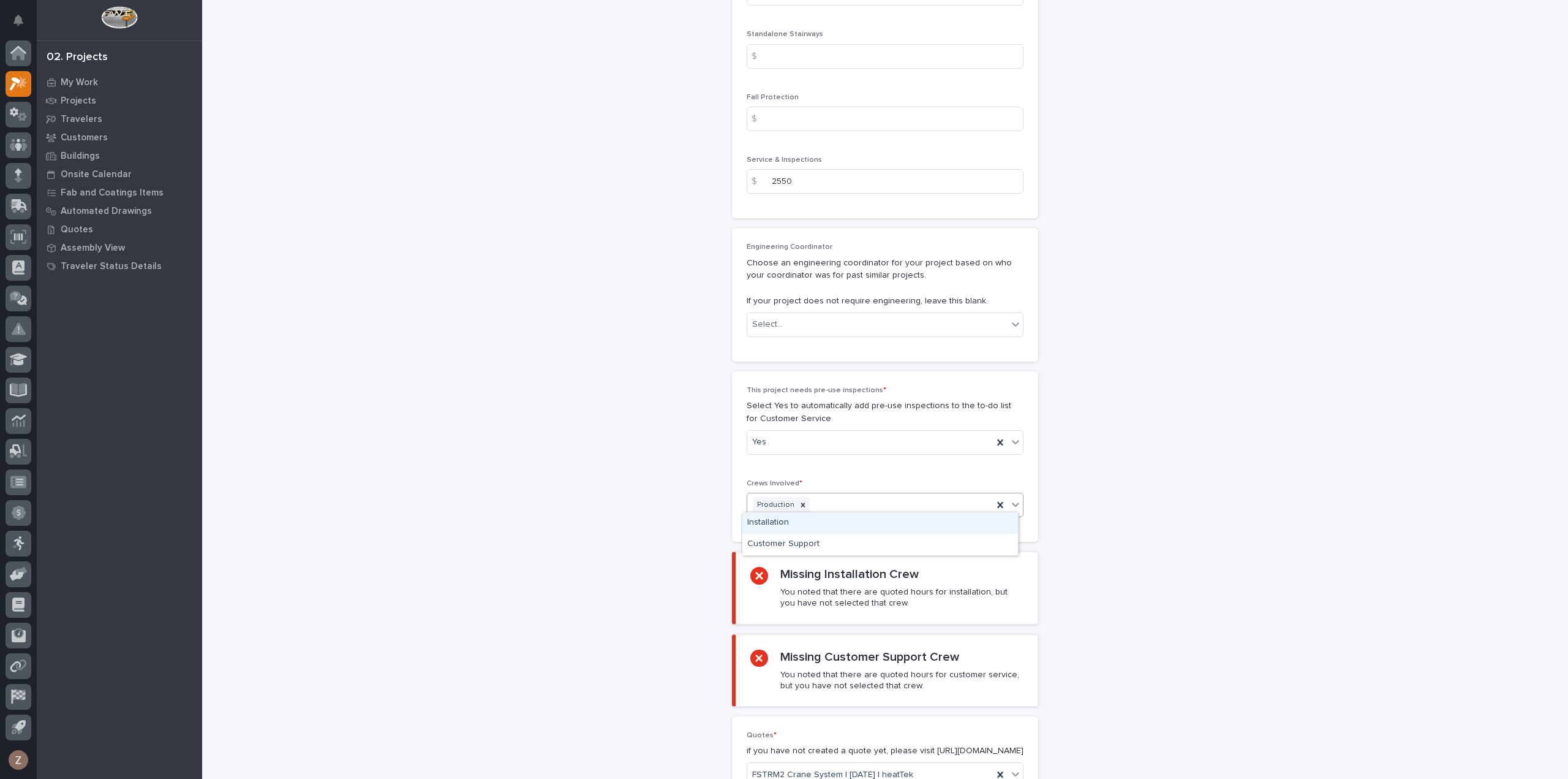
drag, startPoint x: 844, startPoint y: 493, endPoint x: 834, endPoint y: 505, distance: 15.6
click at [844, 495] on div "Production" at bounding box center [870, 505] width 245 height 22
click at [819, 528] on div "Installation" at bounding box center [880, 522] width 275 height 22
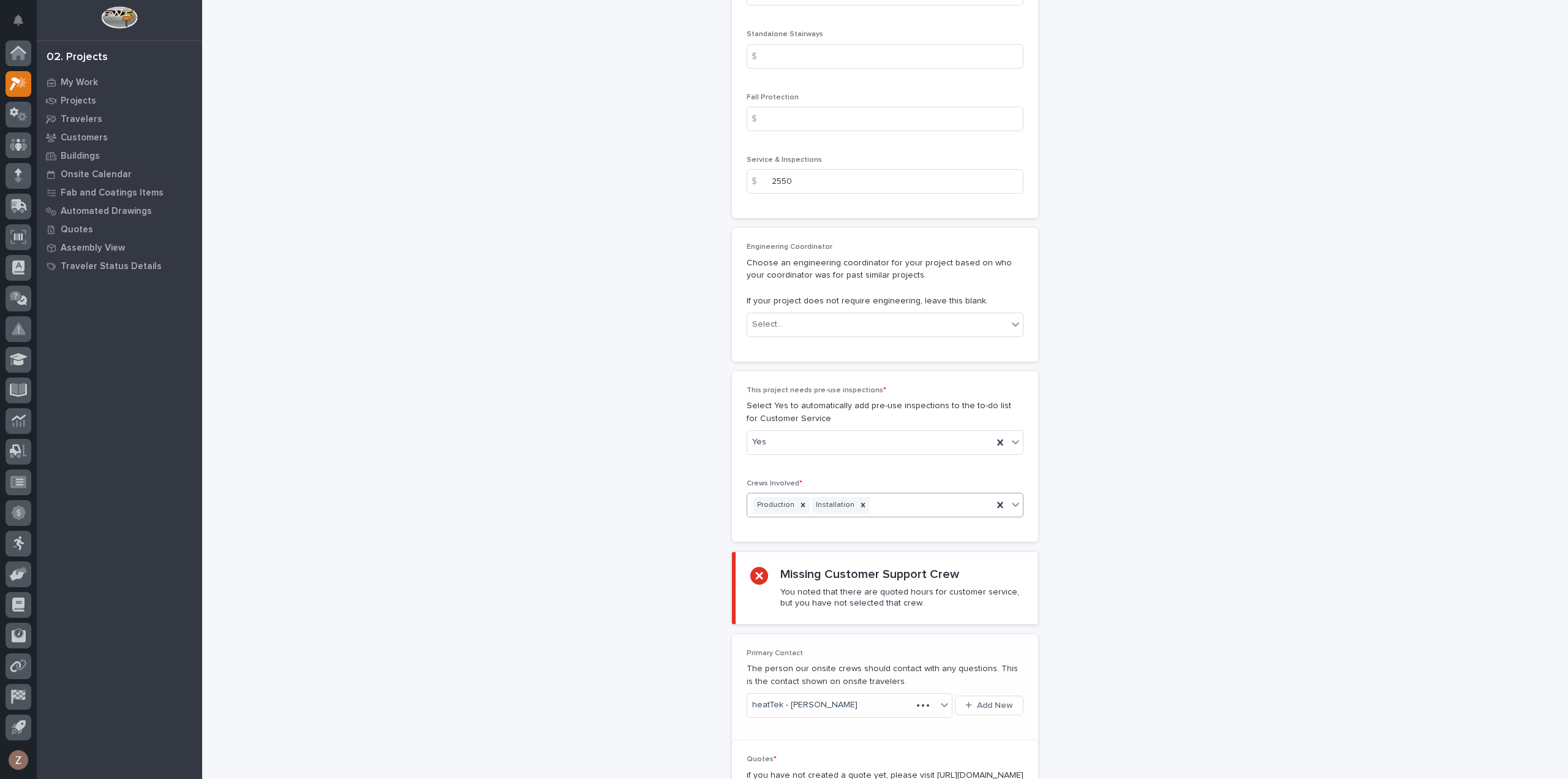
click at [907, 497] on div "Production Installation" at bounding box center [870, 505] width 245 height 22
click at [880, 525] on div "Customer Support" at bounding box center [880, 522] width 275 height 22
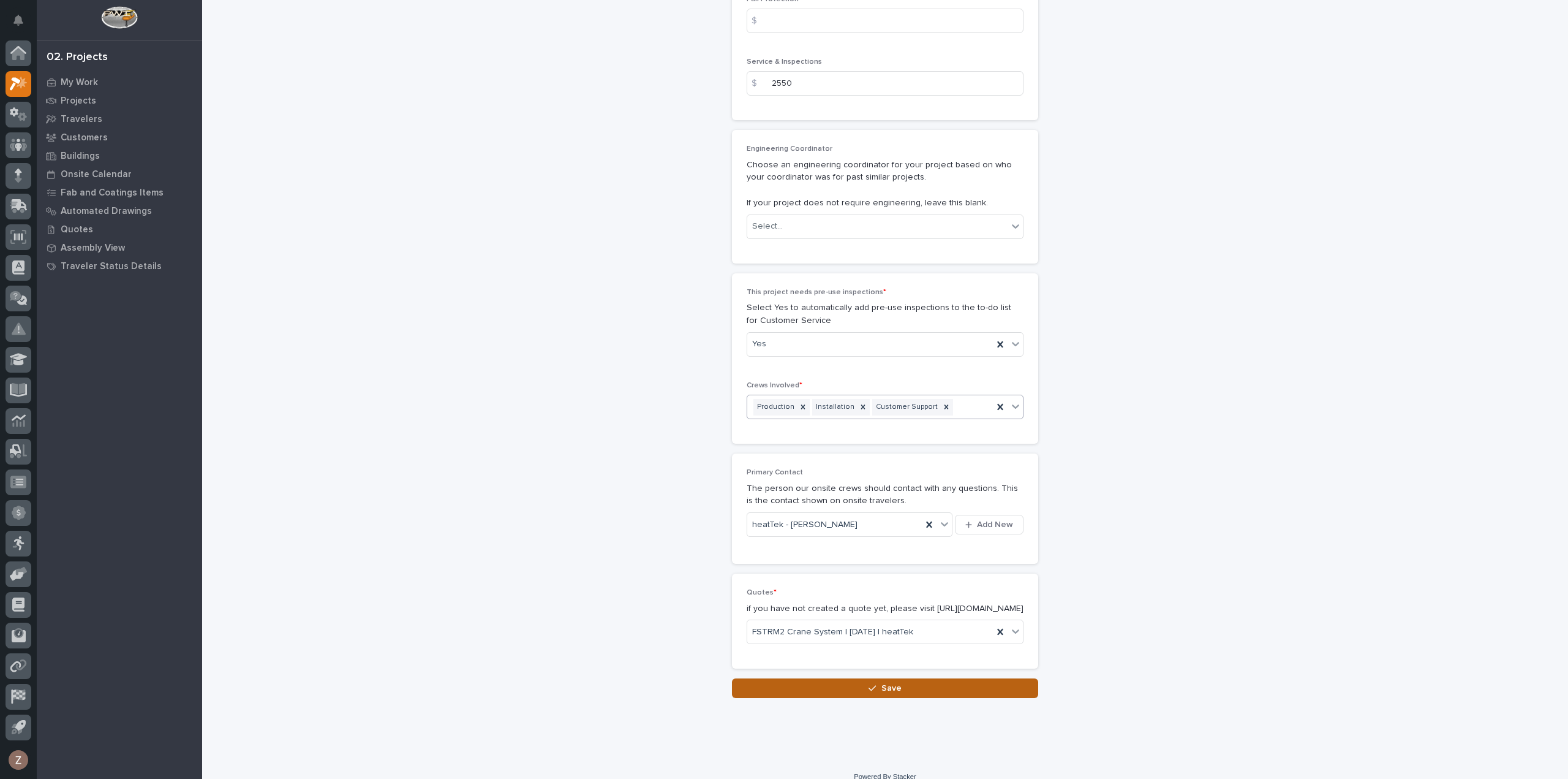
scroll to position [2092, 0]
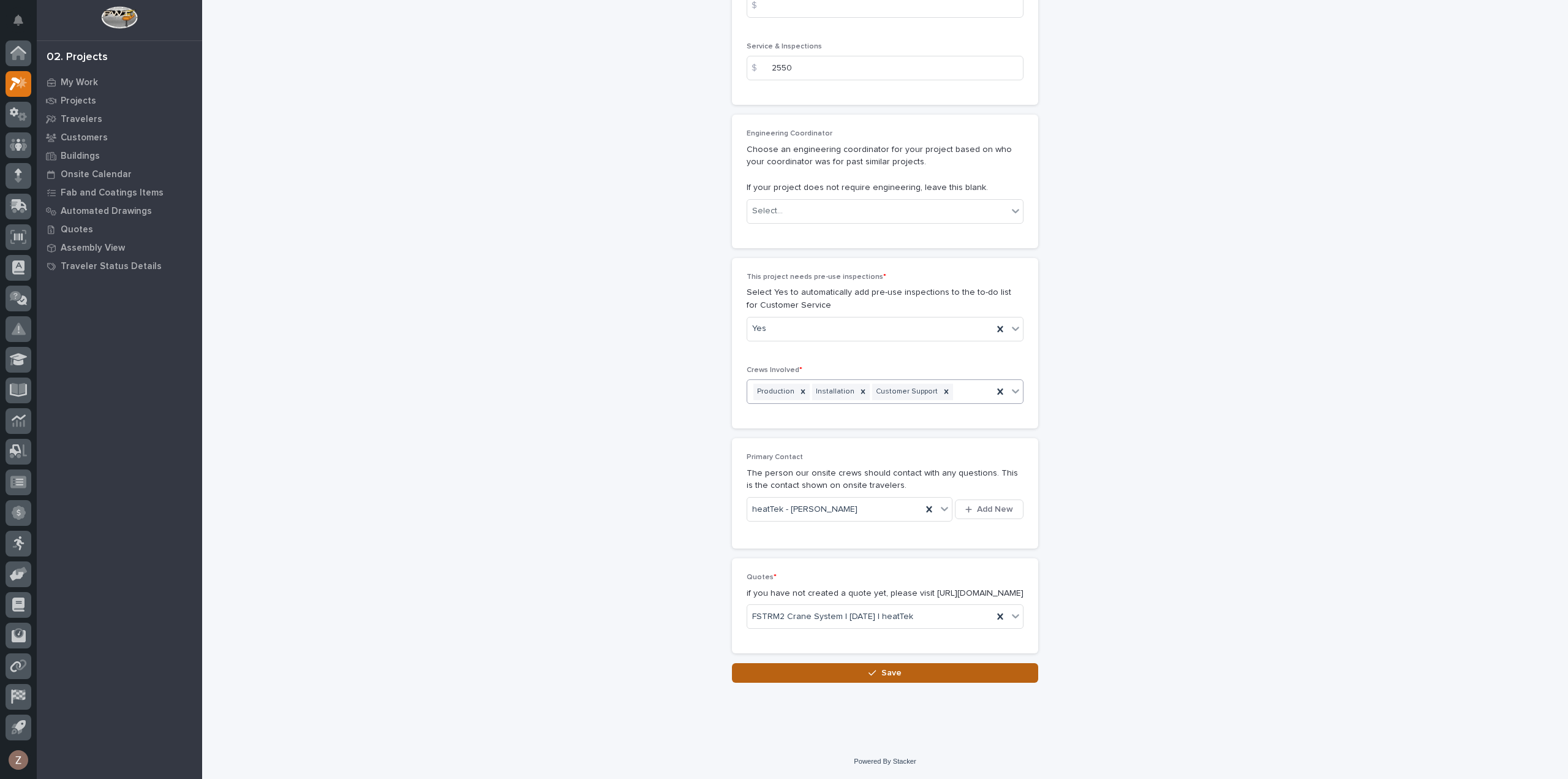
click at [901, 674] on button "Save" at bounding box center [884, 673] width 306 height 19
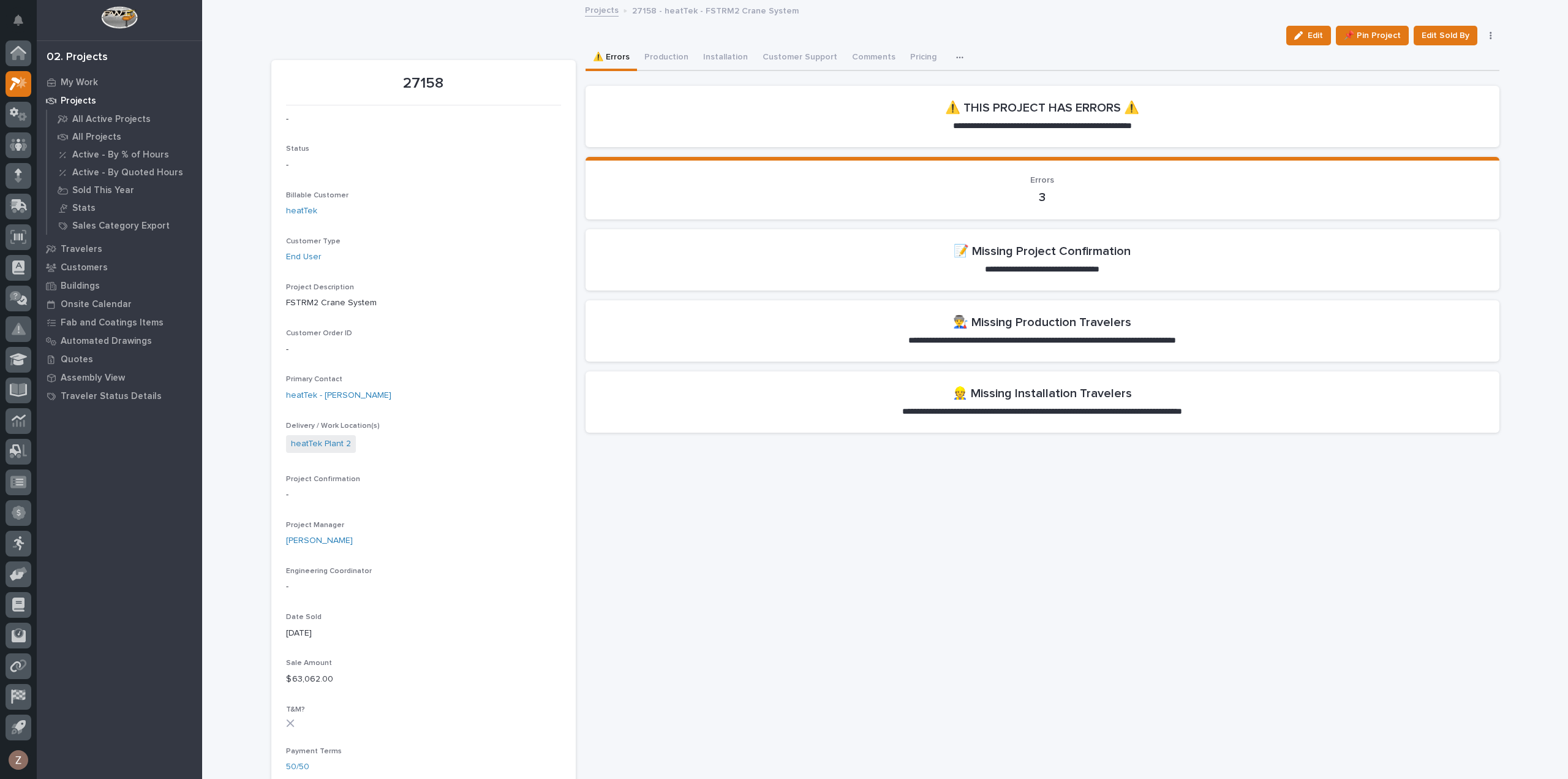
drag, startPoint x: 1308, startPoint y: 32, endPoint x: 1566, endPoint y: 369, distance: 424.4
click at [1308, 32] on span "Edit" at bounding box center [1315, 35] width 15 height 11
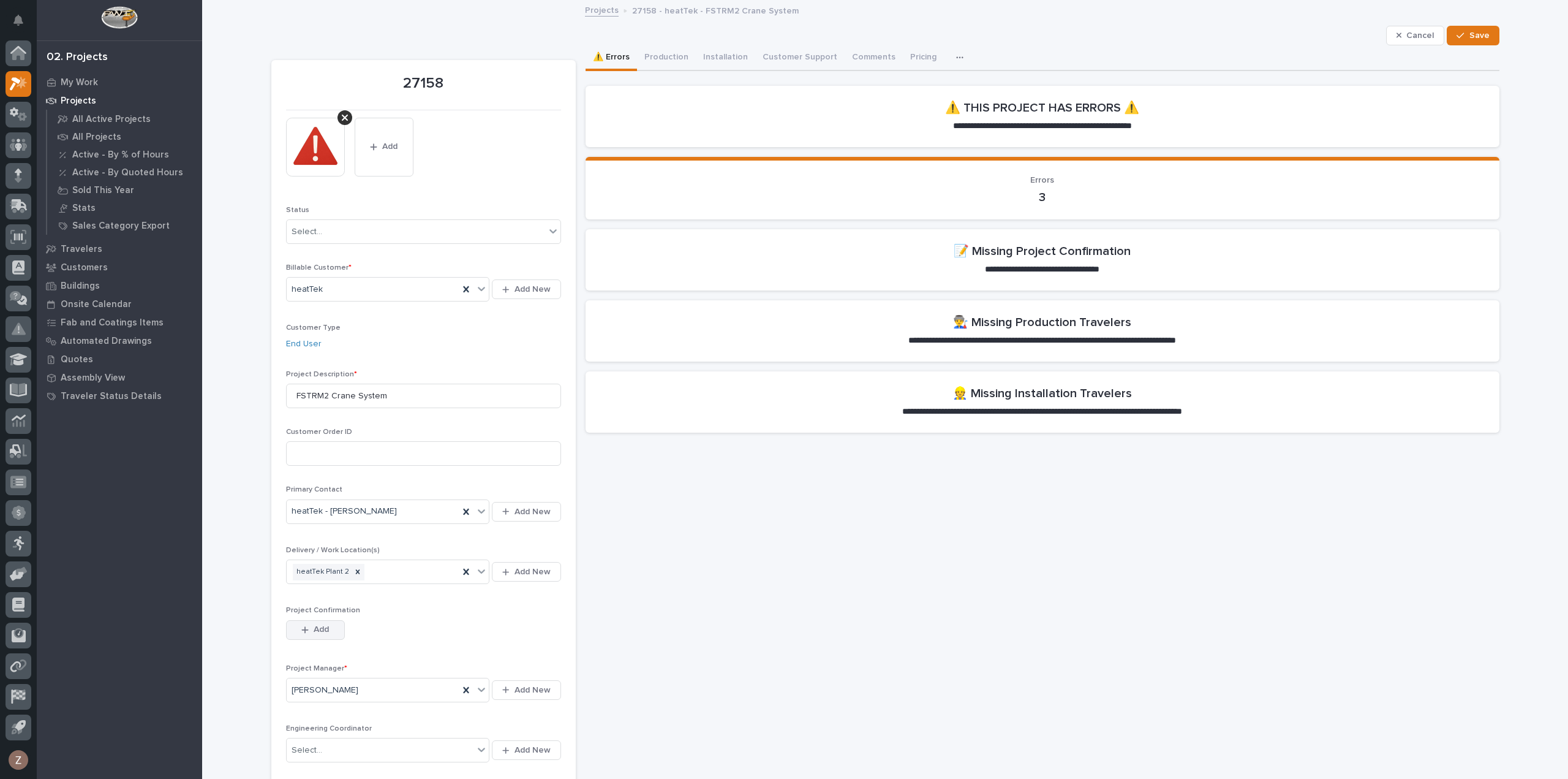
click at [315, 624] on span "Add" at bounding box center [321, 629] width 15 height 11
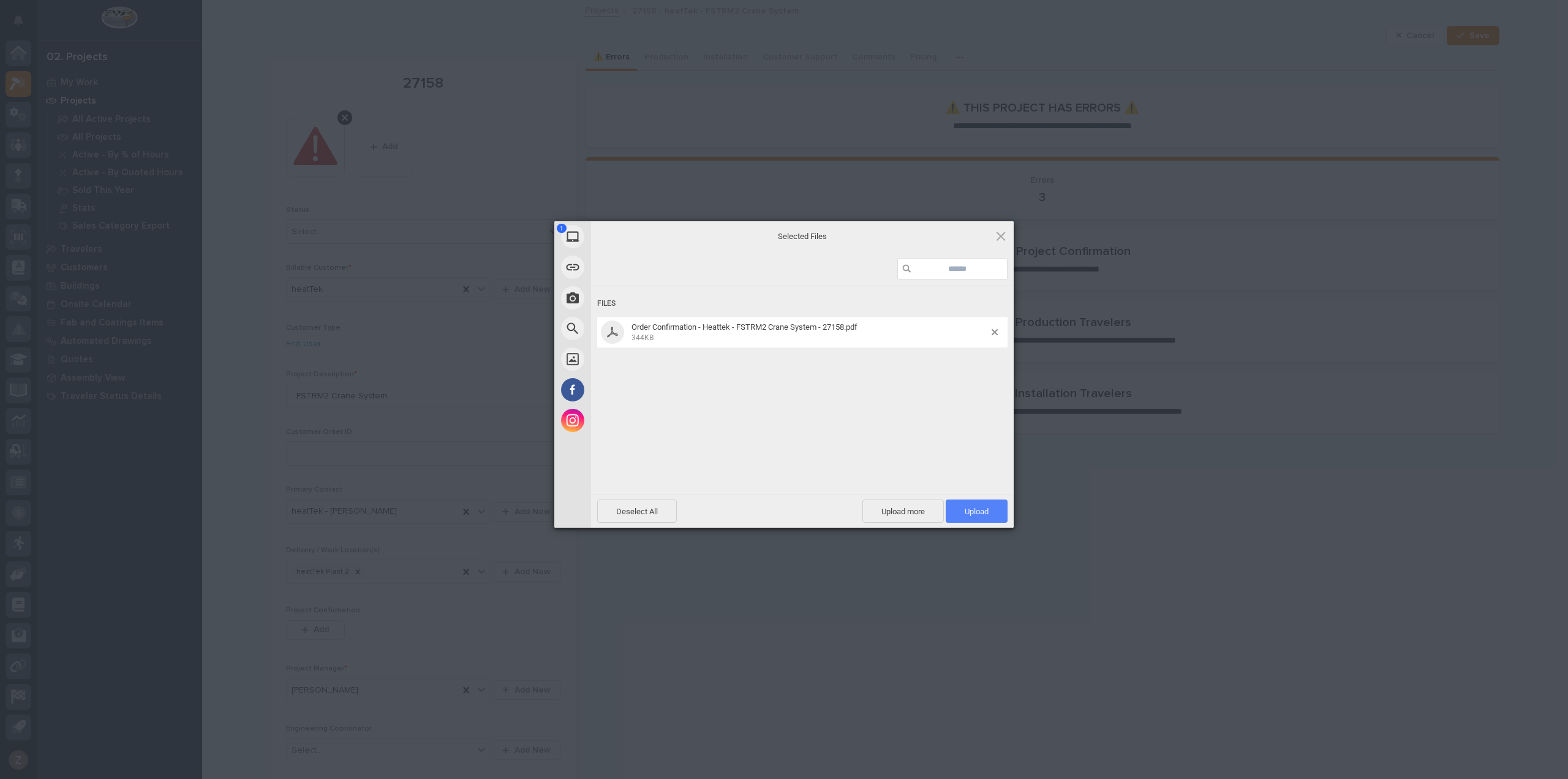
click at [978, 508] on span "Upload 1" at bounding box center [976, 511] width 24 height 9
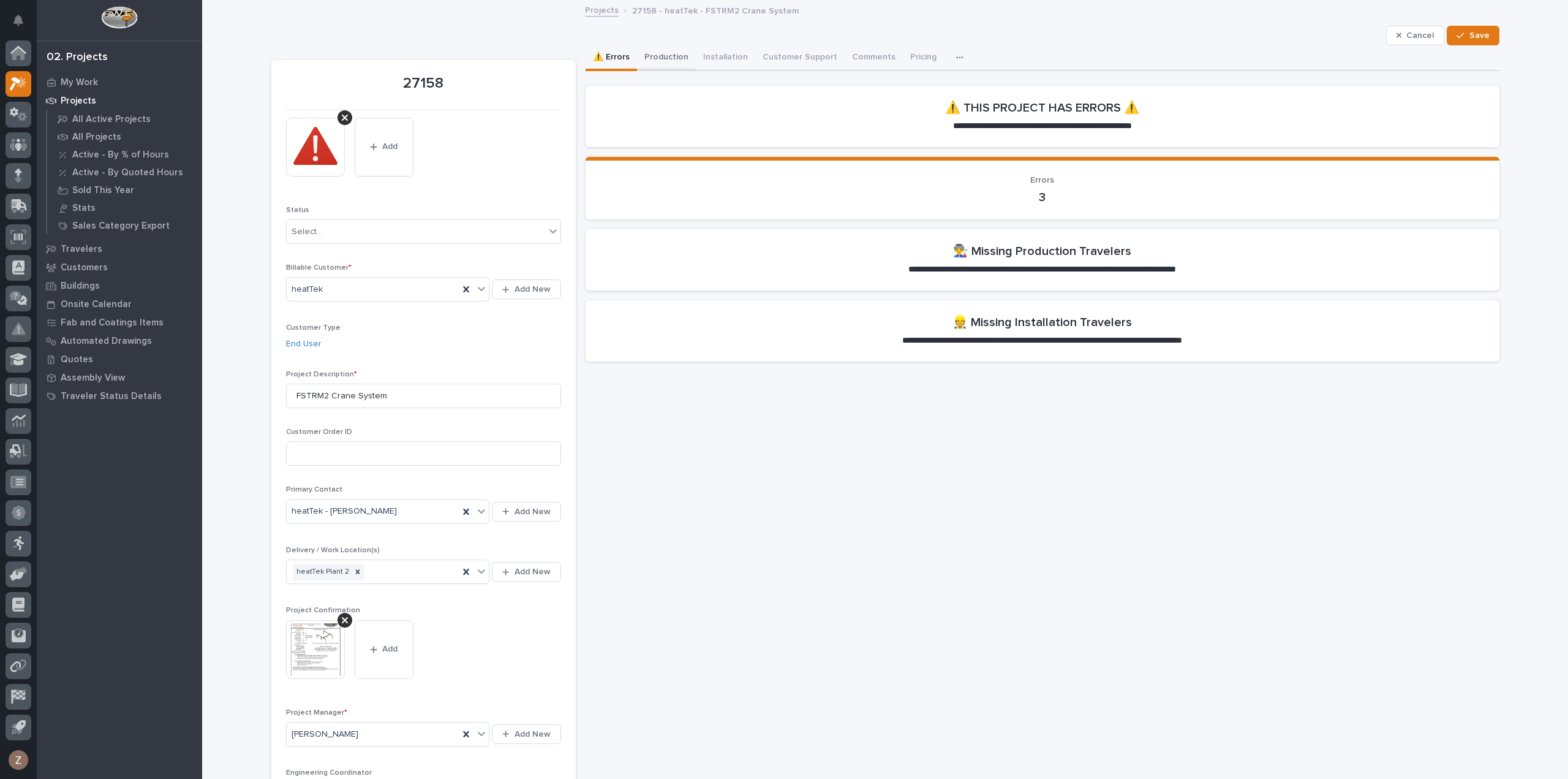
drag, startPoint x: 654, startPoint y: 60, endPoint x: 677, endPoint y: 58, distance: 23.1
click at [655, 60] on button "Production" at bounding box center [666, 58] width 59 height 25
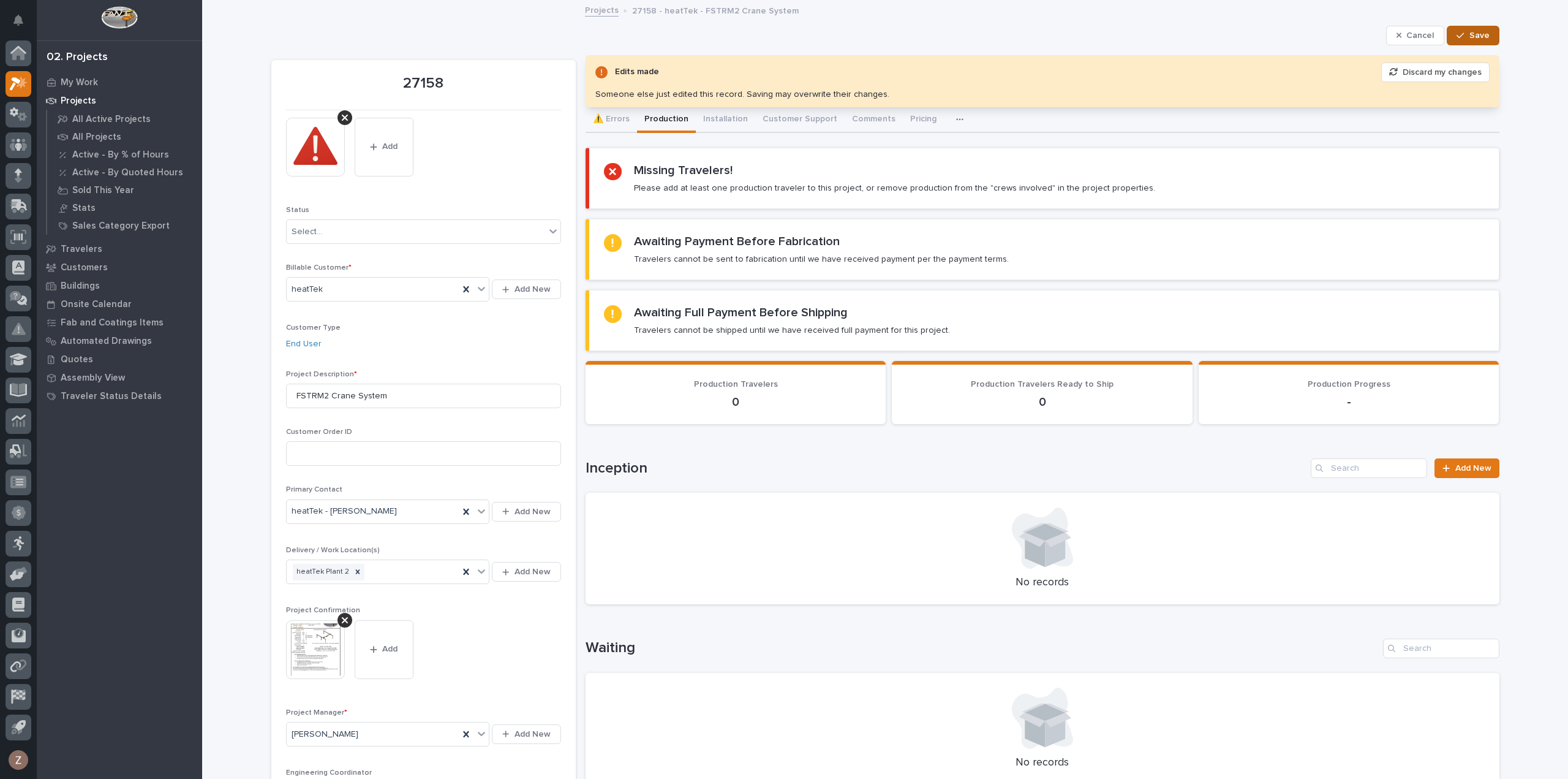
click at [1481, 27] on button "Save" at bounding box center [1473, 35] width 52 height 19
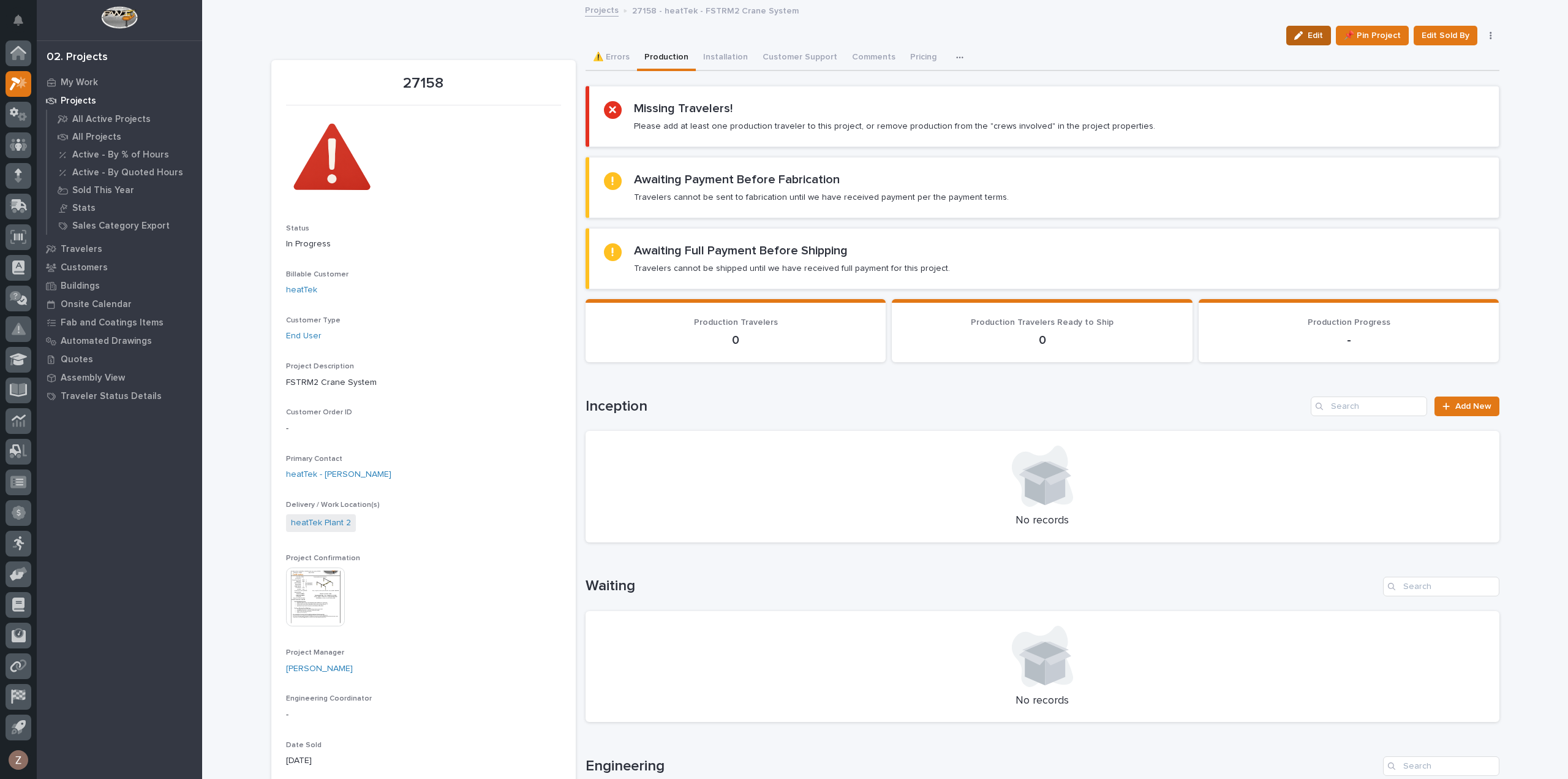
click at [1316, 28] on button "Edit" at bounding box center [1308, 35] width 45 height 19
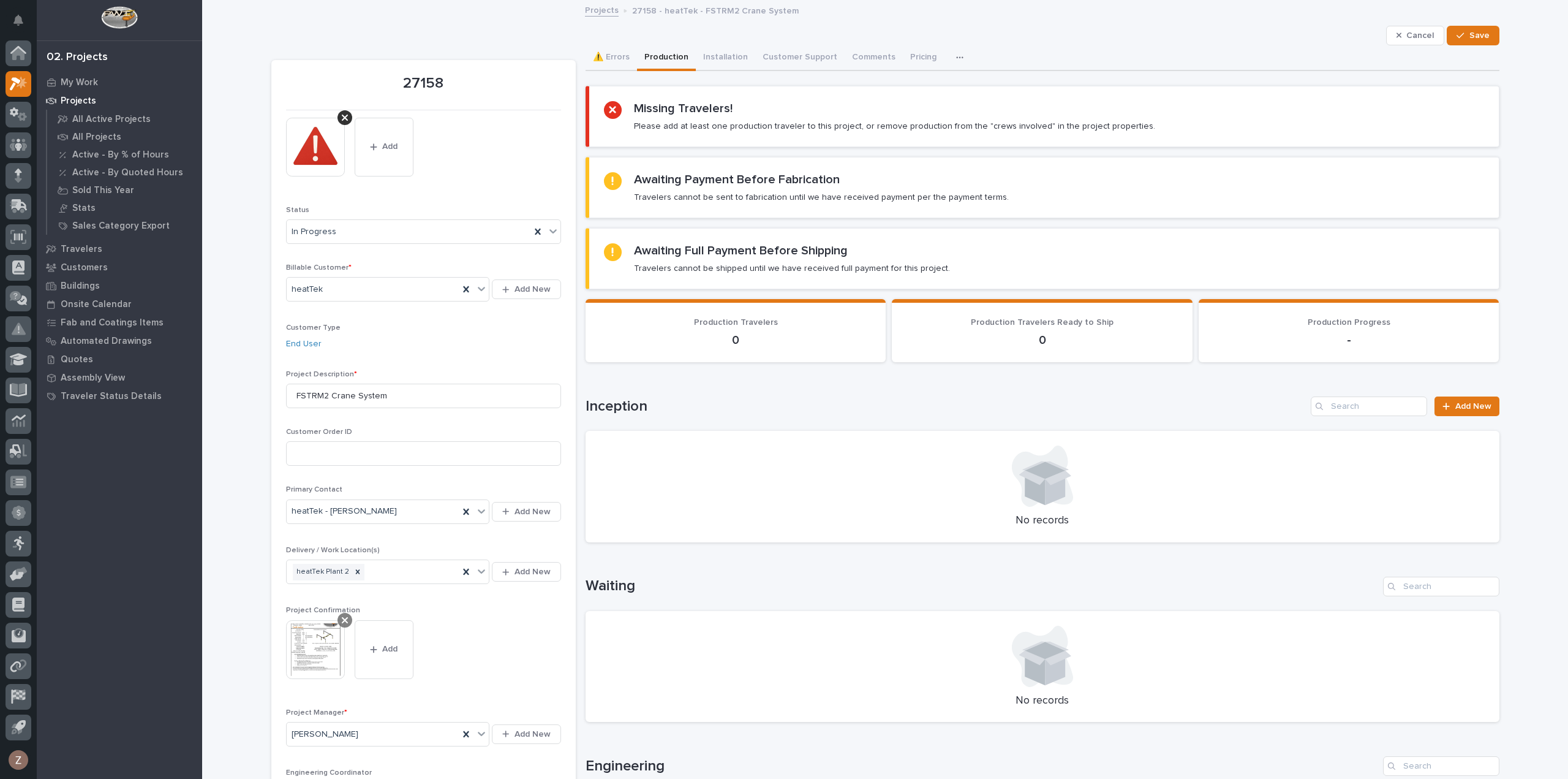
click at [342, 620] on icon at bounding box center [345, 620] width 6 height 10
click at [317, 631] on span "Add" at bounding box center [321, 629] width 15 height 11
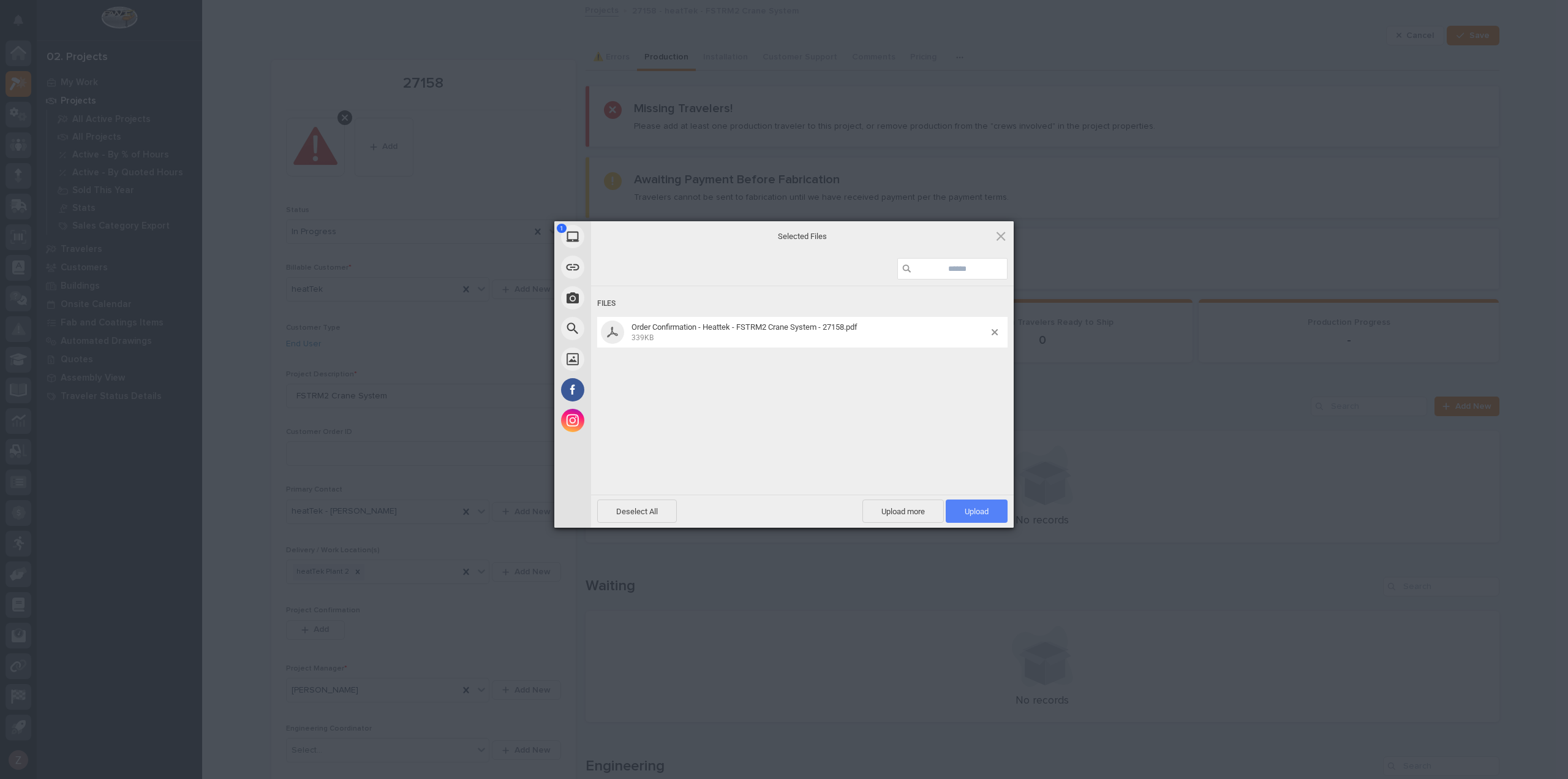
click at [981, 507] on span "Upload 1" at bounding box center [976, 511] width 24 height 9
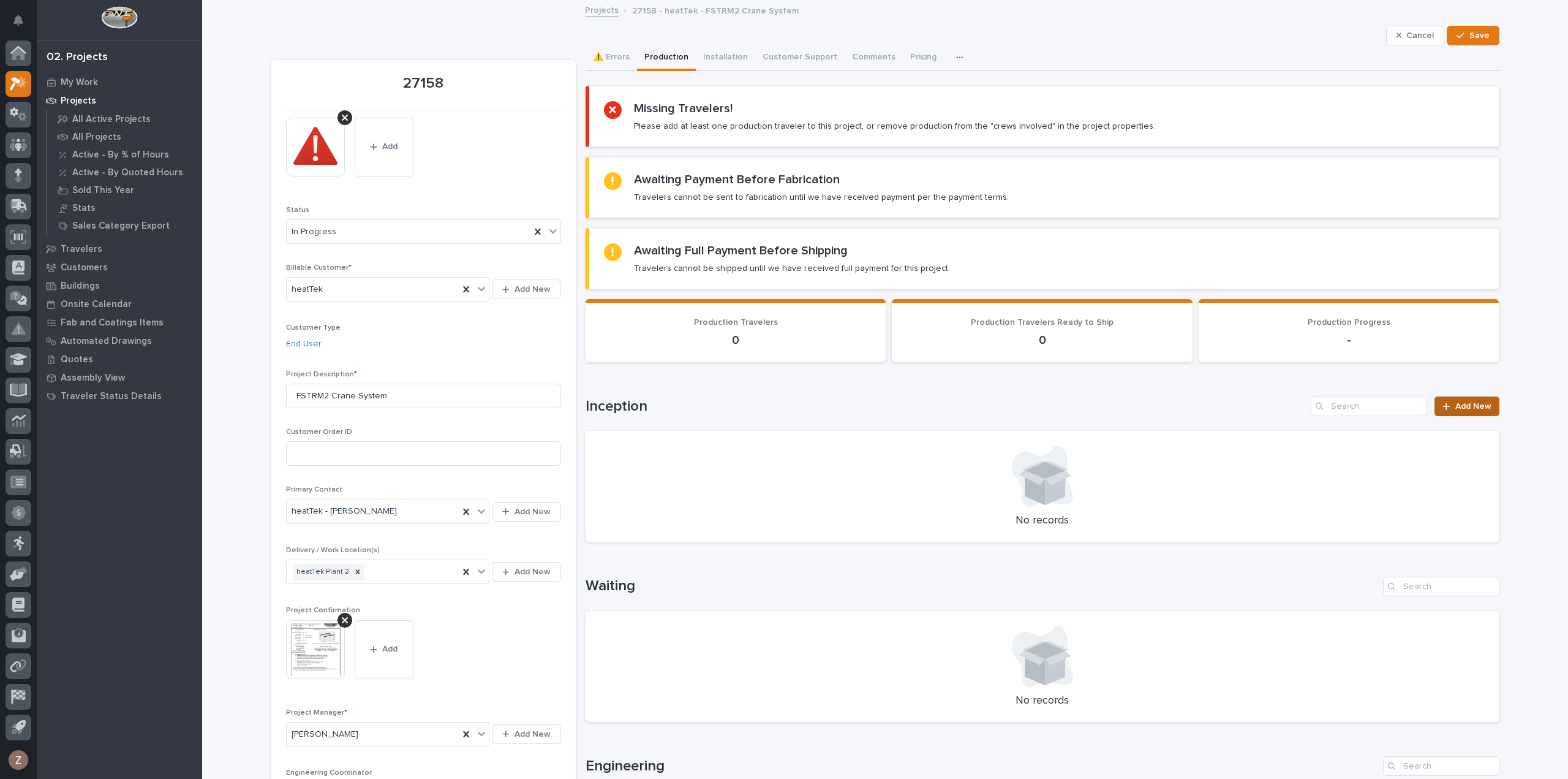
click at [1449, 402] on div at bounding box center [1448, 406] width 12 height 8
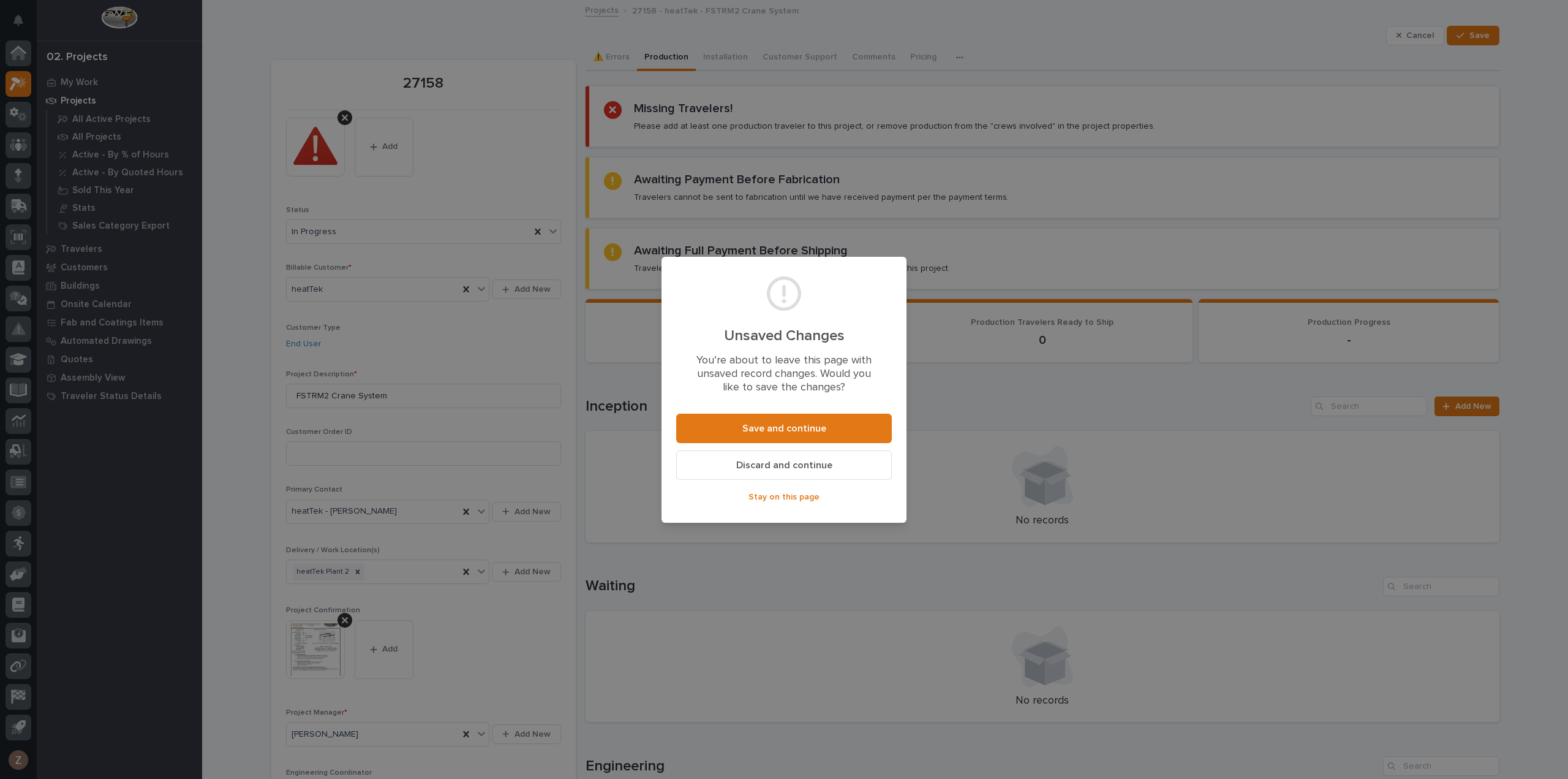
click at [775, 495] on span "Stay on this page" at bounding box center [783, 497] width 71 height 11
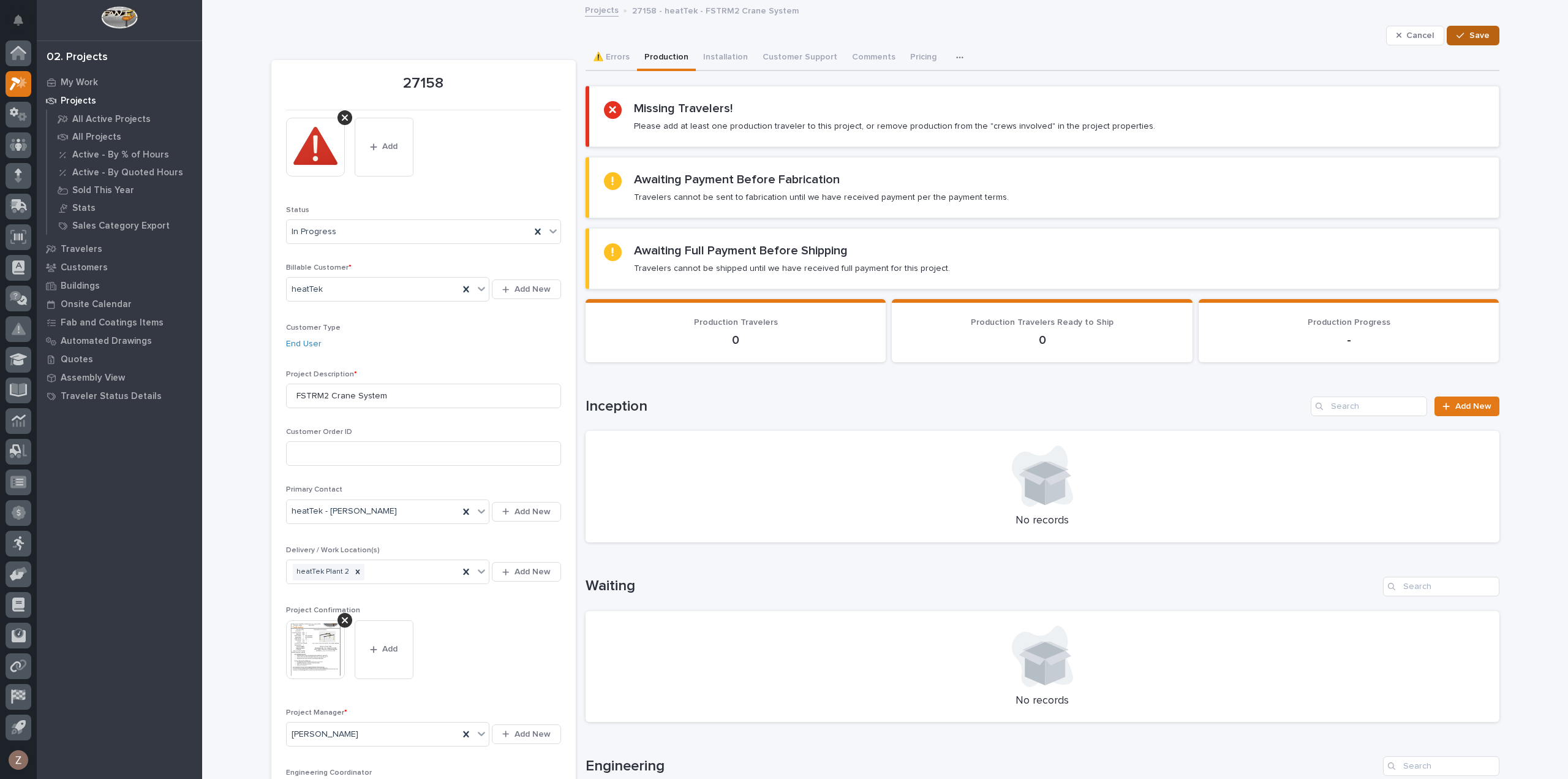
click at [1471, 25] on button "Save" at bounding box center [1473, 35] width 52 height 19
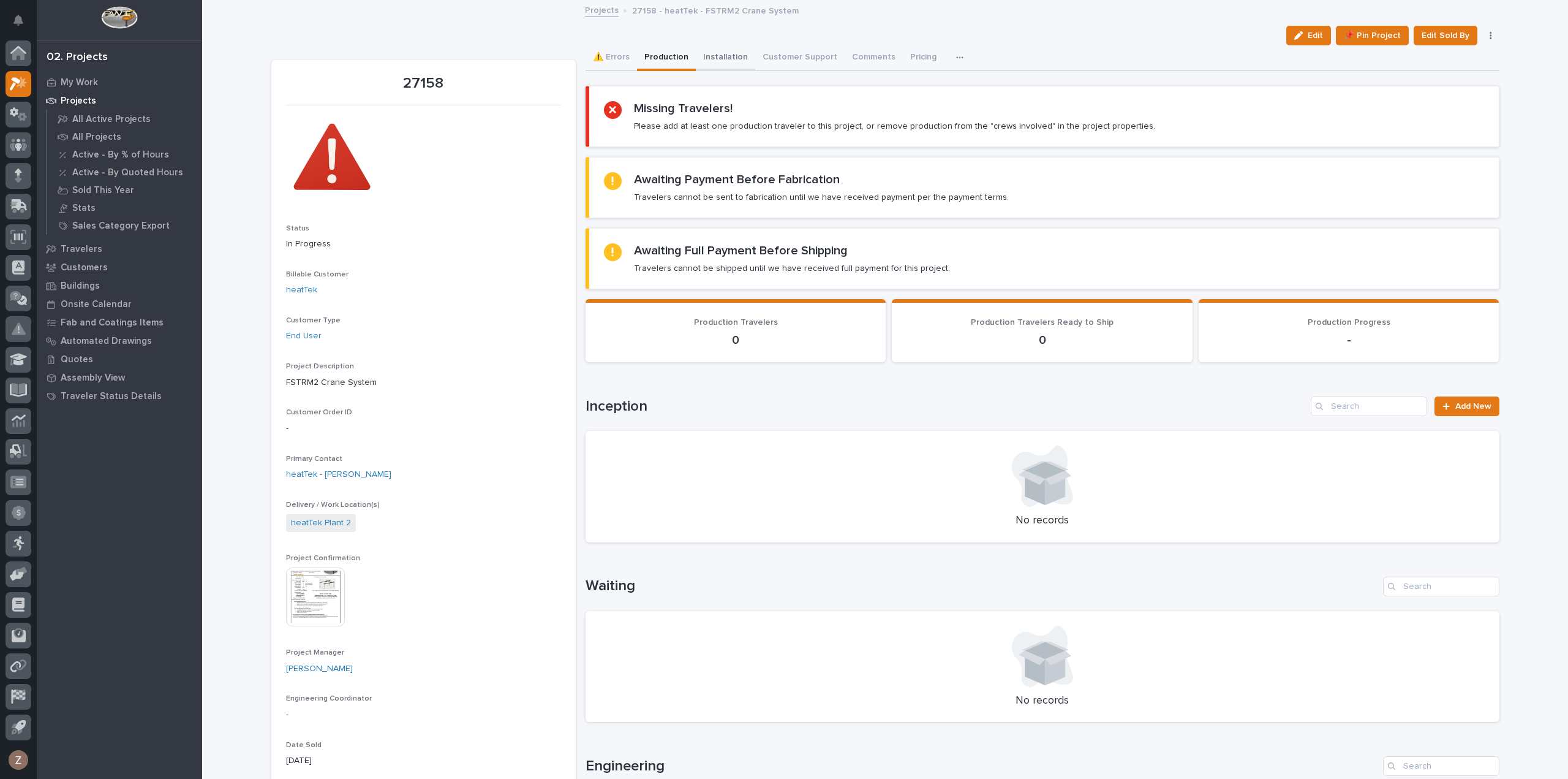
click at [731, 58] on button "Installation" at bounding box center [725, 58] width 59 height 25
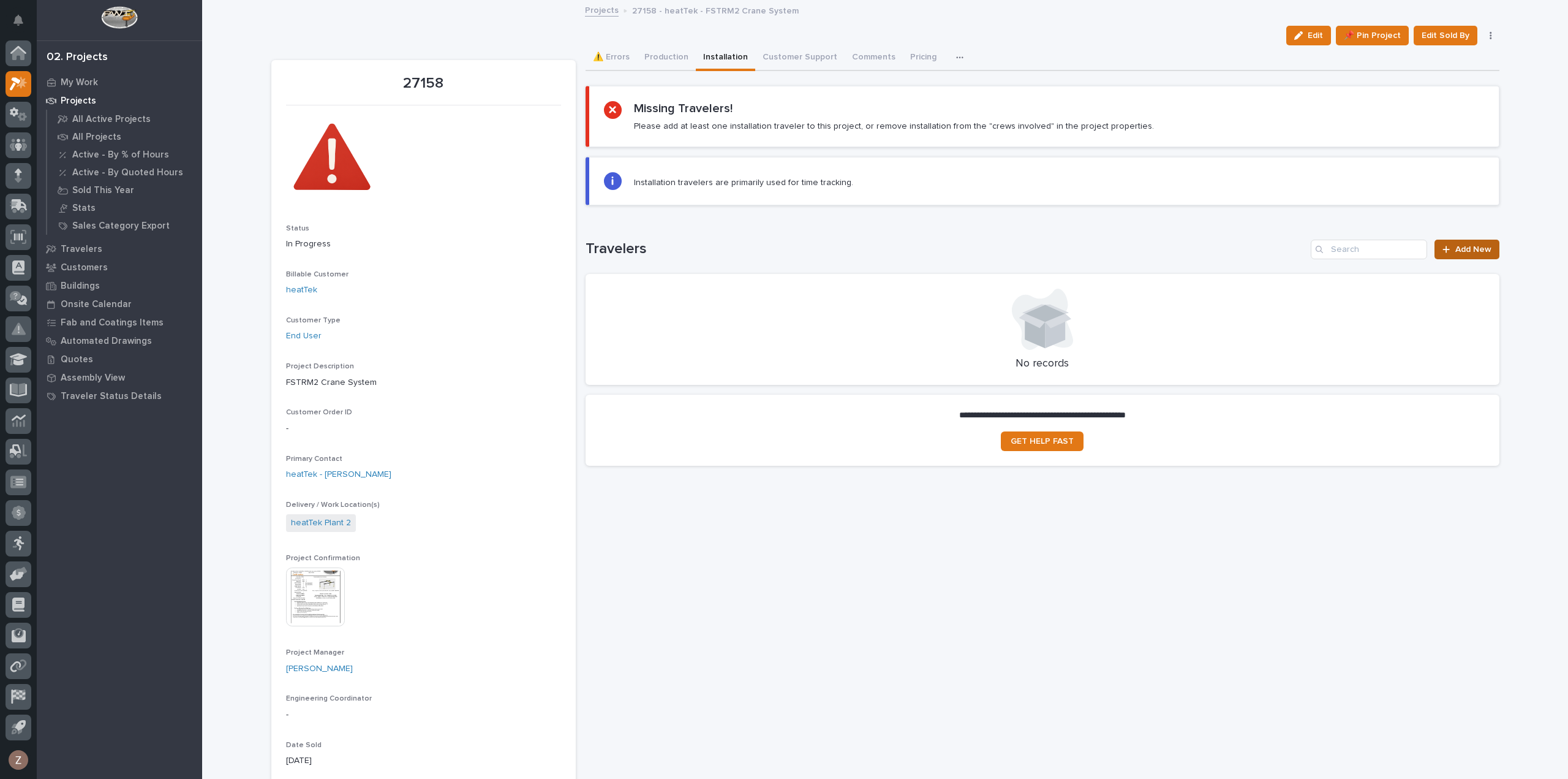
click at [1459, 245] on span "Add New" at bounding box center [1473, 248] width 36 height 8
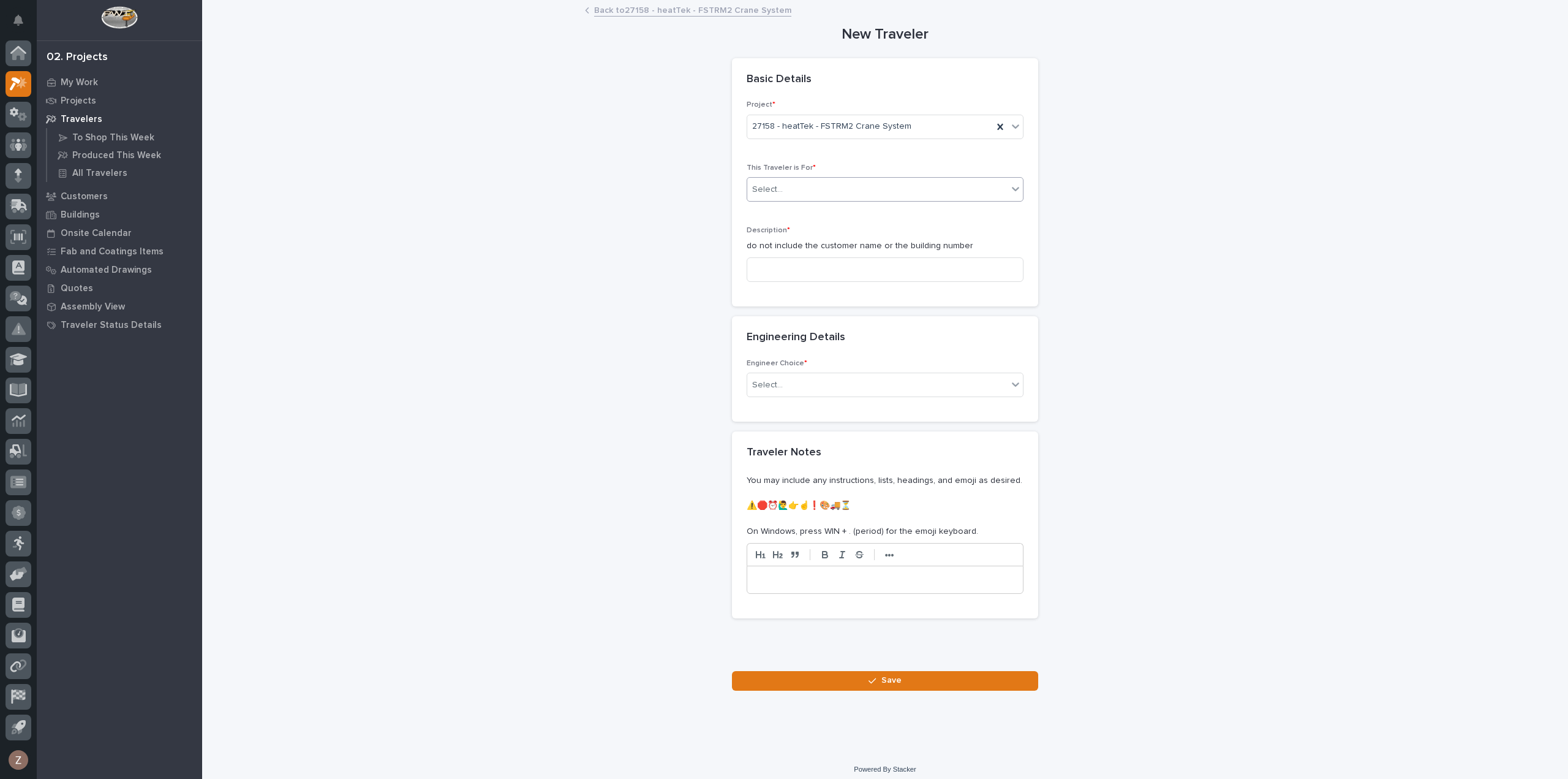
click at [800, 191] on div "Select..." at bounding box center [878, 189] width 260 height 20
click at [797, 235] on div "Installation" at bounding box center [880, 233] width 275 height 22
click at [809, 280] on input at bounding box center [885, 269] width 277 height 25
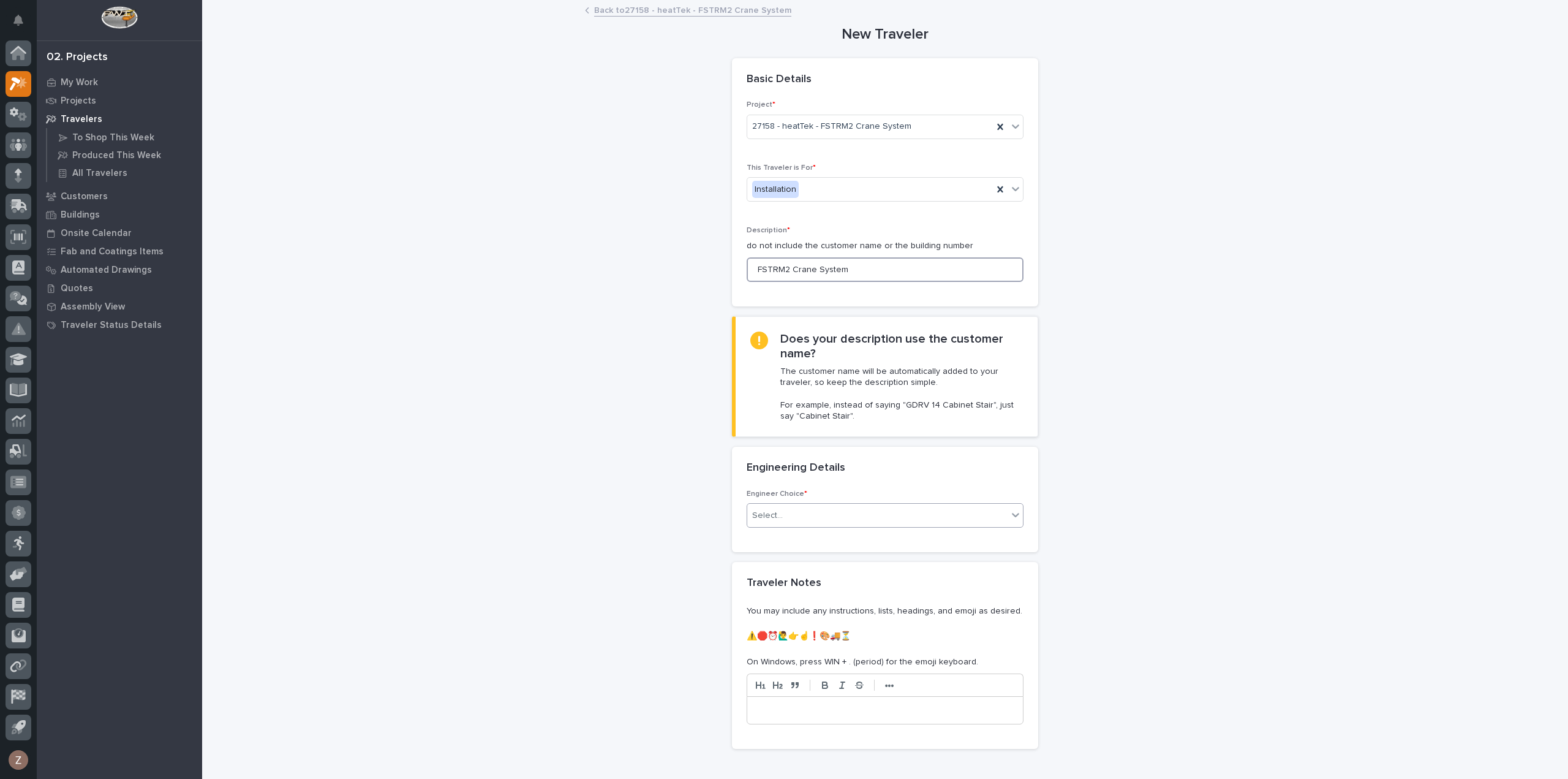
type input "FSTRM2 Crane System"
click at [806, 515] on div "Select..." at bounding box center [878, 515] width 260 height 20
click at [839, 554] on div "I want my coordinator to choose an engineer" at bounding box center [880, 558] width 275 height 22
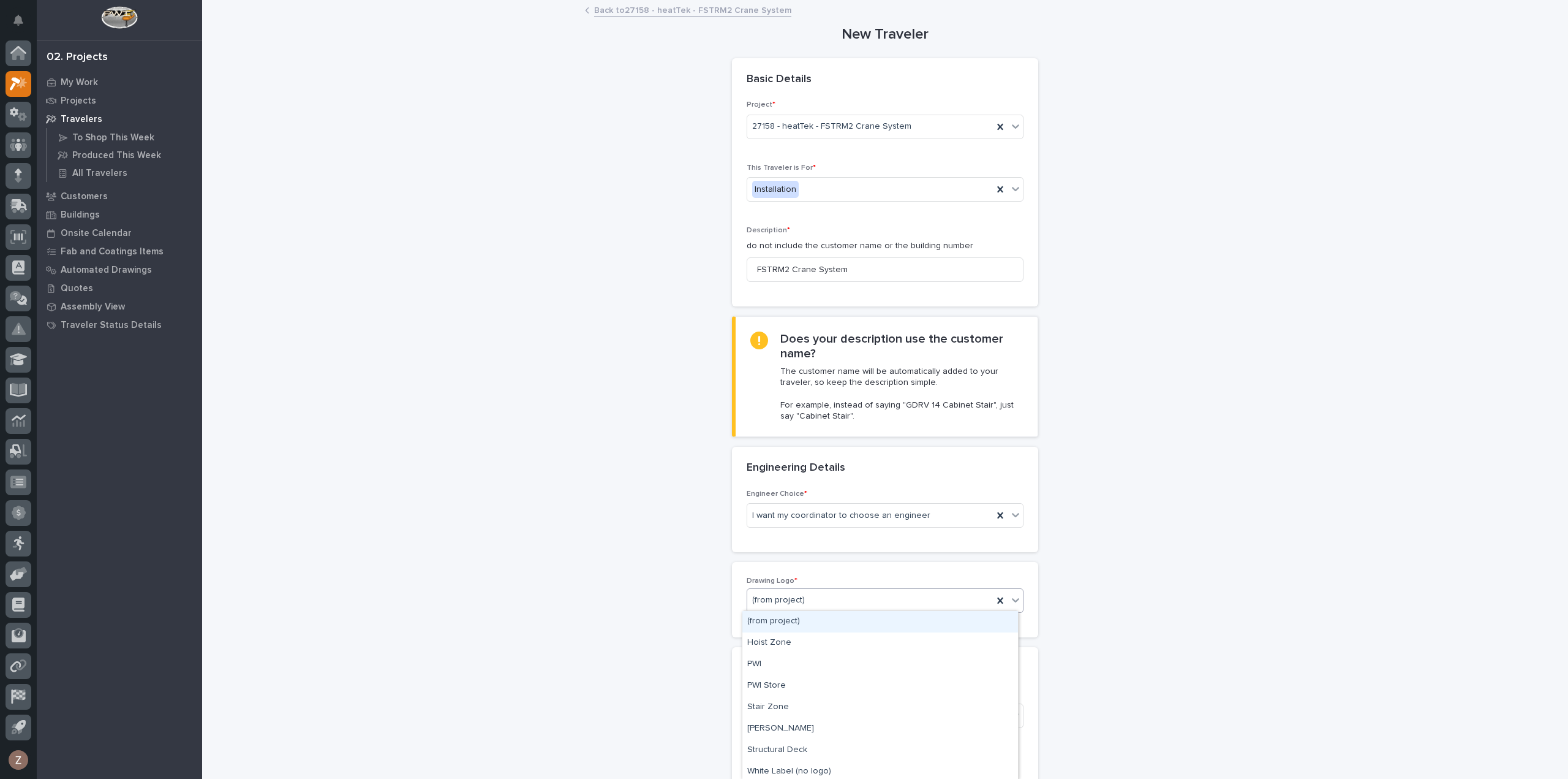
click at [849, 603] on div "(from project)" at bounding box center [870, 599] width 245 height 20
click at [816, 668] on div "PWI" at bounding box center [880, 665] width 275 height 22
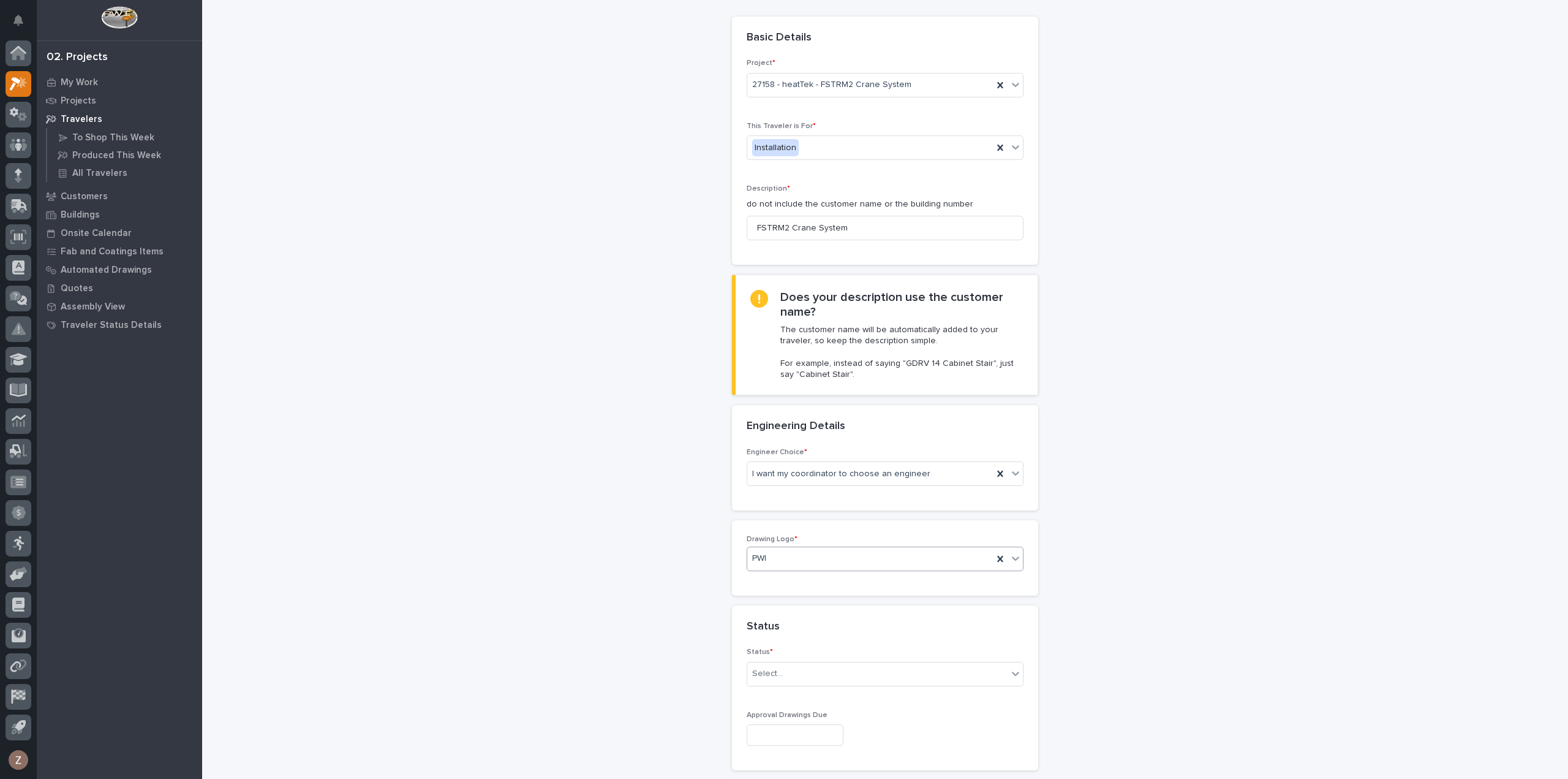
scroll to position [61, 0]
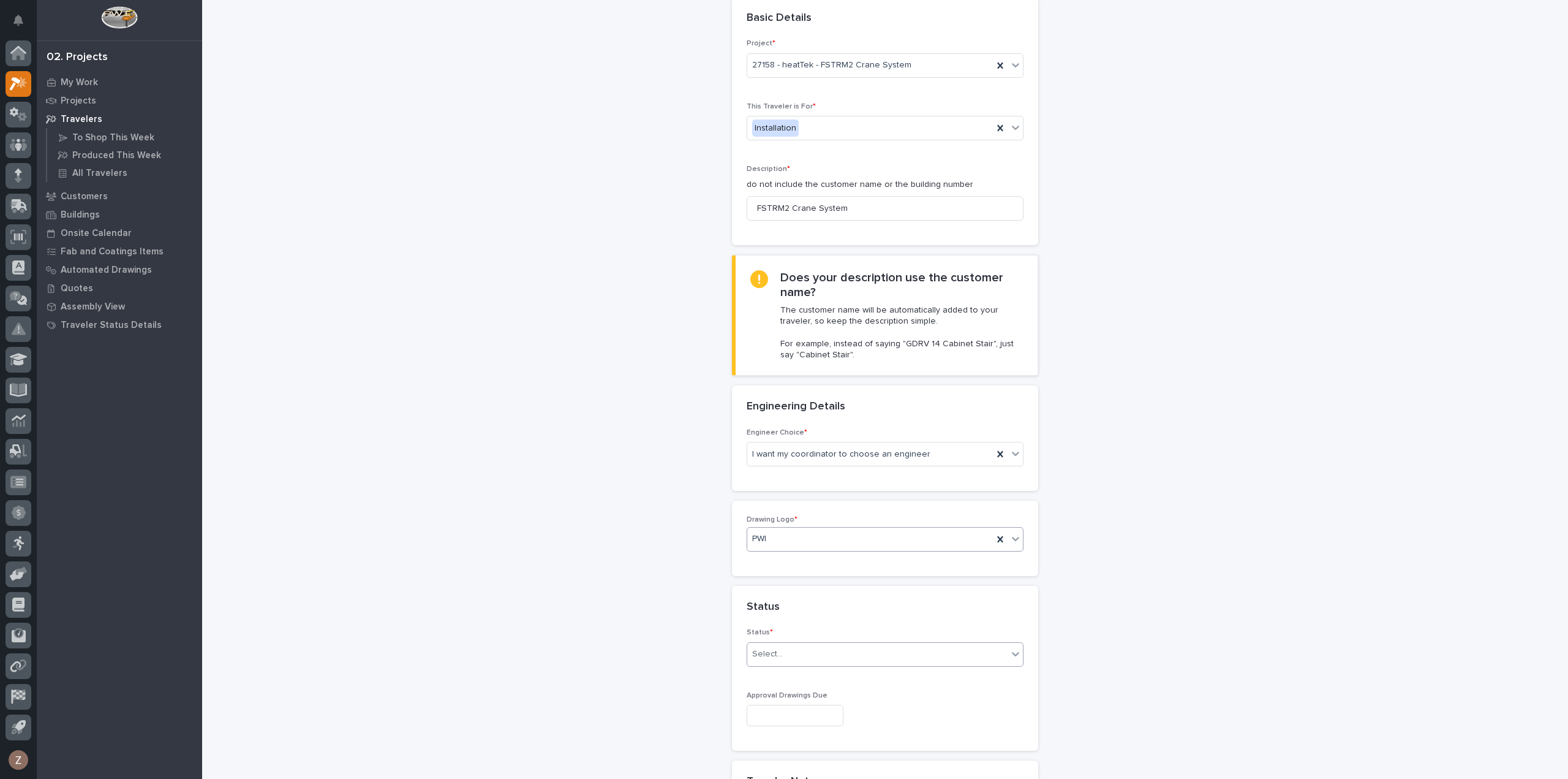
click at [818, 657] on div "Select..." at bounding box center [878, 653] width 260 height 20
click at [827, 672] on div "Sold (no traveler printed)" at bounding box center [880, 674] width 275 height 22
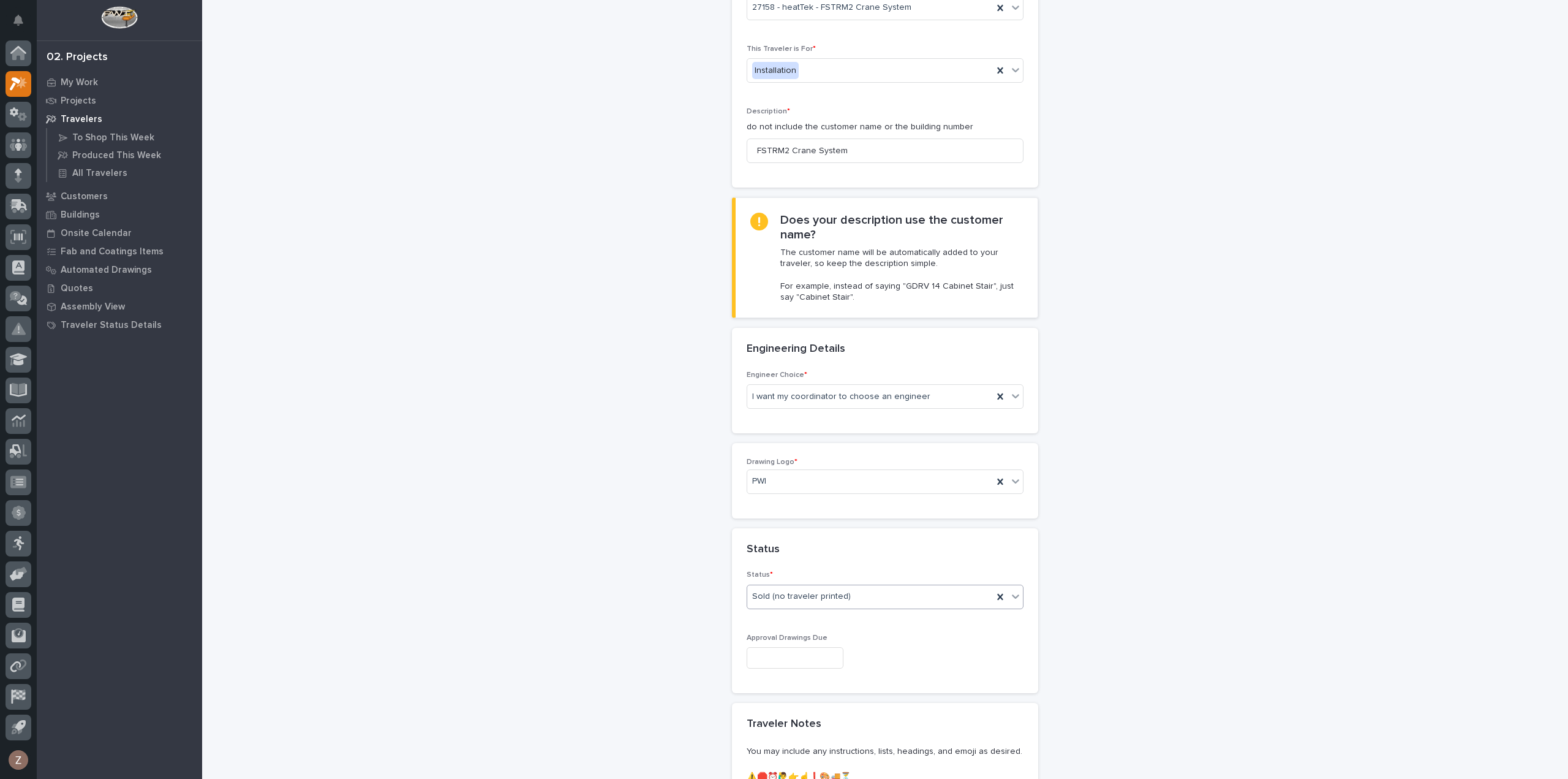
scroll to position [245, 0]
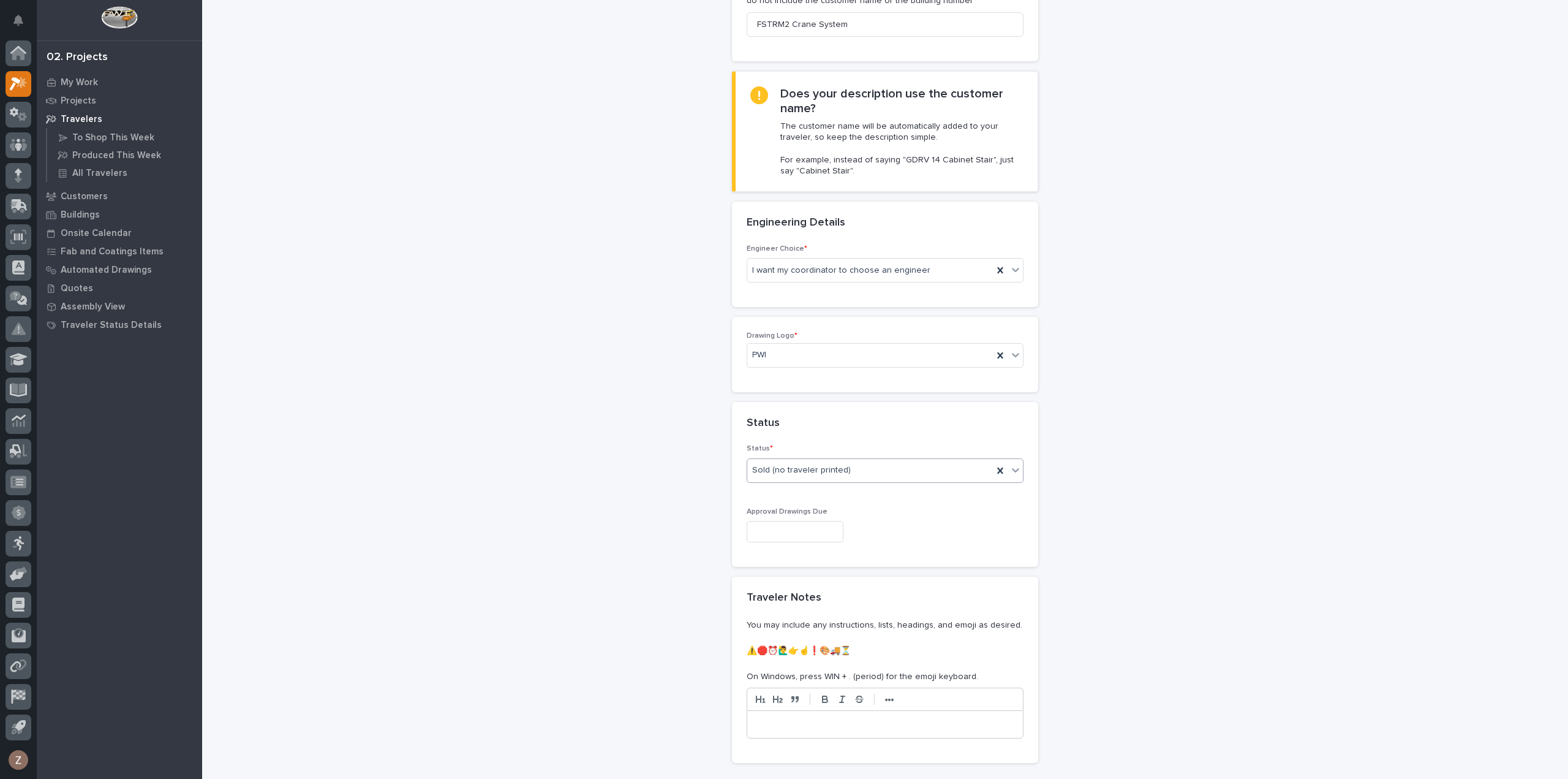
click at [800, 526] on input "text" at bounding box center [794, 531] width 97 height 22
click at [845, 340] on button "Next Month" at bounding box center [849, 339] width 19 height 19
click at [751, 410] on div "6" at bounding box center [747, 409] width 16 height 16
type input "**********"
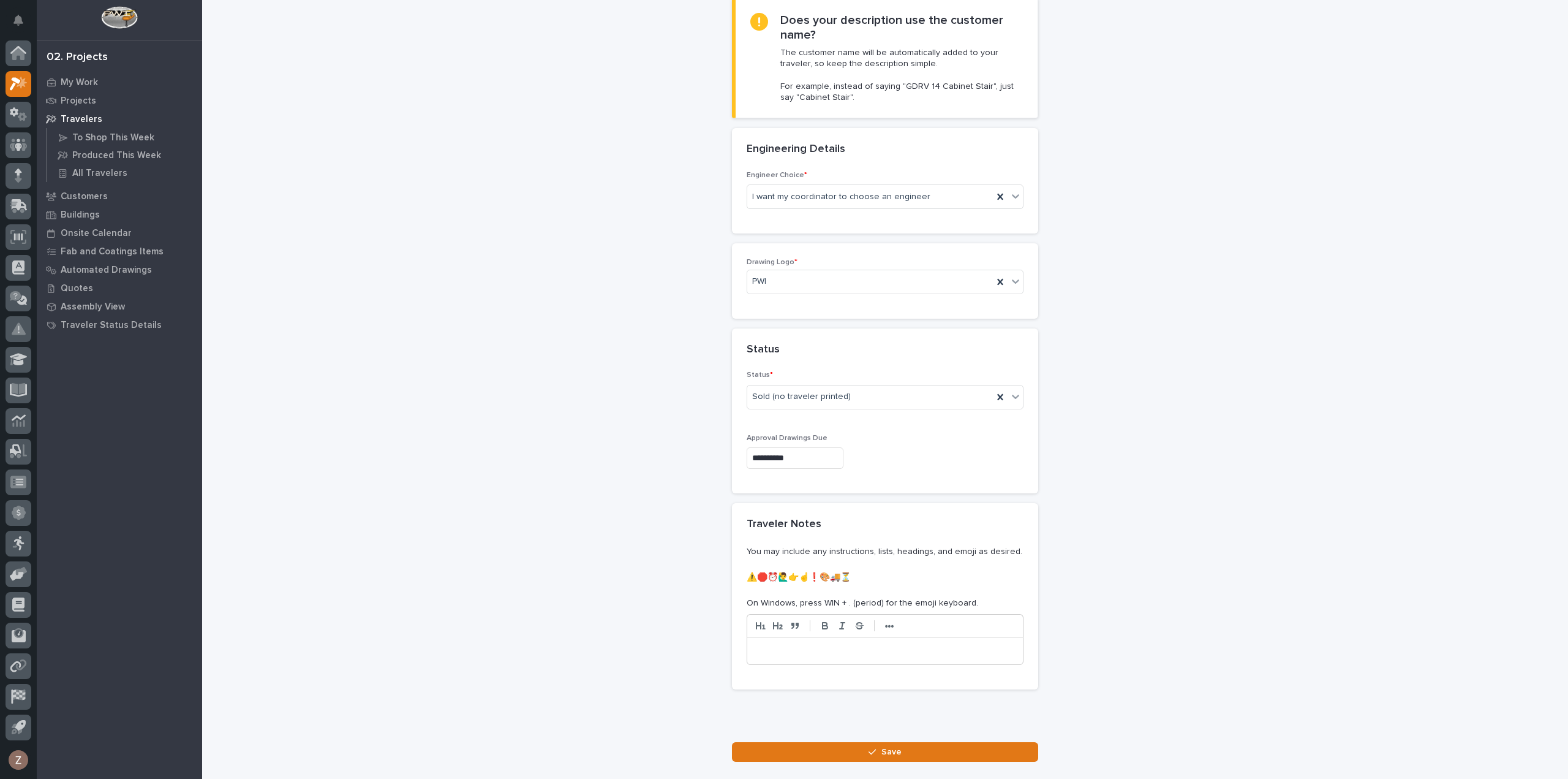
scroll to position [394, 0]
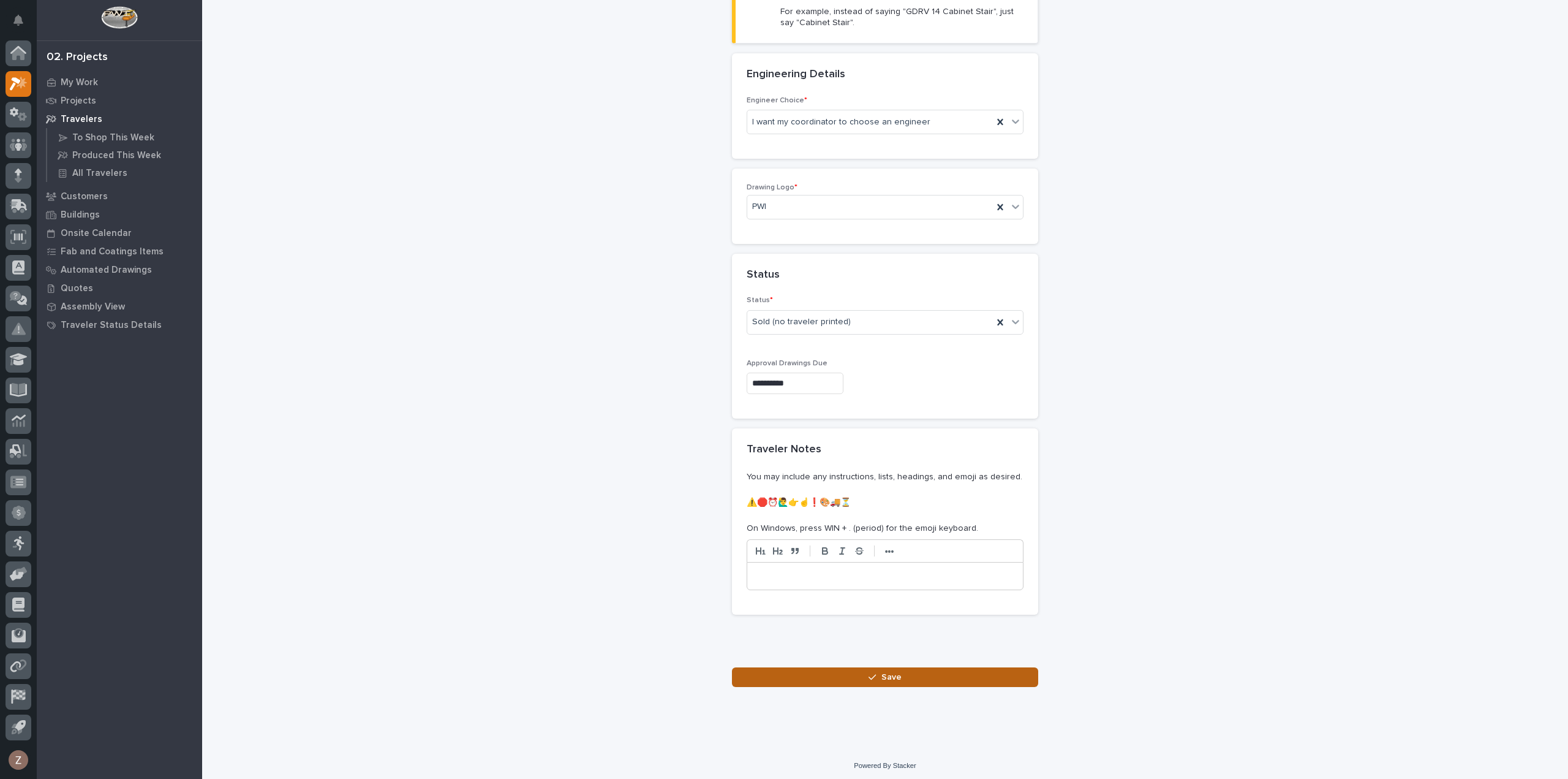
click at [886, 671] on span "Save" at bounding box center [891, 676] width 20 height 11
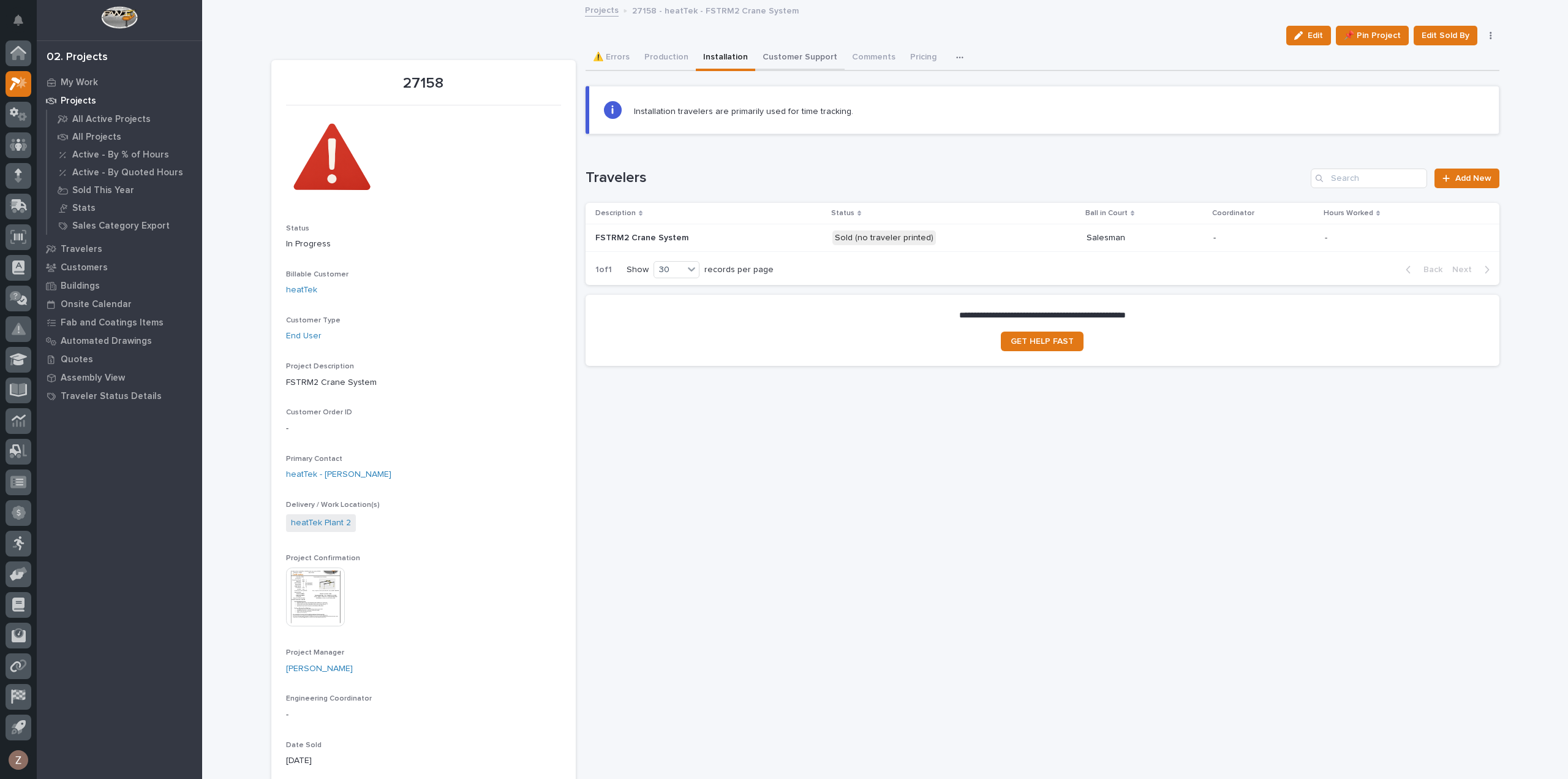
click at [812, 56] on button "Customer Support" at bounding box center [800, 58] width 90 height 25
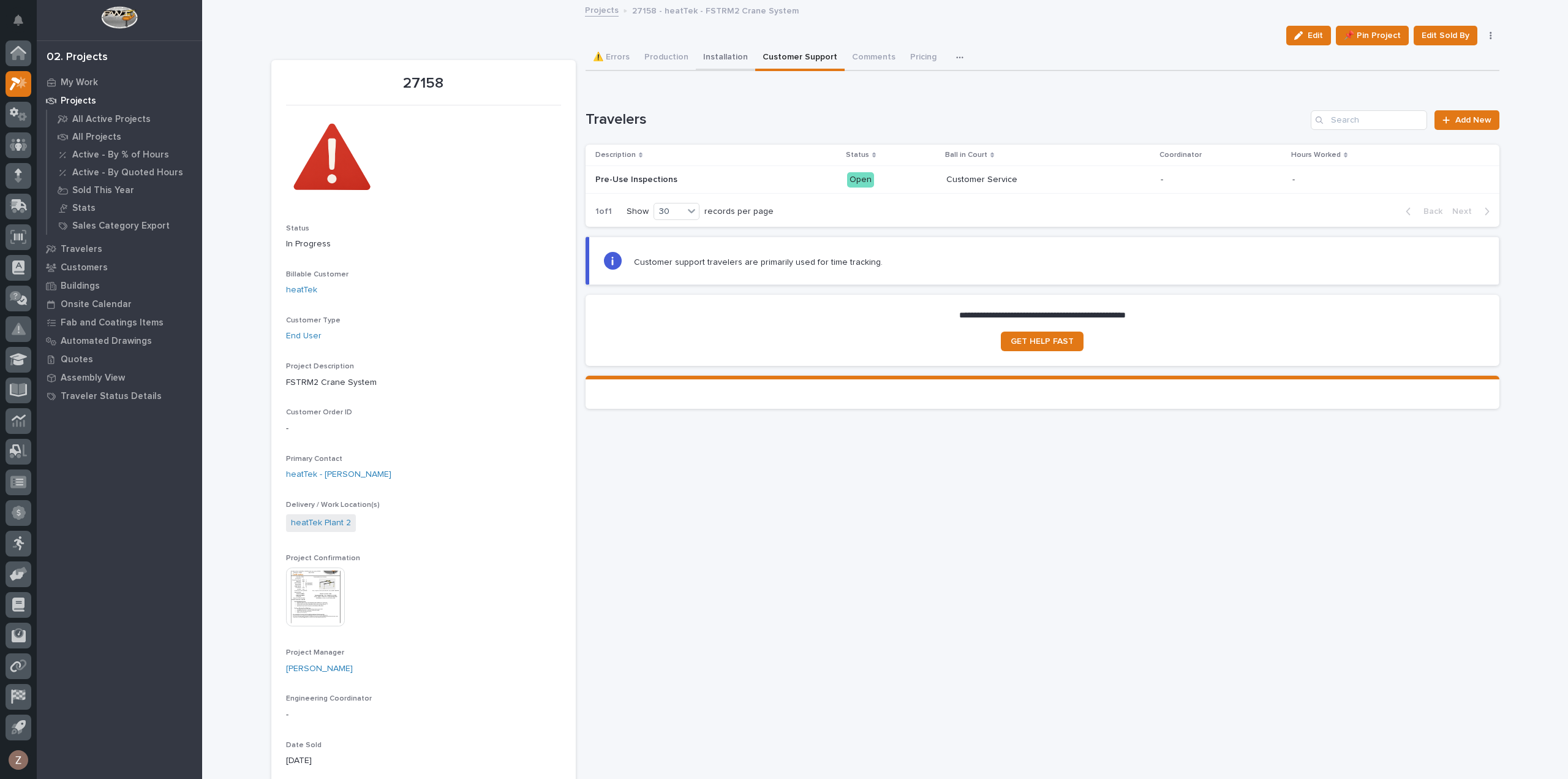
click at [715, 58] on button "Installation" at bounding box center [725, 58] width 59 height 25
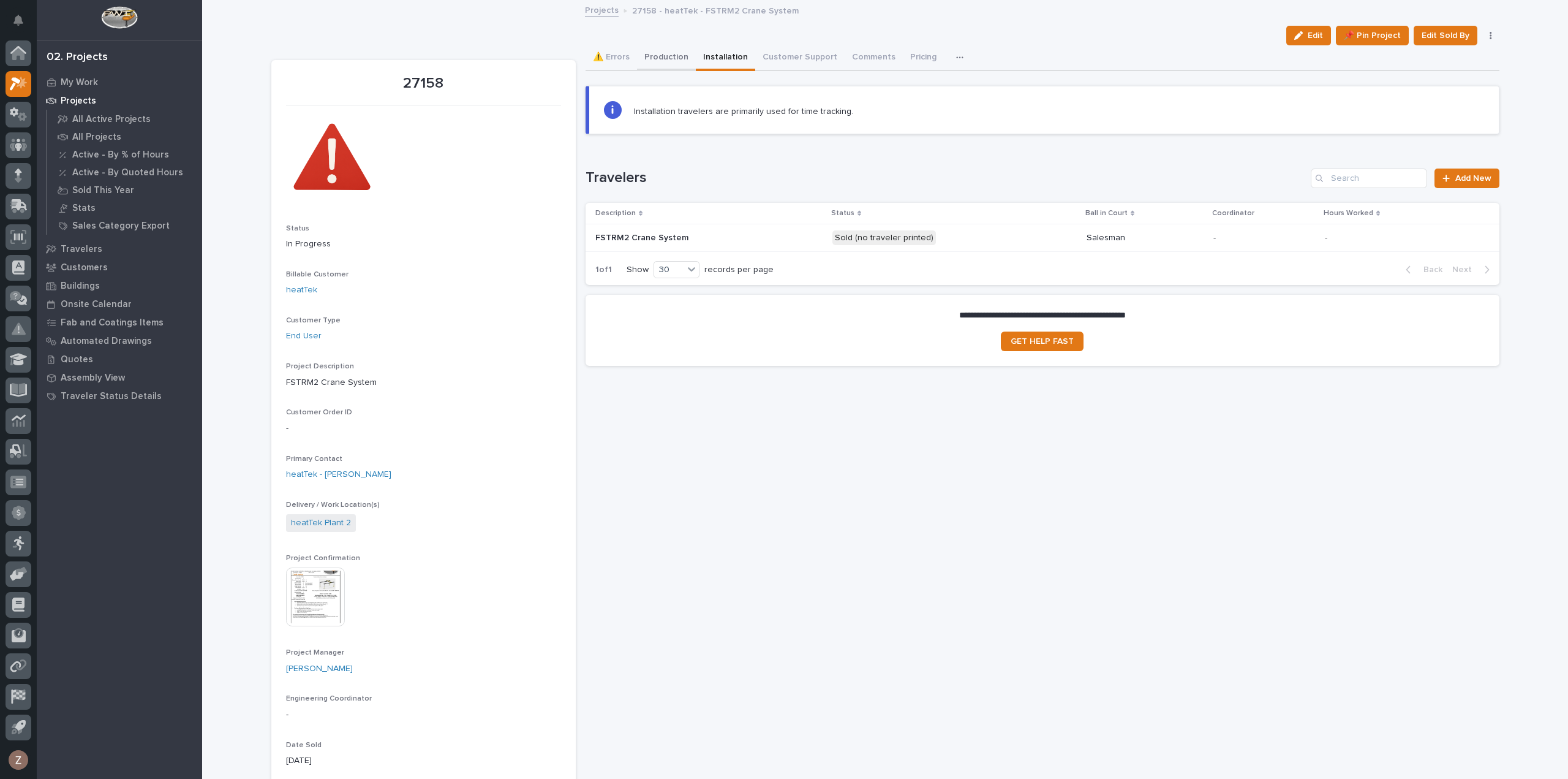
click at [678, 59] on button "Production" at bounding box center [666, 58] width 59 height 25
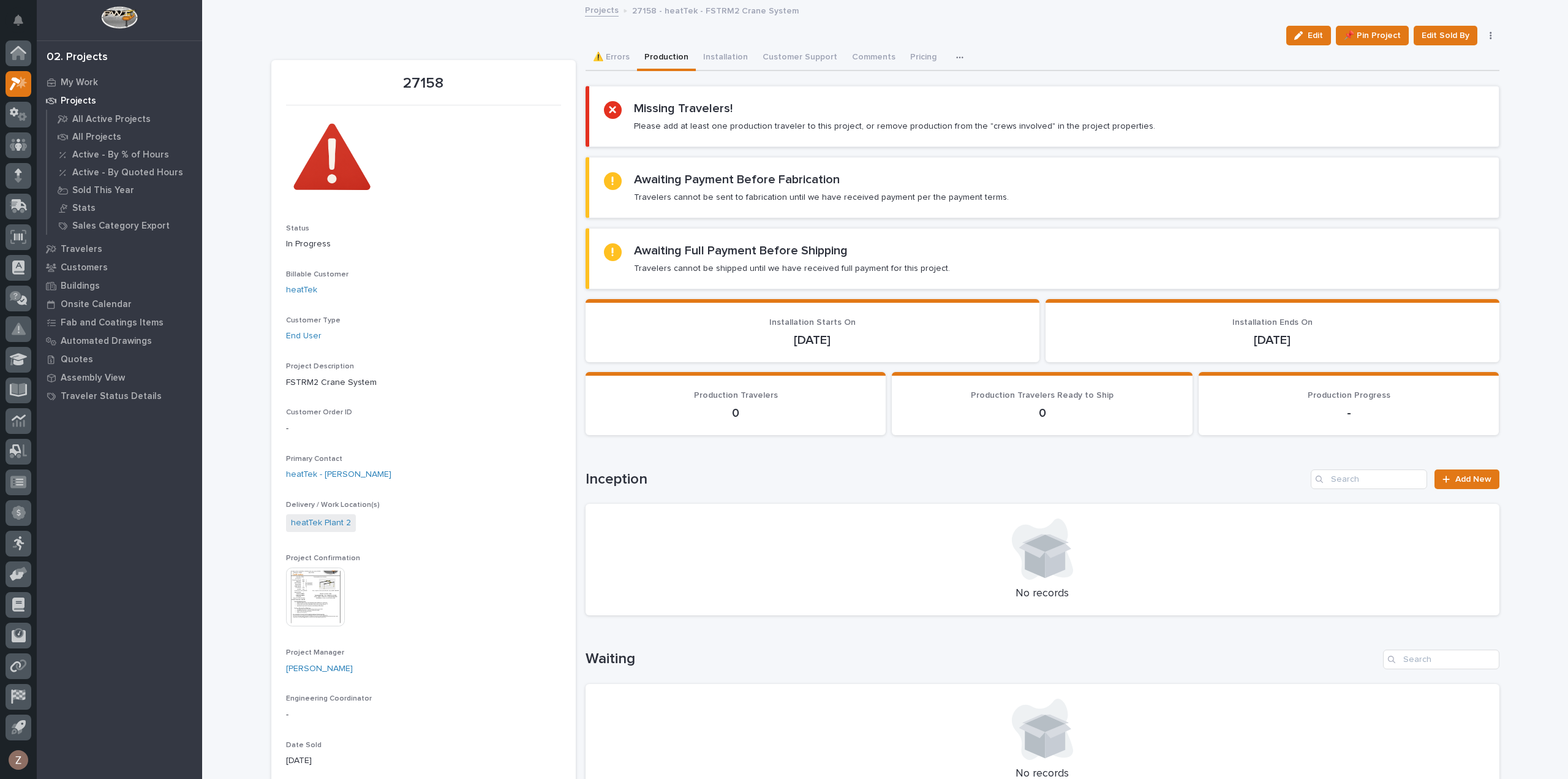
click at [679, 58] on button "Production" at bounding box center [666, 58] width 59 height 25
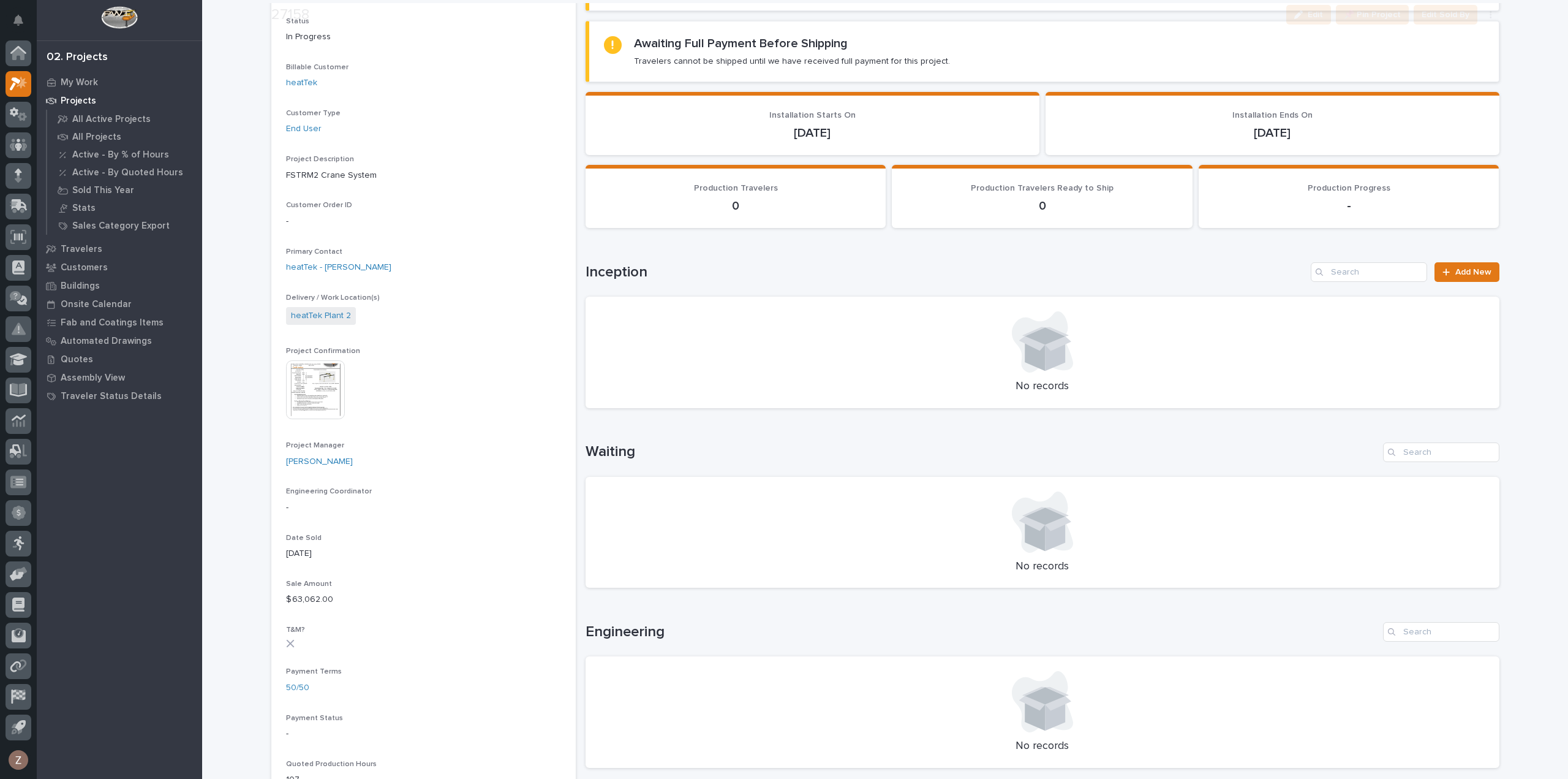
scroll to position [245, 0]
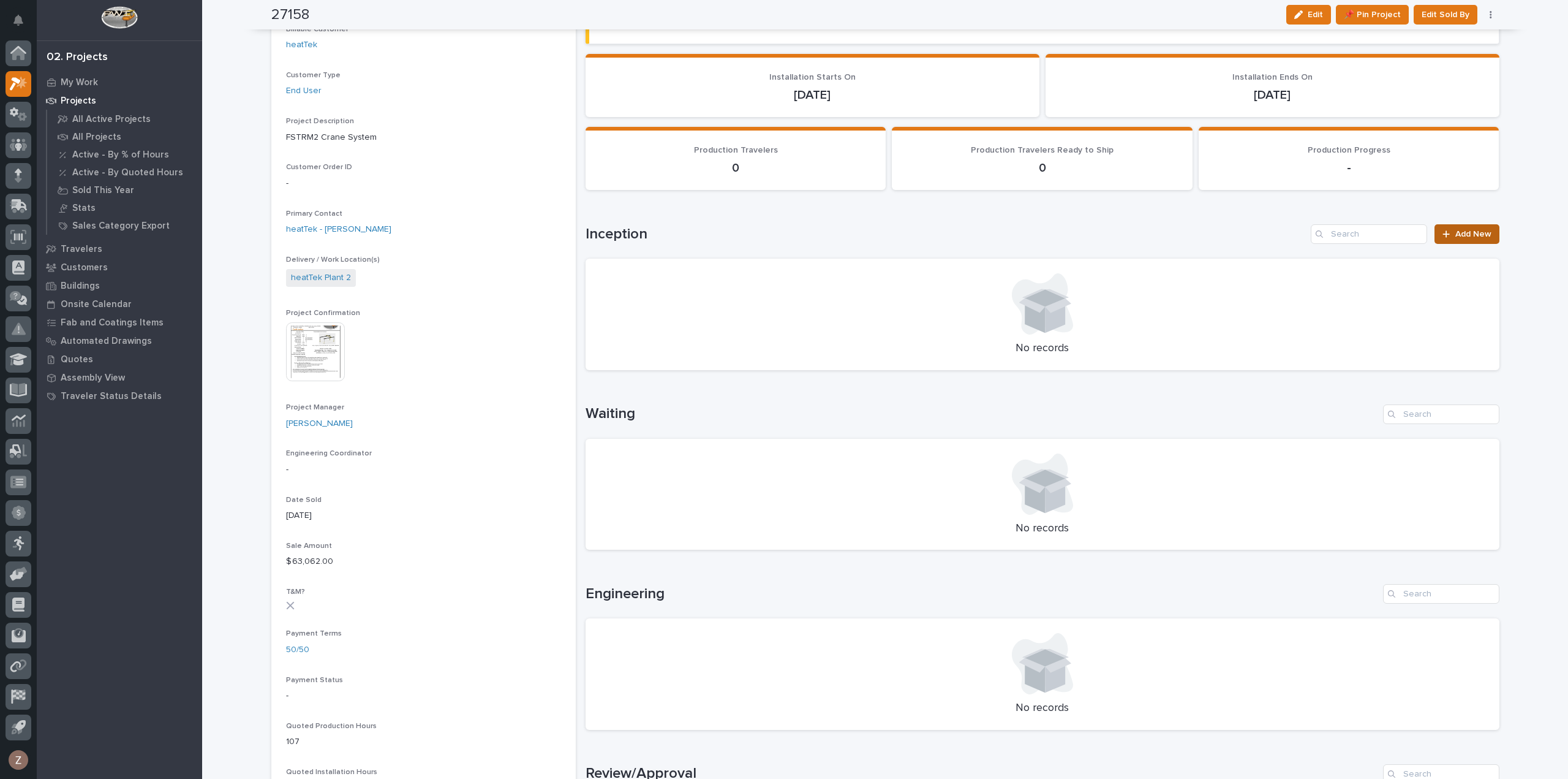
click at [1470, 236] on span "Add New" at bounding box center [1473, 233] width 36 height 8
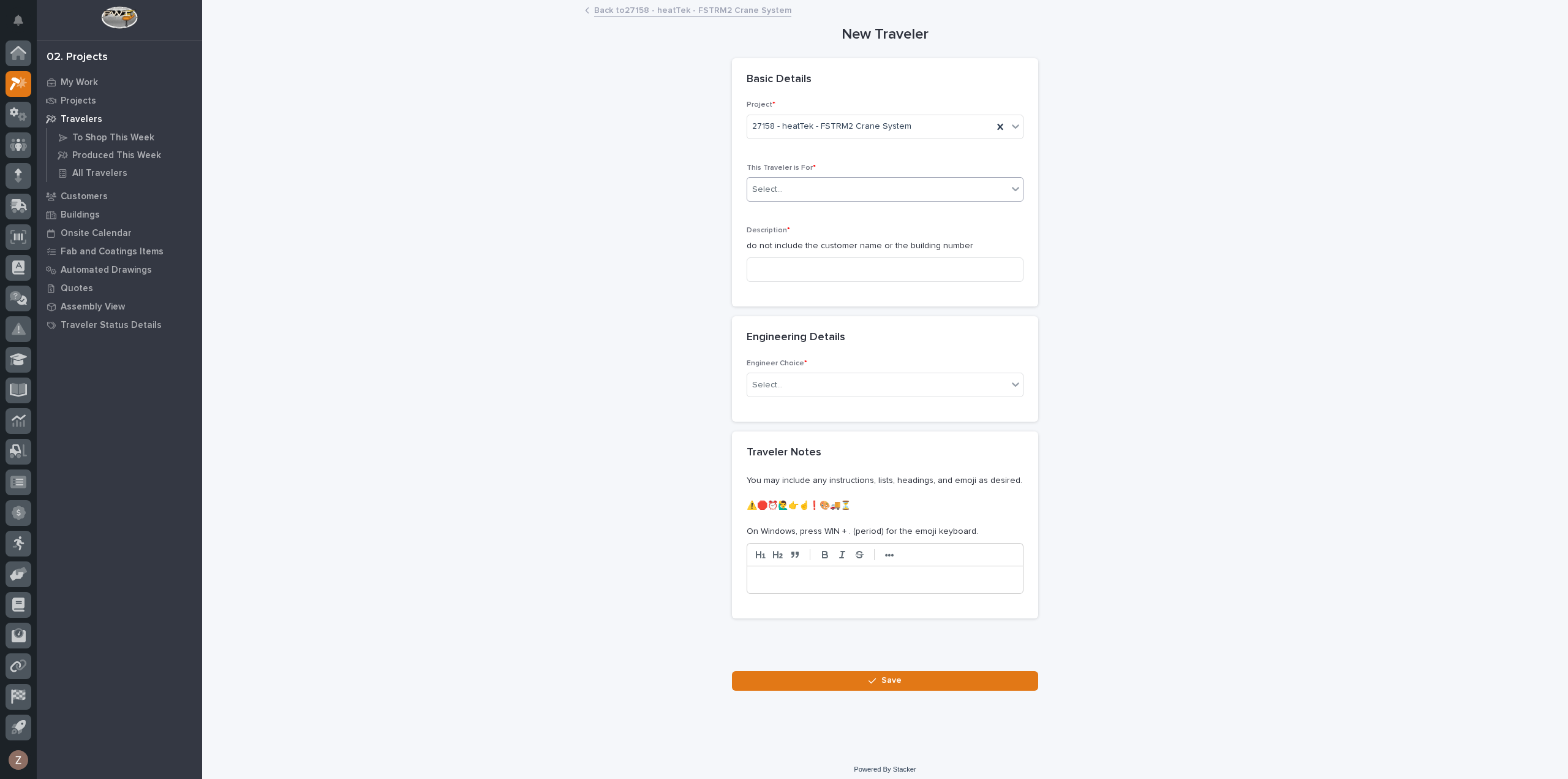
click at [849, 188] on div "Select..." at bounding box center [878, 189] width 260 height 20
click at [830, 210] on div "Production" at bounding box center [880, 212] width 275 height 22
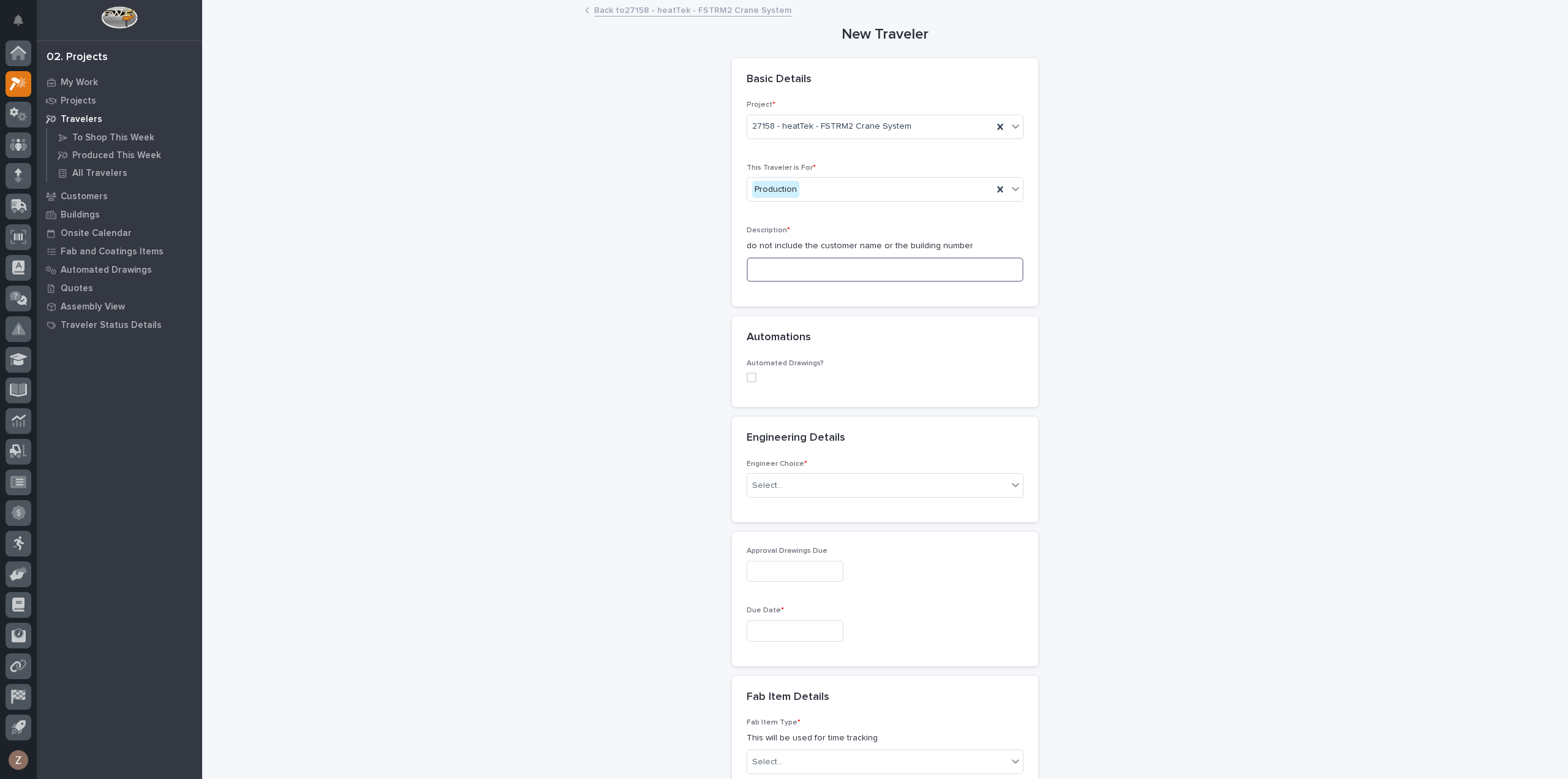
click at [804, 265] on input at bounding box center [885, 269] width 277 height 25
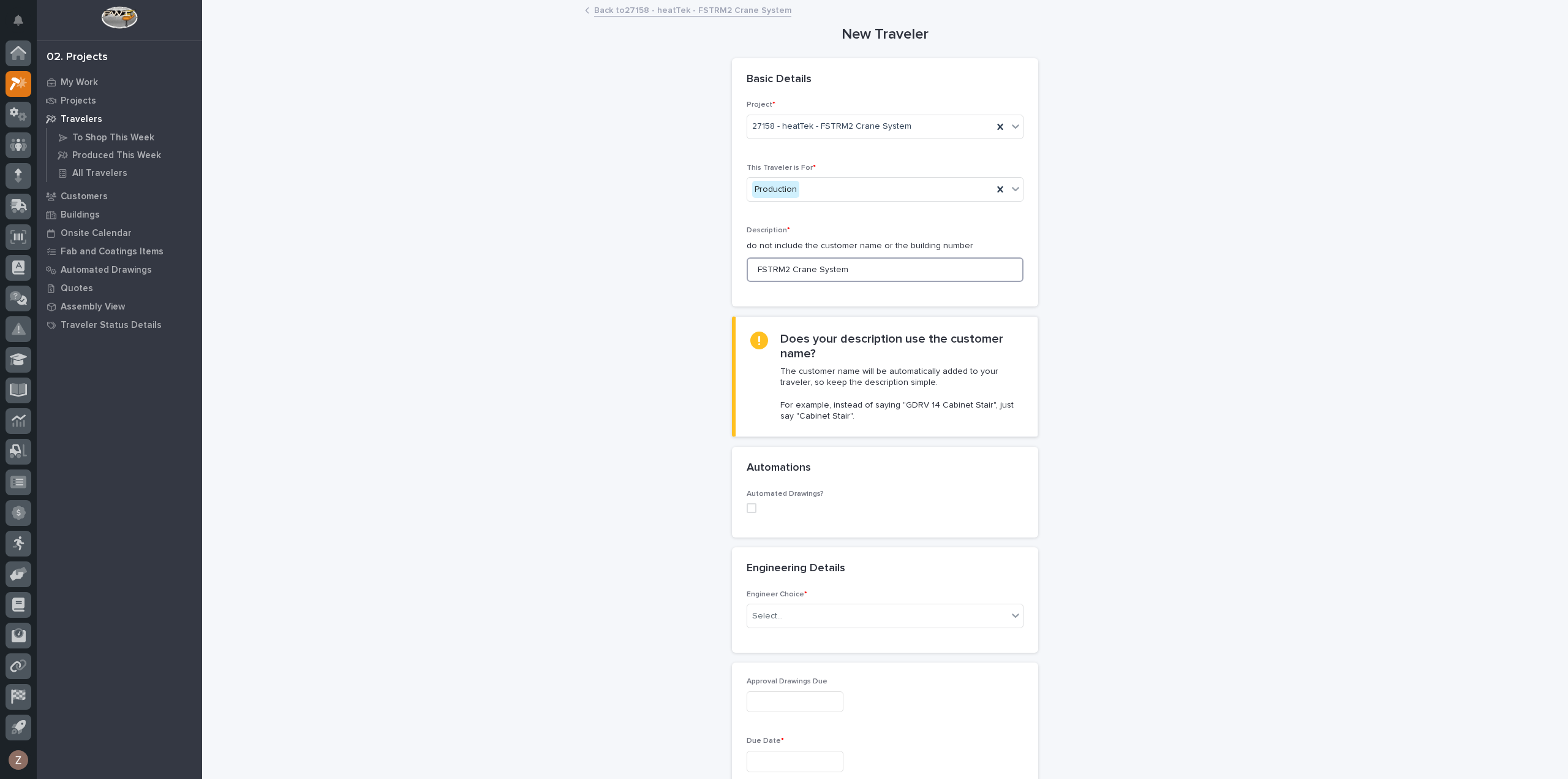
click at [747, 509] on span at bounding box center [751, 507] width 10 height 10
type input "FSTRM2 Crane System"
click at [782, 588] on div "Select..." at bounding box center [878, 587] width 260 height 20
type input "*********"
click at [794, 614] on div "FC #41460" at bounding box center [880, 610] width 275 height 22
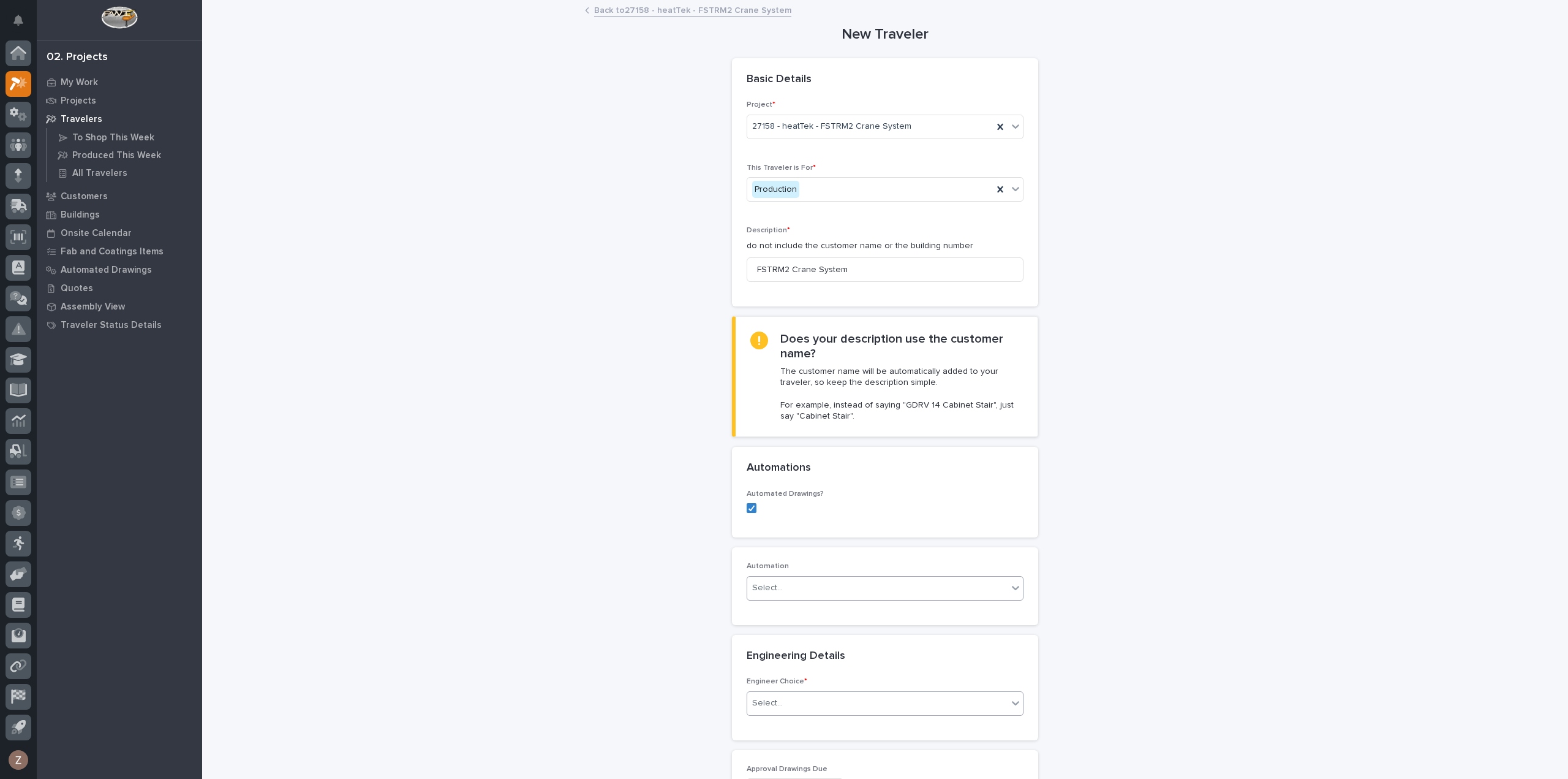
click at [805, 705] on div "Select..." at bounding box center [878, 703] width 260 height 20
click at [836, 764] on div "I know who will draw this" at bounding box center [880, 767] width 275 height 22
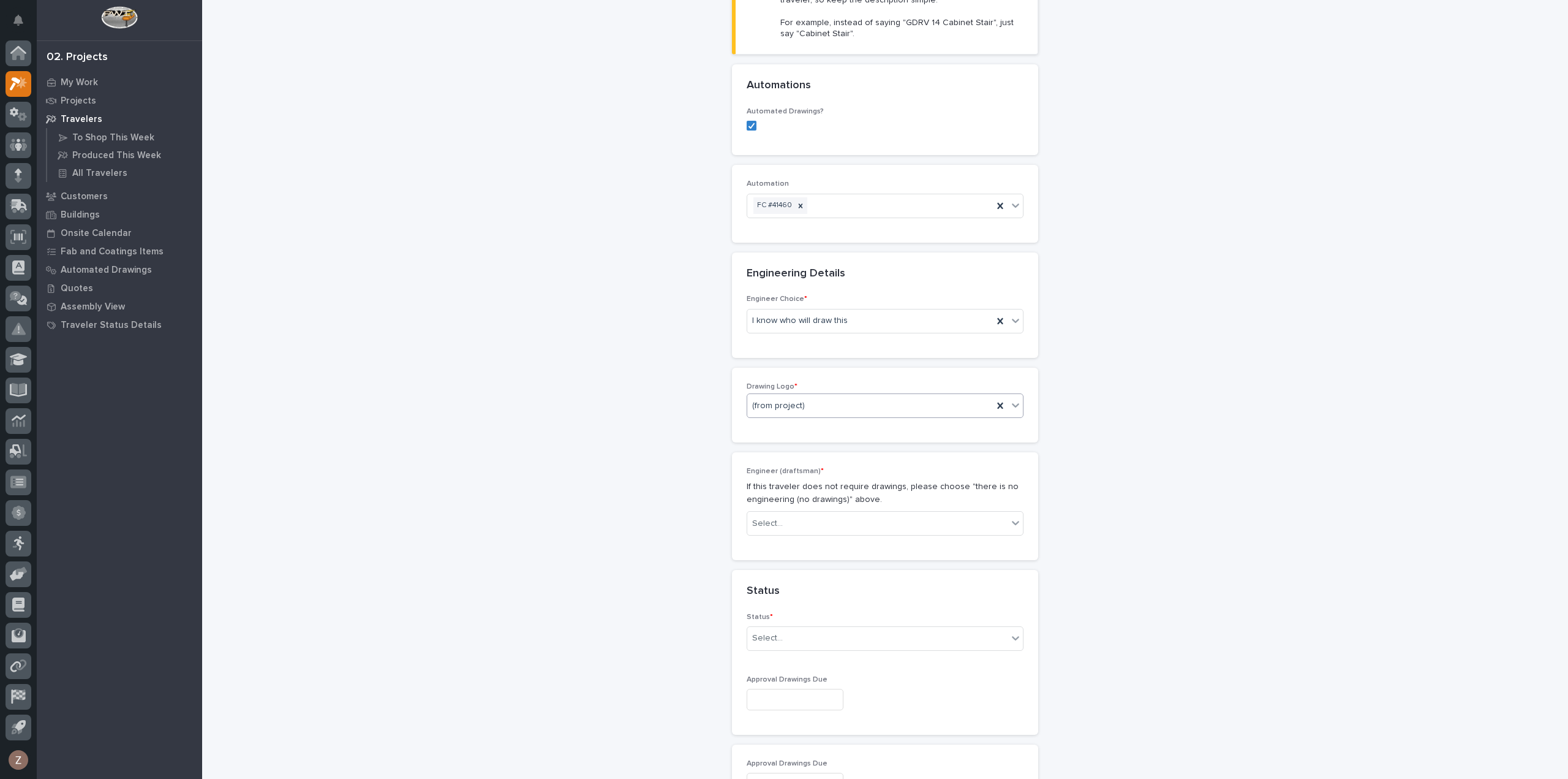
click at [869, 410] on div "(from project)" at bounding box center [870, 406] width 245 height 20
click at [840, 460] on div "PWI" at bounding box center [880, 468] width 275 height 22
click at [835, 518] on div "Select..." at bounding box center [878, 523] width 260 height 20
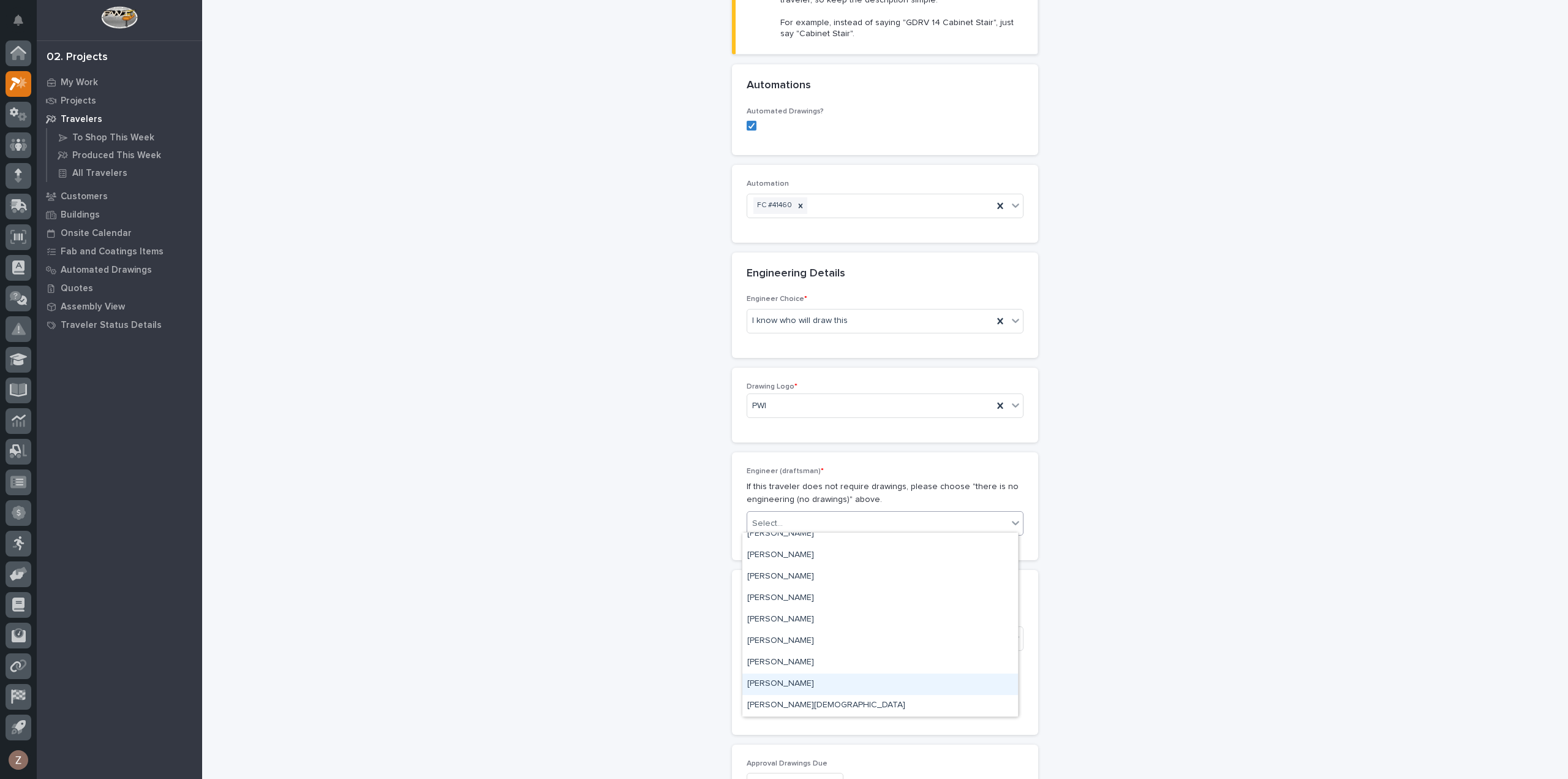
click at [823, 686] on div "[PERSON_NAME]" at bounding box center [880, 684] width 275 height 22
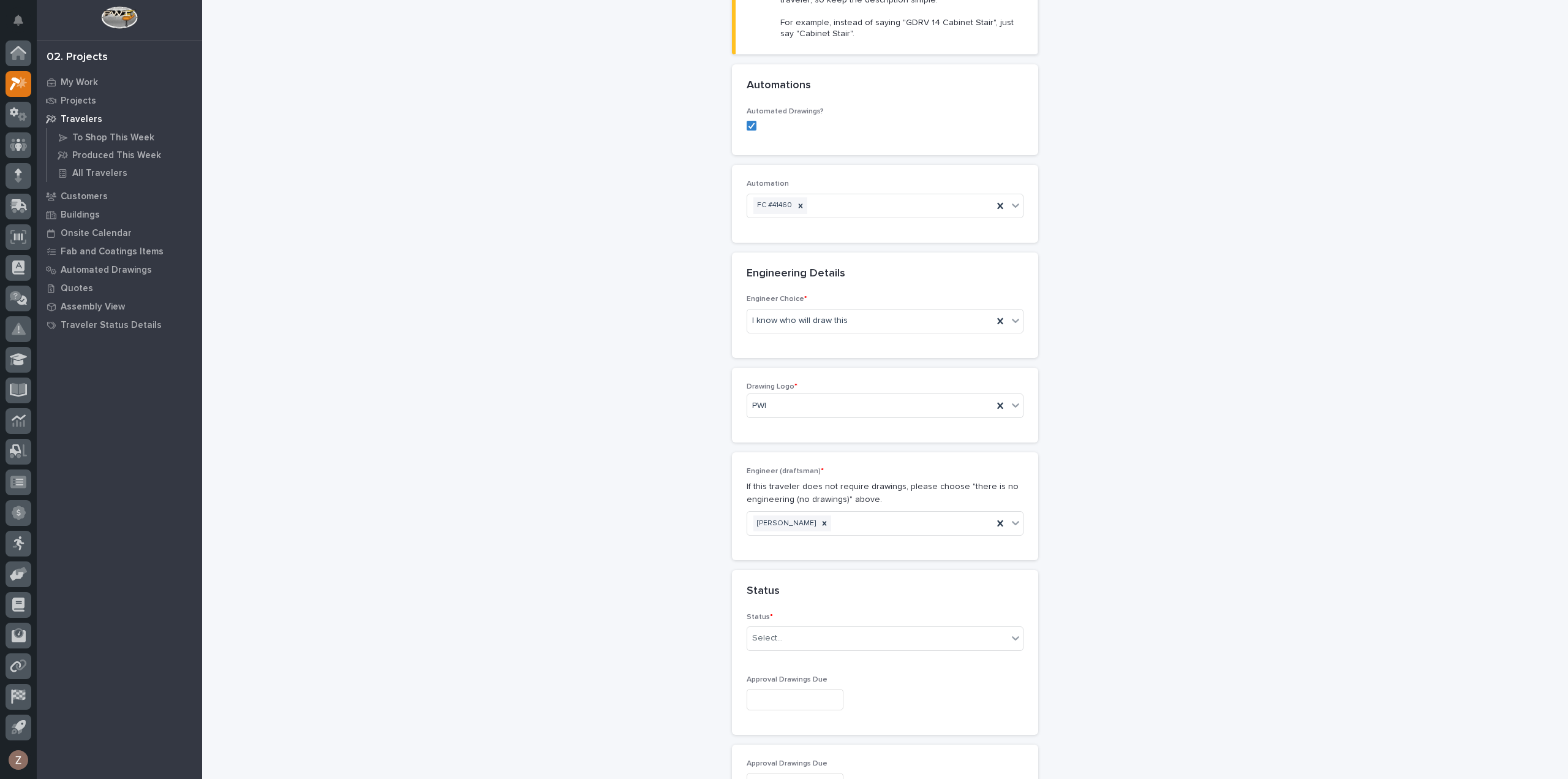
click at [774, 620] on div "Status * Select..." at bounding box center [885, 637] width 277 height 48
click at [782, 640] on div "Select..." at bounding box center [878, 638] width 260 height 20
drag, startPoint x: 783, startPoint y: 655, endPoint x: 806, endPoint y: 648, distance: 24.0
click at [784, 655] on div "Sold (no traveler printed)" at bounding box center [880, 658] width 275 height 22
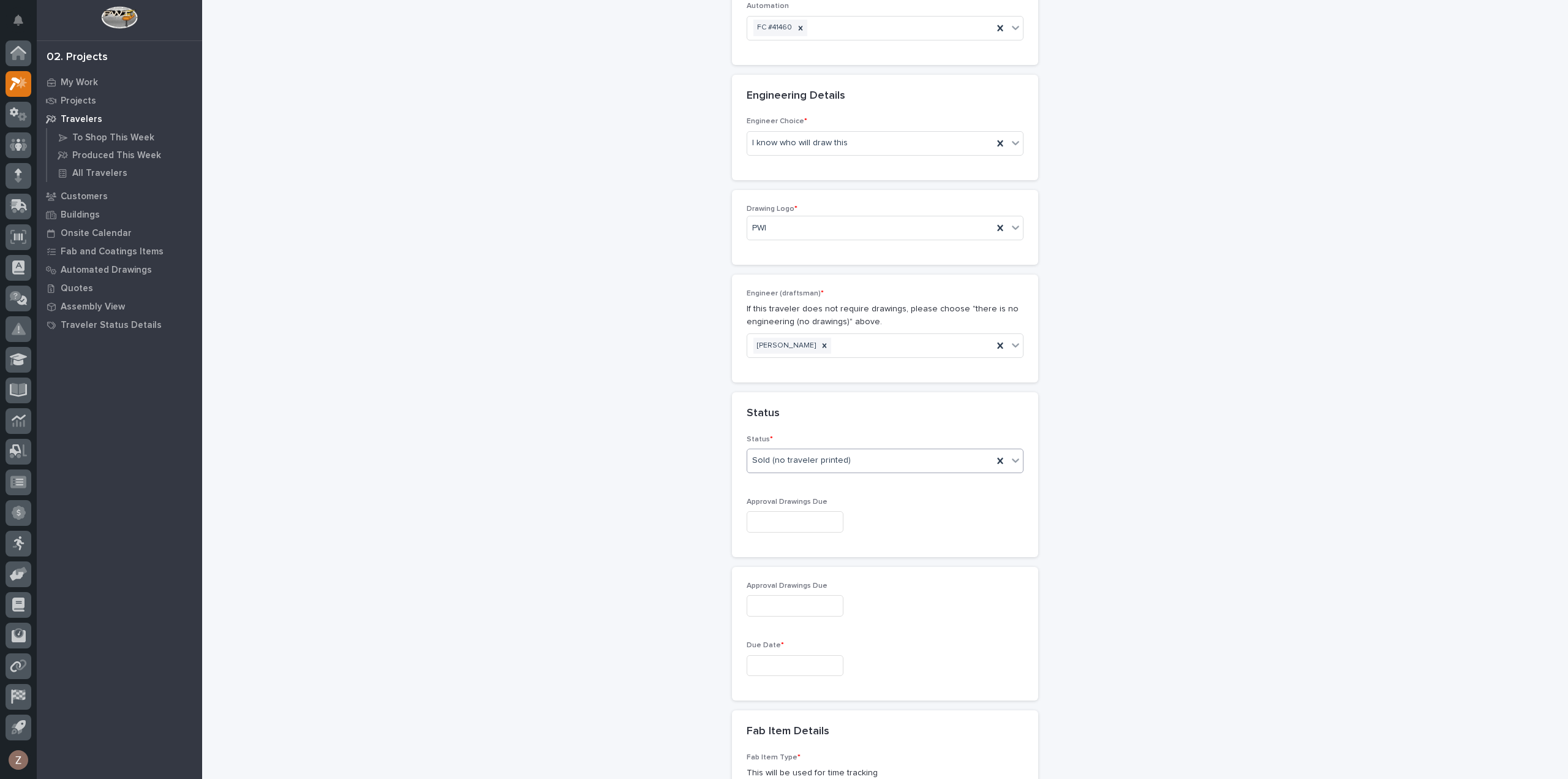
scroll to position [688, 0]
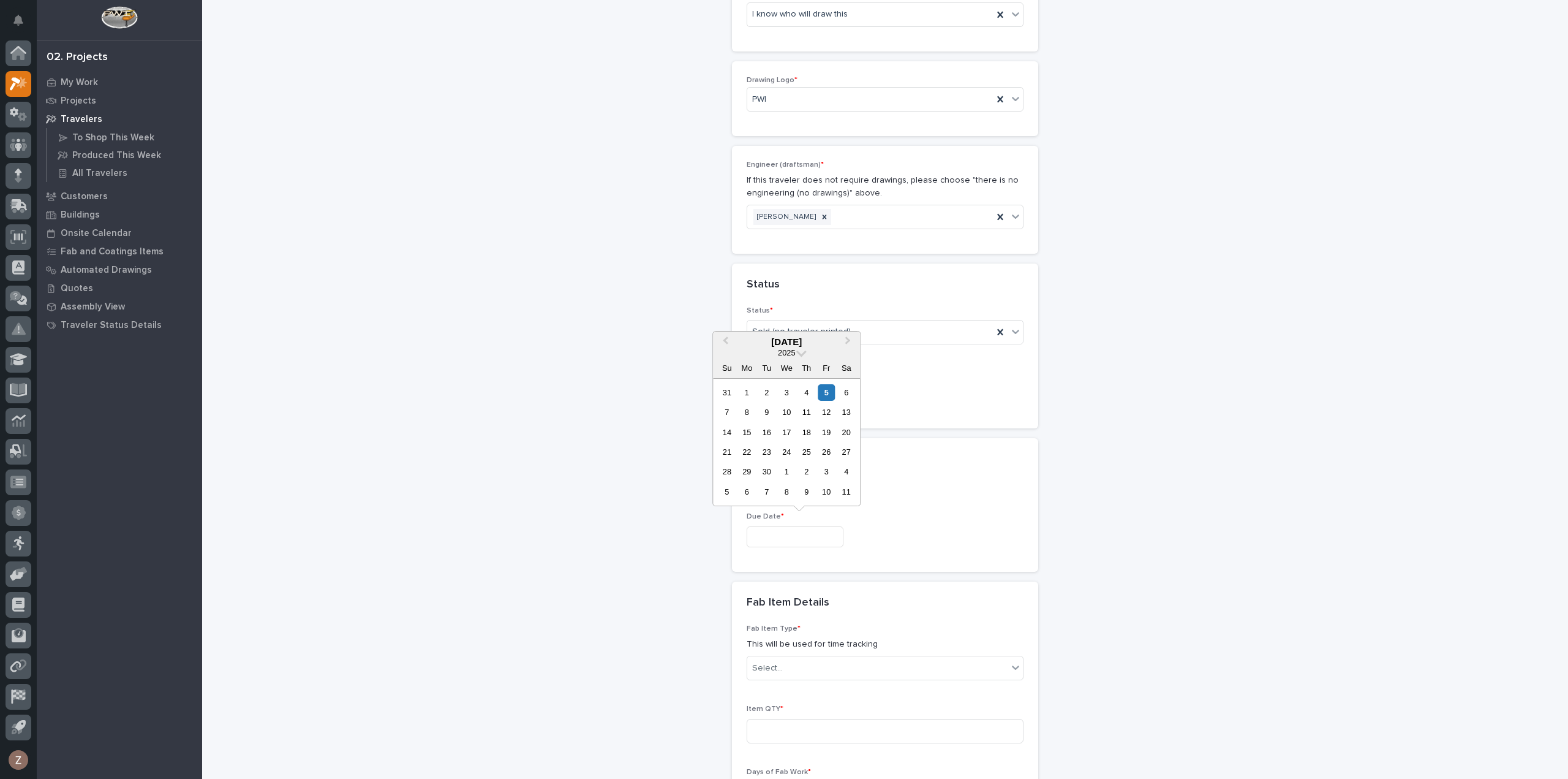
click at [789, 537] on input "text" at bounding box center [794, 537] width 97 height 22
click at [848, 343] on button "Next Month" at bounding box center [849, 343] width 19 height 19
click at [748, 406] on div "3" at bounding box center [747, 412] width 16 height 16
type input "**********"
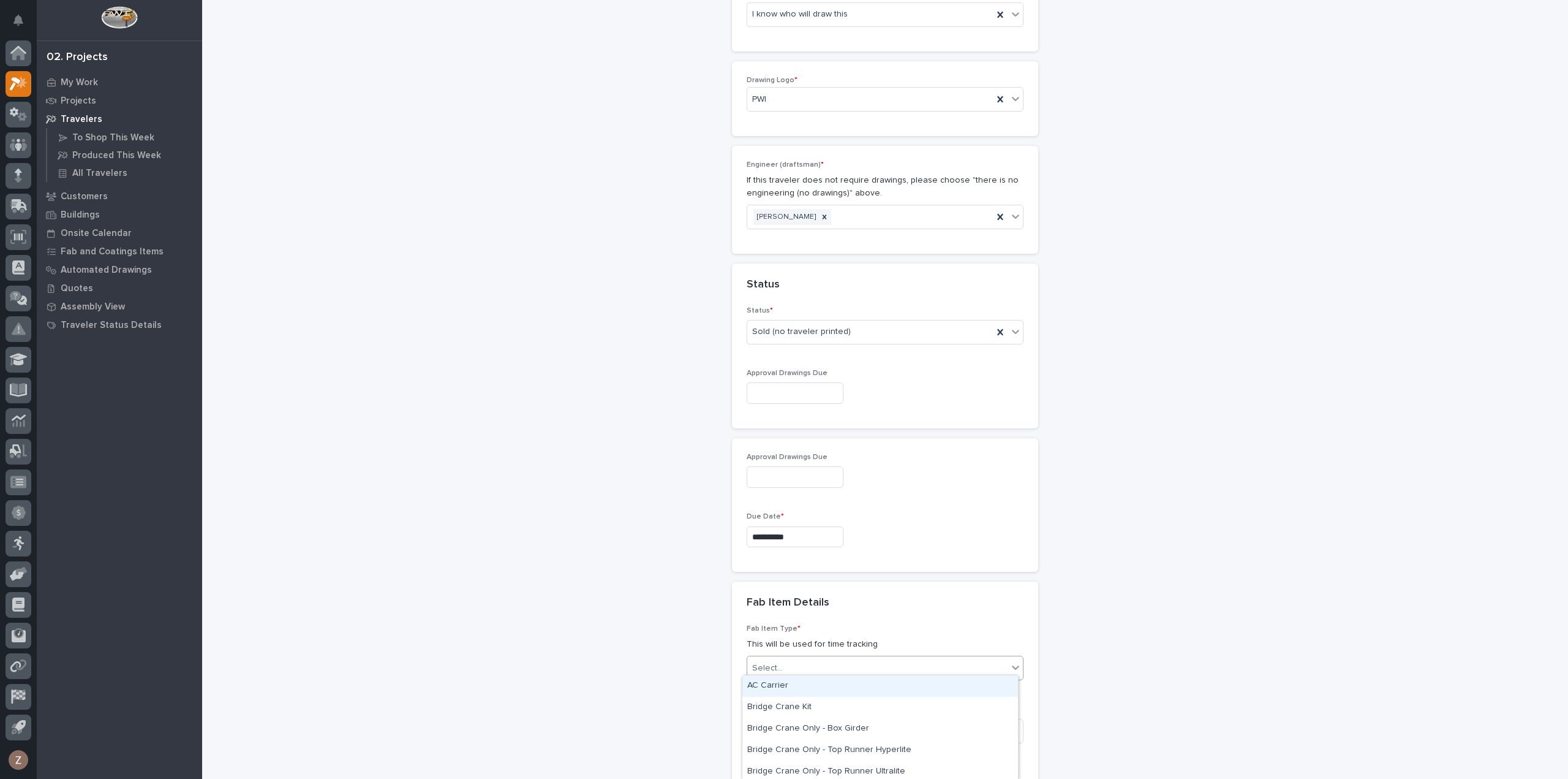
click at [789, 665] on div "Select..." at bounding box center [878, 668] width 260 height 20
click at [1187, 577] on div "**********" at bounding box center [886, 326] width 1228 height 2027
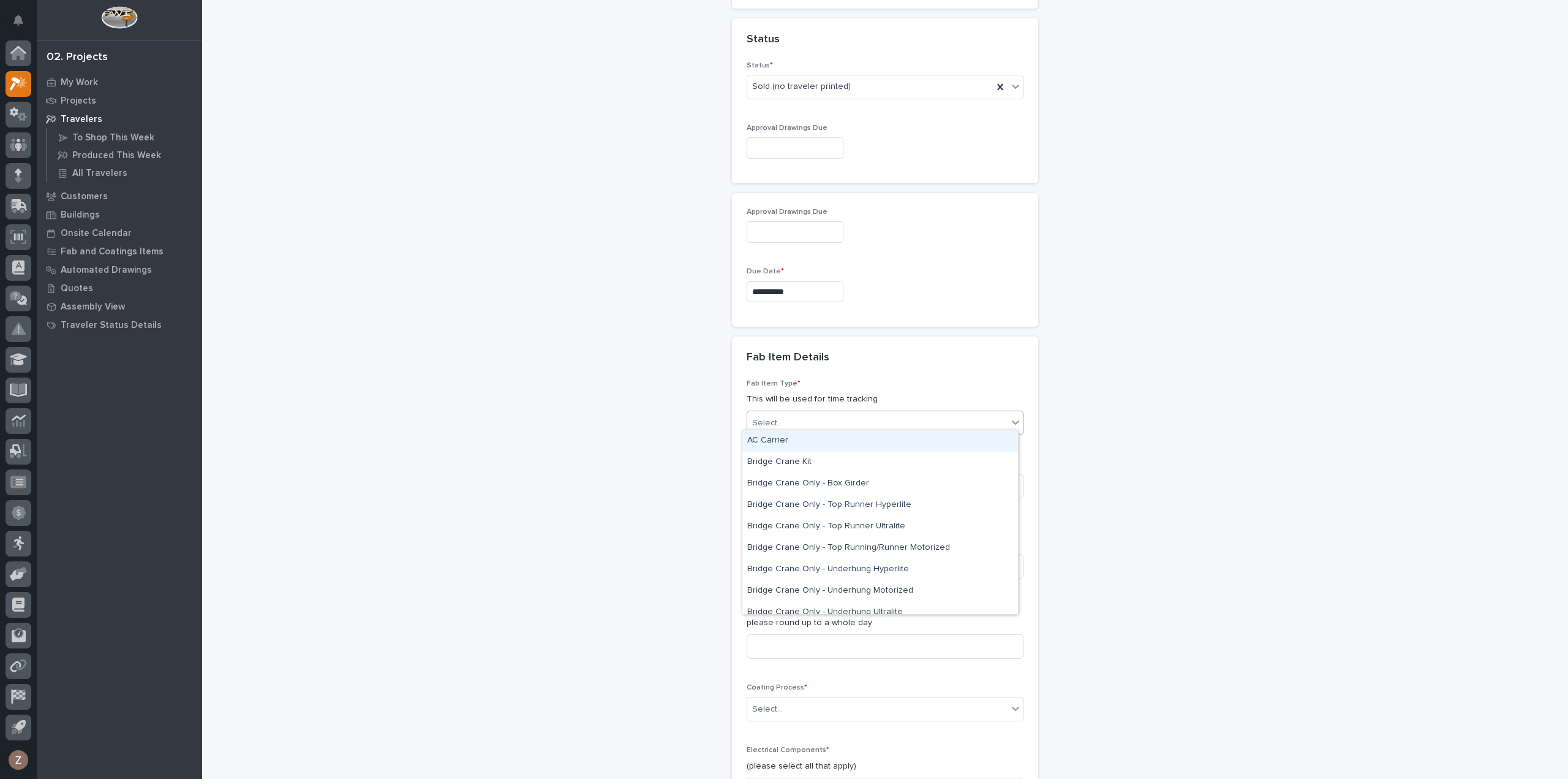
click at [812, 424] on div "Select..." at bounding box center [878, 423] width 260 height 20
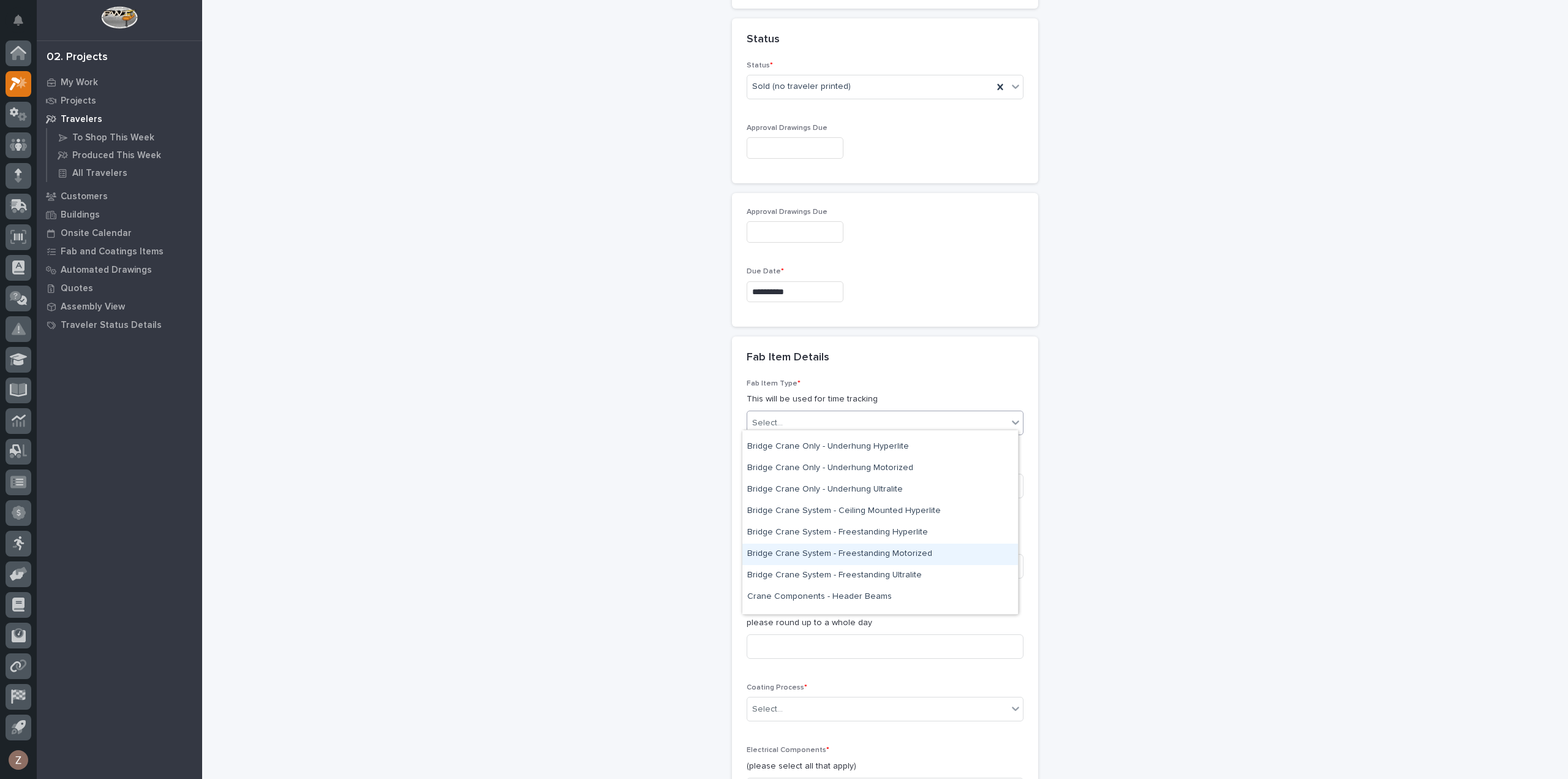
drag, startPoint x: 852, startPoint y: 566, endPoint x: 858, endPoint y: 553, distance: 14.3
click at [858, 553] on div "Bridge Crane System - Freestanding Motorized" at bounding box center [880, 554] width 275 height 22
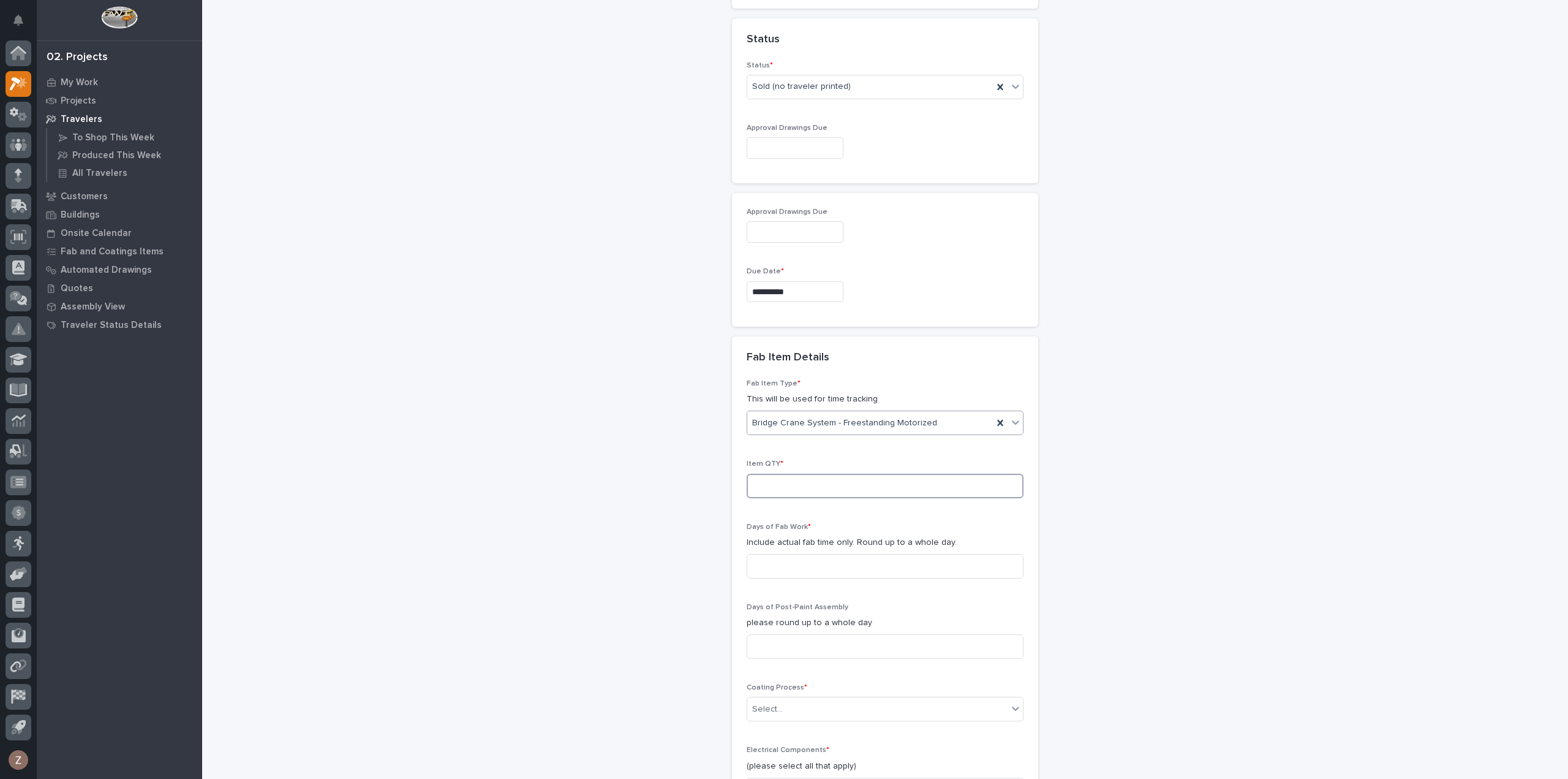
click at [795, 474] on input at bounding box center [885, 486] width 277 height 25
type input "1"
click at [800, 560] on input at bounding box center [885, 566] width 277 height 25
click at [773, 563] on input at bounding box center [885, 566] width 277 height 25
click at [789, 555] on input at bounding box center [885, 566] width 277 height 25
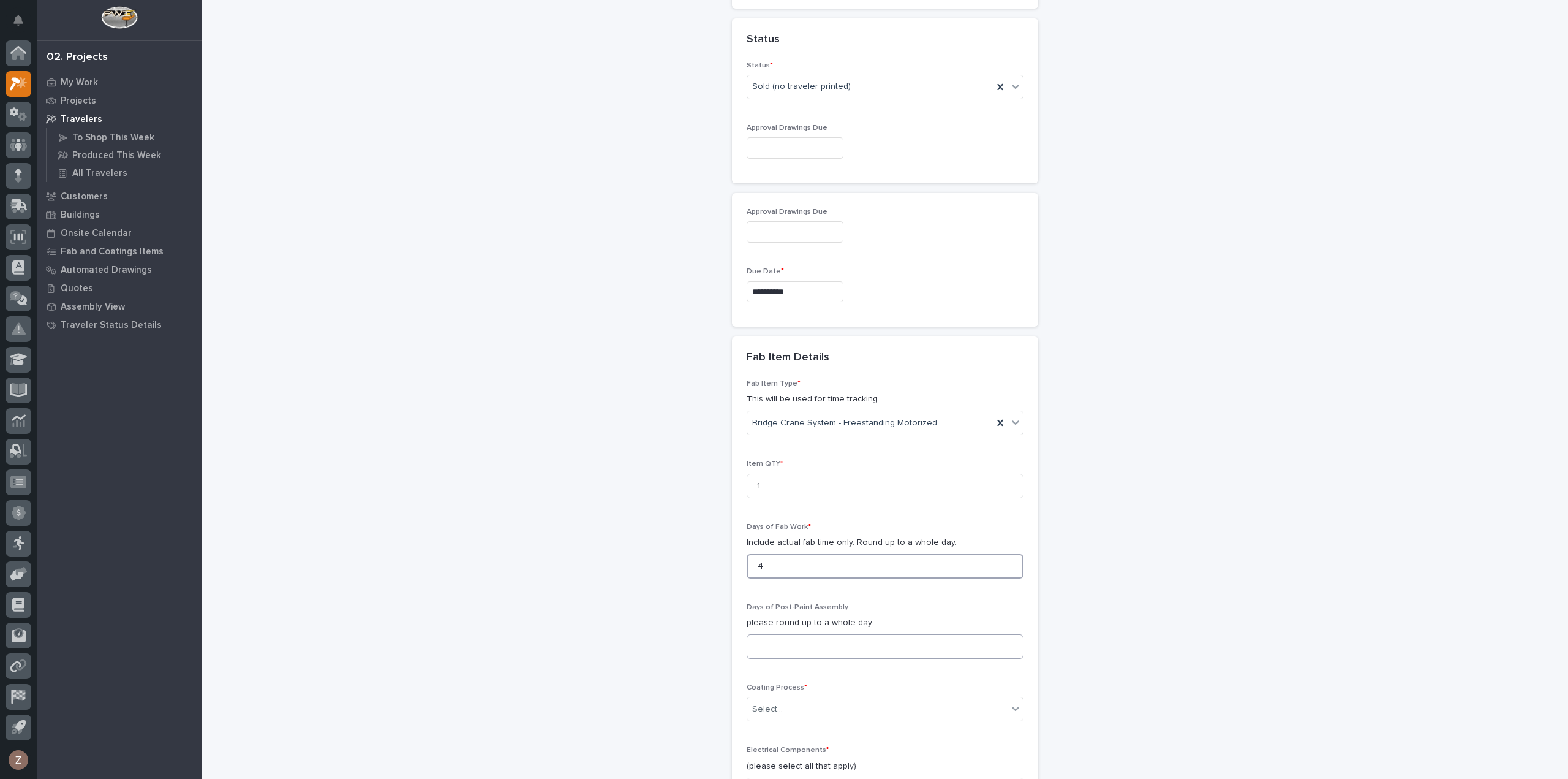
type input "4"
click at [792, 644] on input at bounding box center [885, 646] width 277 height 25
type input "2"
click at [1293, 537] on div "**********" at bounding box center [886, 81] width 1228 height 2027
click at [788, 706] on div "Select..." at bounding box center [878, 709] width 260 height 20
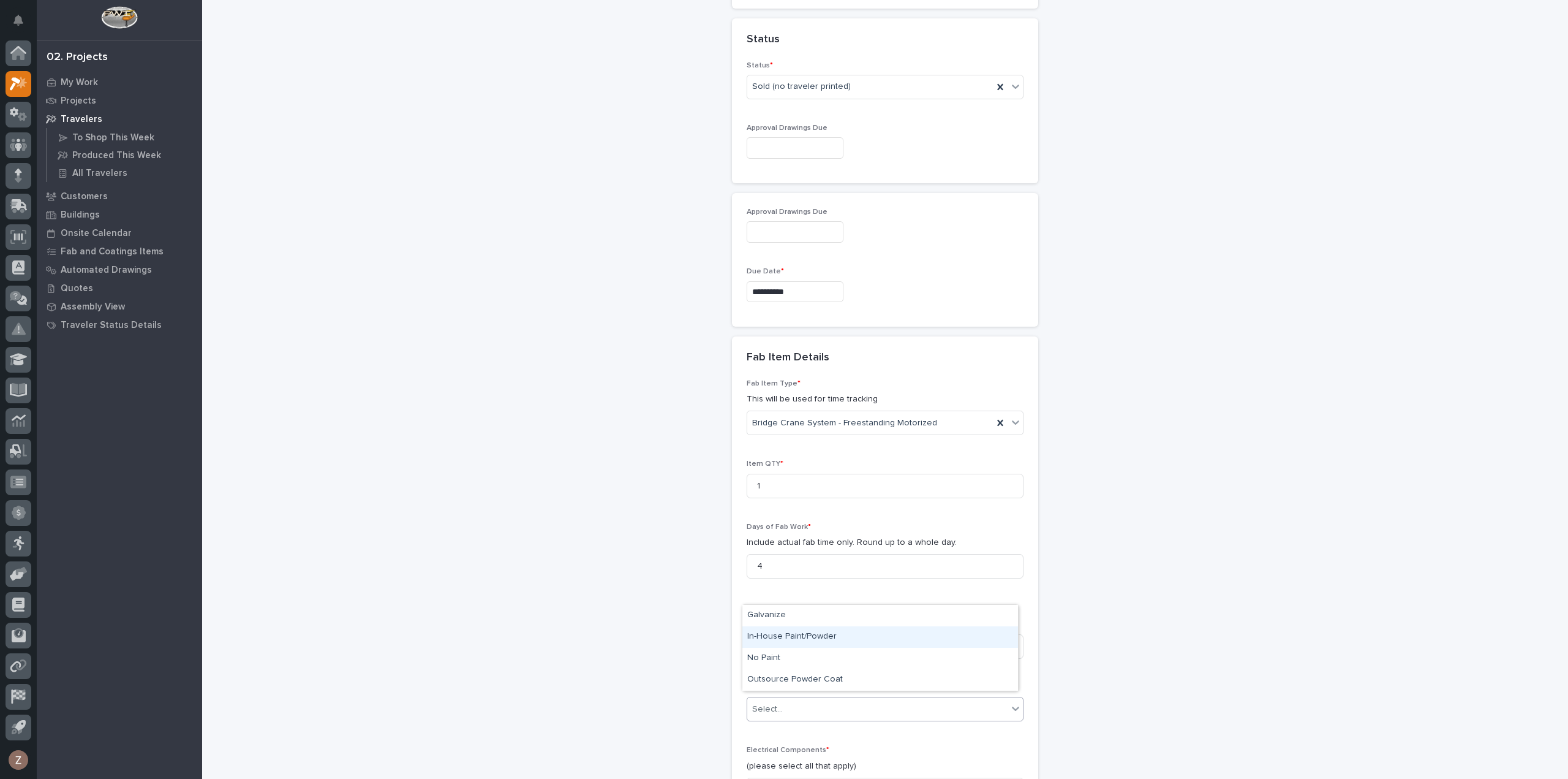
click at [798, 633] on div "In-House Paint/Powder" at bounding box center [880, 637] width 275 height 22
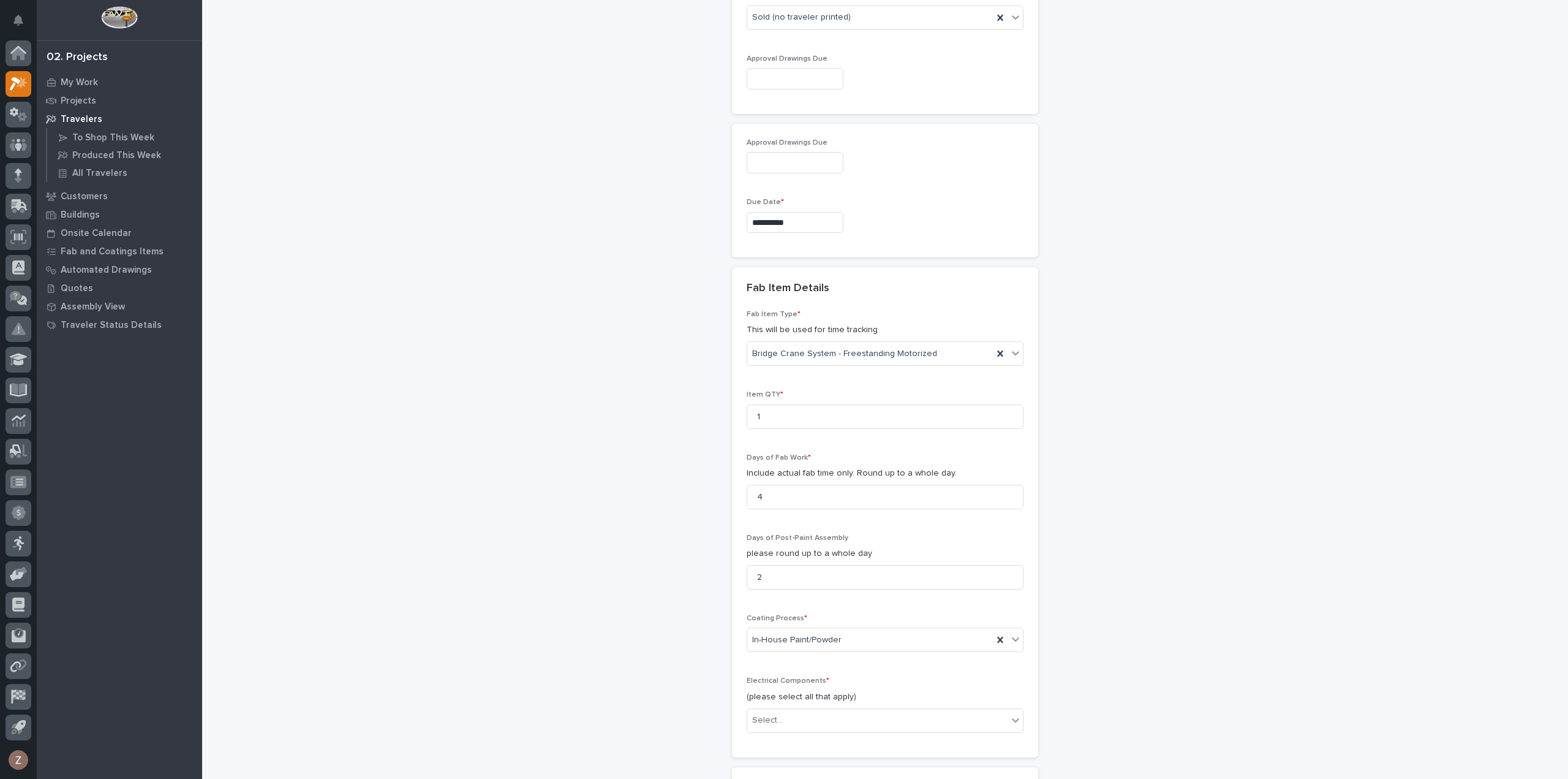
scroll to position [1179, 0]
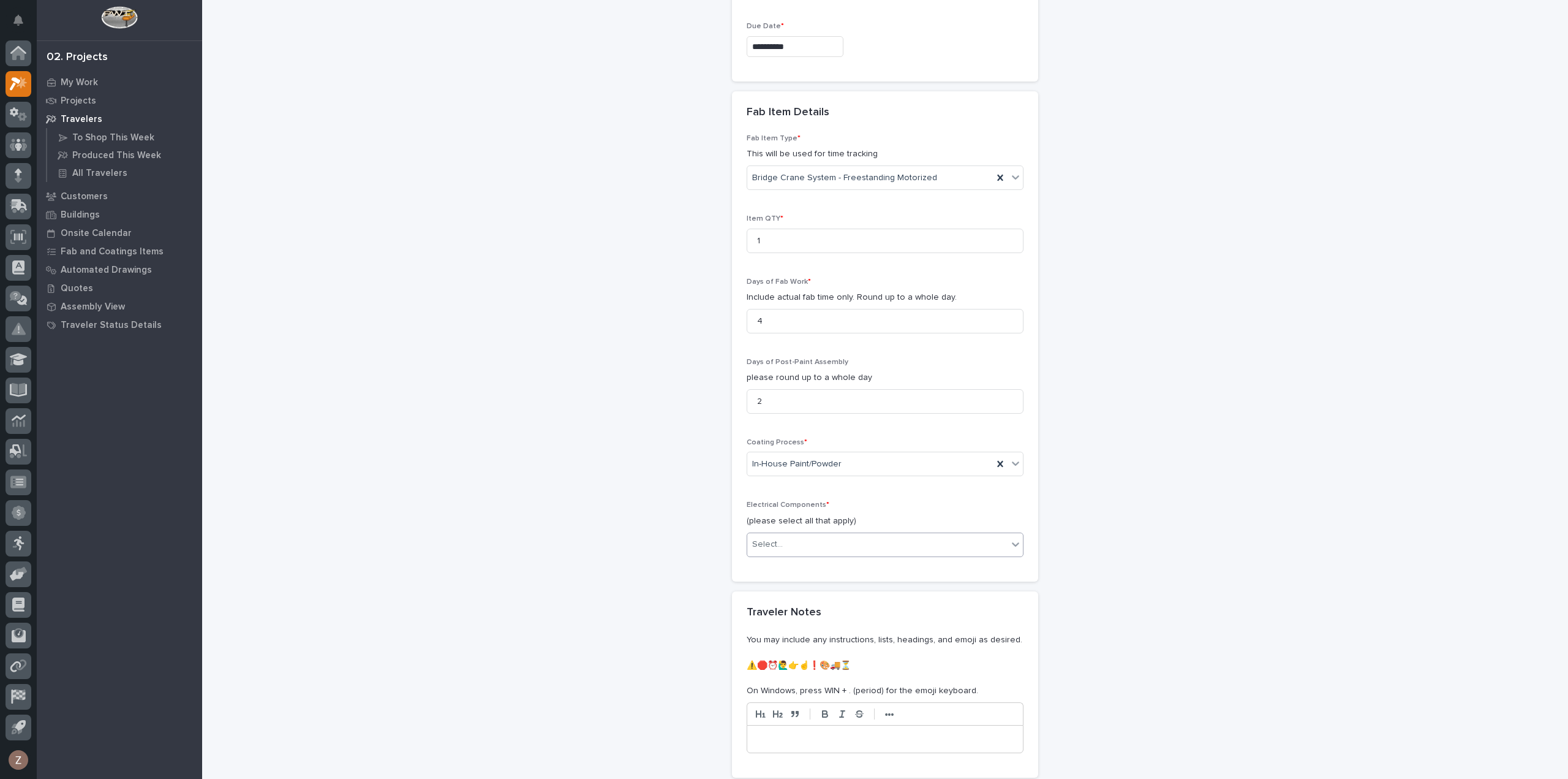
click at [815, 539] on div "Select..." at bounding box center [878, 544] width 260 height 20
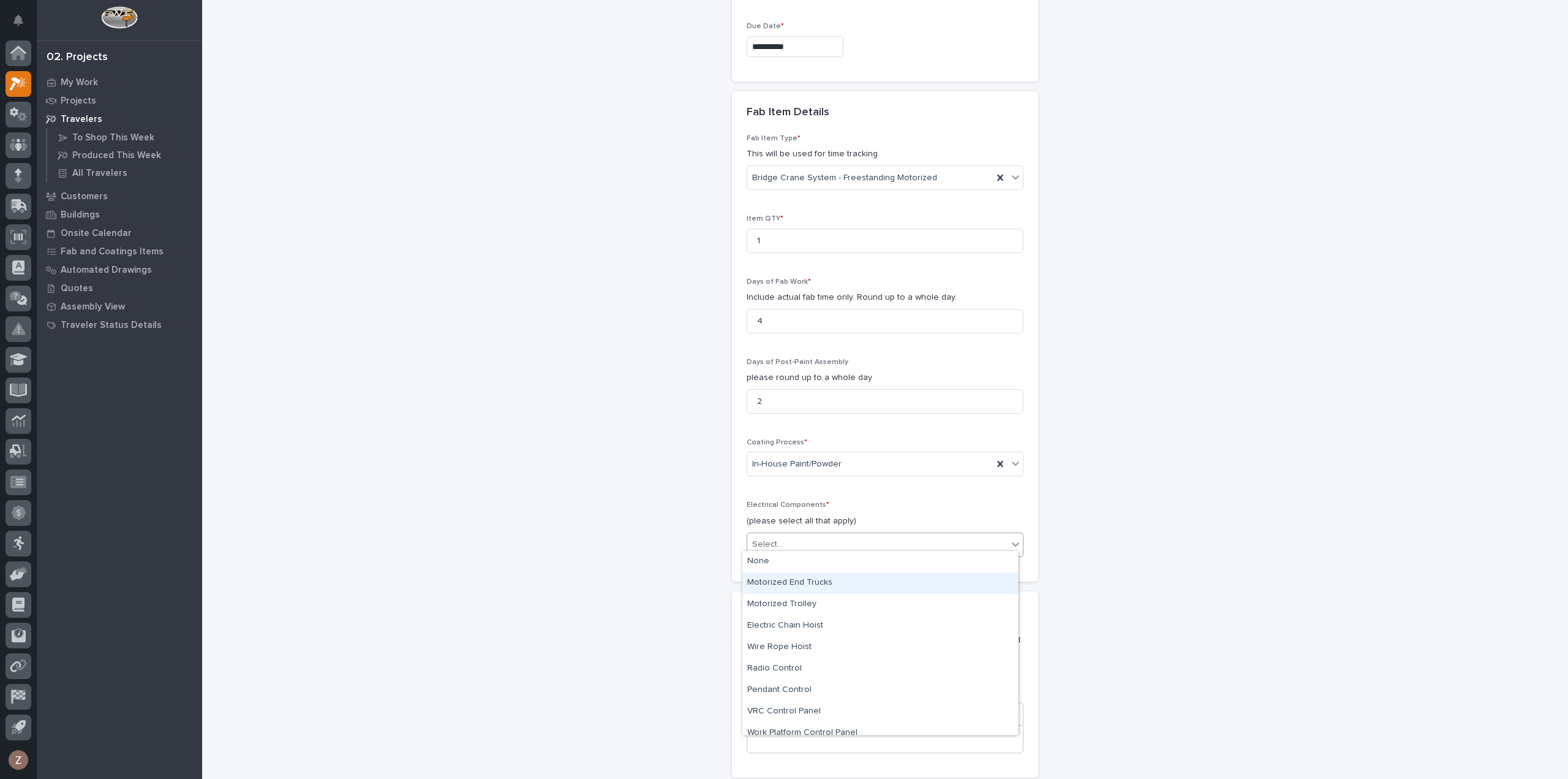
click at [821, 578] on div "Motorized End Trucks" at bounding box center [880, 583] width 275 height 22
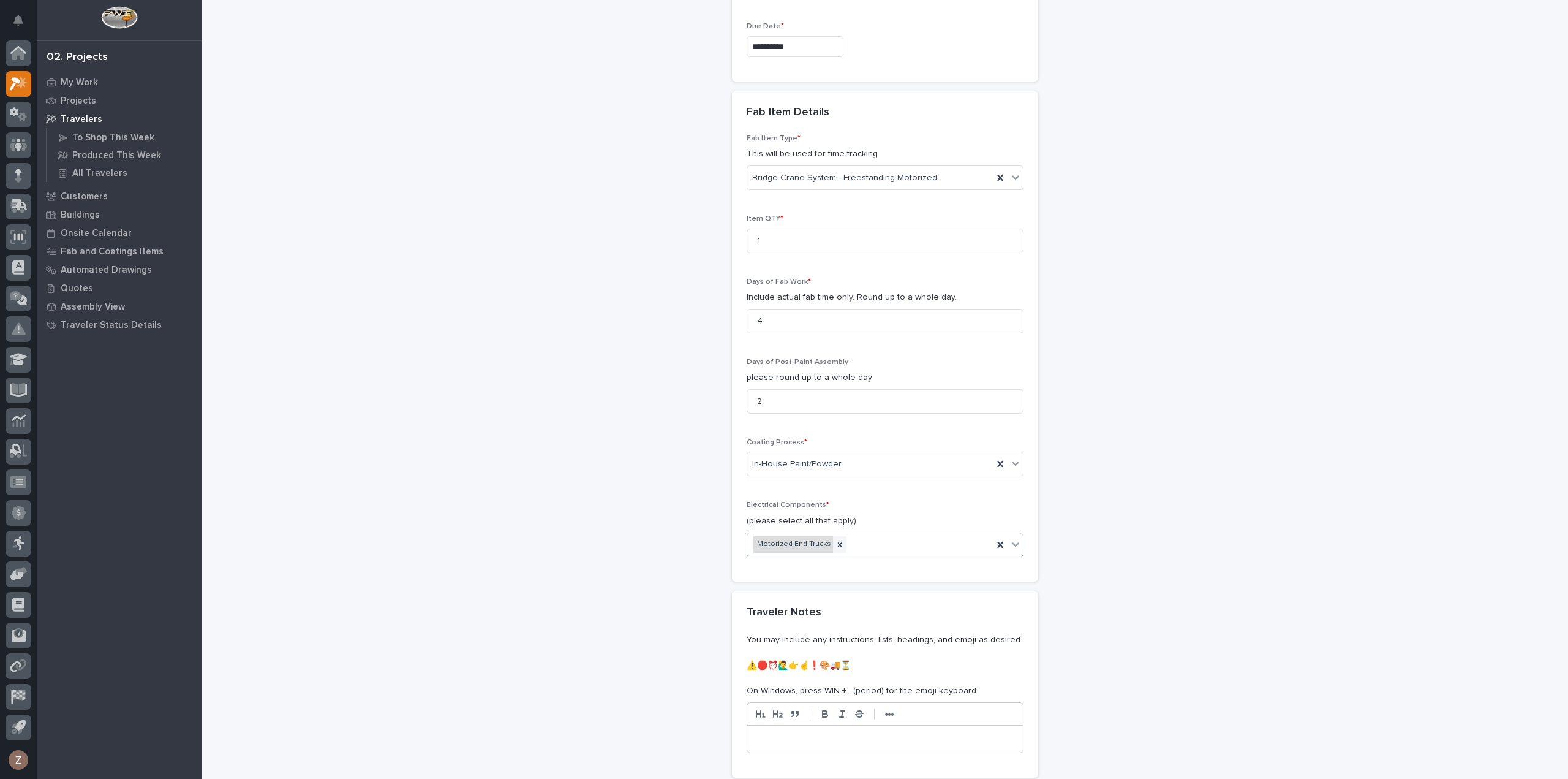
click at [819, 541] on div "Motorized End Trucks" at bounding box center [793, 544] width 79 height 16
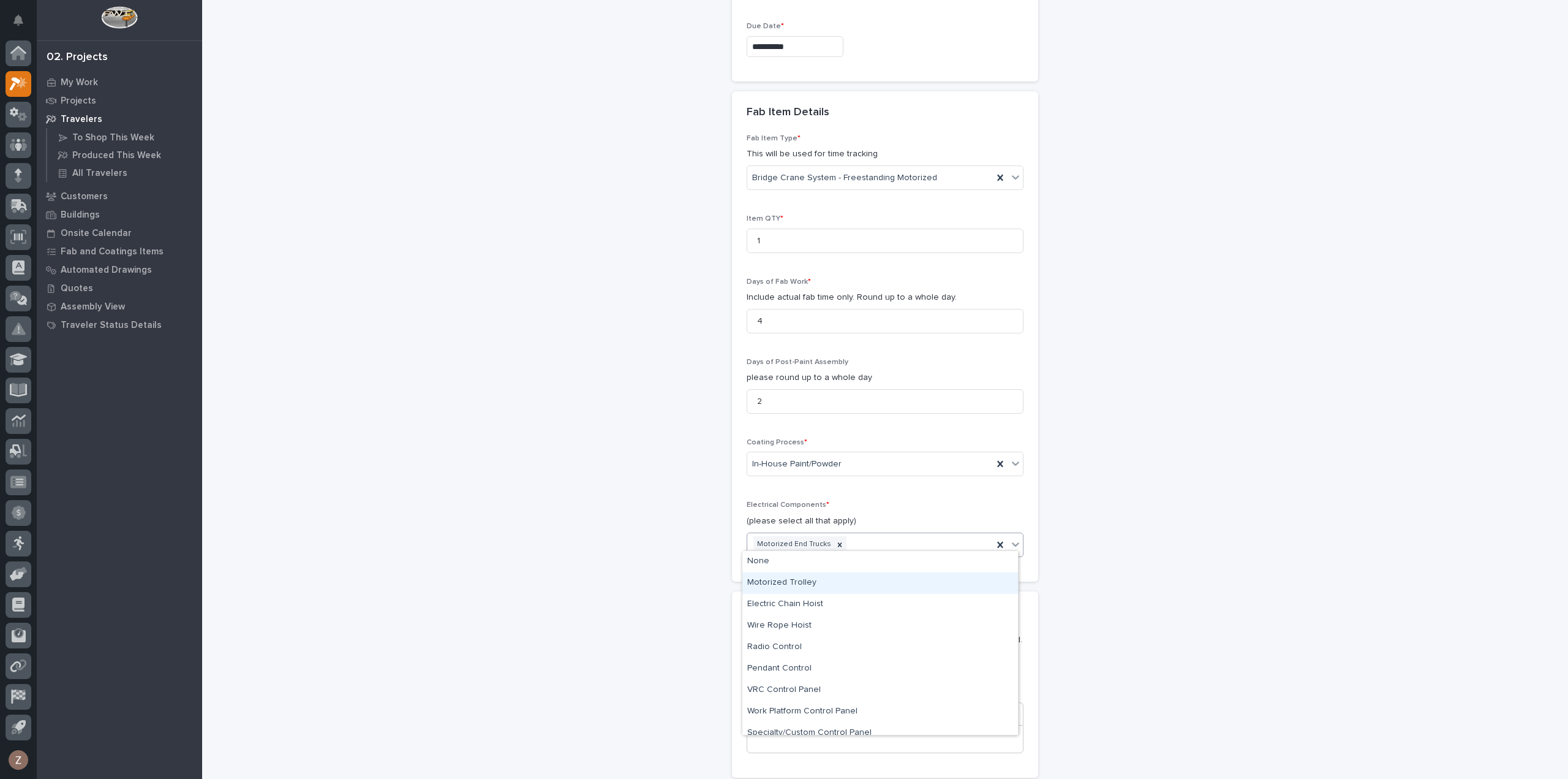
click at [844, 585] on div "Motorized Trolley" at bounding box center [880, 583] width 275 height 22
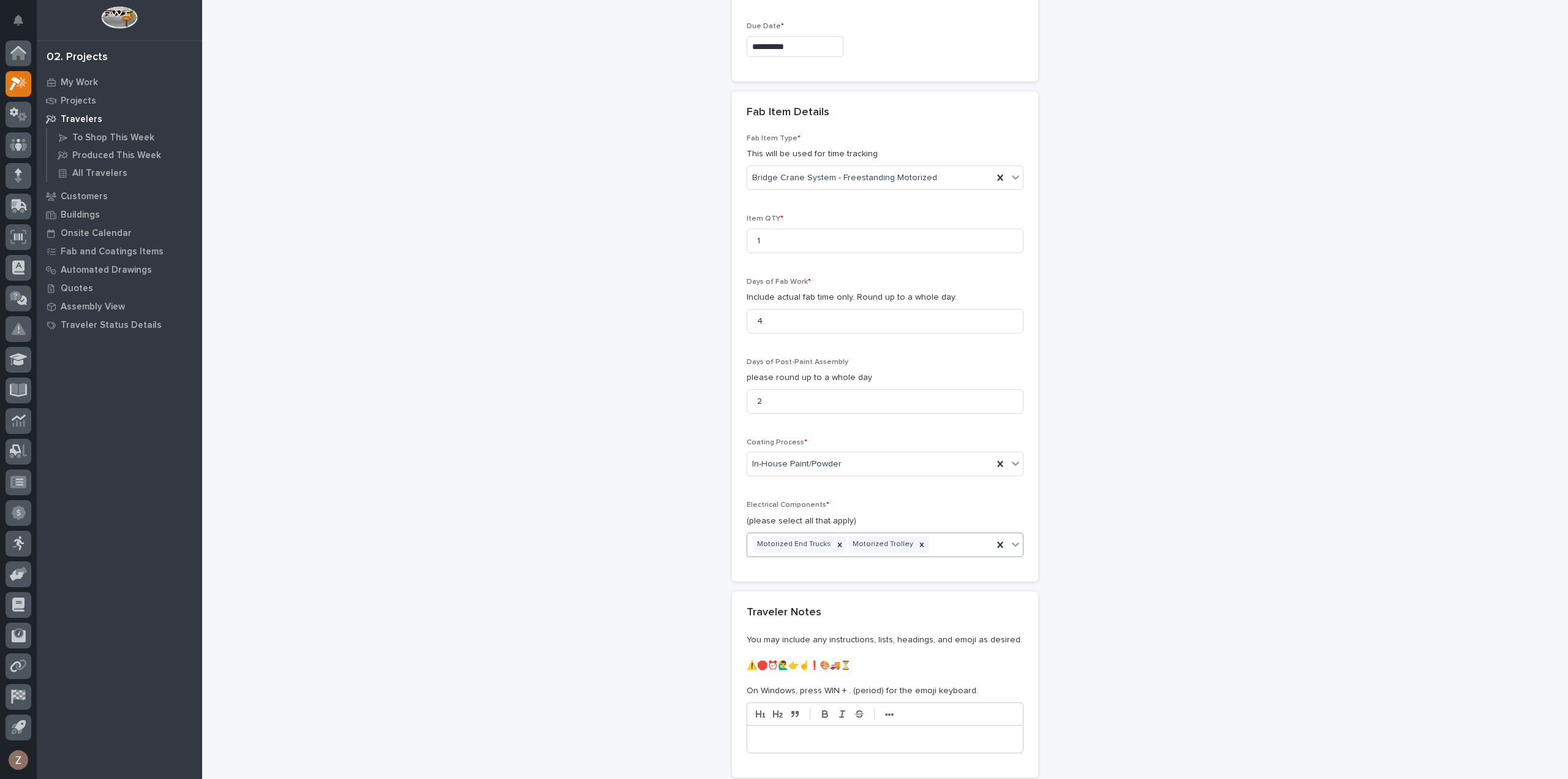
click at [928, 537] on div "Motorized End Trucks Motorized Trolley" at bounding box center [870, 544] width 245 height 22
click at [849, 584] on div "Electric Chain Hoist" at bounding box center [880, 583] width 275 height 22
click at [921, 546] on div "Motorized End Trucks Motorized Trolley Electric Chain Hoist" at bounding box center [870, 553] width 245 height 40
click at [855, 617] on div "Radio Control" at bounding box center [880, 621] width 275 height 22
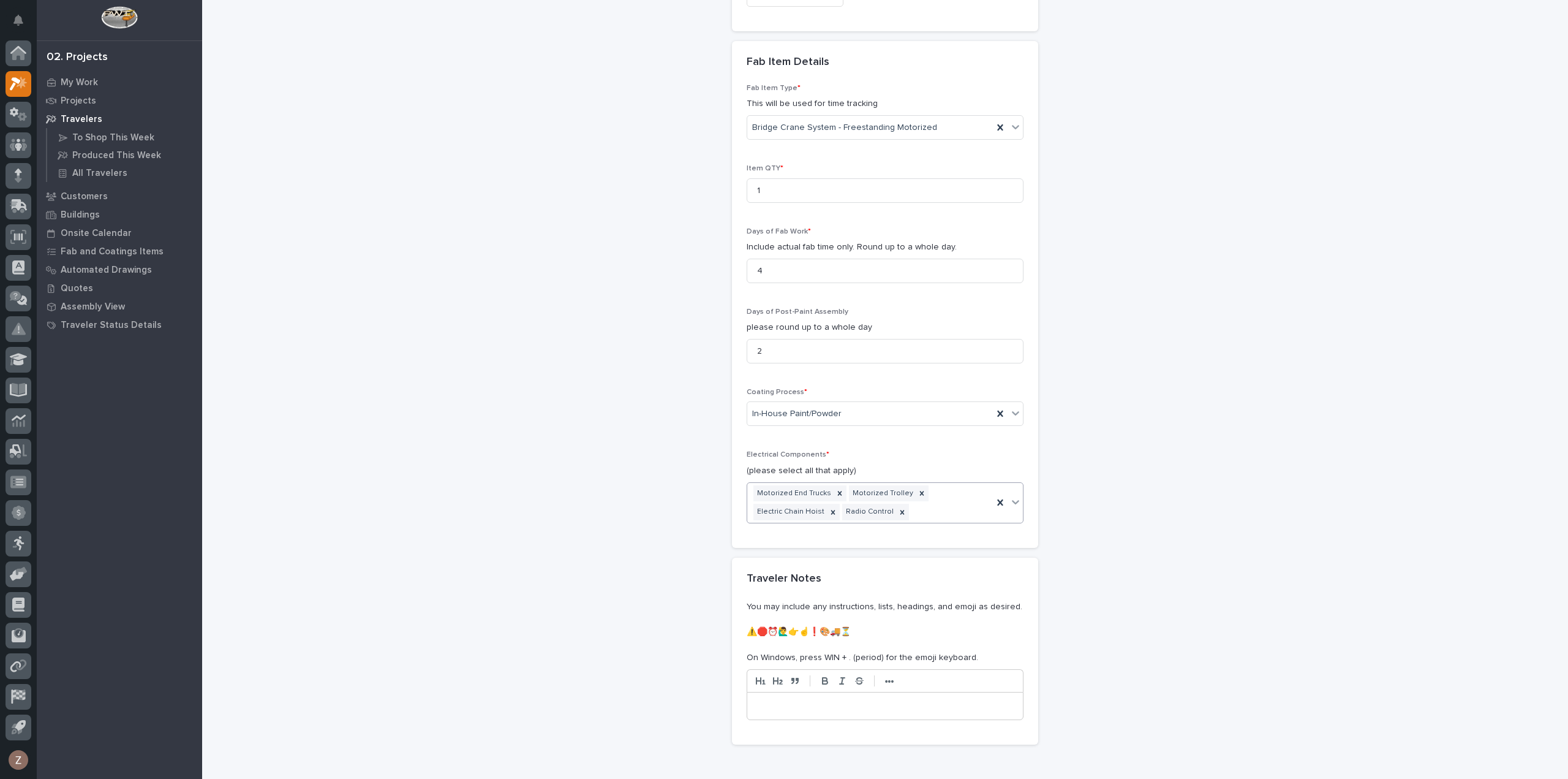
scroll to position [1356, 0]
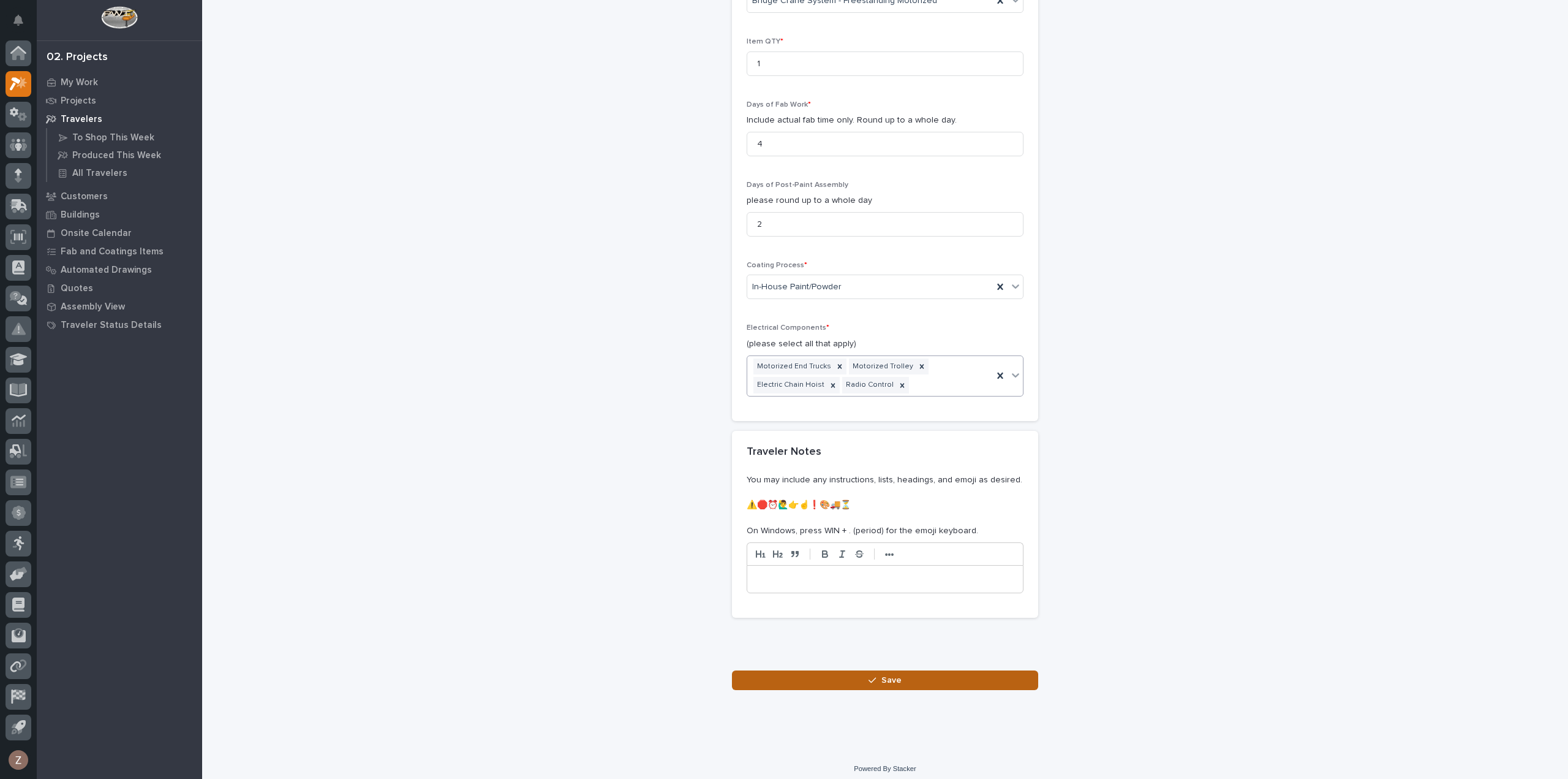
click at [857, 670] on button "Save" at bounding box center [884, 680] width 306 height 19
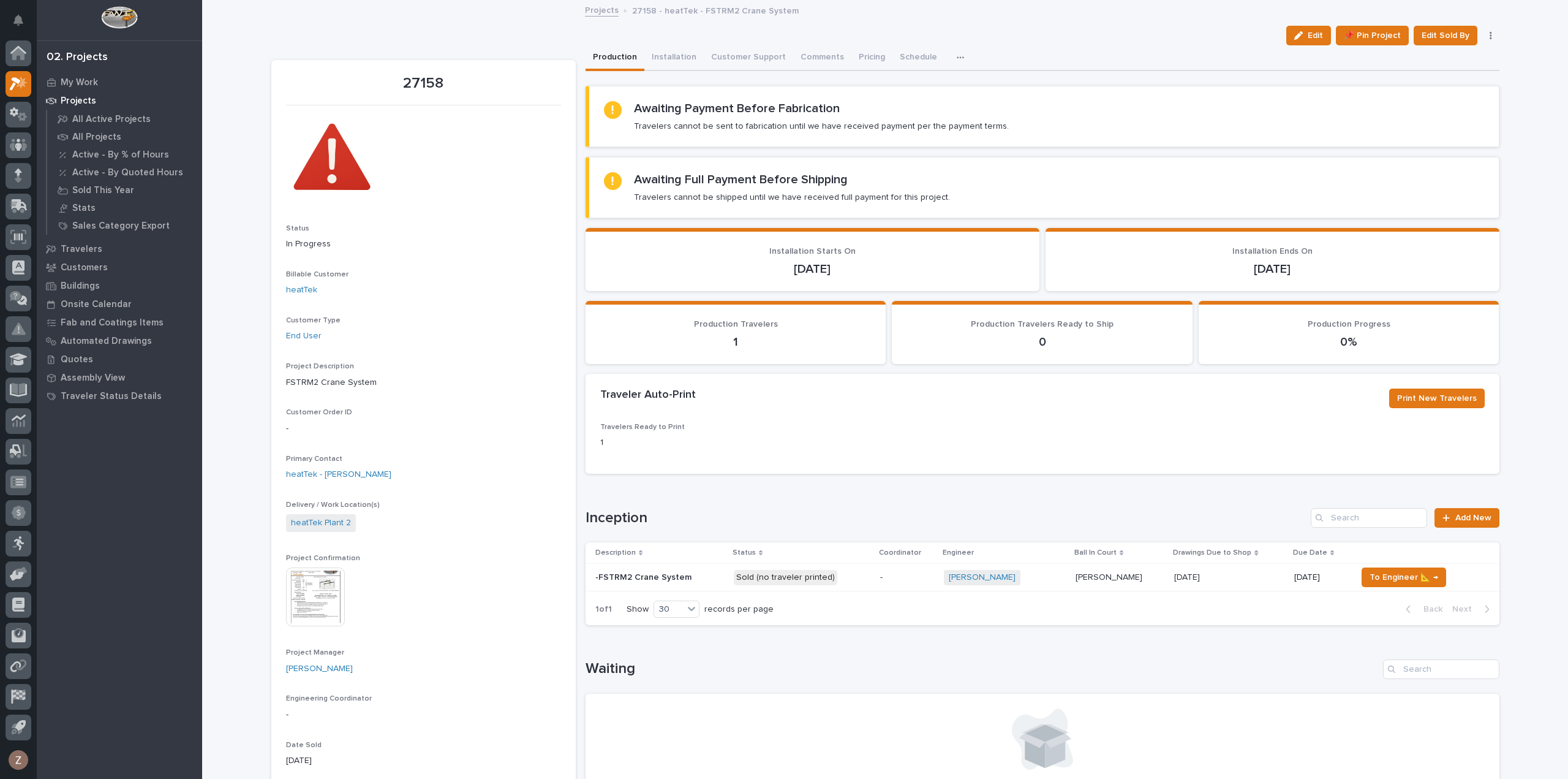
click at [1035, 569] on div "Zac Lechlitner + 0" at bounding box center [1005, 577] width 121 height 15
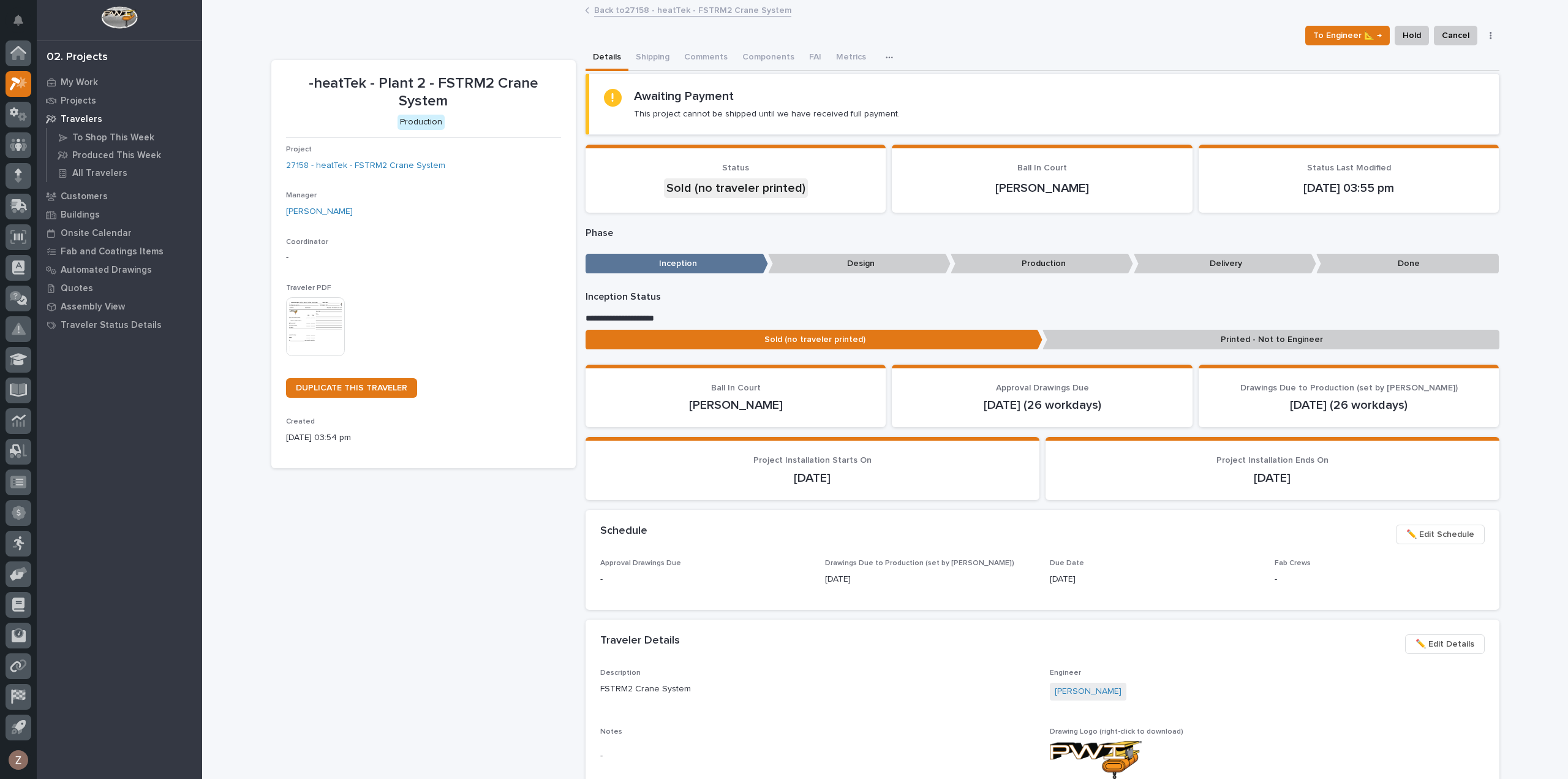
click at [316, 320] on img at bounding box center [315, 326] width 59 height 59
